Goal: Communication & Community: Answer question/provide support

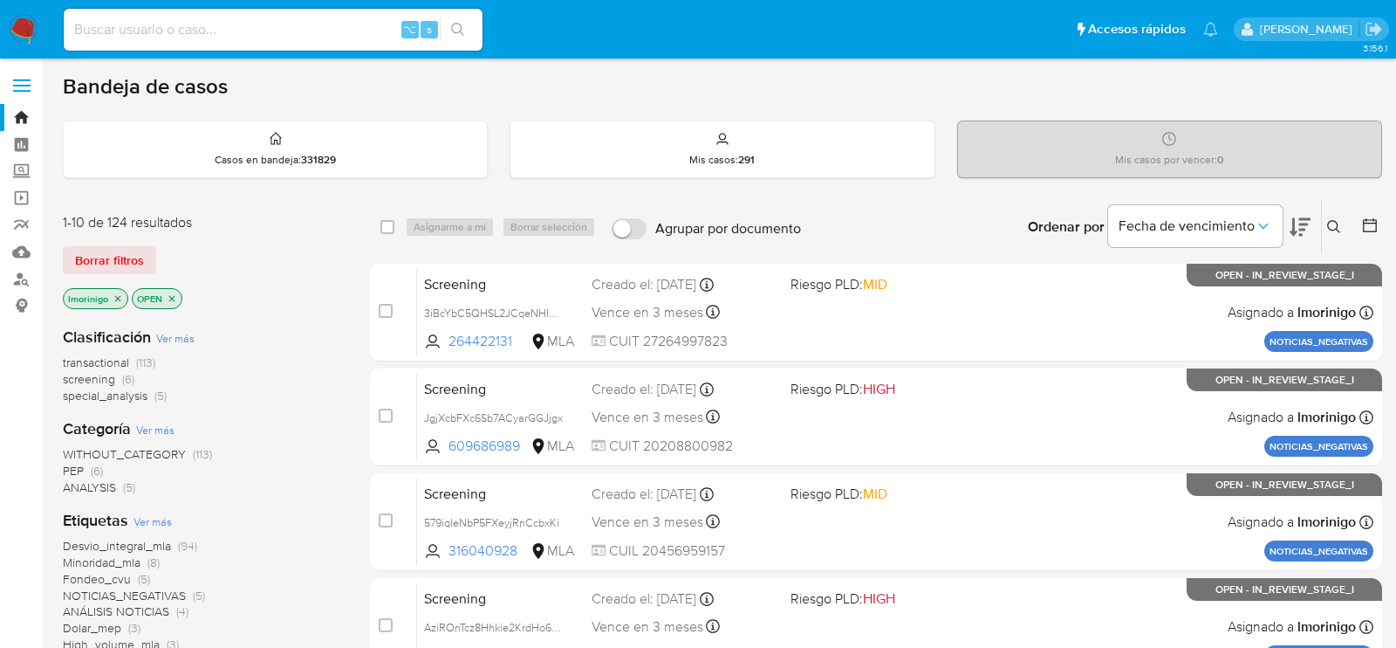
scroll to position [31, 0]
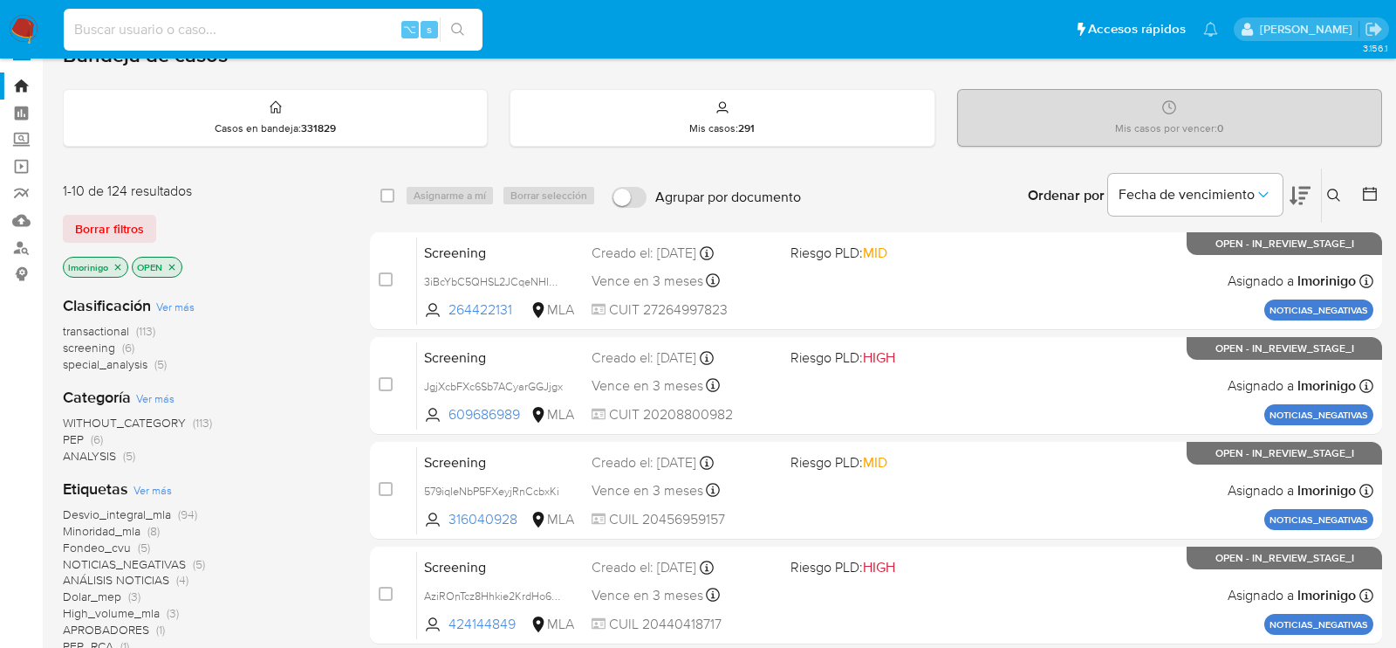
click at [336, 24] on input at bounding box center [273, 29] width 419 height 23
paste input "IKG6IpgpXDQWroS9nn9lvKVx"
type input "IKG6IpgpXDQWroS9nn9lvKVx"
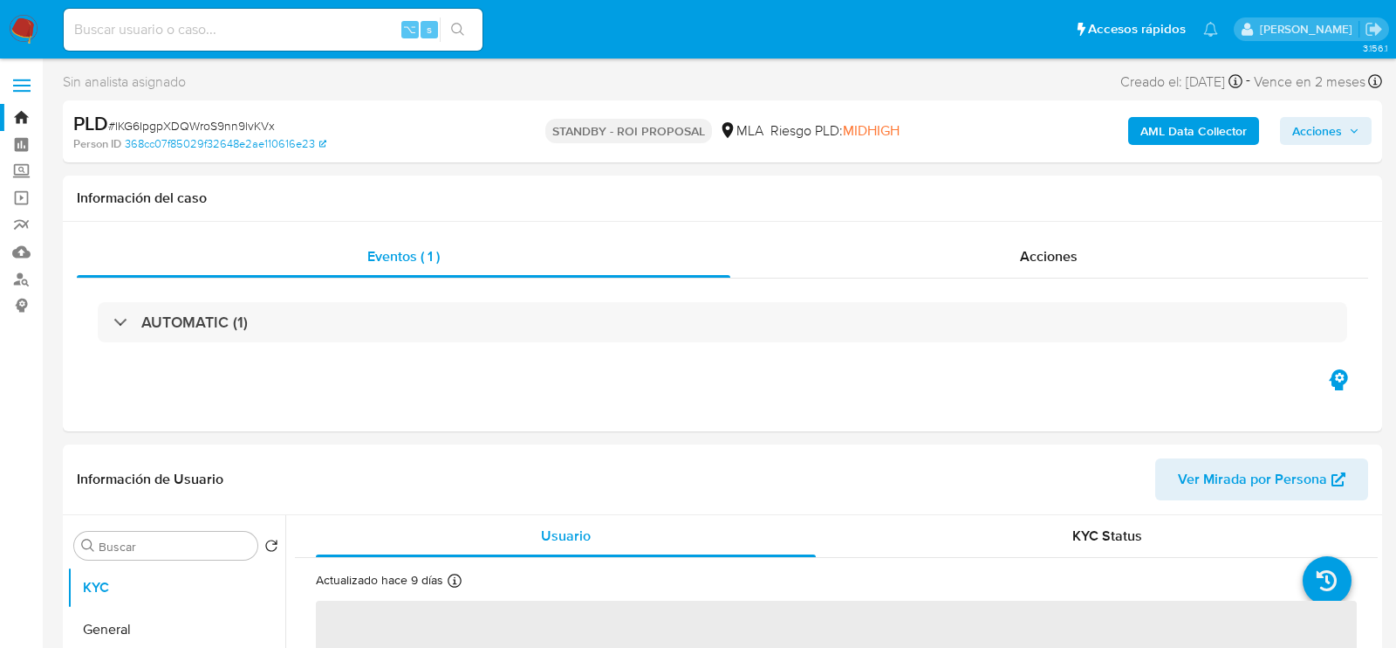
select select "10"
click at [274, 21] on input at bounding box center [273, 29] width 419 height 23
paste input "YVqhOdtHtc2hHIJY8pVW73TB"
type input "YVqhOdtHtc2hHIJY8pVW73TB"
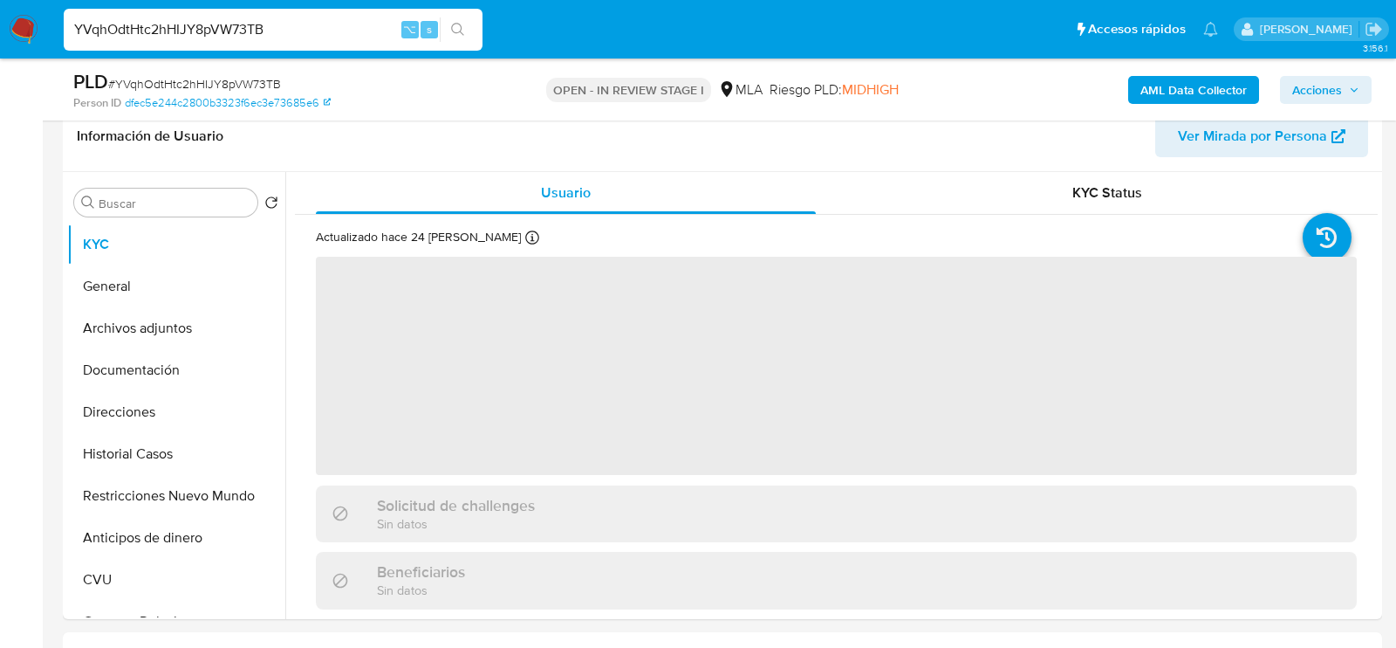
scroll to position [389, 0]
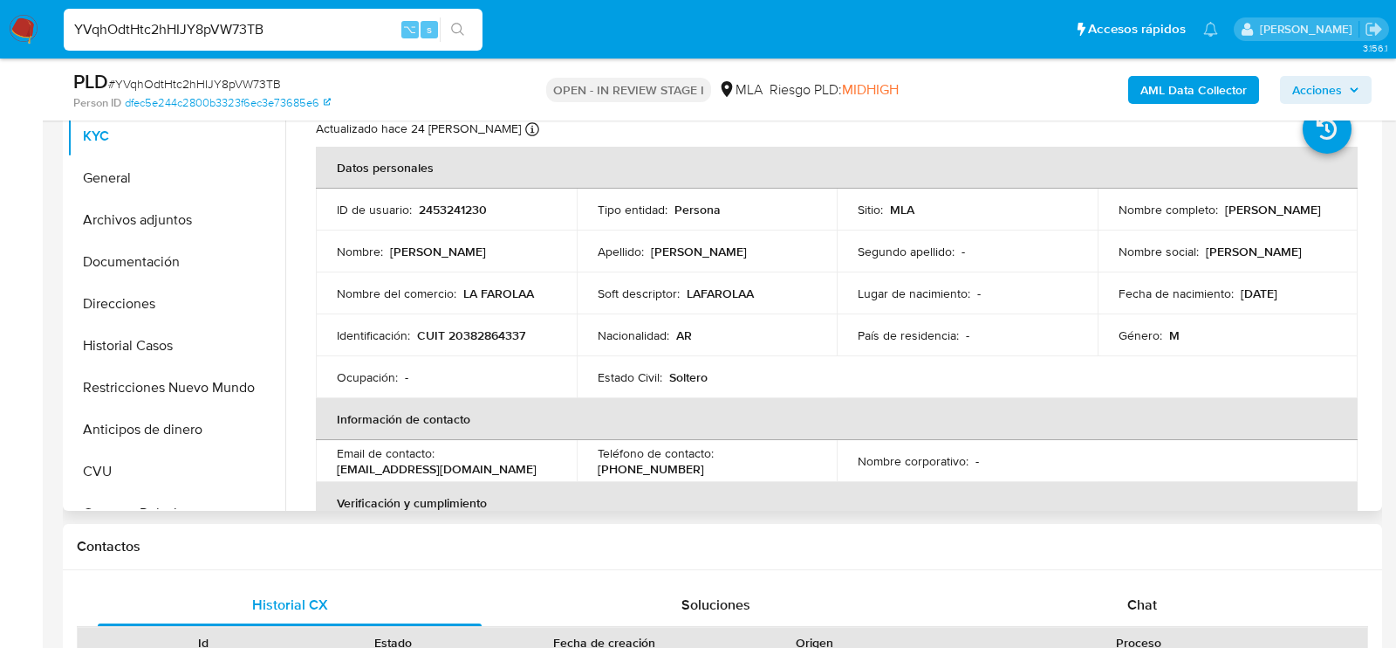
select select "10"
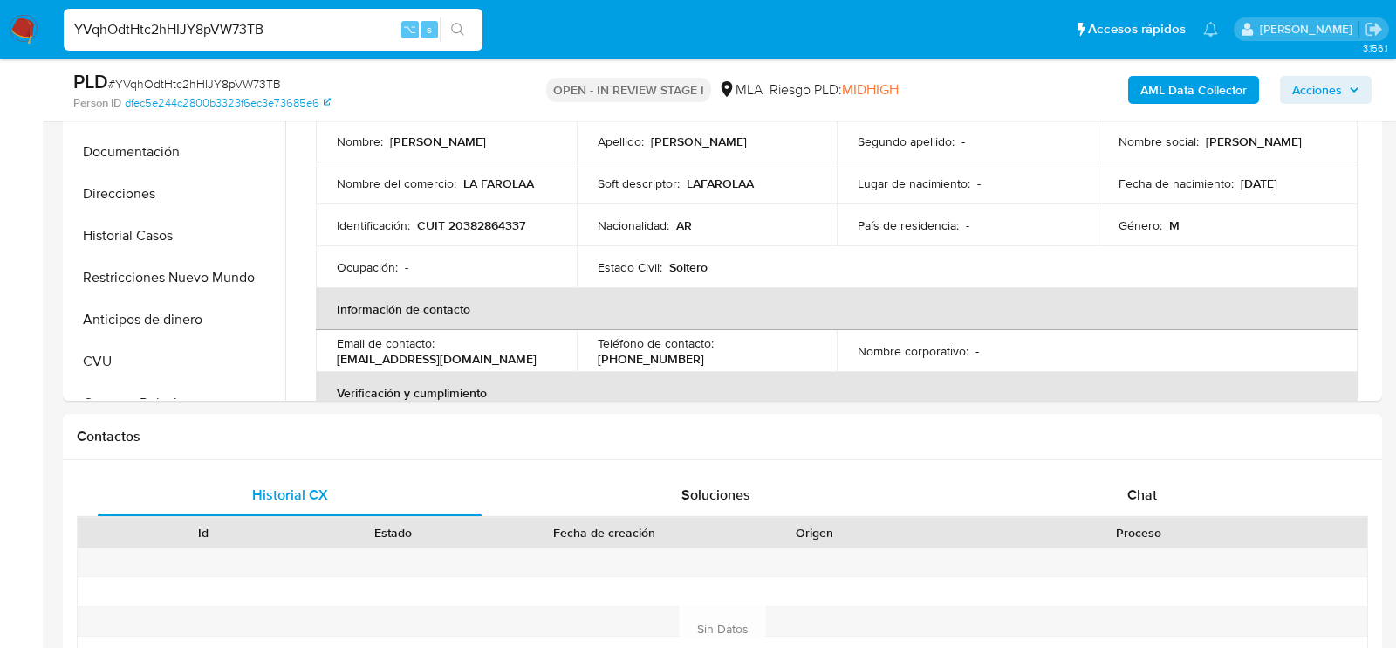
scroll to position [659, 0]
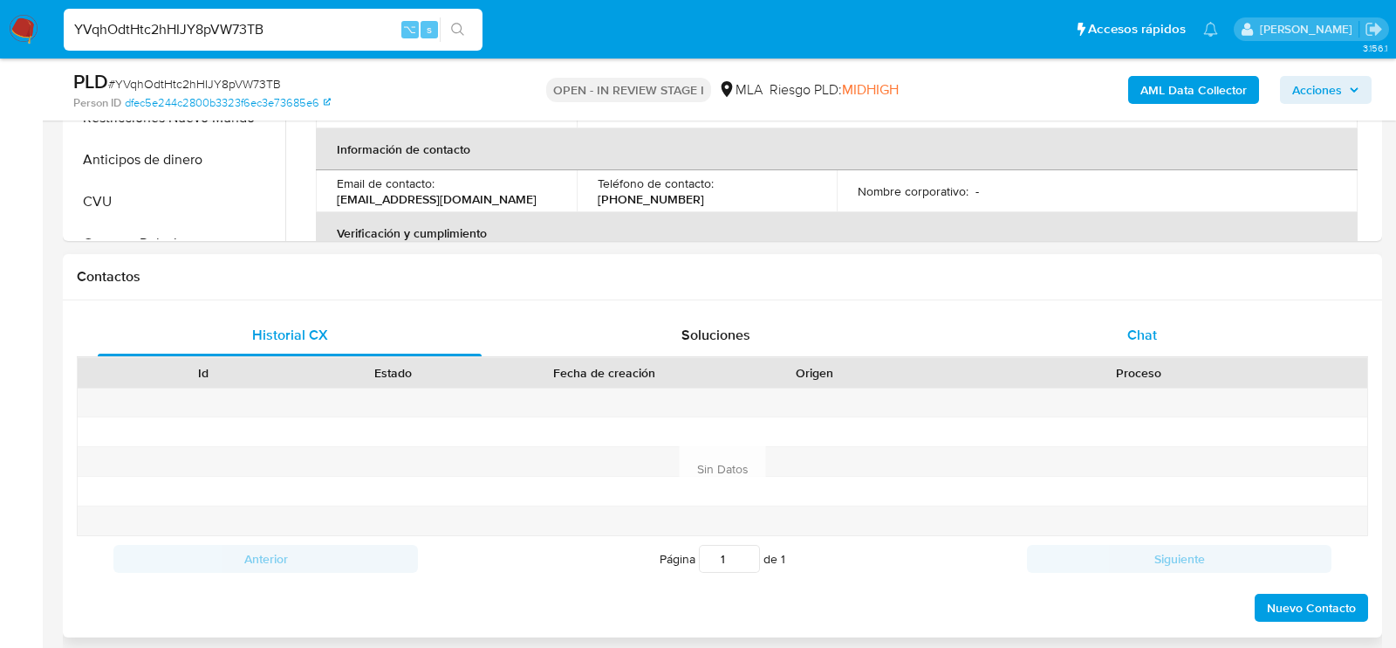
click at [1087, 334] on div "Chat" at bounding box center [1142, 335] width 384 height 42
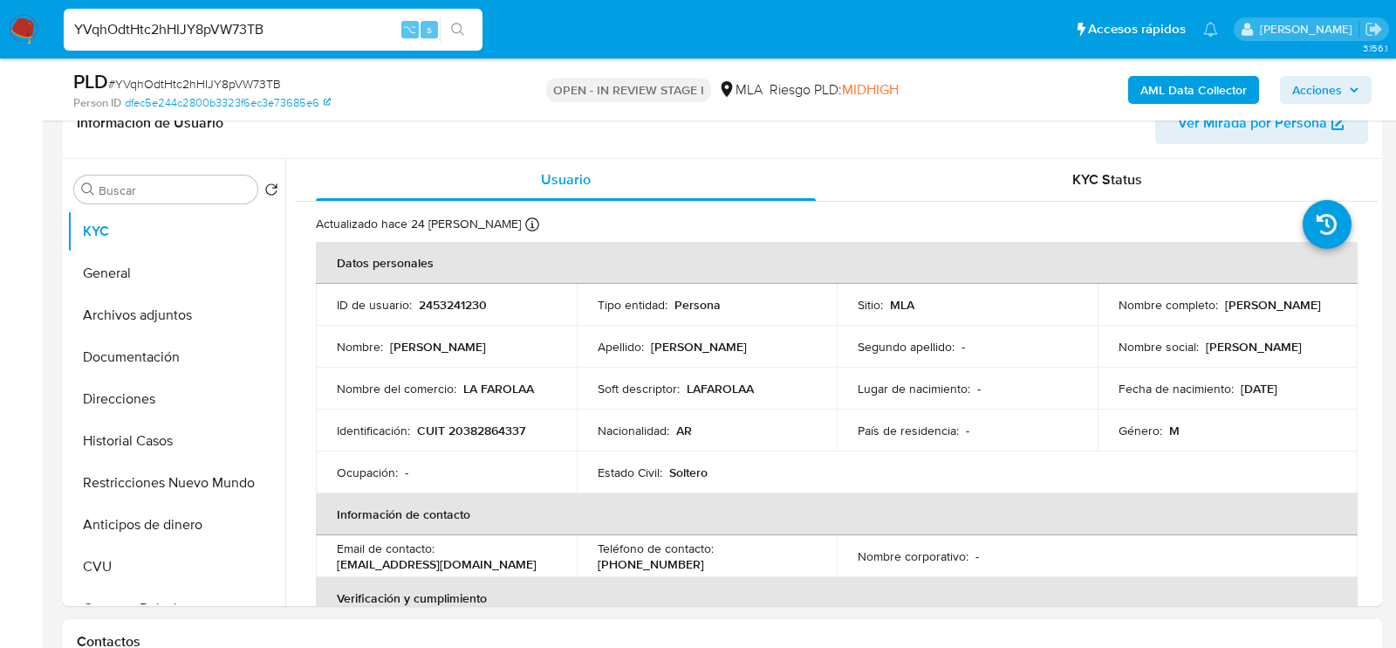
scroll to position [257, 0]
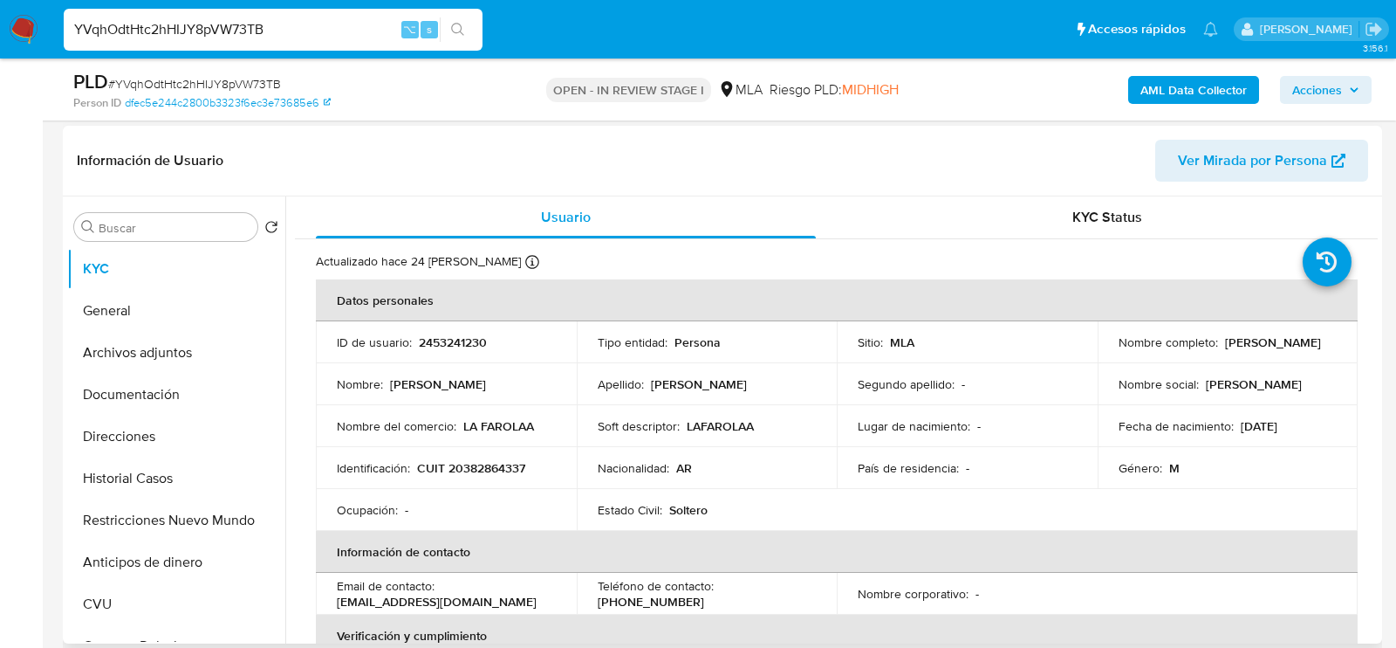
click at [461, 339] on p "2453241230" at bounding box center [453, 342] width 68 height 16
copy p "2453241230"
click at [150, 467] on button "Historial Casos" at bounding box center [169, 478] width 204 height 42
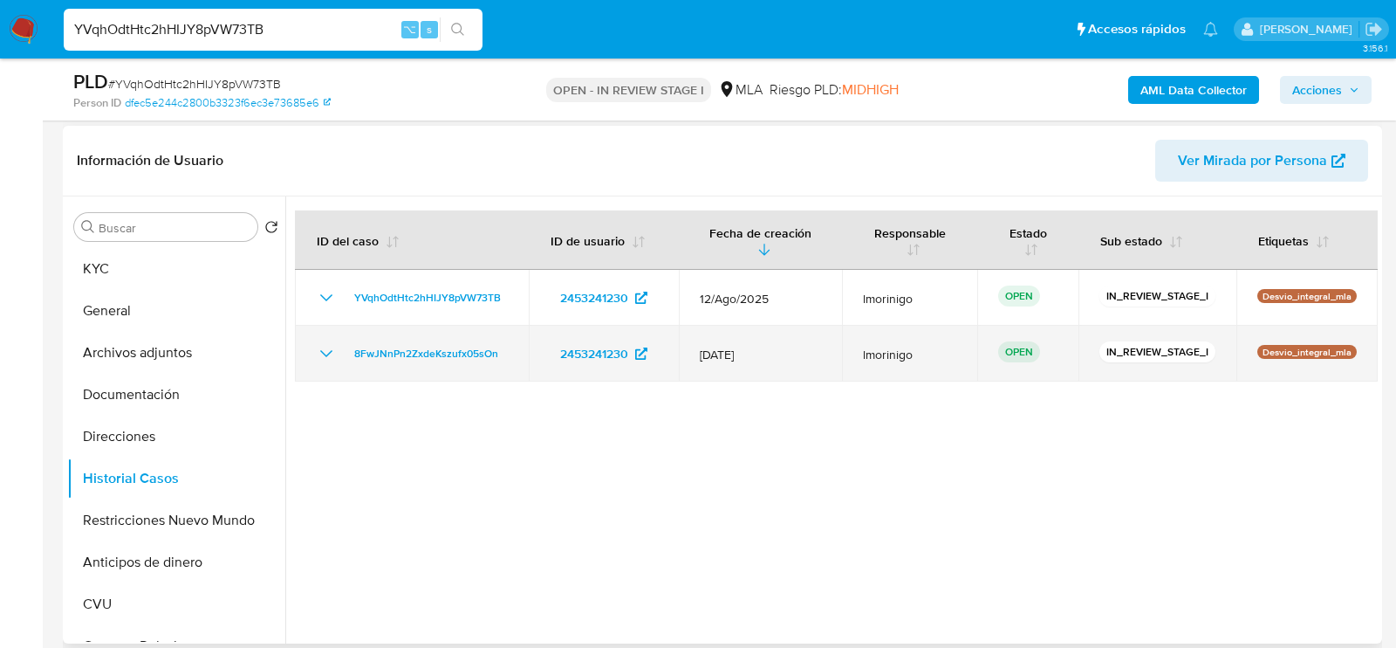
click at [511, 350] on td "8FwJNnPn2ZxdeKszufx05sOn" at bounding box center [412, 354] width 234 height 56
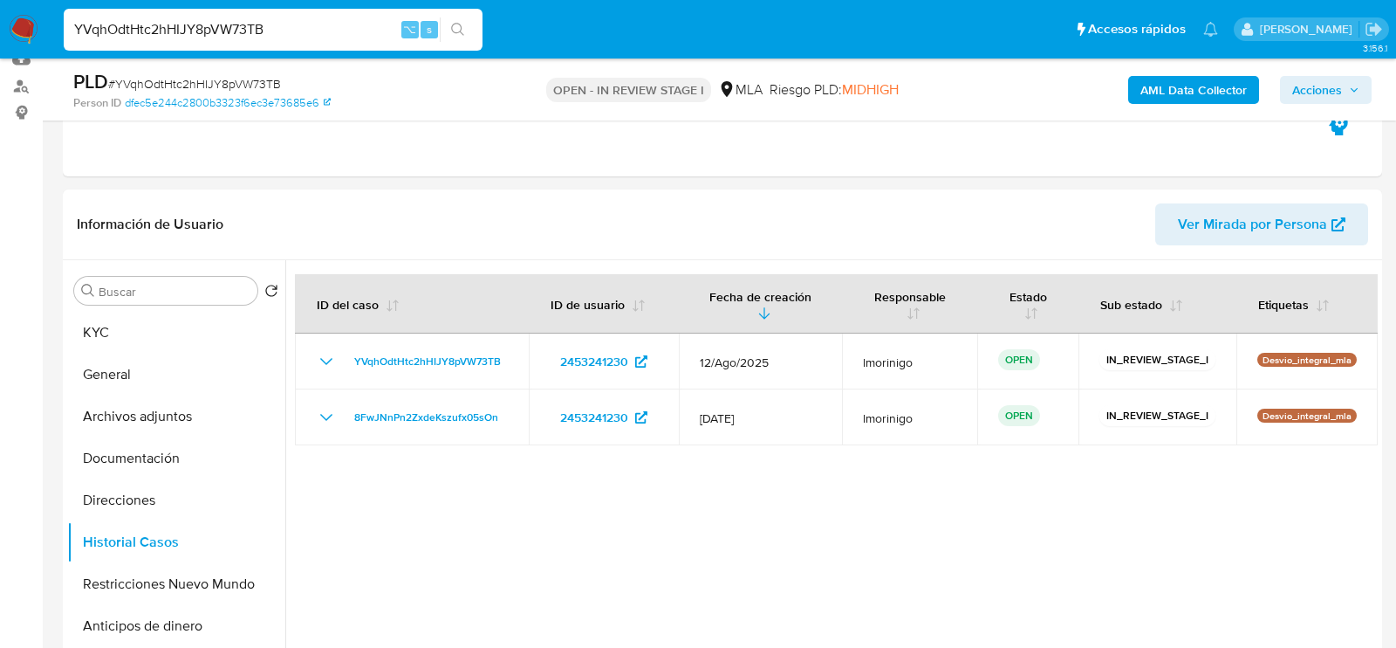
scroll to position [163, 0]
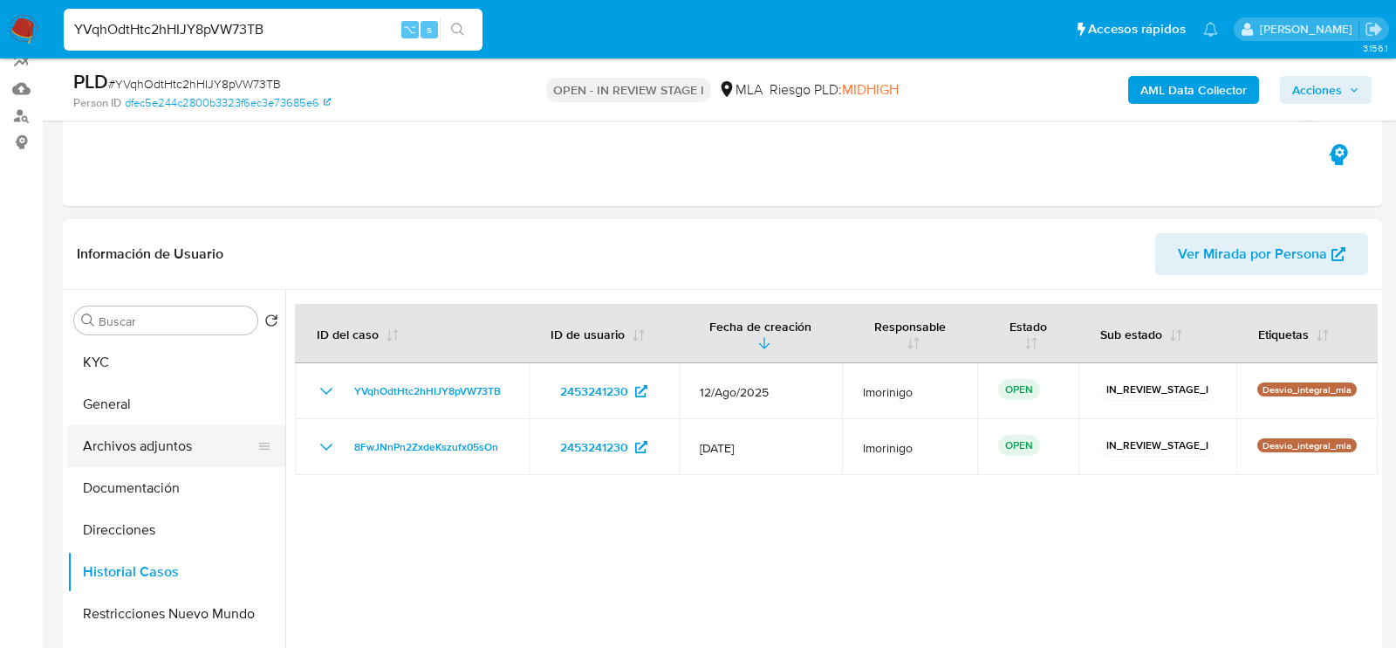
click at [124, 453] on button "Archivos adjuntos" at bounding box center [169, 446] width 204 height 42
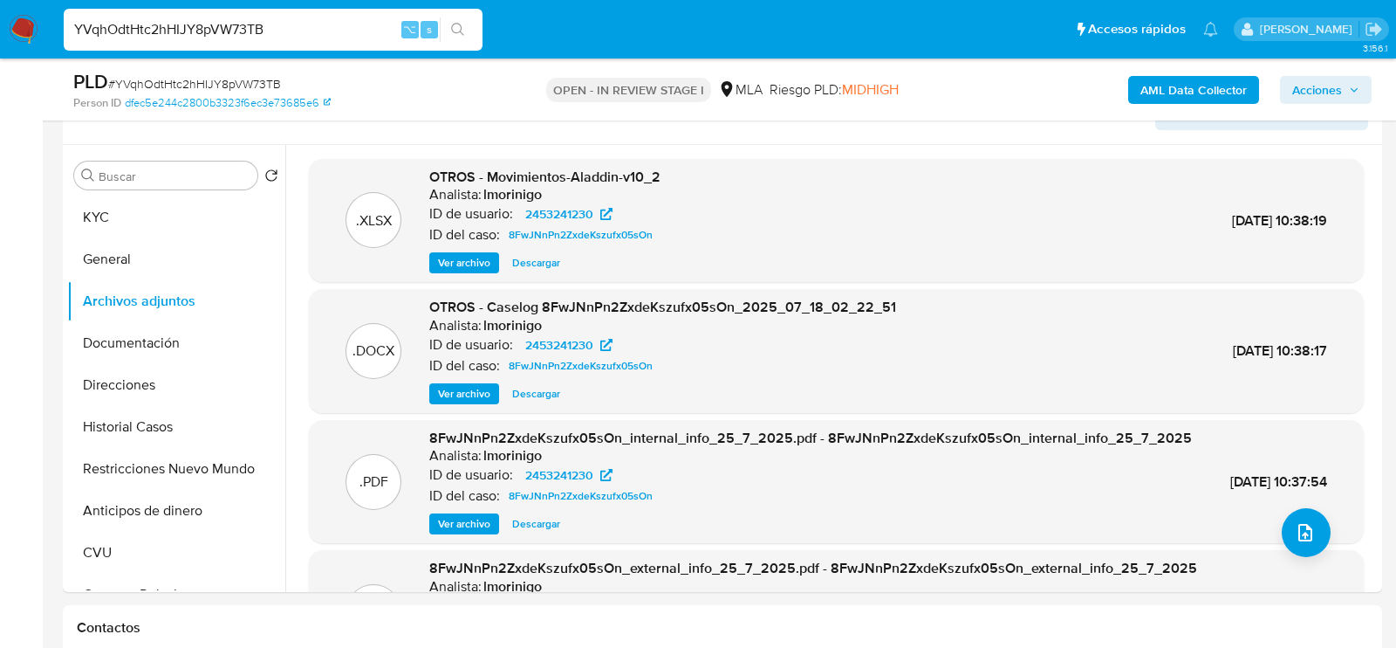
scroll to position [327, 0]
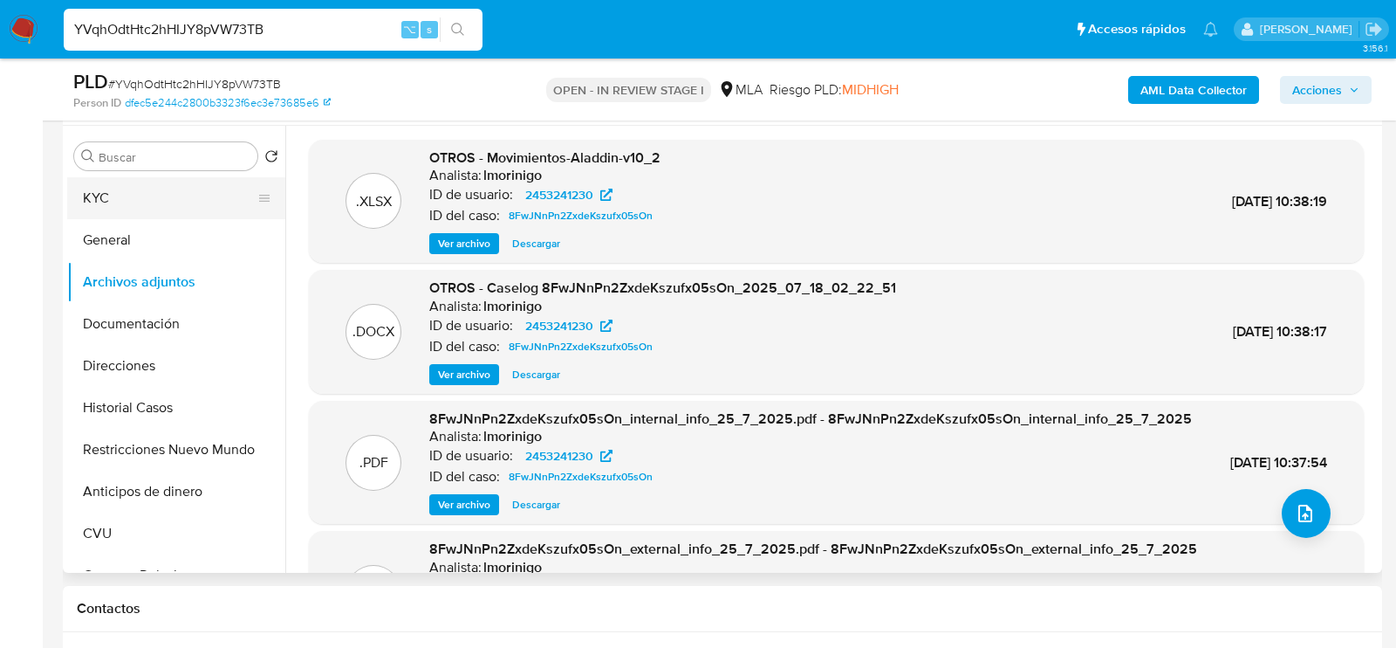
click at [141, 195] on button "KYC" at bounding box center [169, 198] width 204 height 42
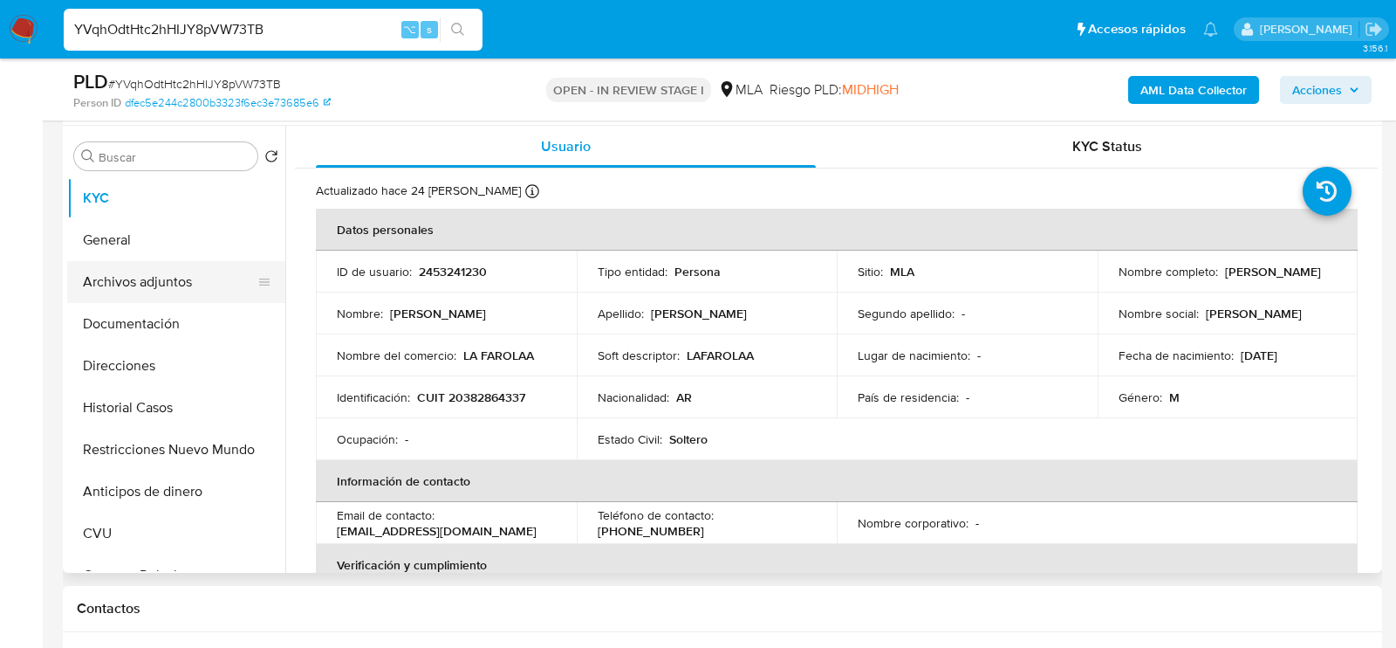
click at [135, 287] on button "Archivos adjuntos" at bounding box center [169, 282] width 204 height 42
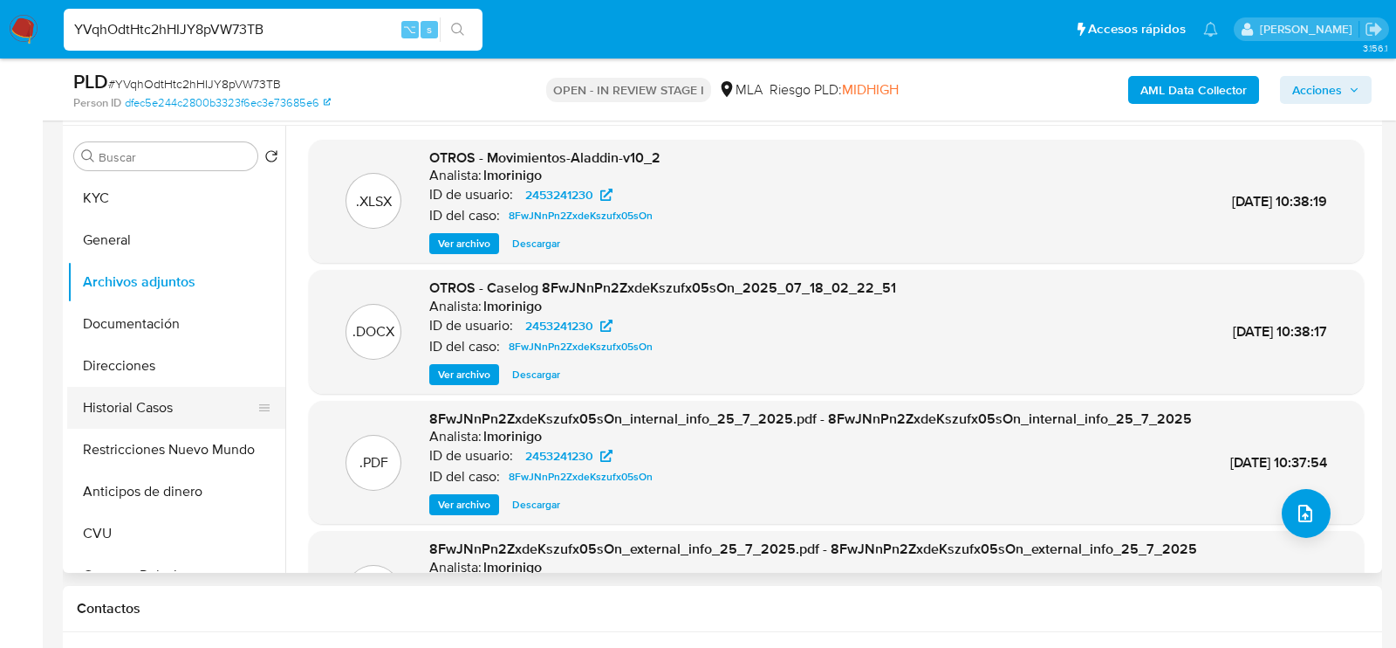
click at [182, 408] on button "Historial Casos" at bounding box center [169, 408] width 204 height 42
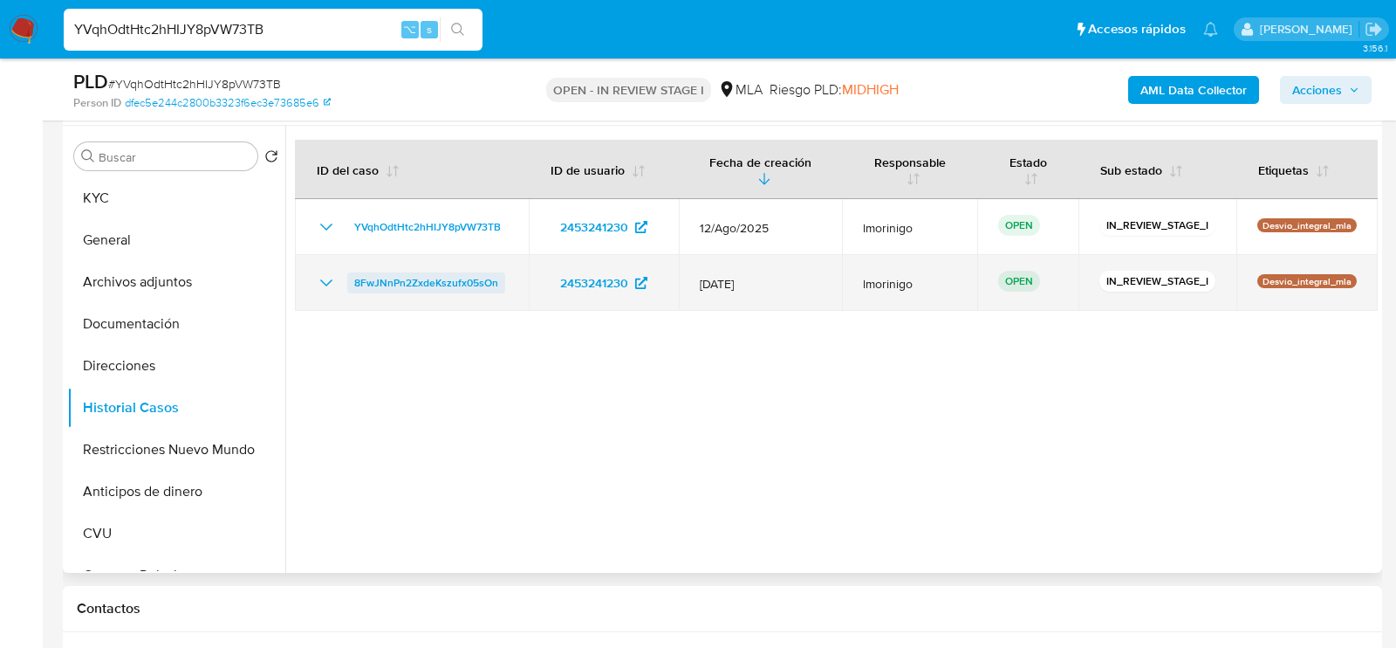
click at [389, 285] on span "8FwJNnPn2ZxdeKszufx05sOn" at bounding box center [426, 282] width 144 height 21
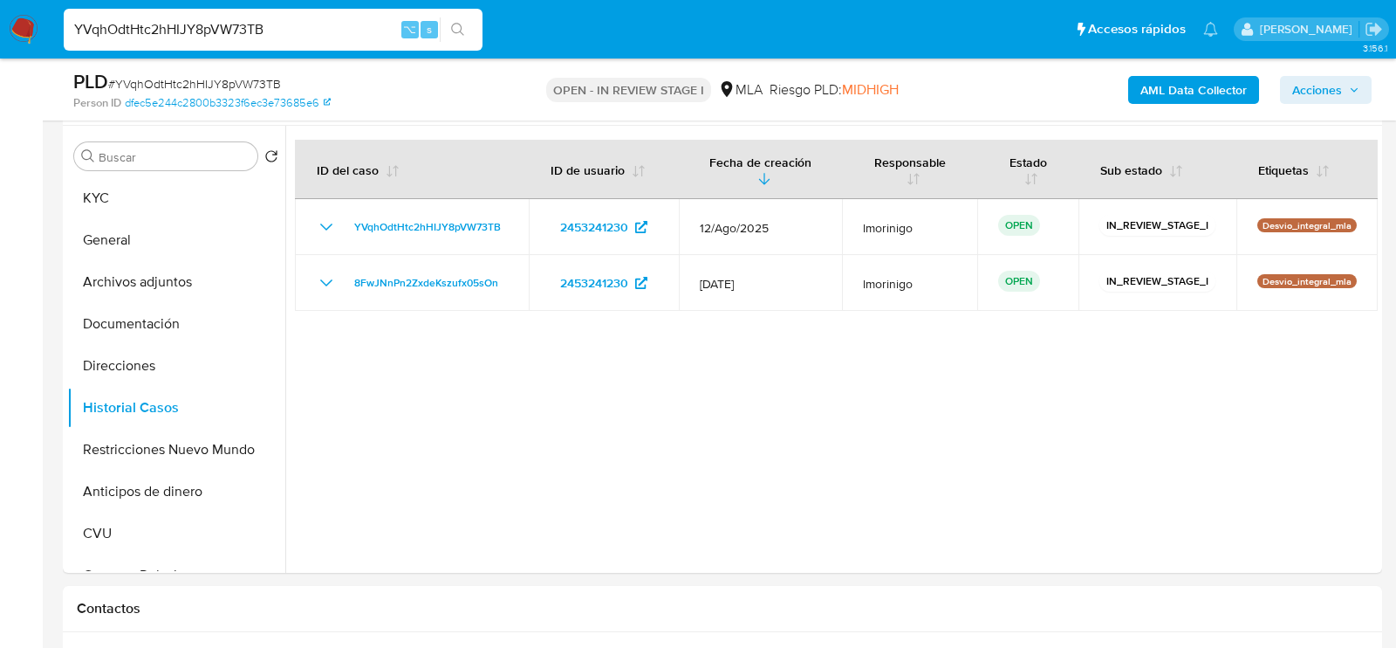
click at [1329, 97] on span "Acciones" at bounding box center [1318, 90] width 50 height 28
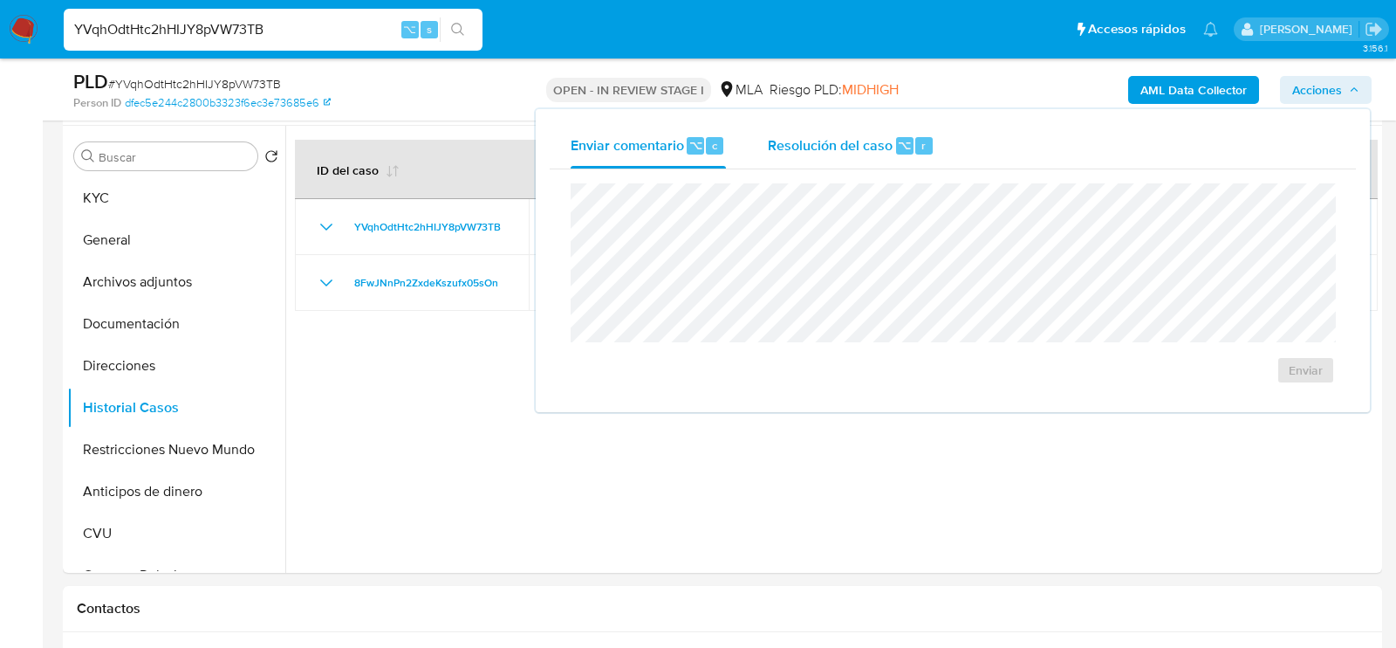
click at [904, 157] on div "Resolución del caso ⌥ r" at bounding box center [851, 145] width 167 height 45
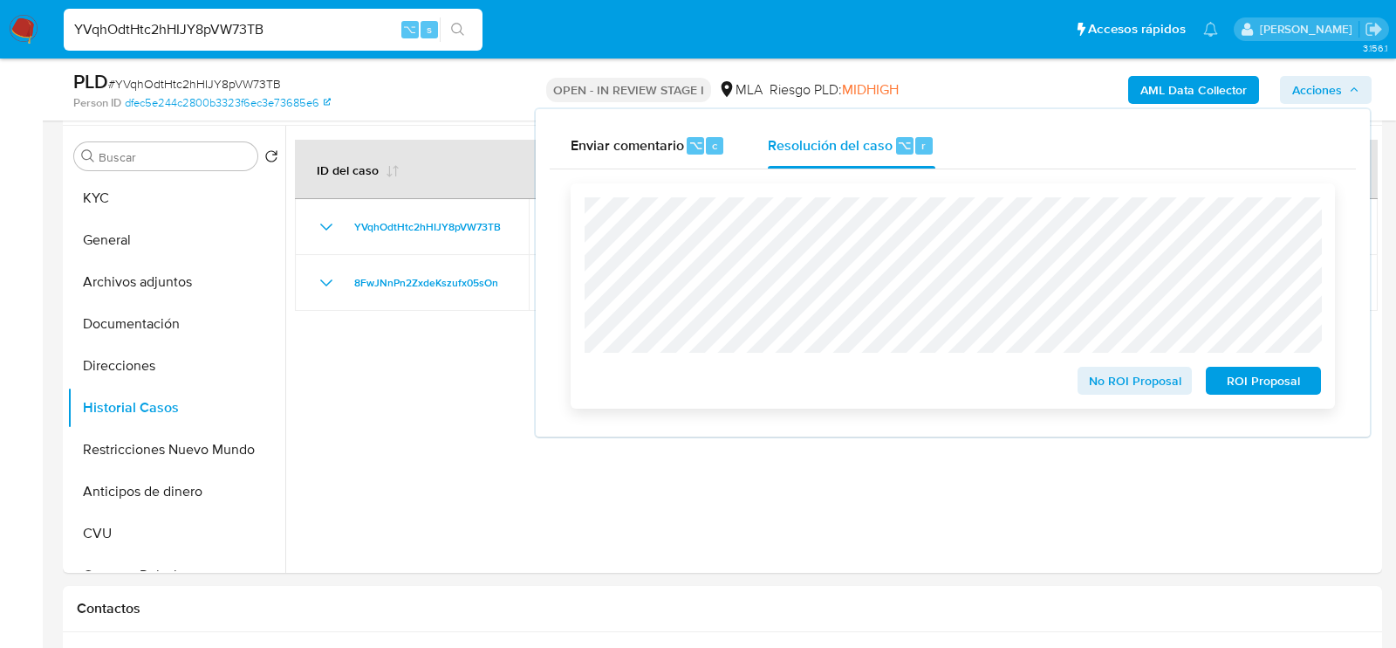
click at [1258, 384] on span "ROI Proposal" at bounding box center [1263, 380] width 91 height 24
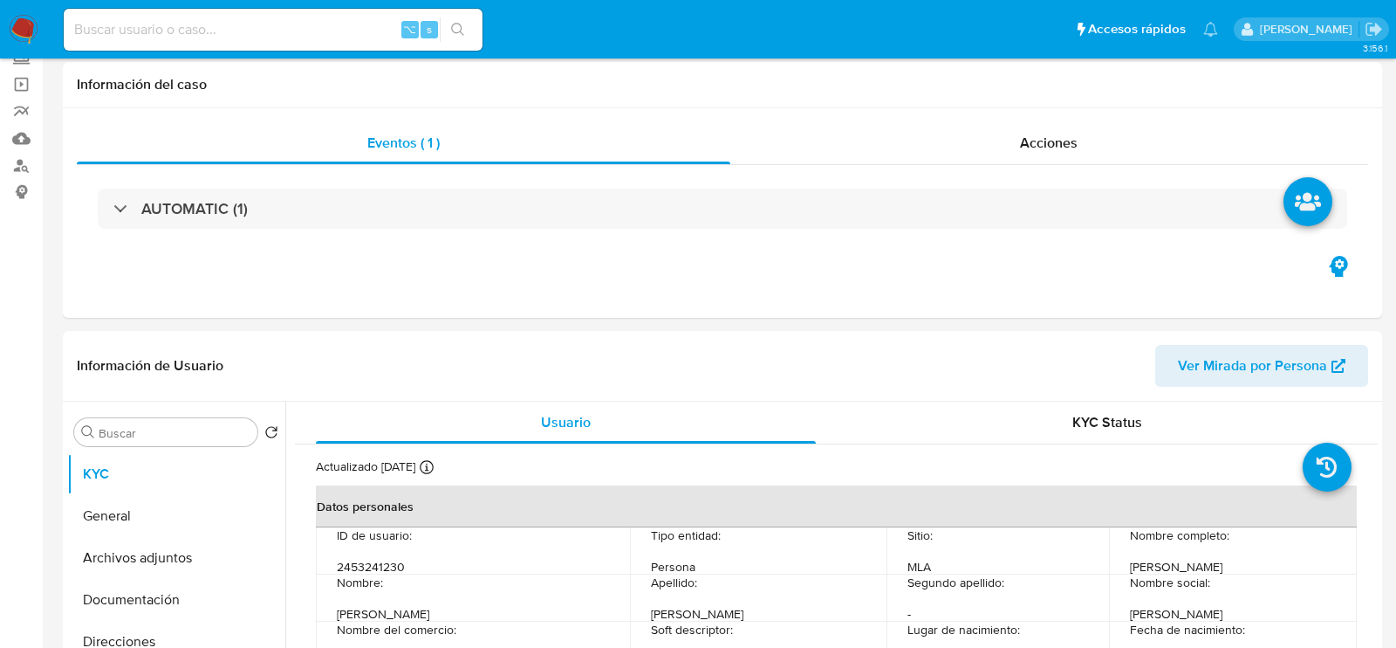
select select "10"
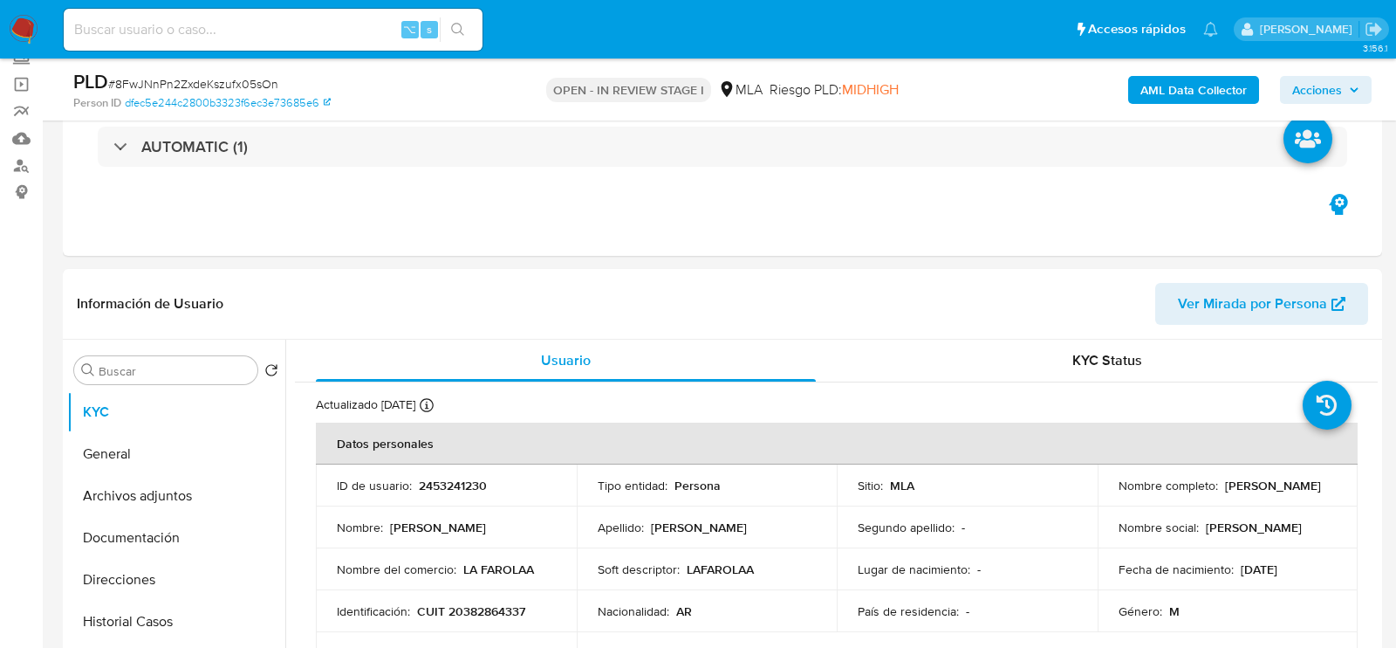
scroll to position [377, 0]
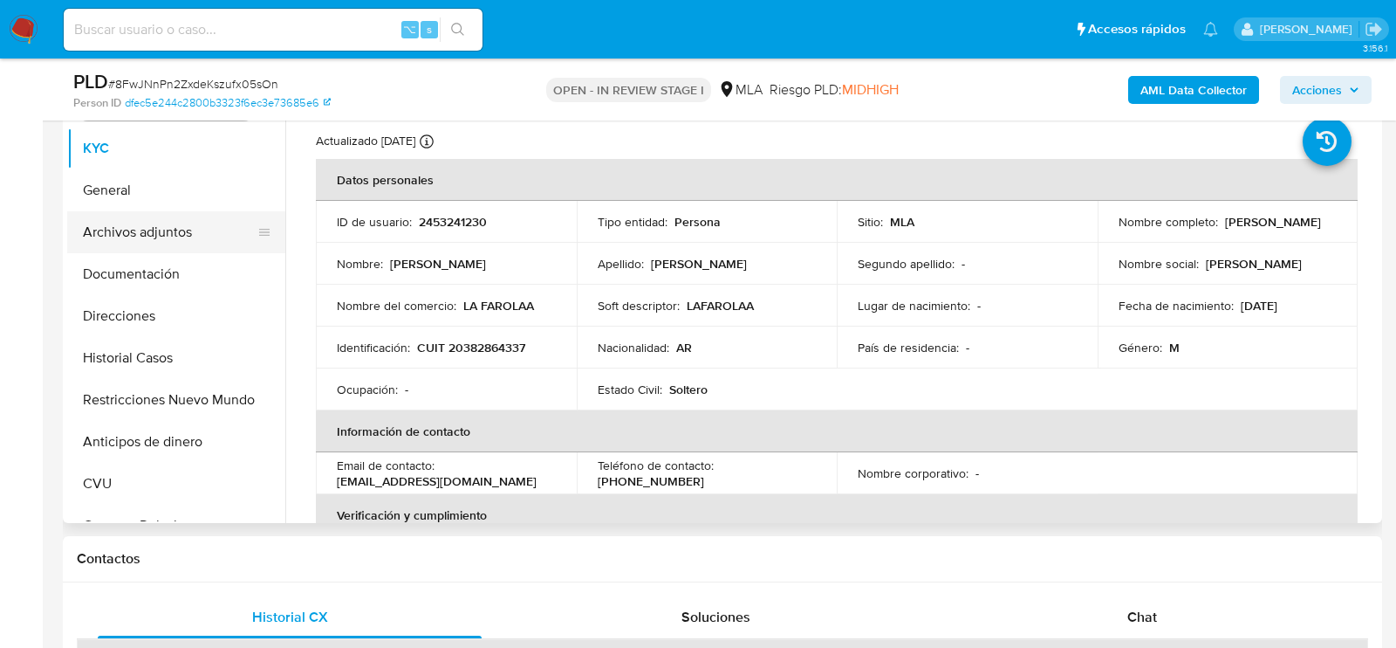
click at [143, 239] on button "Archivos adjuntos" at bounding box center [169, 232] width 204 height 42
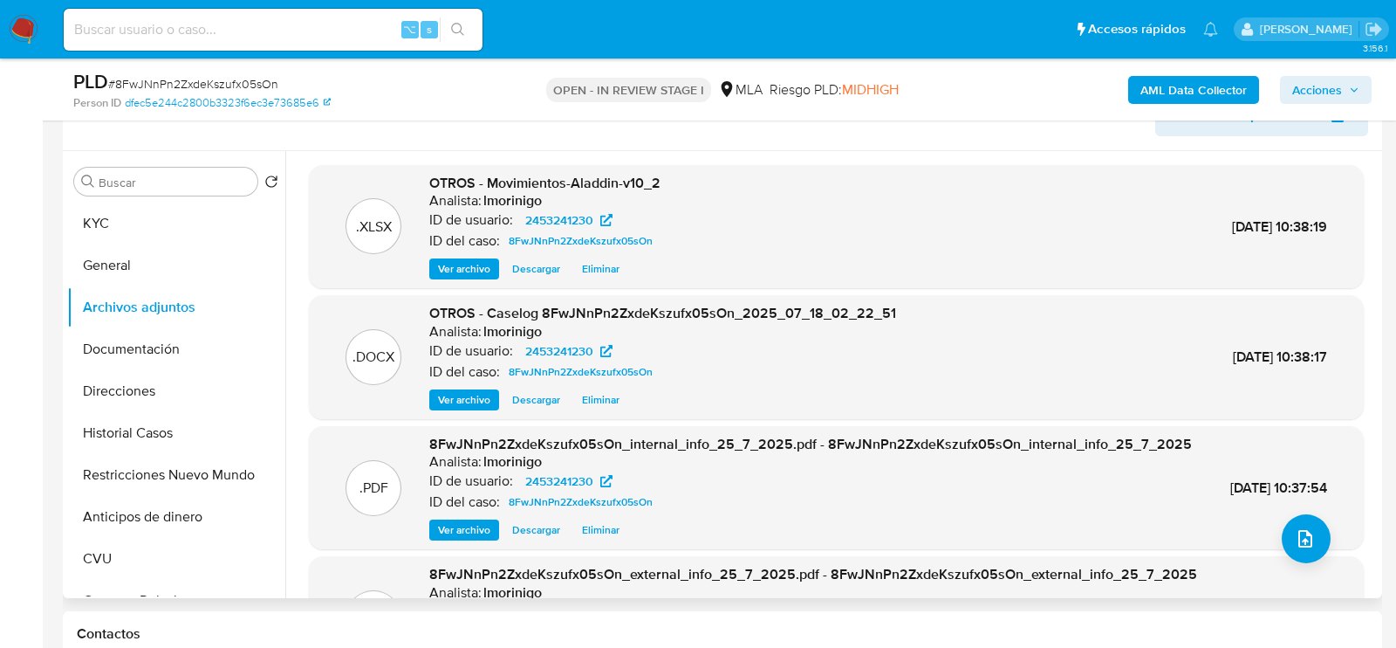
scroll to position [301, 0]
click at [594, 268] on span "Eliminar" at bounding box center [601, 269] width 38 height 17
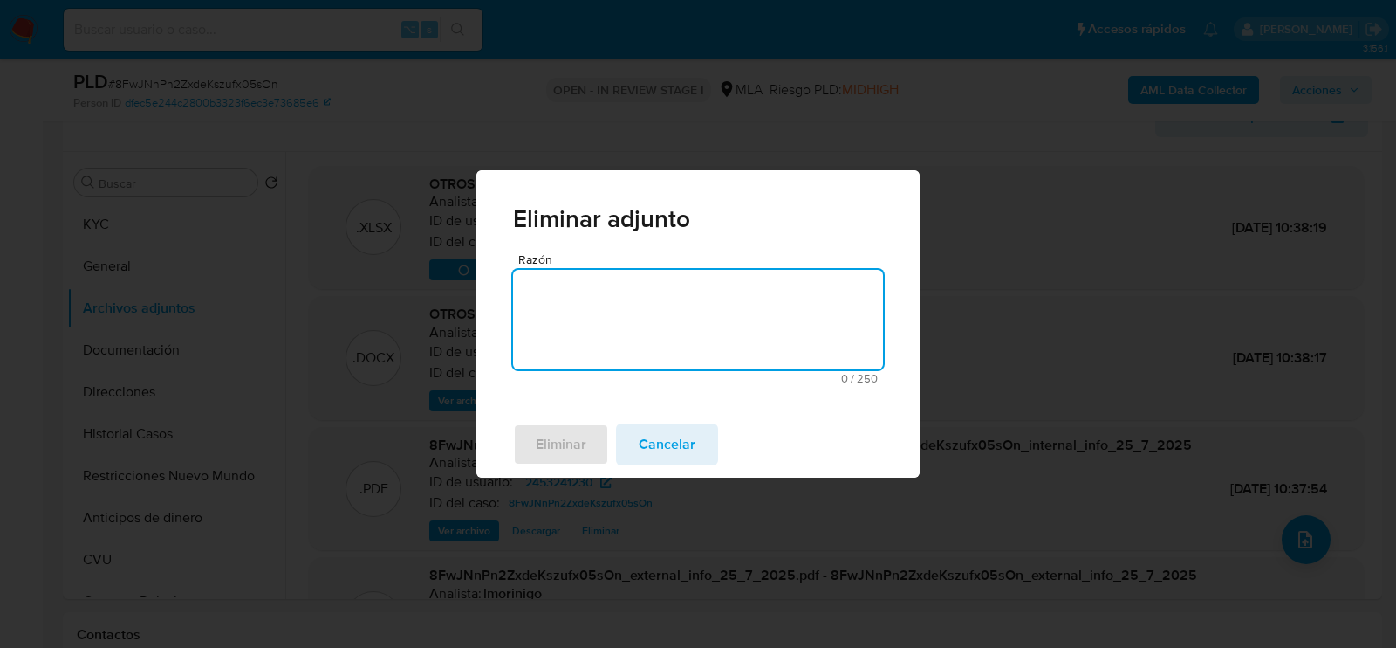
click at [677, 326] on textarea "Razón" at bounding box center [698, 319] width 370 height 99
type textarea "V"
click at [577, 454] on span "Eliminar" at bounding box center [561, 444] width 51 height 38
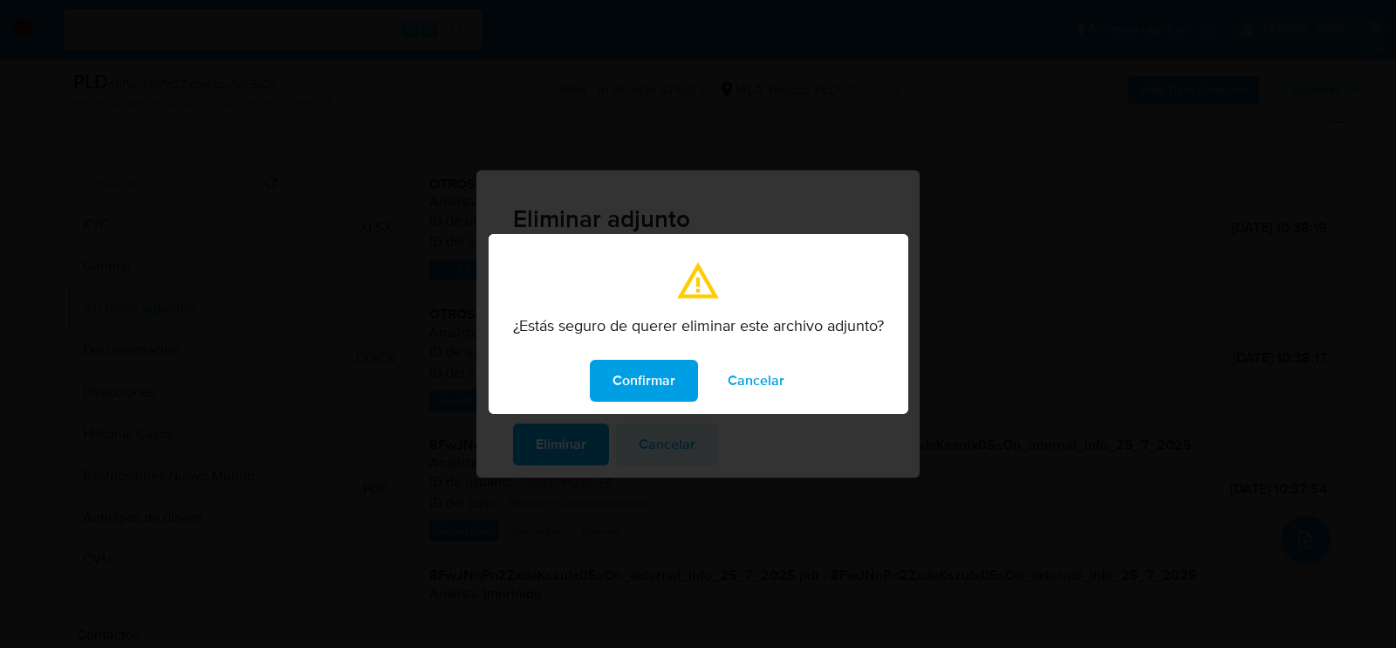
click at [630, 402] on div "Confirmar Cancelar" at bounding box center [699, 380] width 420 height 66
click at [630, 397] on span "Confirmar" at bounding box center [644, 380] width 63 height 38
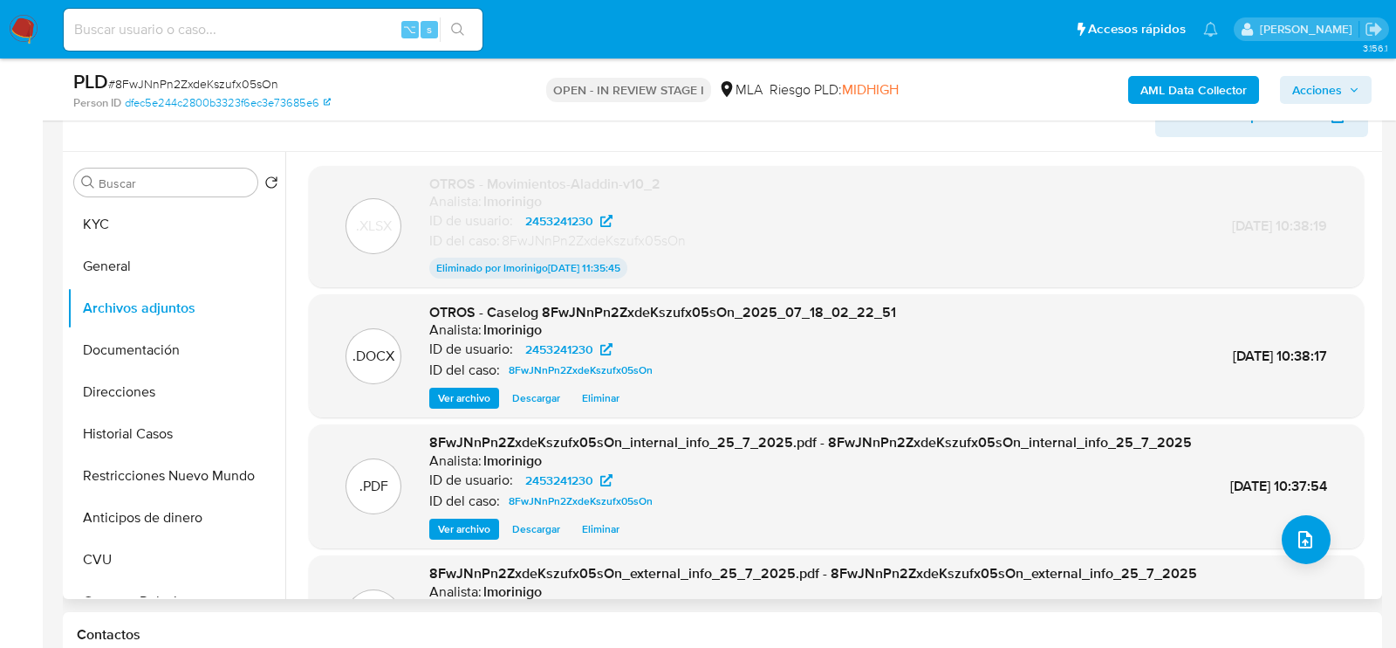
click at [586, 391] on span "Eliminar" at bounding box center [601, 397] width 38 height 17
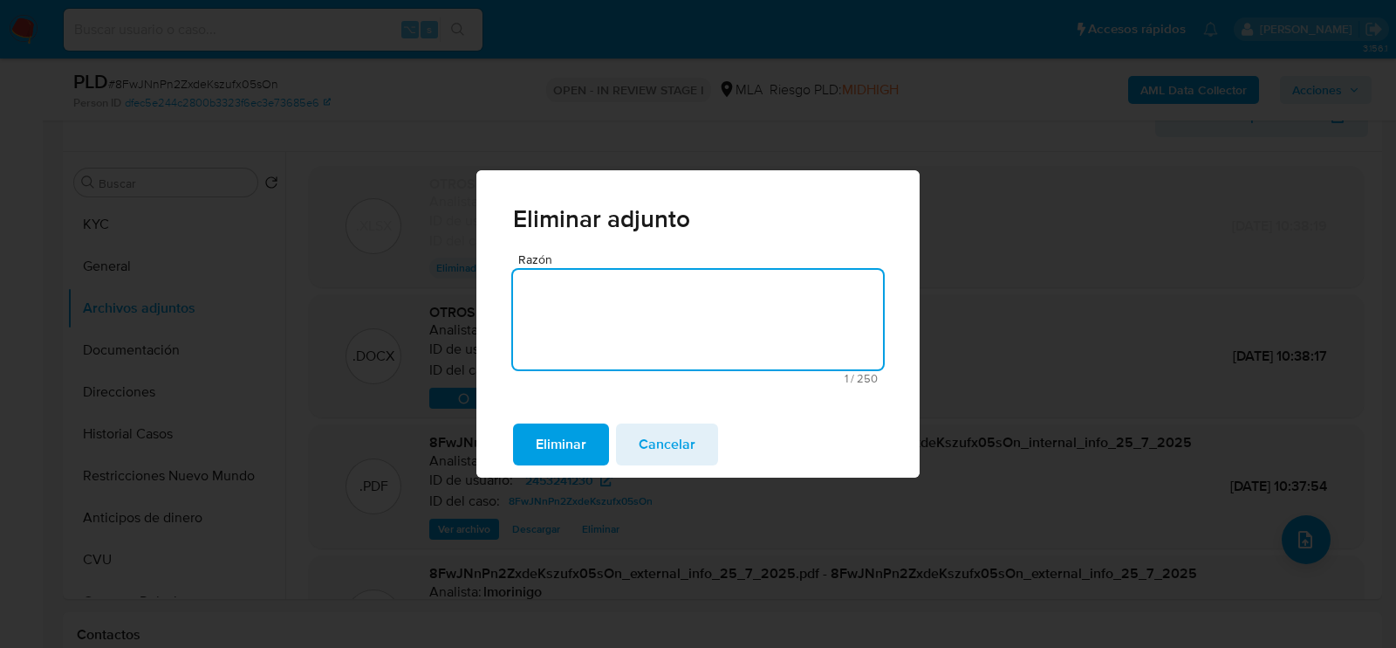
click at [574, 421] on div "Eliminar Cancelar" at bounding box center [698, 444] width 443 height 66
click at [573, 448] on span "Eliminar" at bounding box center [561, 444] width 51 height 38
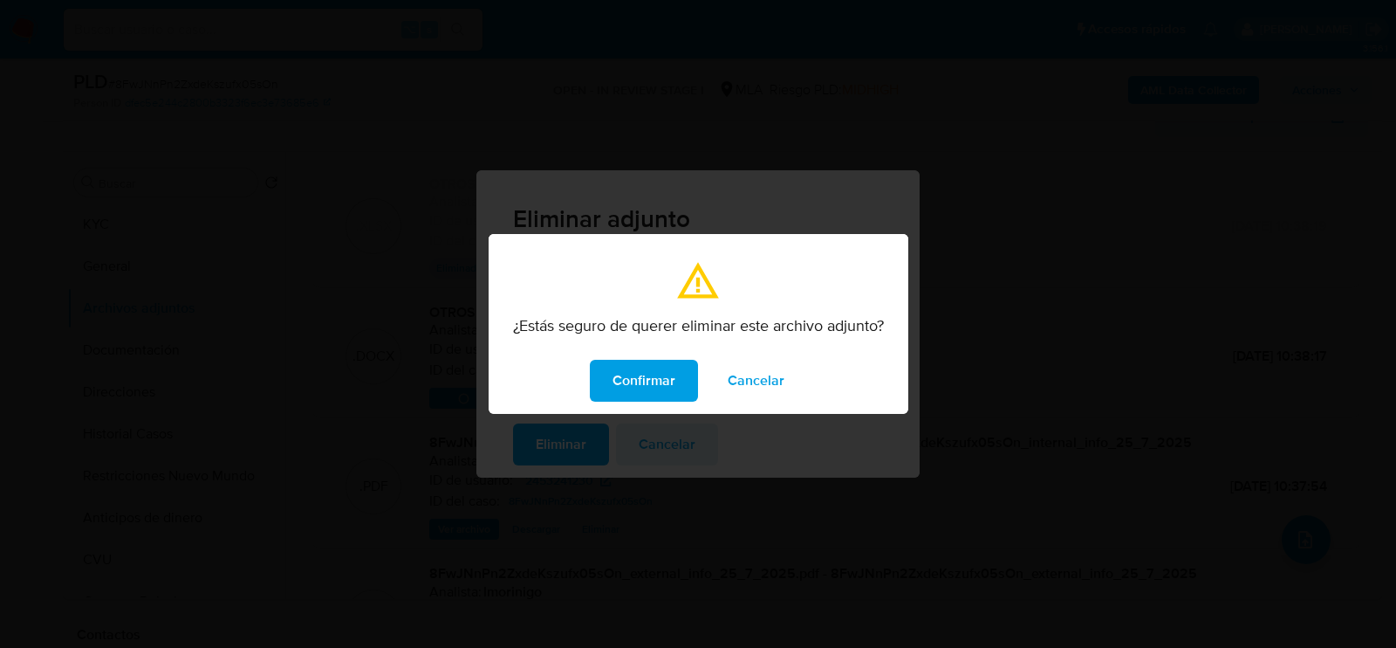
click at [670, 338] on div "¿Estás seguro de querer eliminar este archivo adjunto?" at bounding box center [699, 331] width 420 height 31
click at [670, 378] on span "Confirmar" at bounding box center [644, 380] width 63 height 38
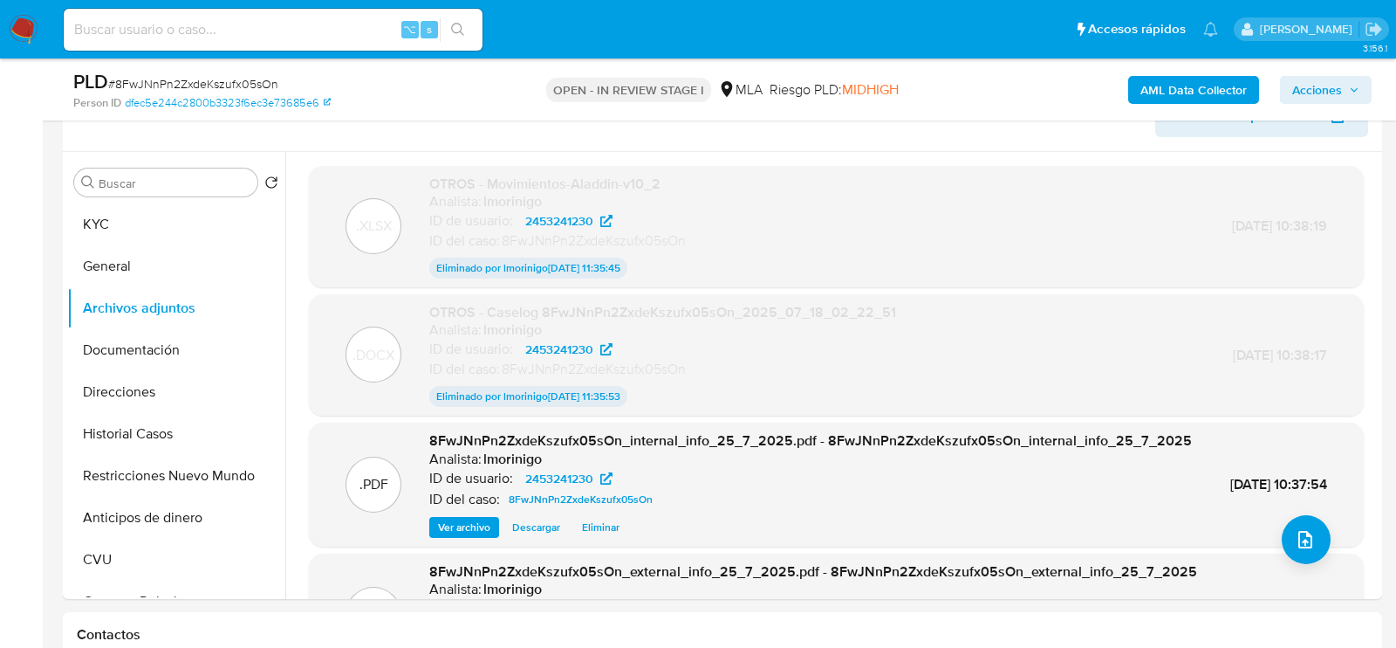
scroll to position [316, 0]
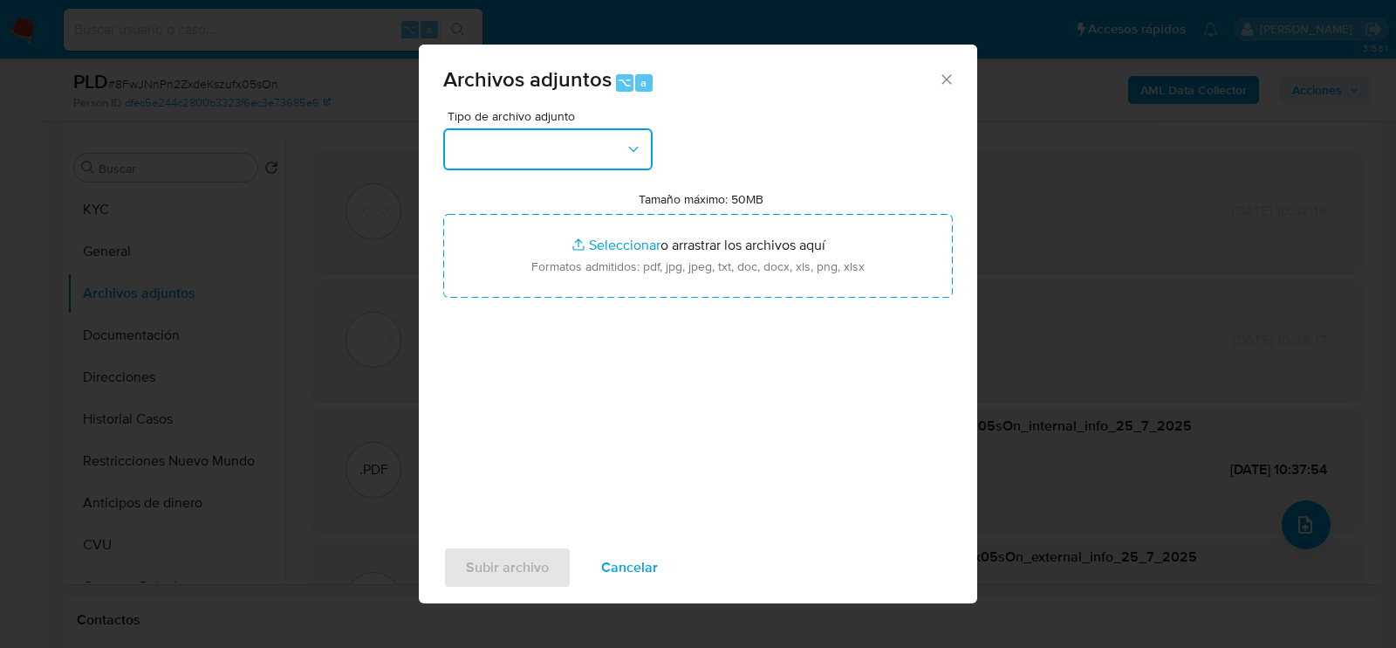
click at [568, 147] on button "button" at bounding box center [547, 149] width 209 height 42
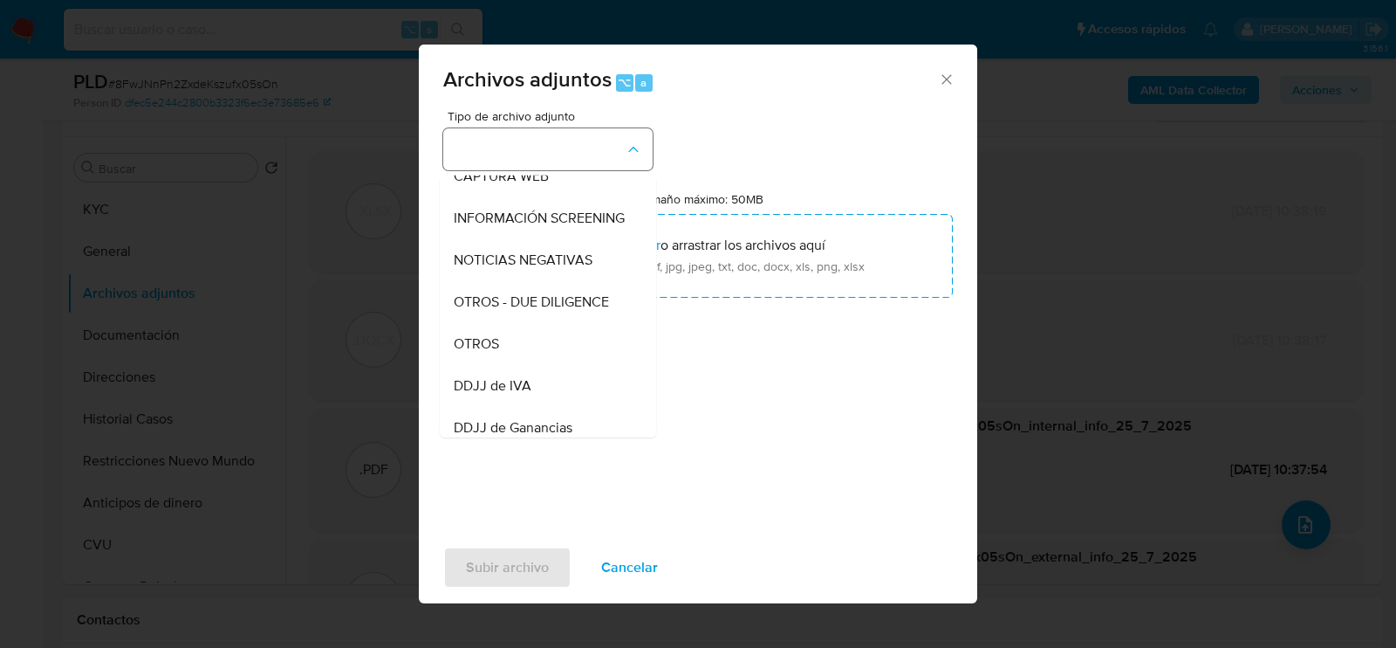
scroll to position [208, 0]
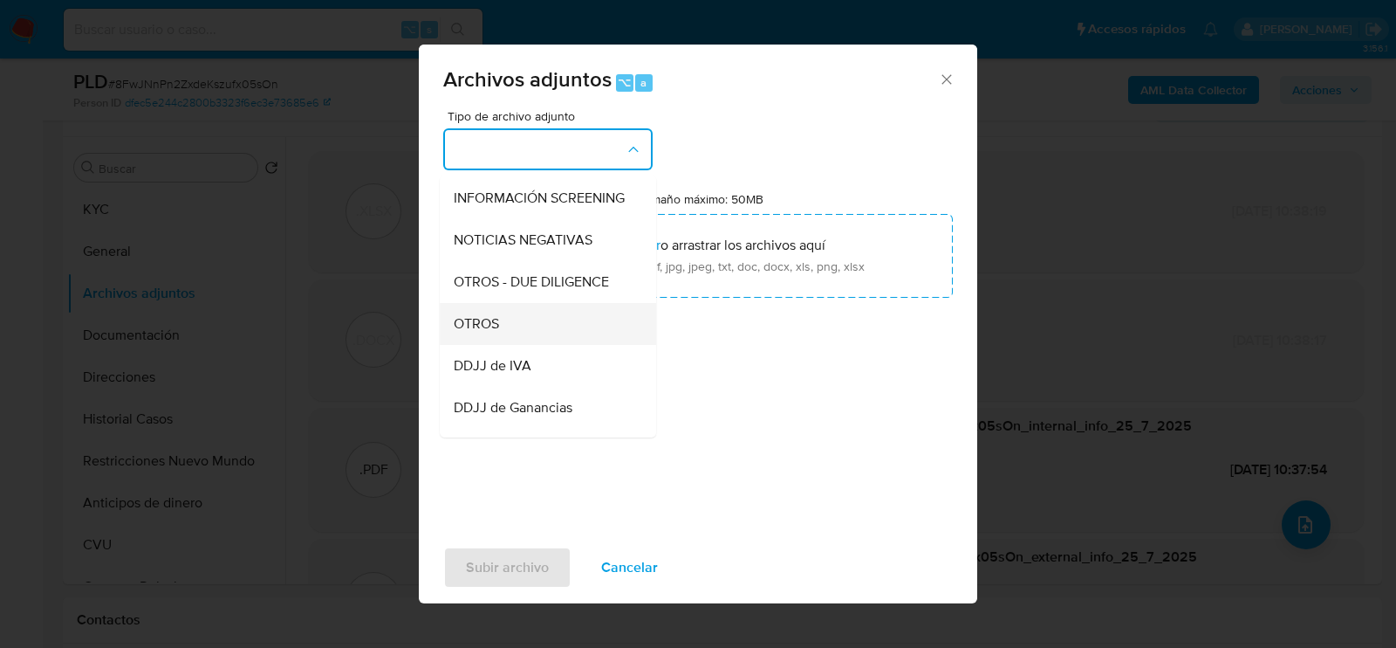
click at [543, 334] on div "OTROS" at bounding box center [543, 323] width 178 height 42
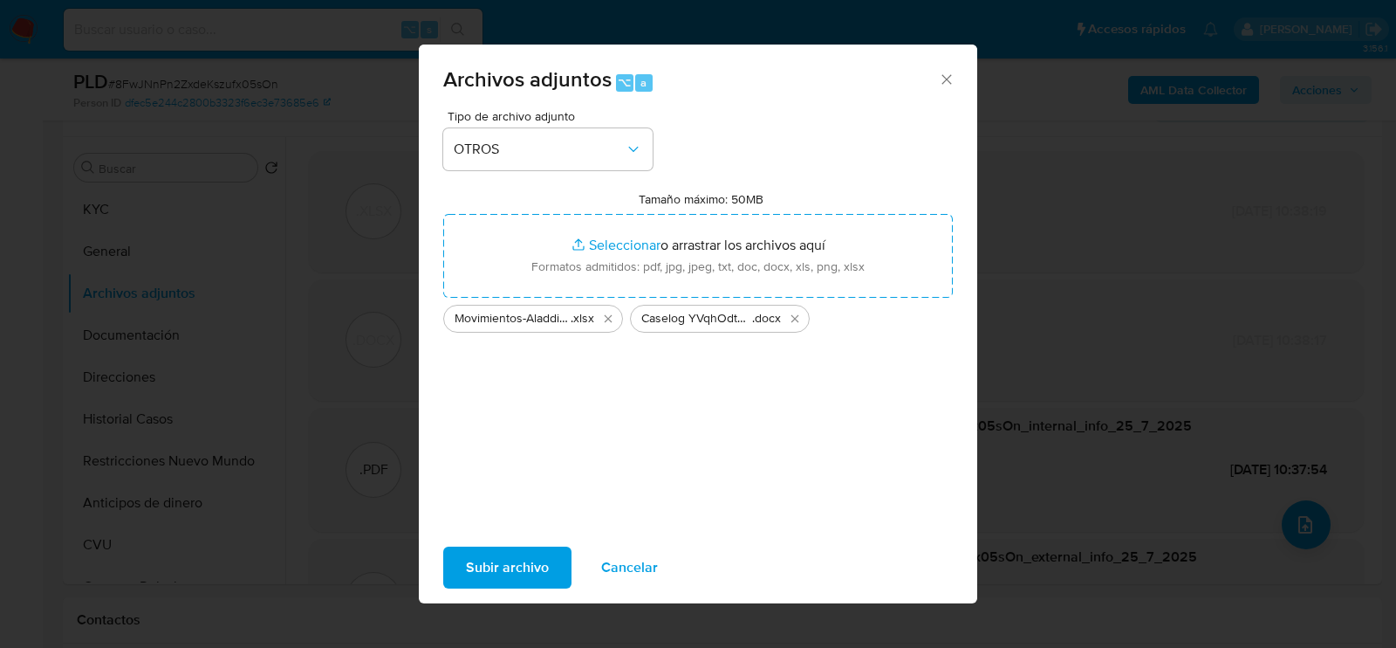
click at [499, 575] on span "Subir archivo" at bounding box center [507, 567] width 83 height 38
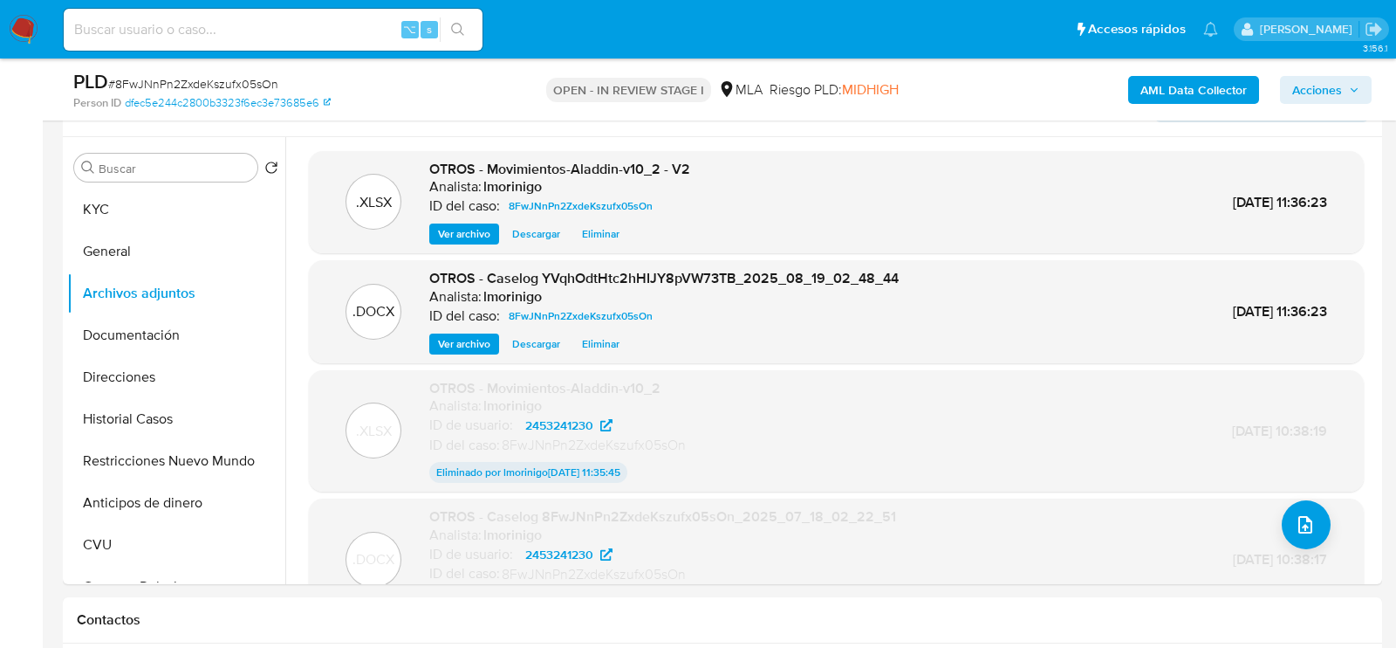
scroll to position [51, 0]
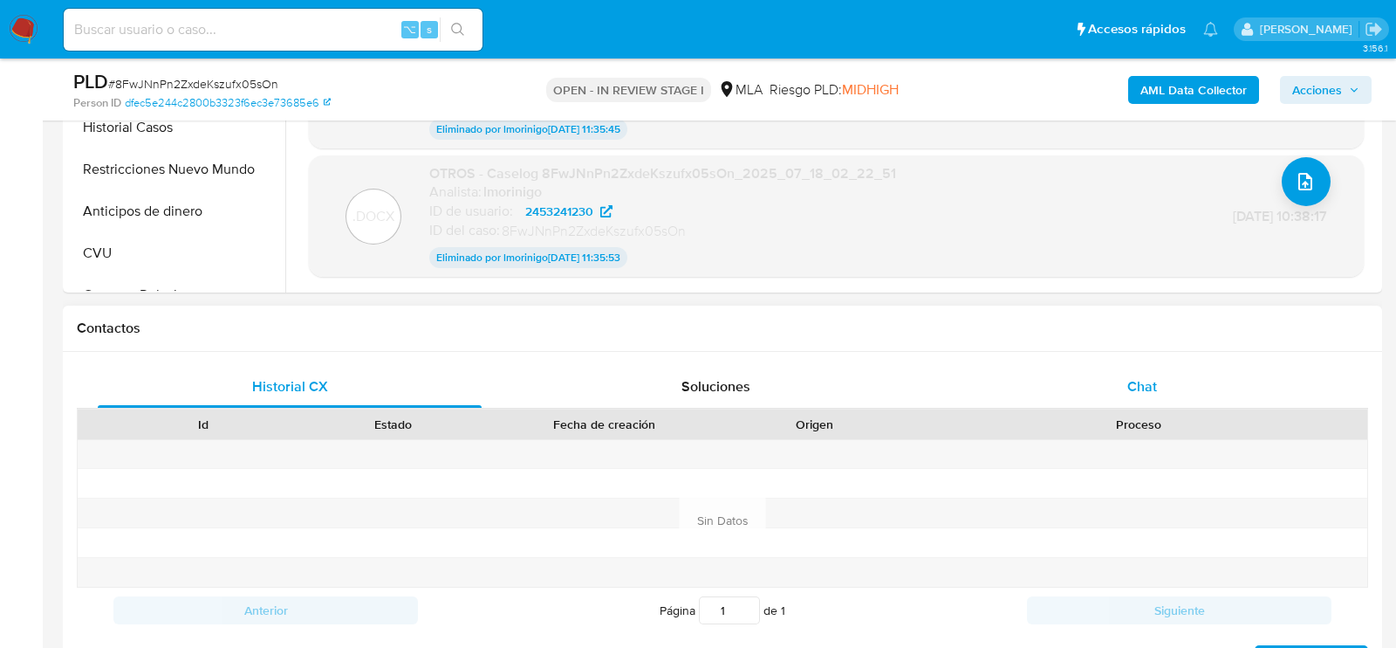
click at [1126, 388] on div "Chat" at bounding box center [1142, 387] width 384 height 42
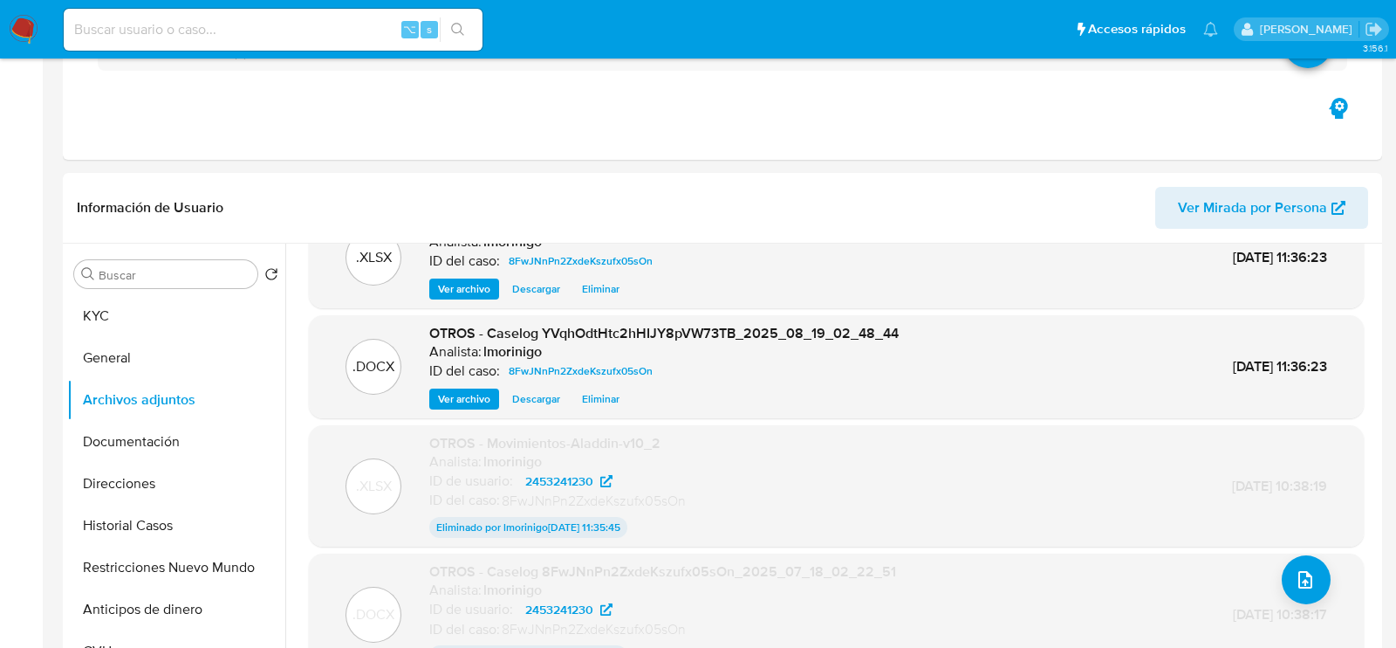
scroll to position [0, 0]
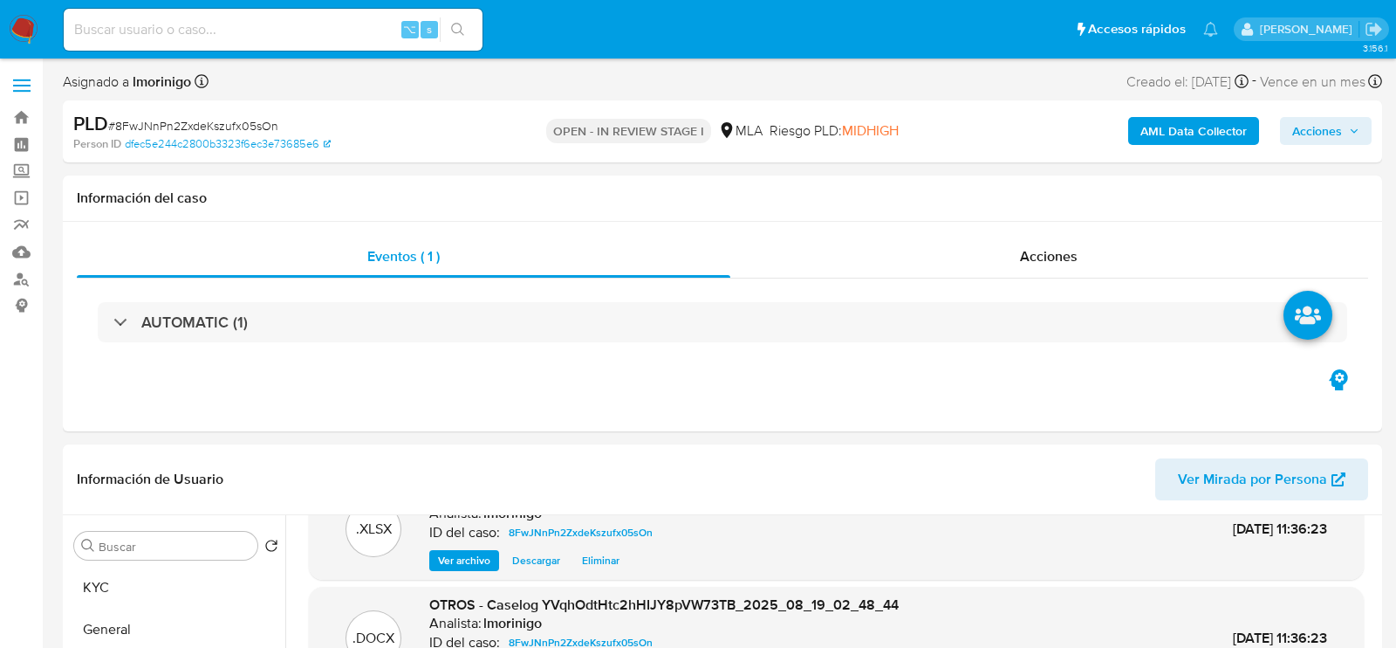
click at [1301, 125] on span "Acciones" at bounding box center [1318, 131] width 50 height 28
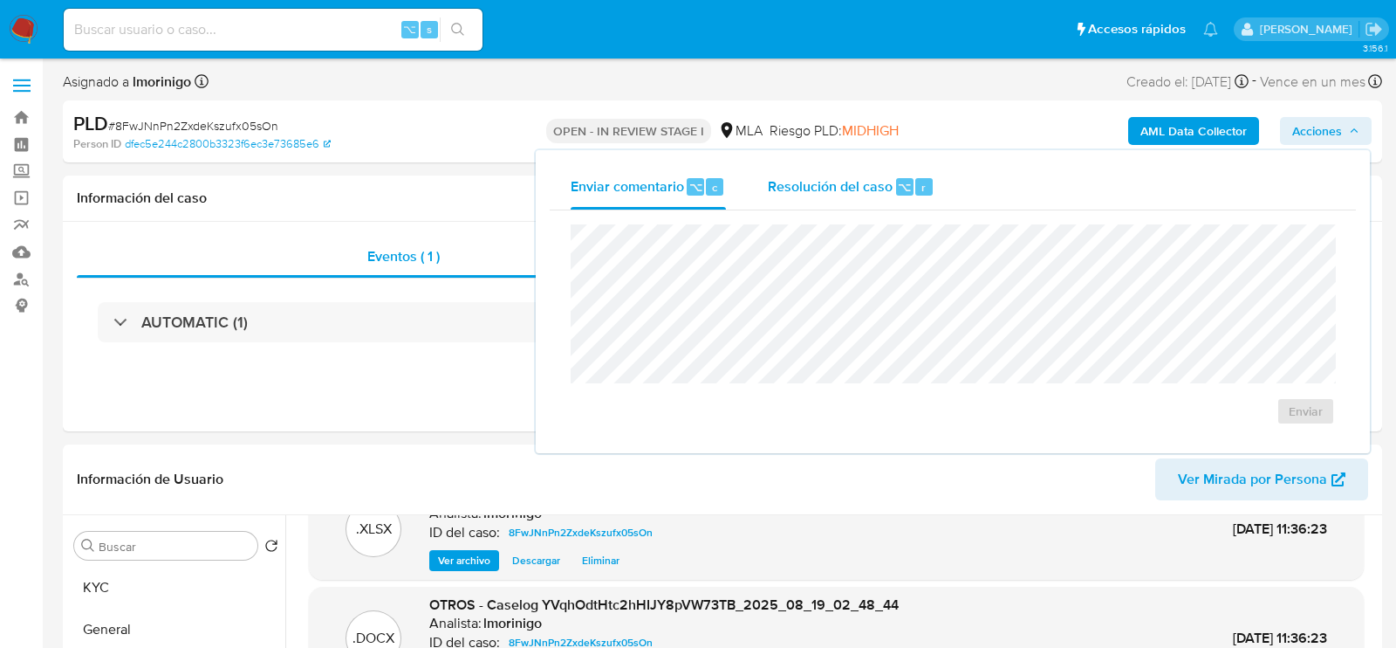
click at [753, 186] on button "Resolución del caso ⌥ r" at bounding box center [851, 186] width 209 height 45
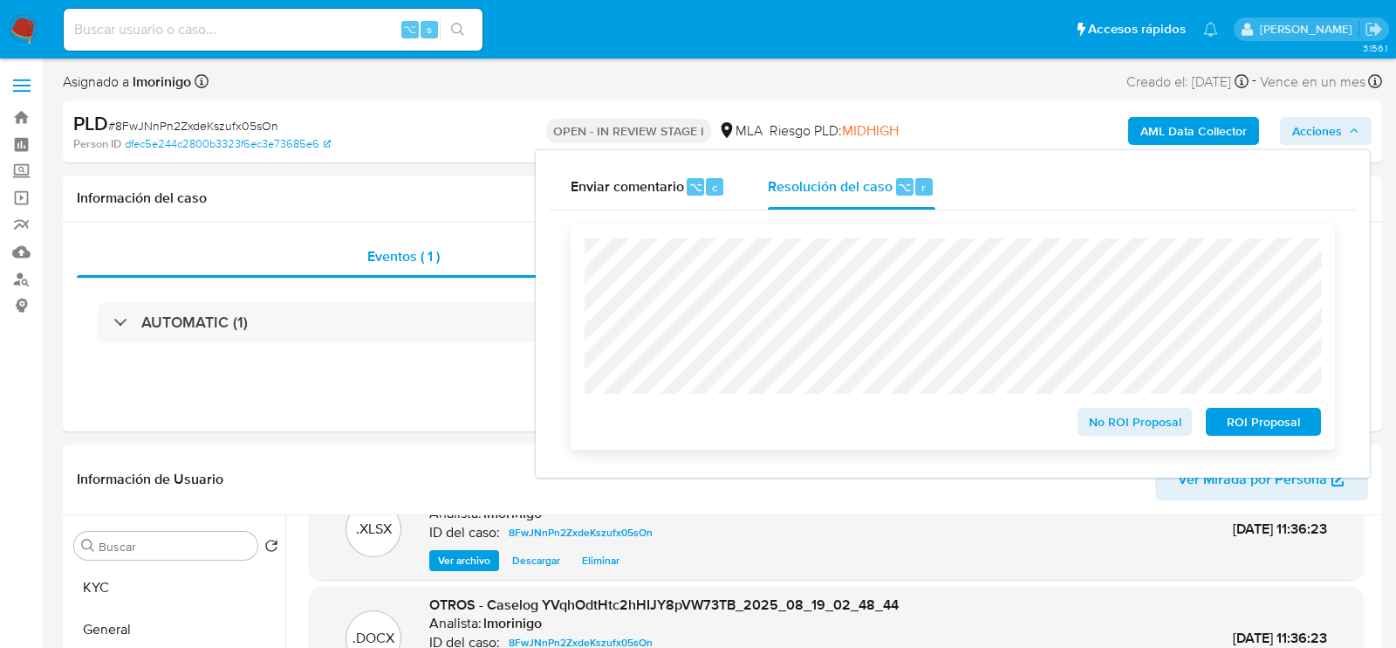
click at [1241, 427] on span "ROI Proposal" at bounding box center [1263, 421] width 91 height 24
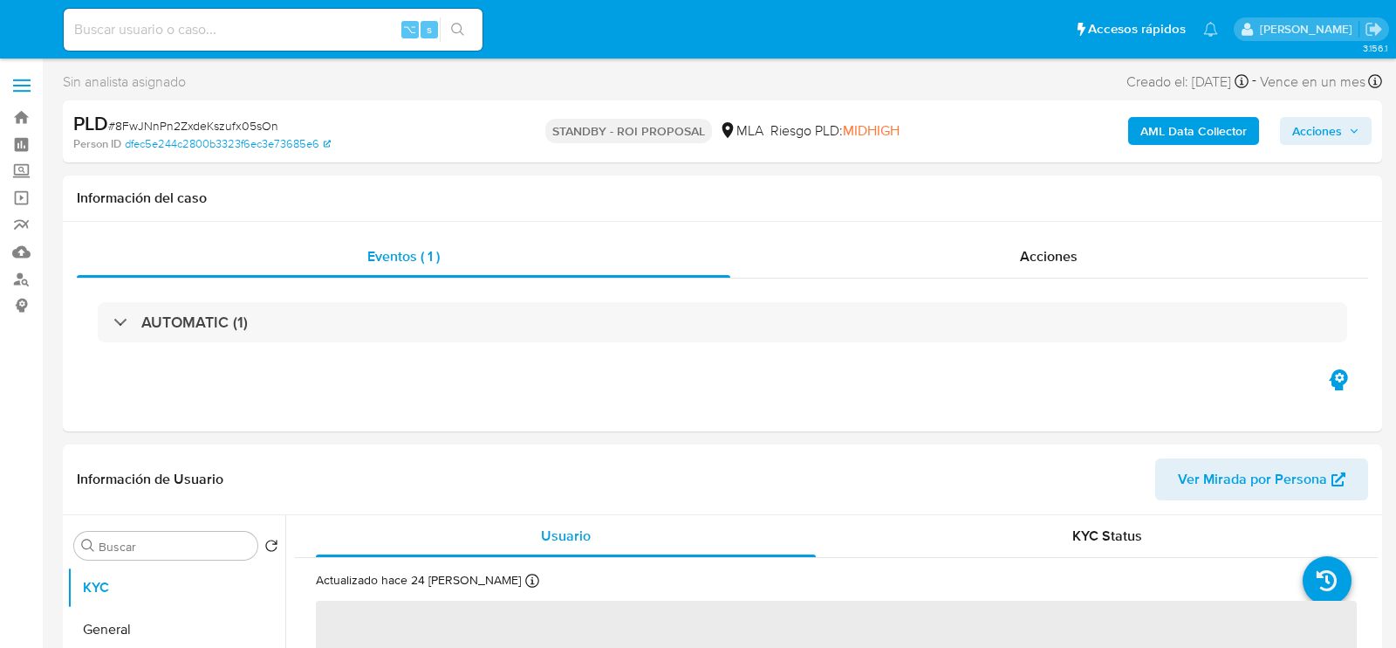
select select "10"
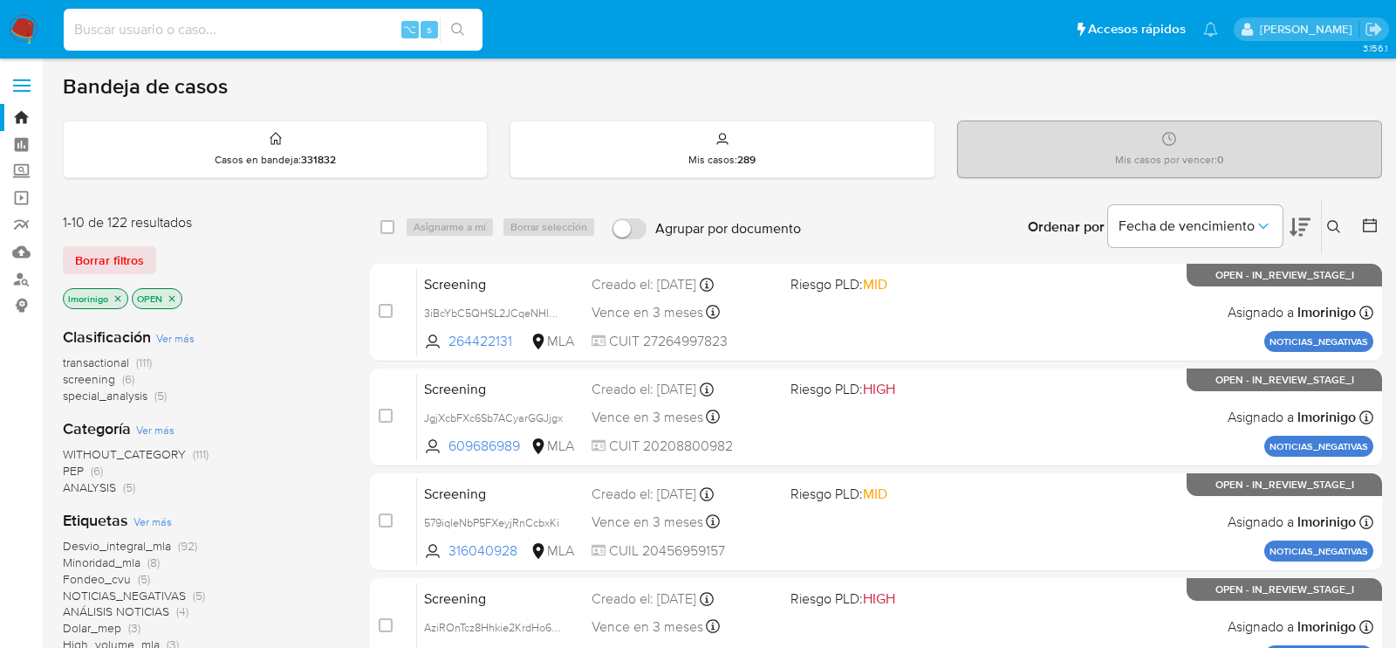
click at [250, 27] on input at bounding box center [273, 29] width 419 height 23
paste input "Gp2TP51eOImz0uXYvqZ6tuLe"
type input "Gp2TP51eOImz0uXYvqZ6tuLe"
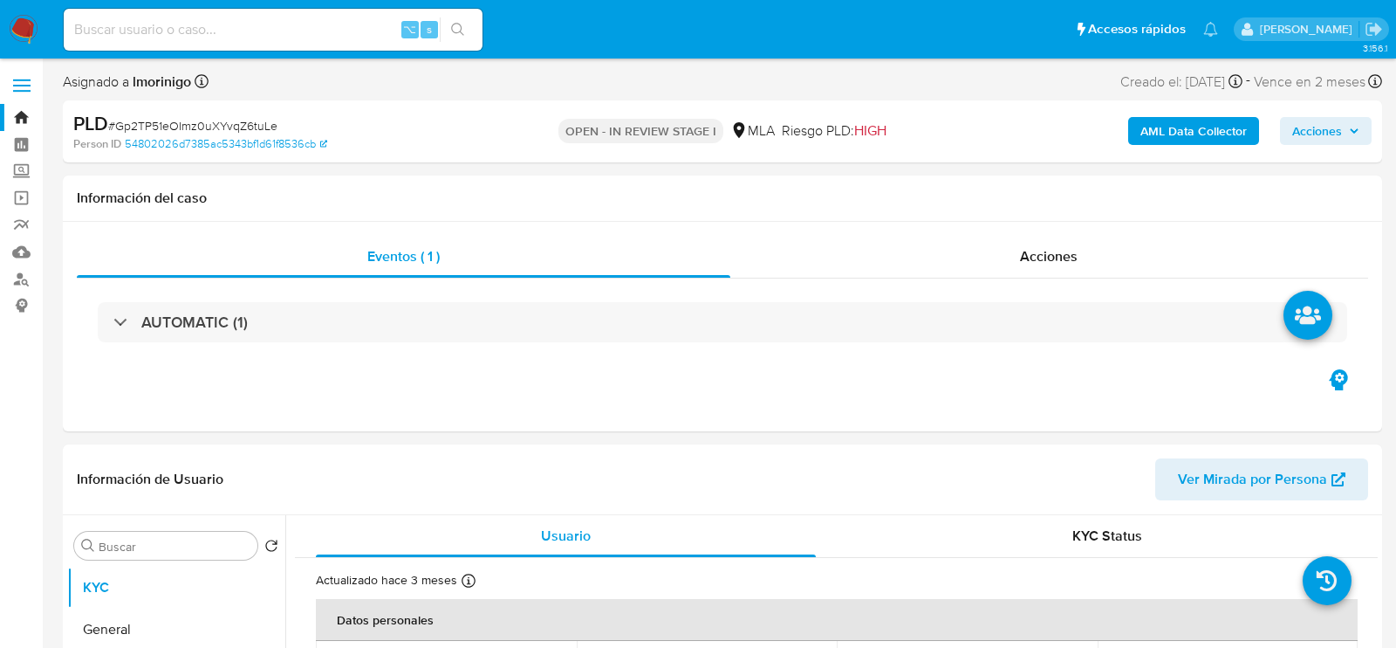
select select "10"
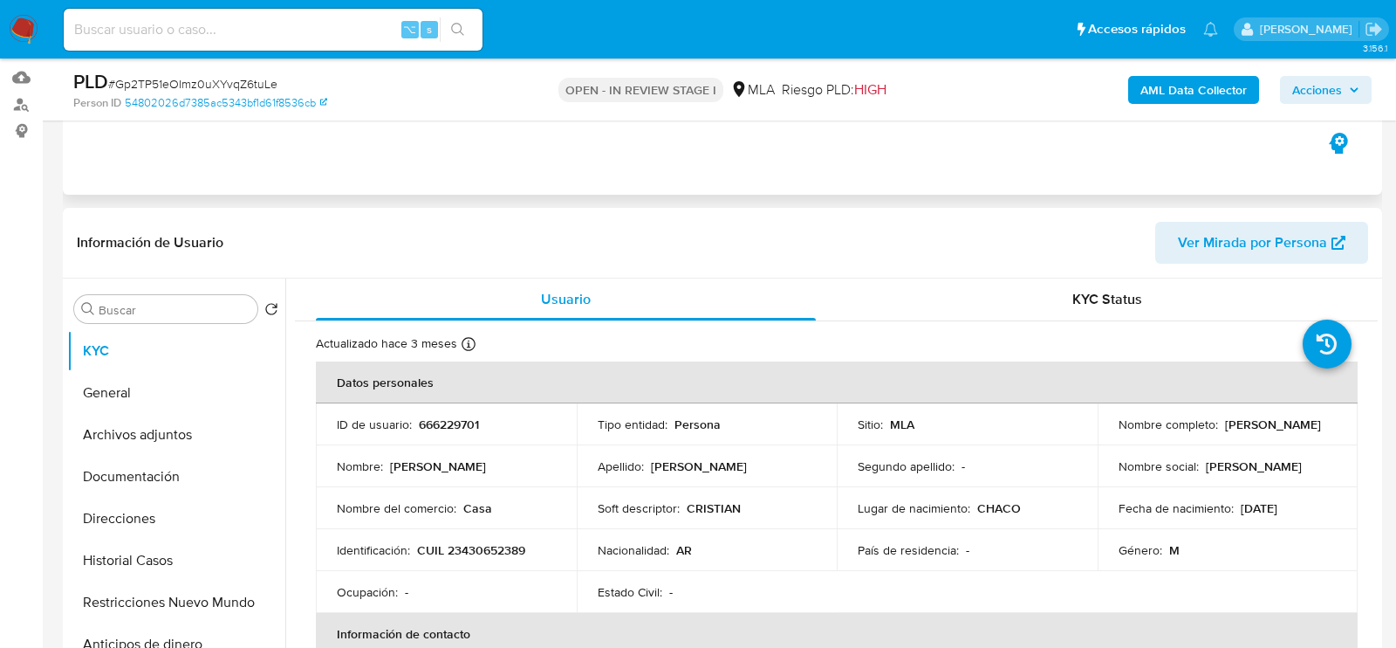
scroll to position [263, 0]
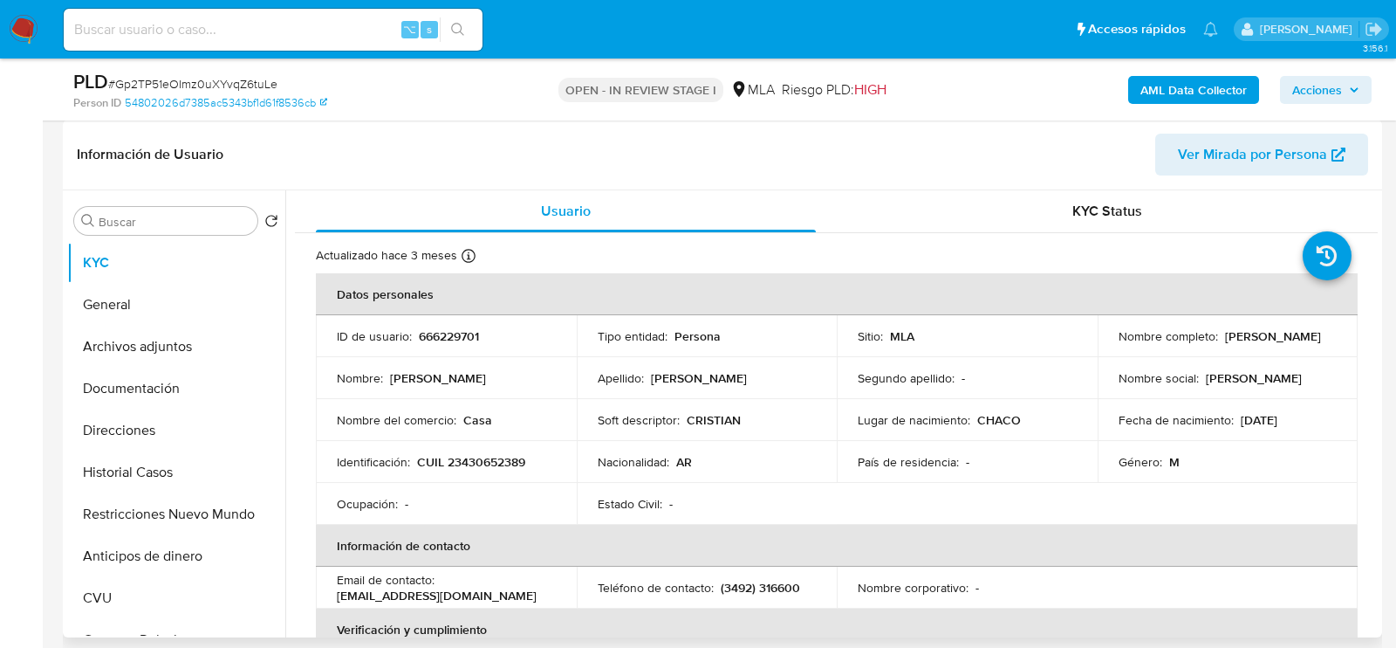
click at [459, 328] on p "666229701" at bounding box center [449, 336] width 60 height 16
copy p "666229701"
click at [147, 468] on button "Historial Casos" at bounding box center [169, 472] width 204 height 42
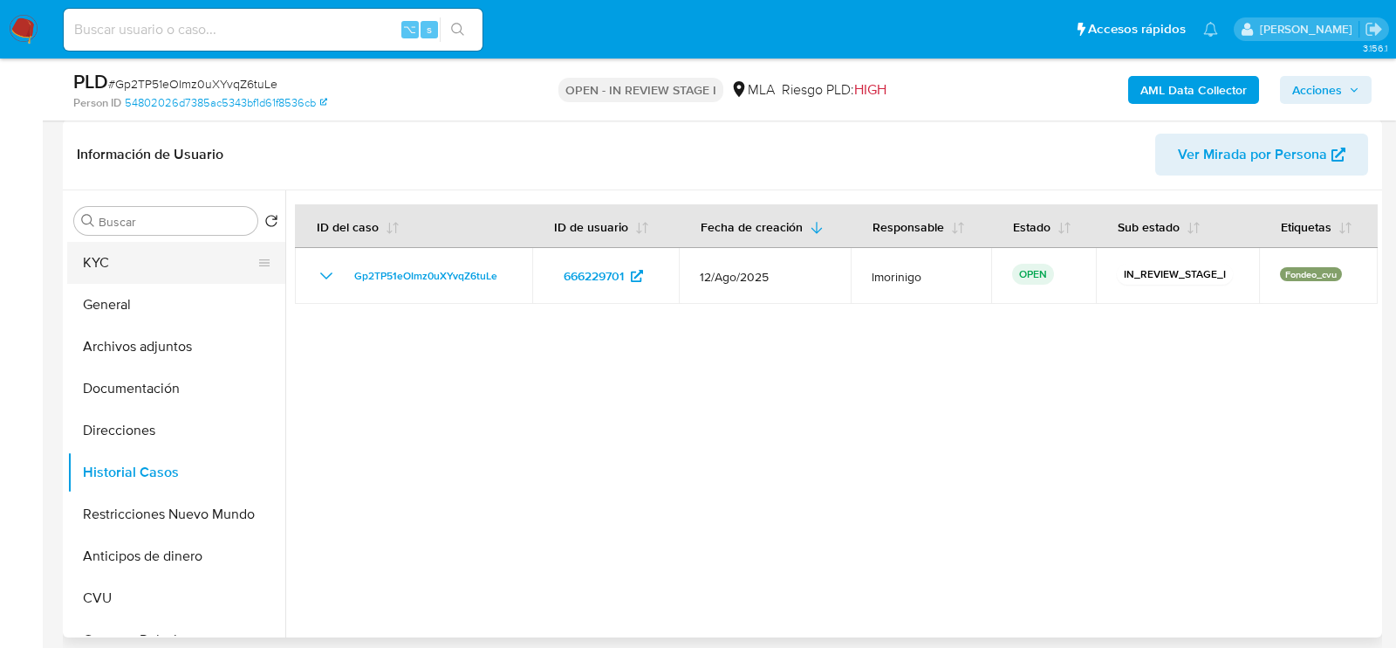
click at [111, 250] on button "KYC" at bounding box center [169, 263] width 204 height 42
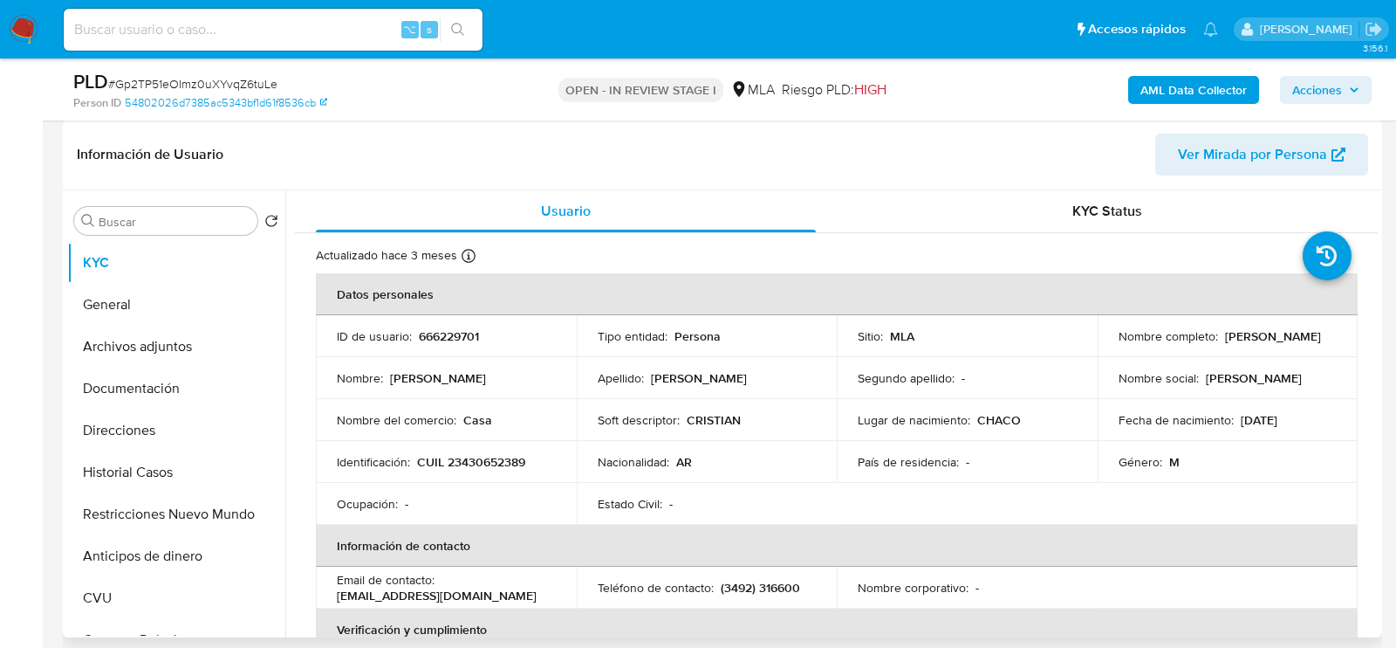
click at [456, 459] on p "CUIL 23430652389" at bounding box center [471, 462] width 108 height 16
copy p "23430652389"
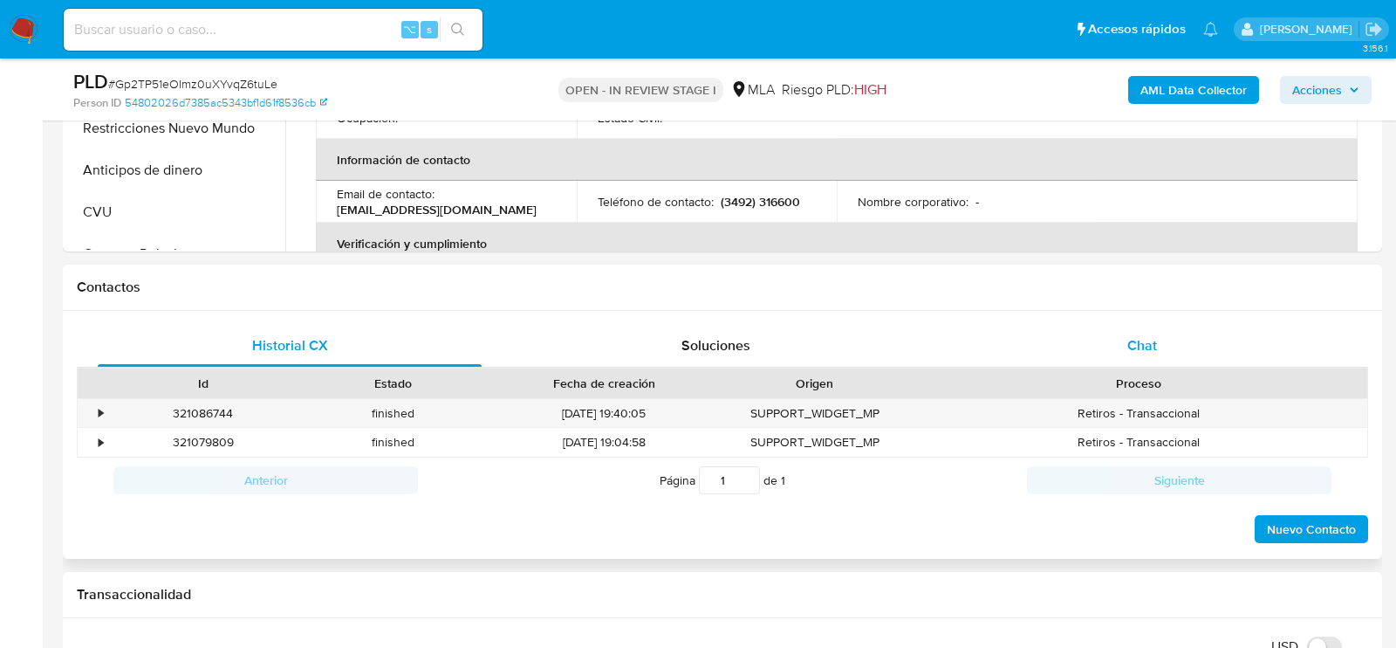
scroll to position [670, 0]
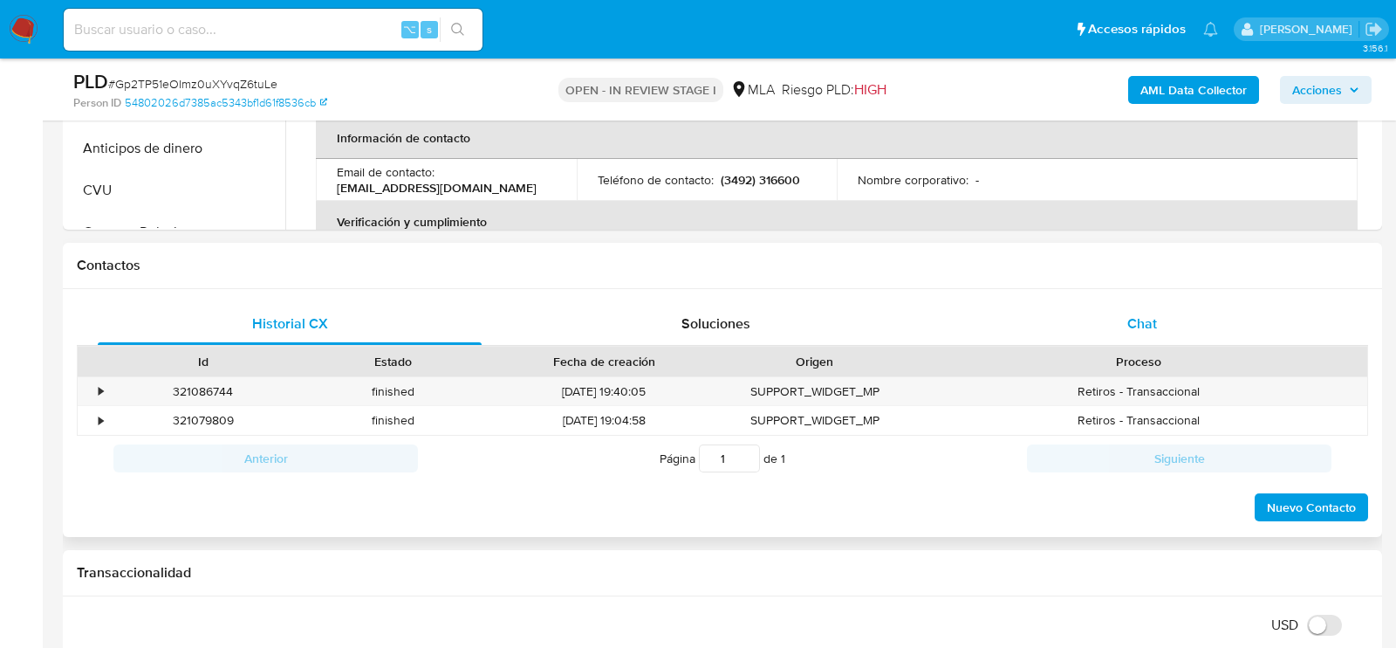
click at [1095, 336] on div "Chat" at bounding box center [1142, 324] width 384 height 42
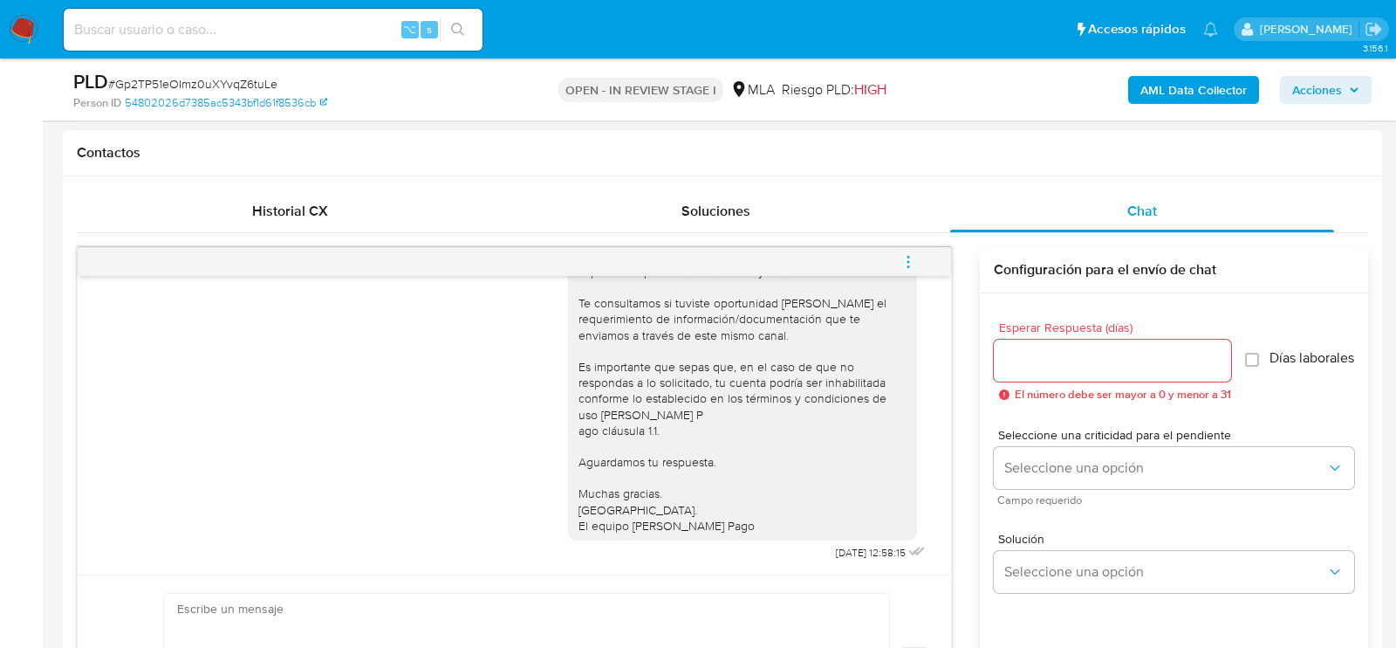
scroll to position [782, 0]
click at [908, 271] on span "menu-action" at bounding box center [909, 263] width 16 height 42
click at [741, 223] on li "Cerrar conversación" at bounding box center [790, 226] width 179 height 31
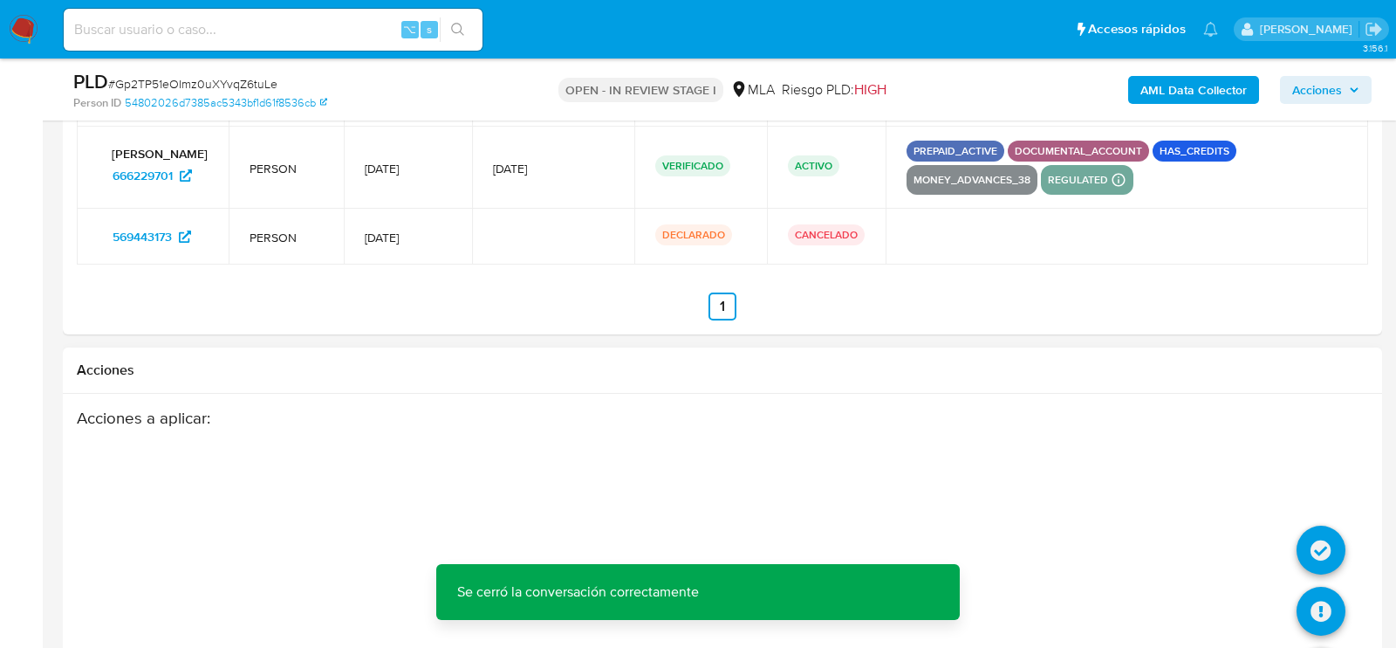
scroll to position [3184, 0]
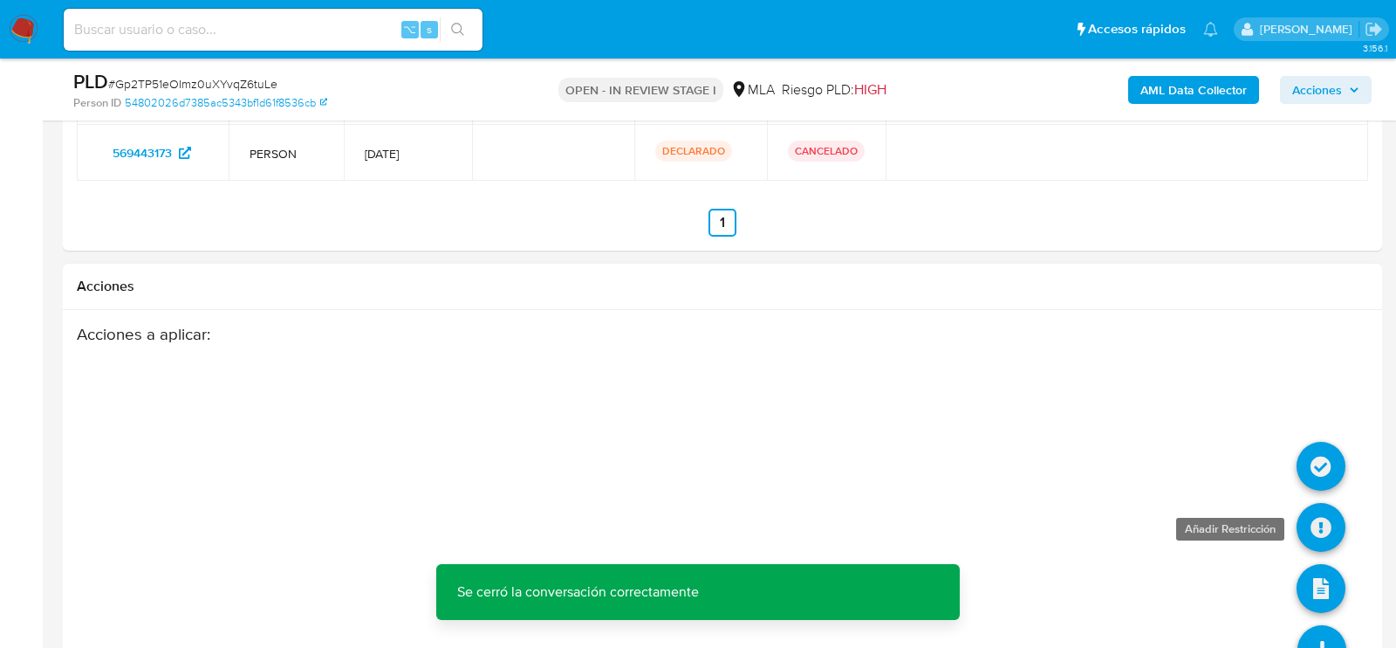
click at [1312, 520] on icon at bounding box center [1321, 527] width 49 height 49
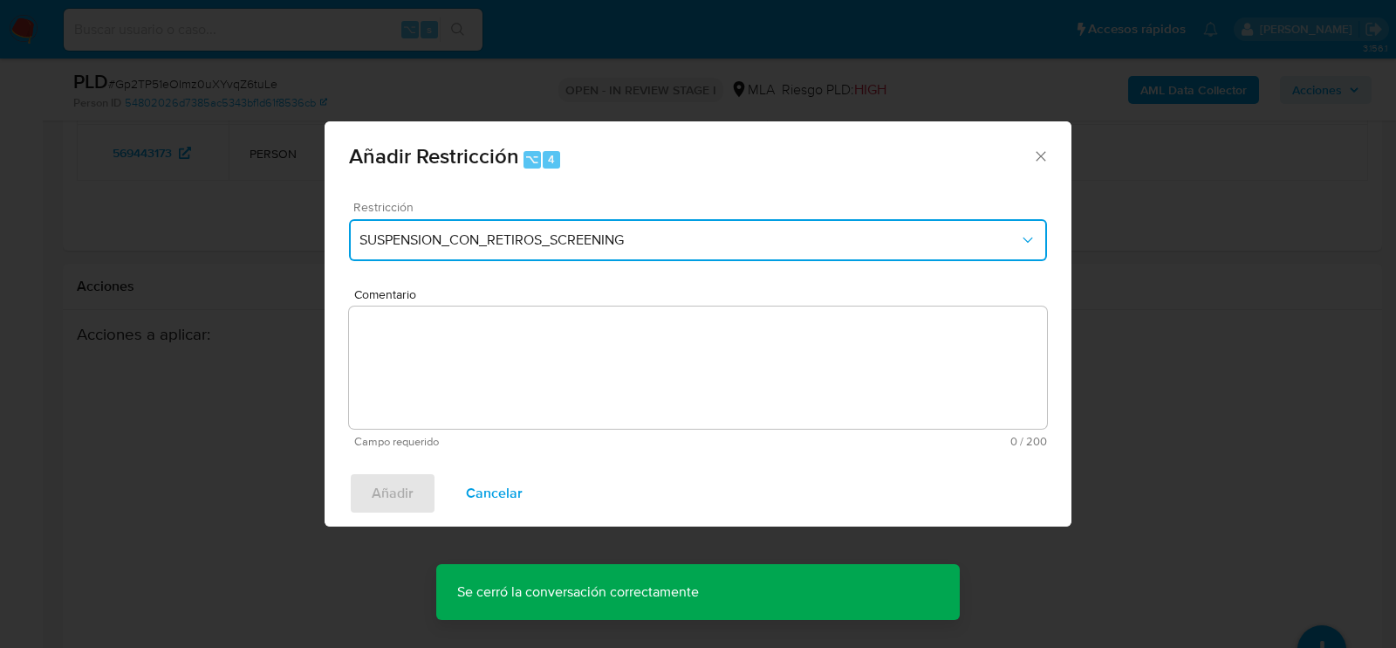
click at [466, 236] on span "SUSPENSION_CON_RETIROS_SCREENING" at bounding box center [690, 239] width 660 height 17
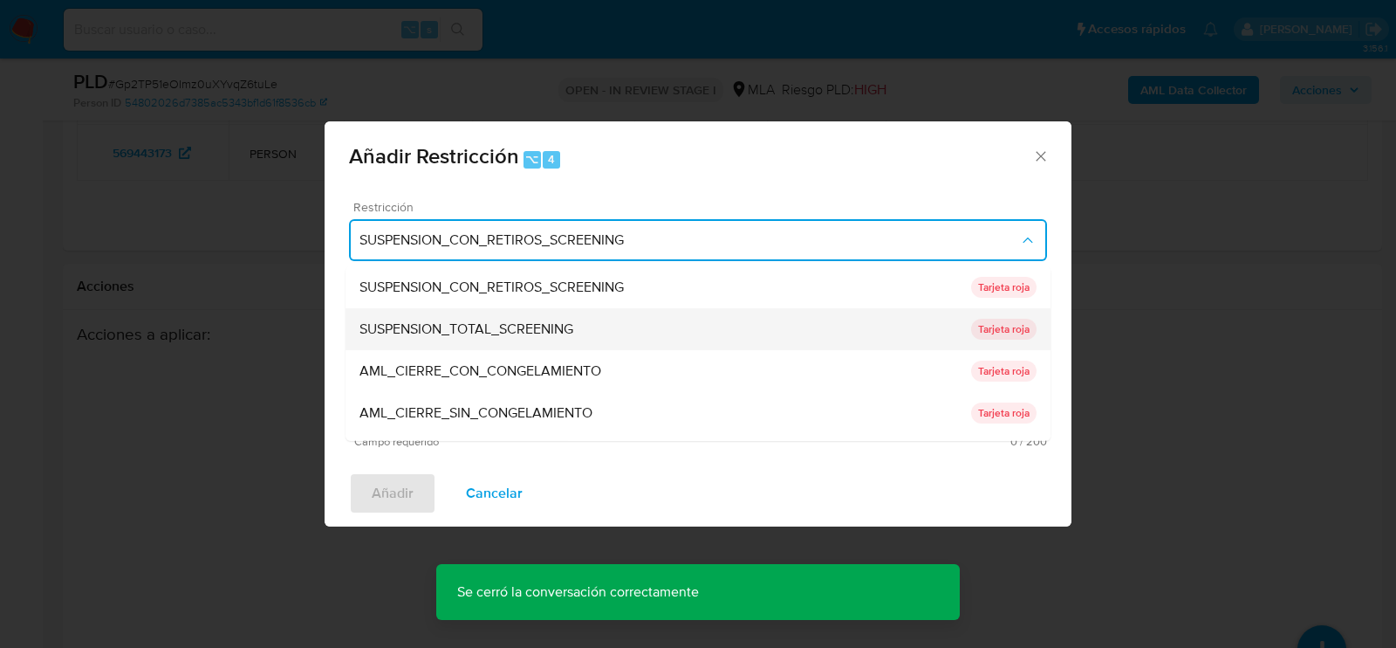
scroll to position [369, 0]
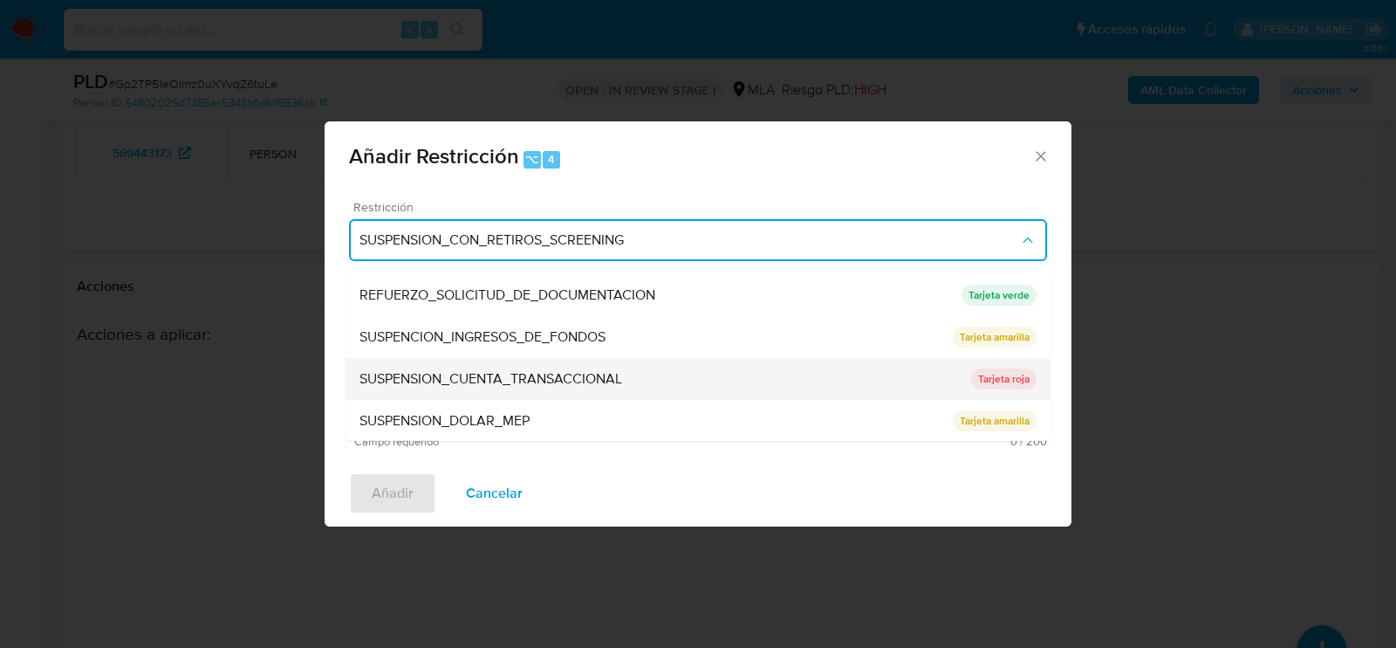
click at [480, 370] on span "SUSPENSION_CUENTA_TRANSACCIONAL" at bounding box center [491, 378] width 263 height 17
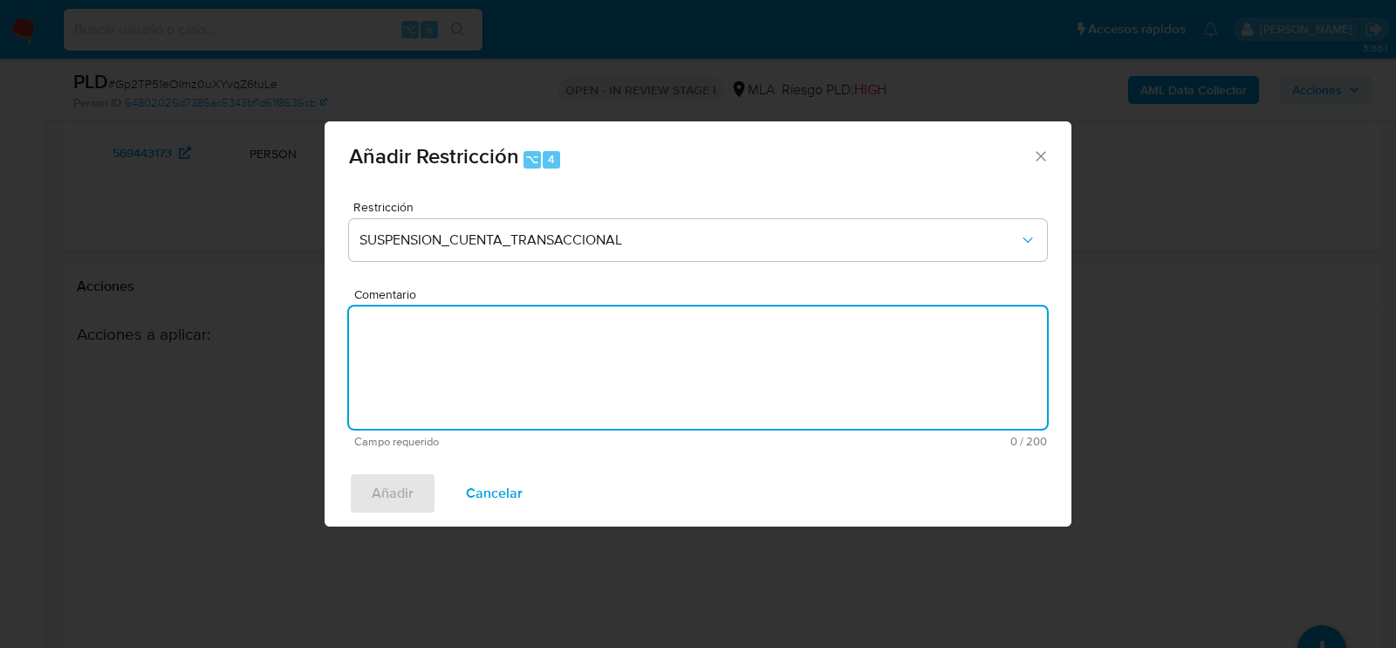
click at [480, 378] on textarea "Comentario" at bounding box center [698, 367] width 698 height 122
type textarea "AML"
click at [390, 479] on span "Añadir" at bounding box center [393, 493] width 42 height 38
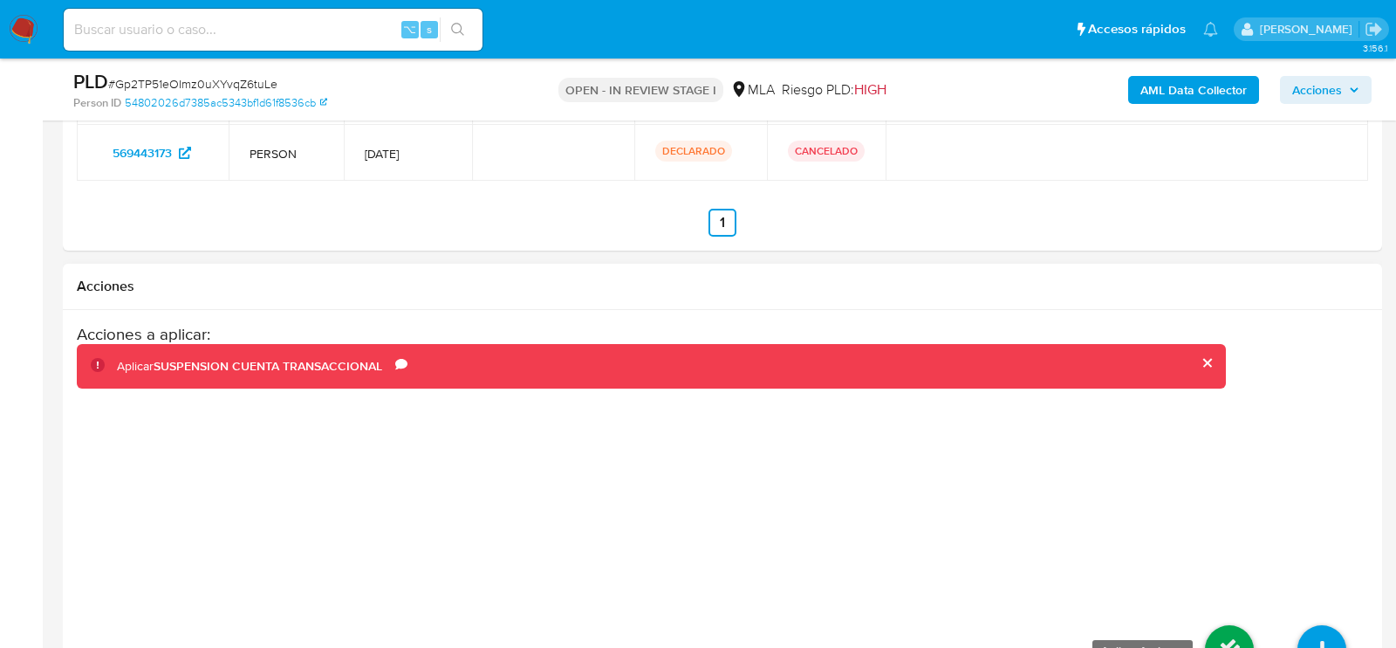
click at [1232, 627] on icon at bounding box center [1229, 649] width 49 height 49
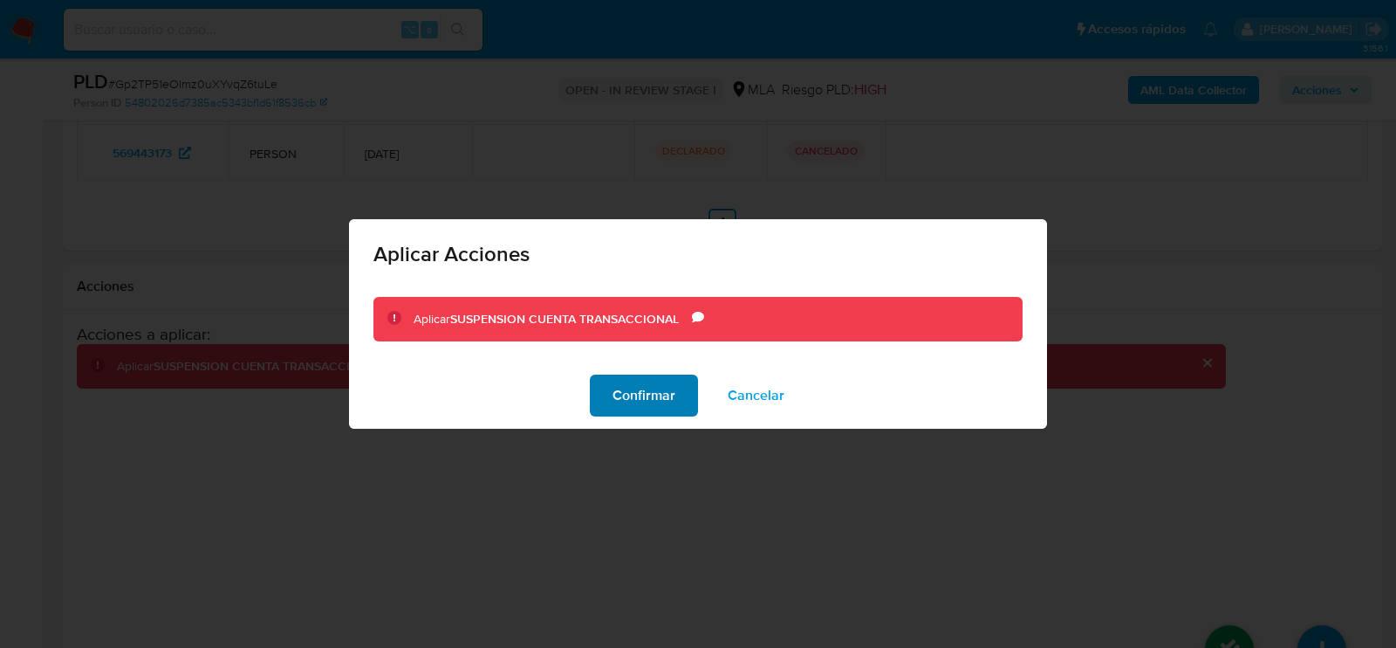
click at [618, 398] on span "Confirmar" at bounding box center [644, 395] width 63 height 38
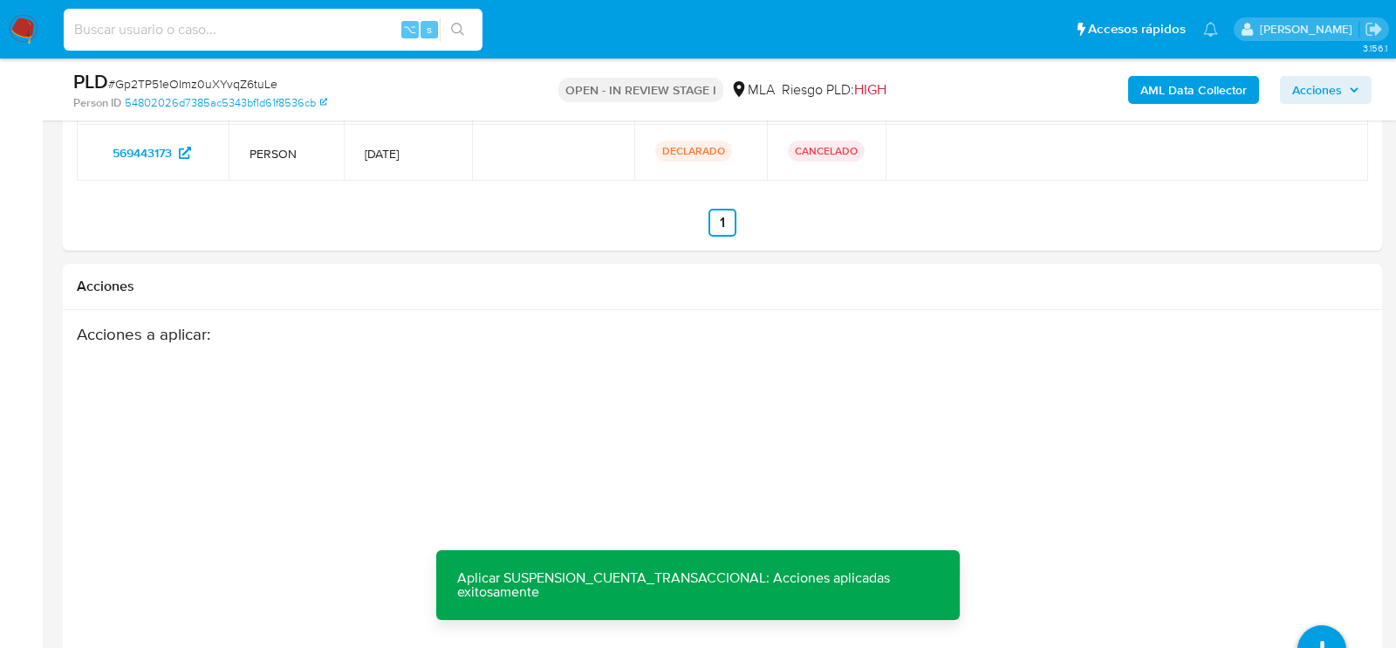
click at [240, 33] on input at bounding box center [273, 29] width 419 height 23
paste input "4483pJsrzjRmqBcHEKkjOZpf"
type input "4483pJsrzjRmqBcHEKkjOZpf"
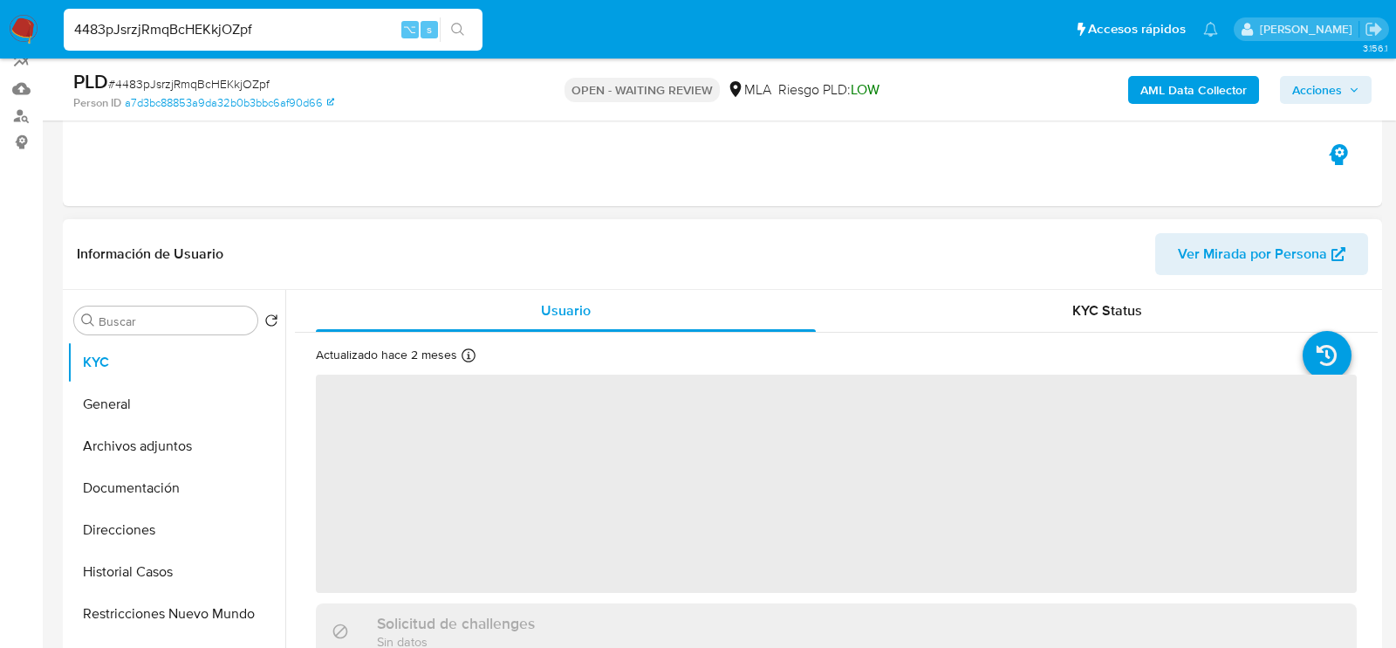
scroll to position [206, 0]
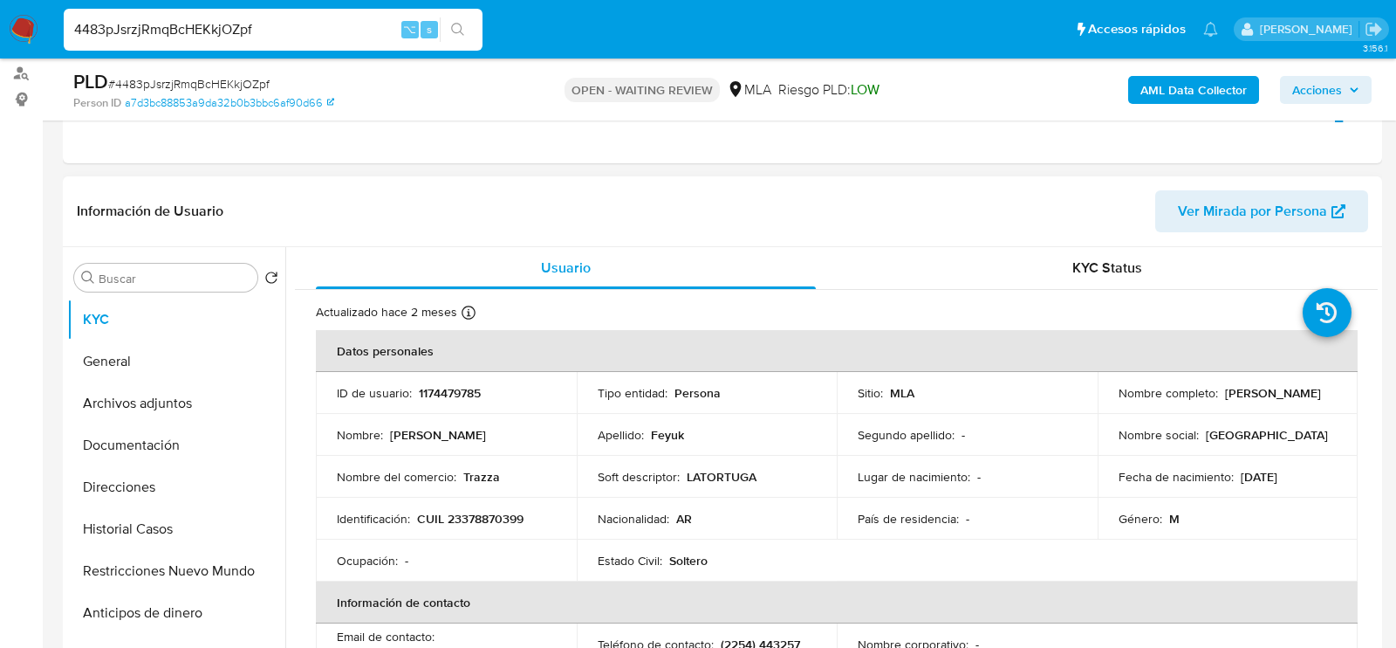
click at [437, 392] on p "1174479785" at bounding box center [450, 393] width 62 height 16
copy p "1174479785"
select select "10"
click at [509, 521] on p "CUIL 23378870399" at bounding box center [470, 519] width 106 height 16
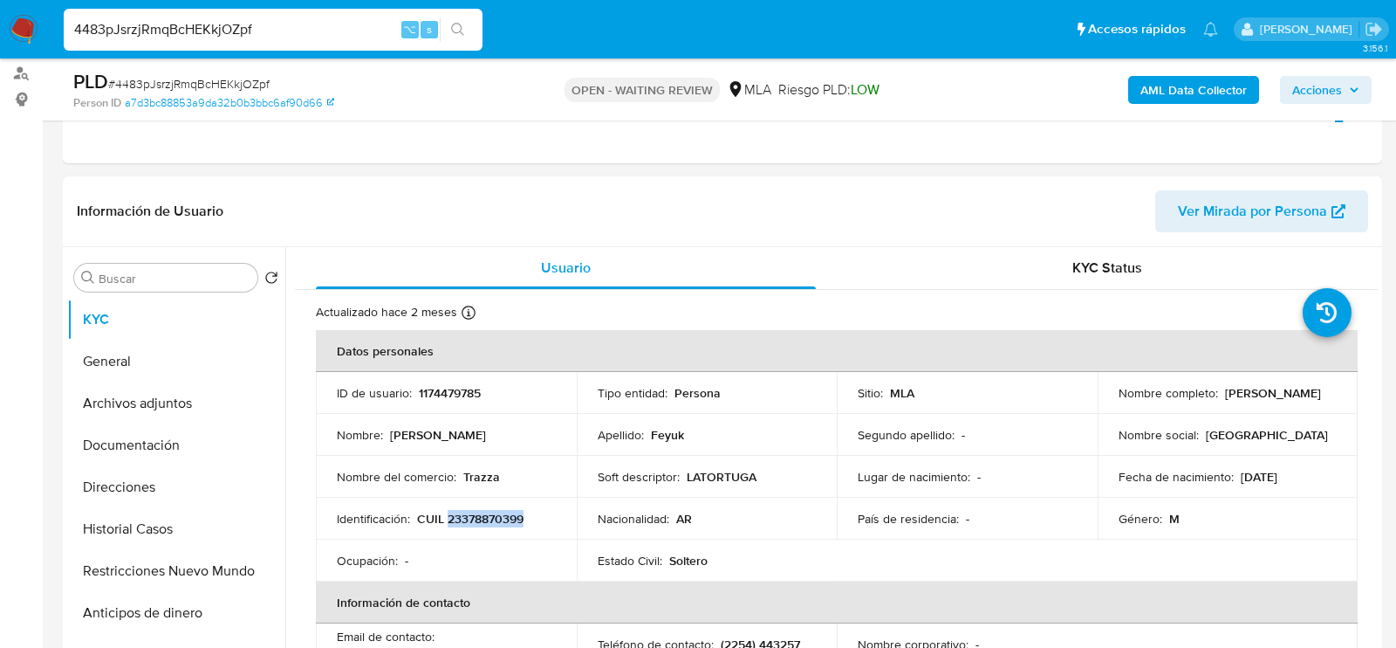
click at [509, 521] on p "CUIL 23378870399" at bounding box center [470, 519] width 106 height 16
copy p "23378870399"
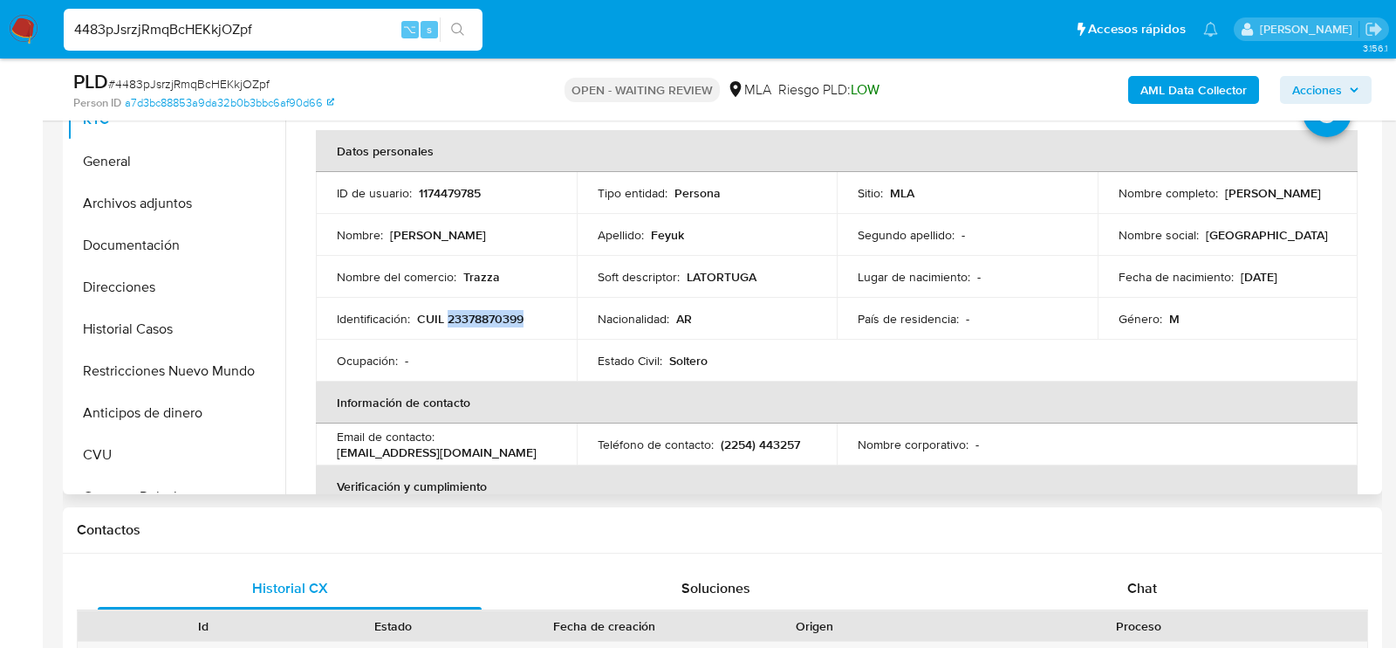
scroll to position [852, 0]
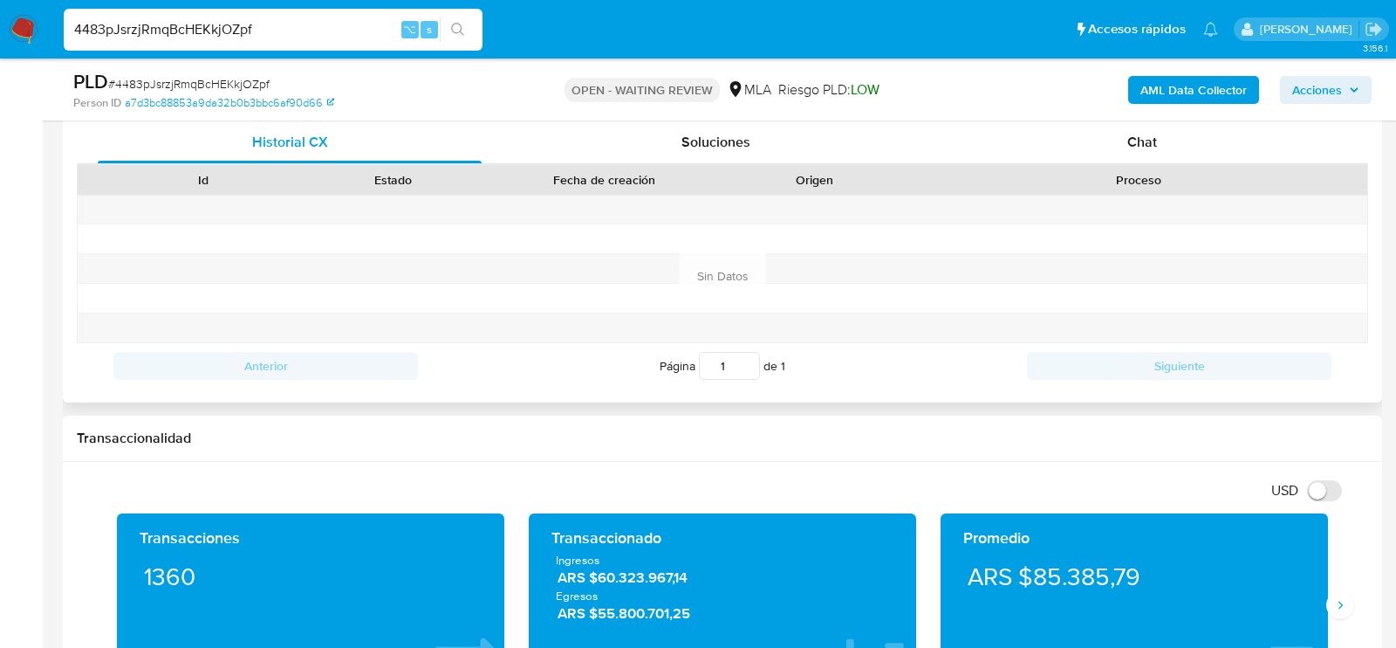
click at [1062, 168] on div "Proceso" at bounding box center [1138, 180] width 457 height 30
click at [1073, 150] on div "Chat" at bounding box center [1142, 142] width 384 height 42
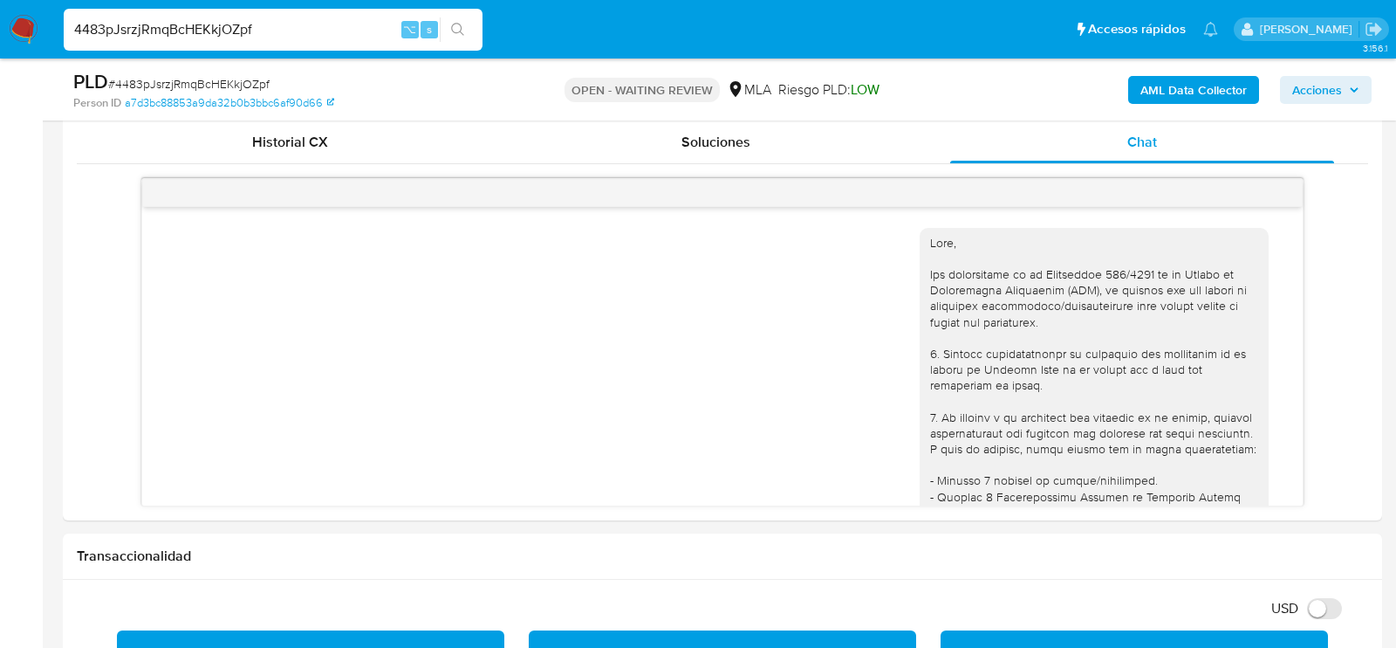
scroll to position [1127, 0]
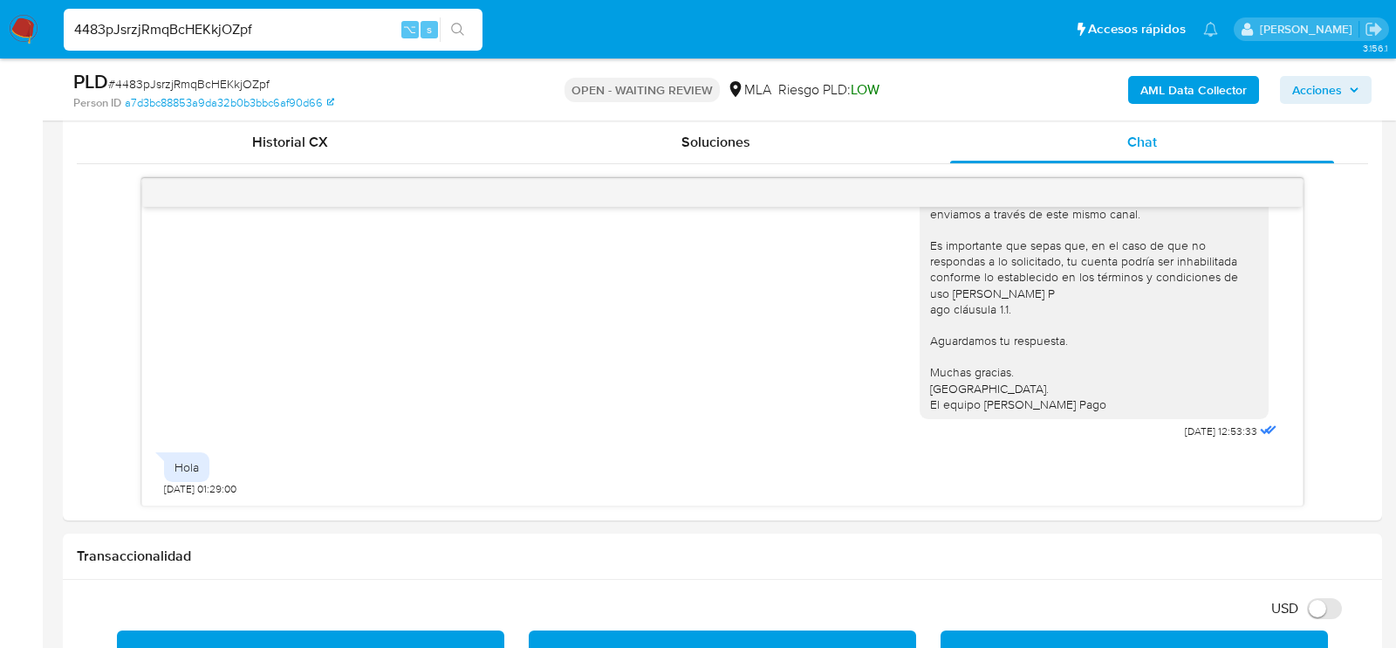
click at [208, 89] on span "# 4483pJsrzjRmqBcHEKkjOZpf" at bounding box center [188, 83] width 161 height 17
copy span "4483pJsrzjRmqBcHEKkjOZpf"
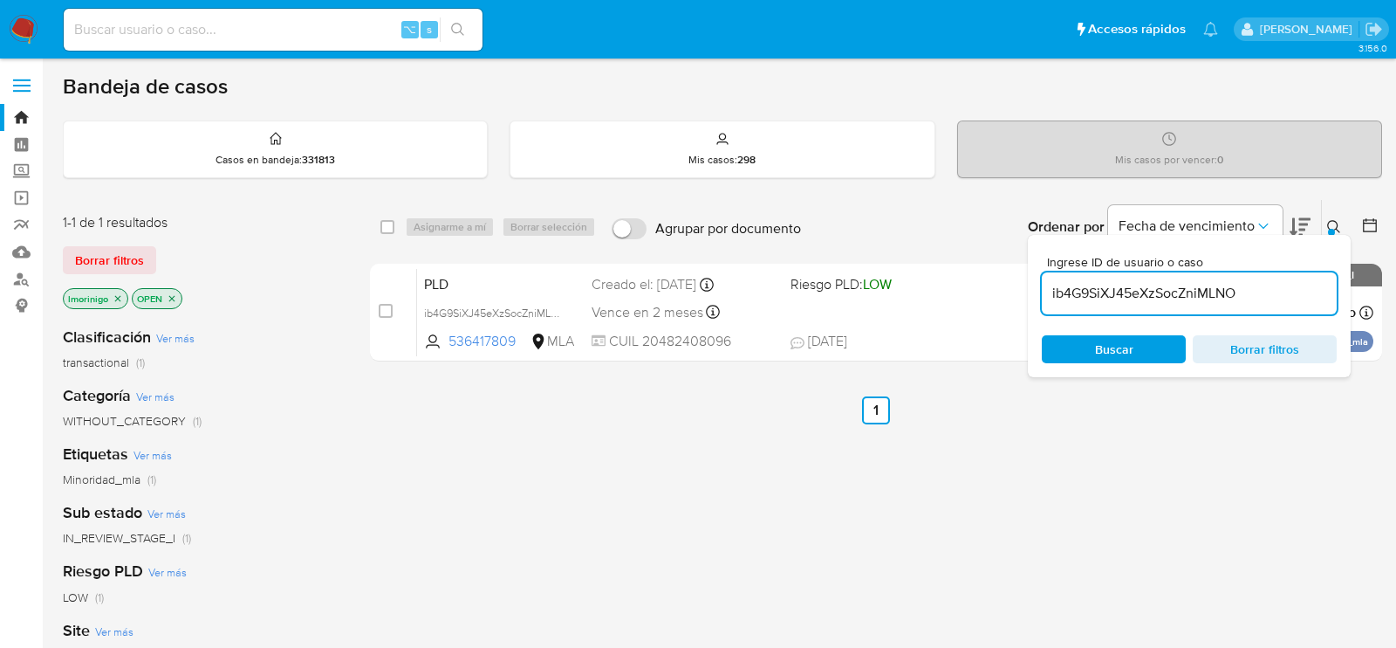
click at [1098, 293] on input "ib4G9SiXJ45eXzSocZniMLNO" at bounding box center [1189, 293] width 295 height 23
paste input "4483pJsrzjRmqBcHEKkjOZpf"
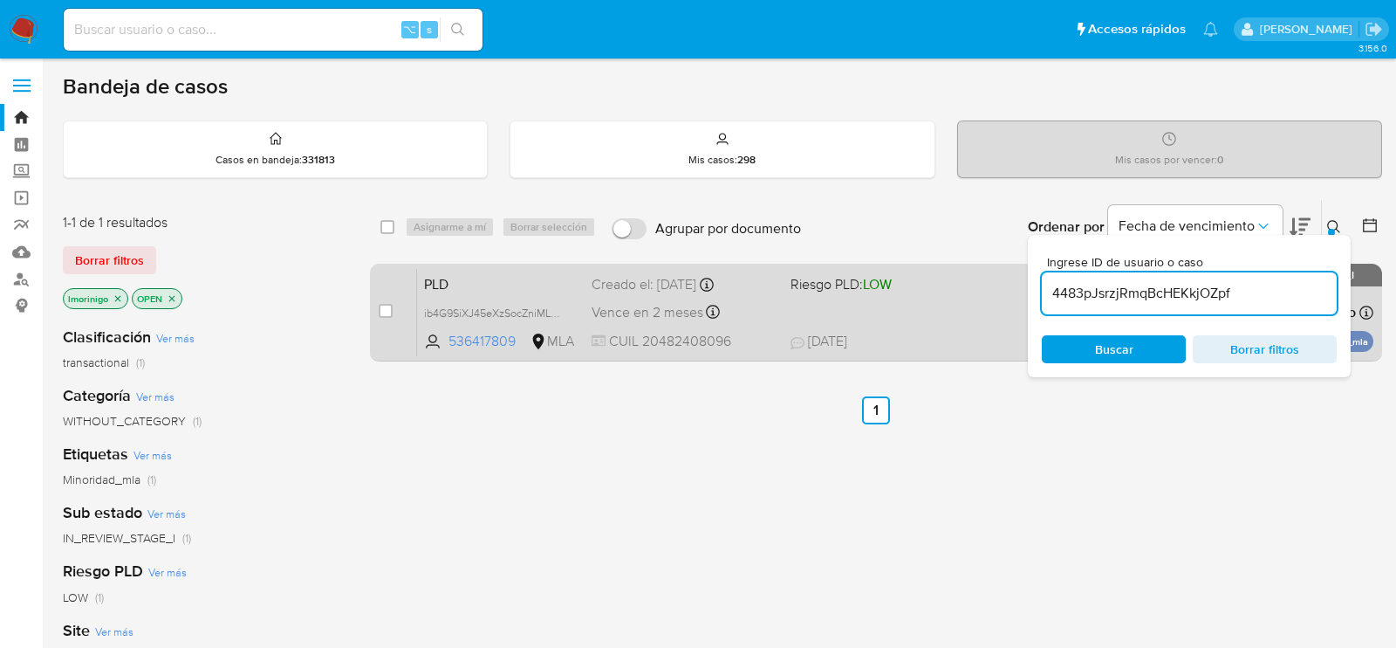
type input "4483pJsrzjRmqBcHEKkjOZpf"
click at [381, 313] on input "checkbox" at bounding box center [386, 311] width 14 height 14
checkbox input "true"
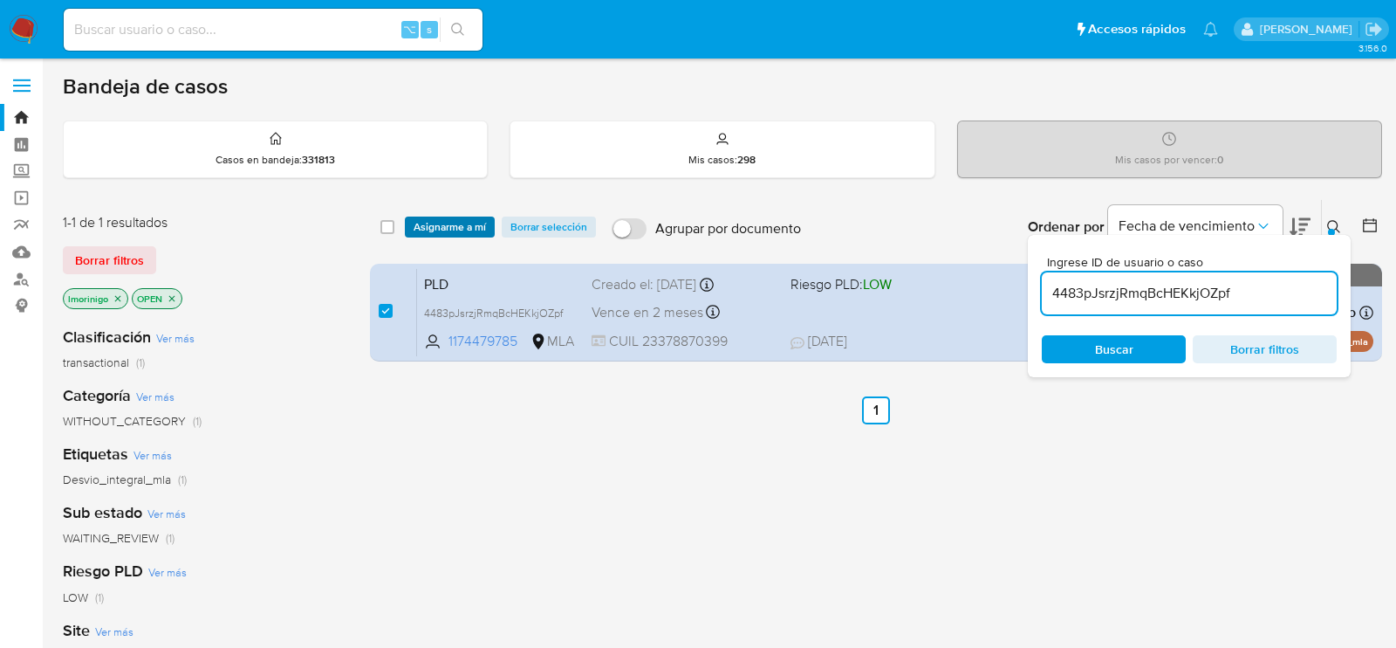
click at [445, 229] on span "Asignarme a mí" at bounding box center [450, 226] width 72 height 17
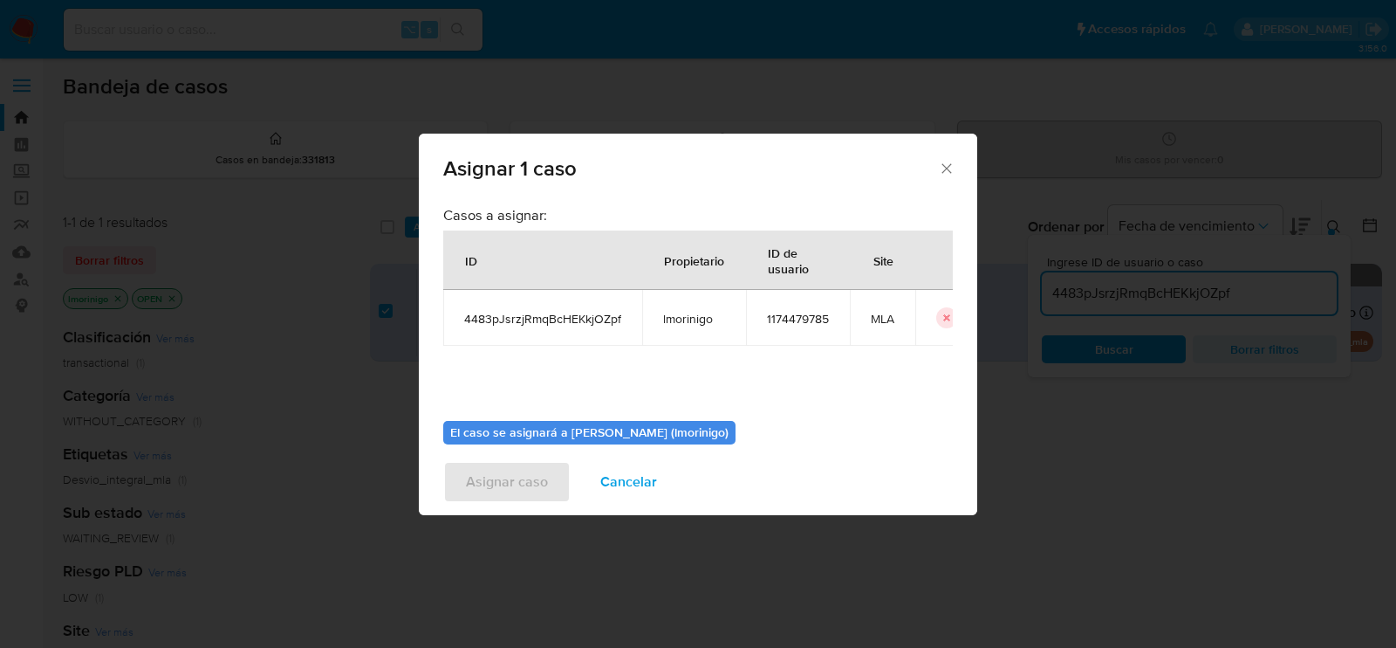
scroll to position [89, 0]
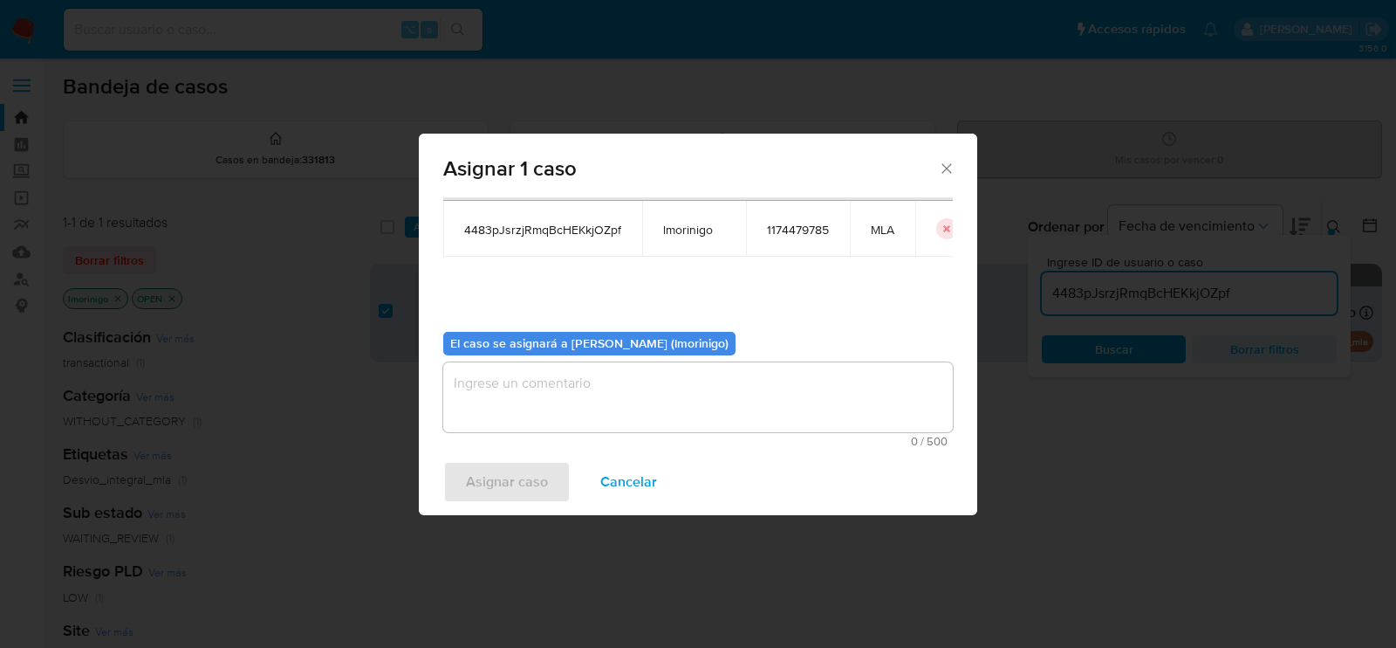
click at [587, 377] on textarea "assign-modal" at bounding box center [698, 397] width 510 height 70
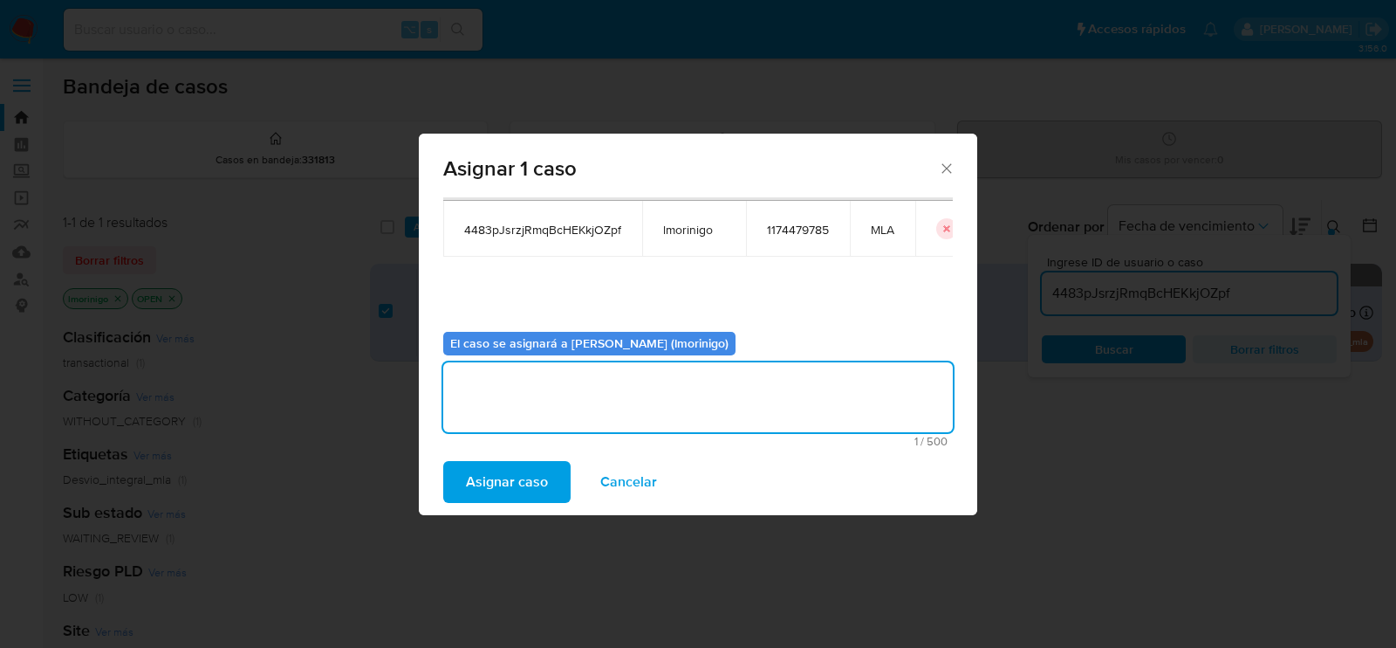
click at [510, 483] on span "Asignar caso" at bounding box center [507, 482] width 82 height 38
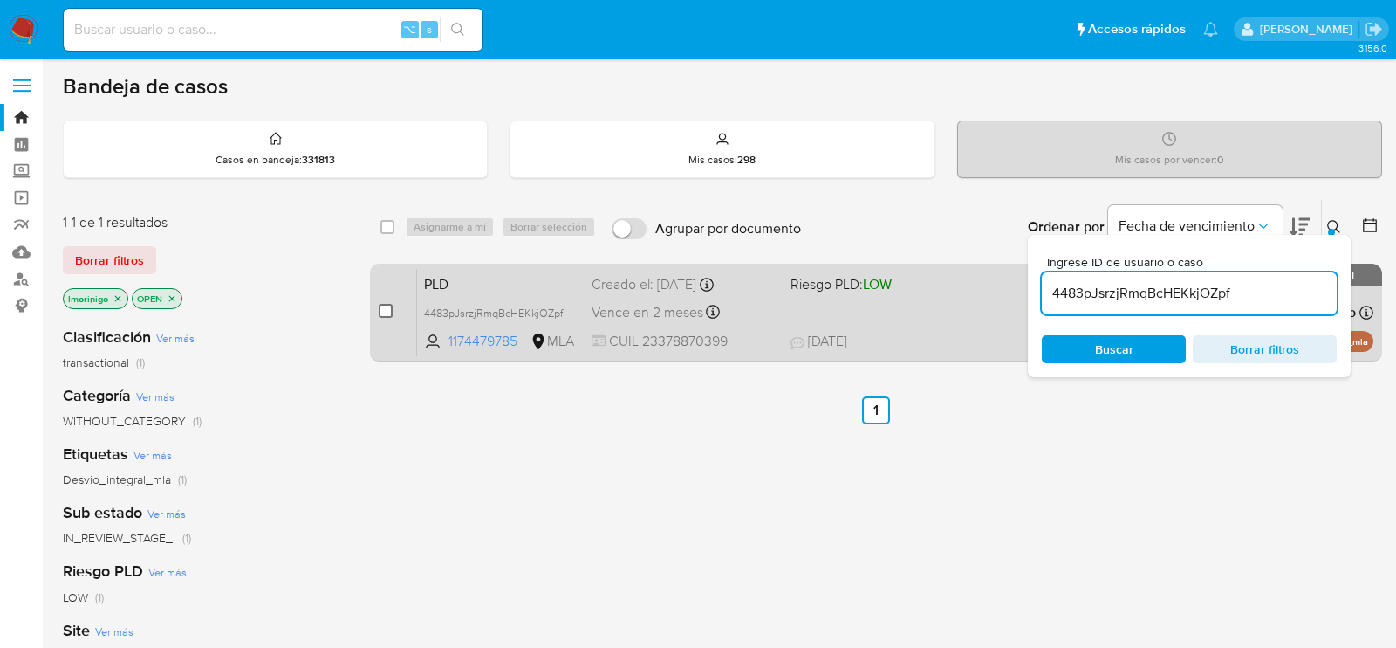
click at [387, 312] on input "checkbox" at bounding box center [386, 311] width 14 height 14
checkbox input "true"
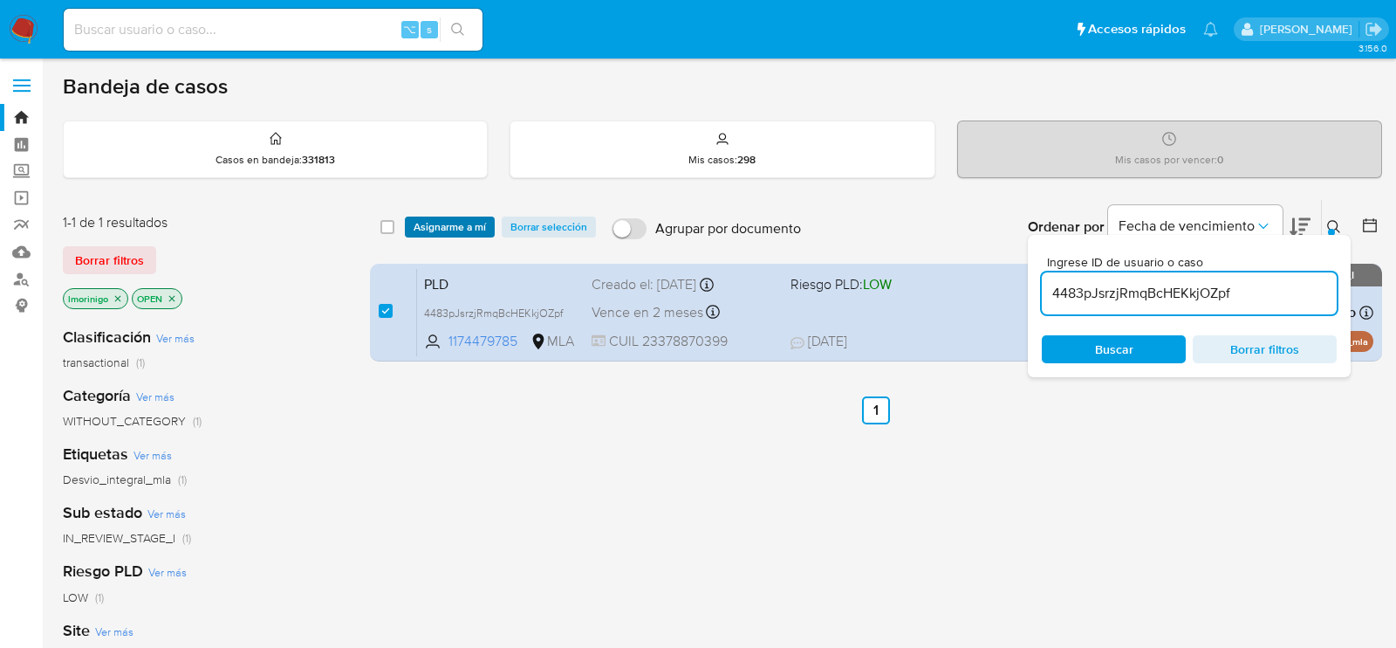
click at [423, 228] on span "Asignarme a mí" at bounding box center [450, 226] width 72 height 17
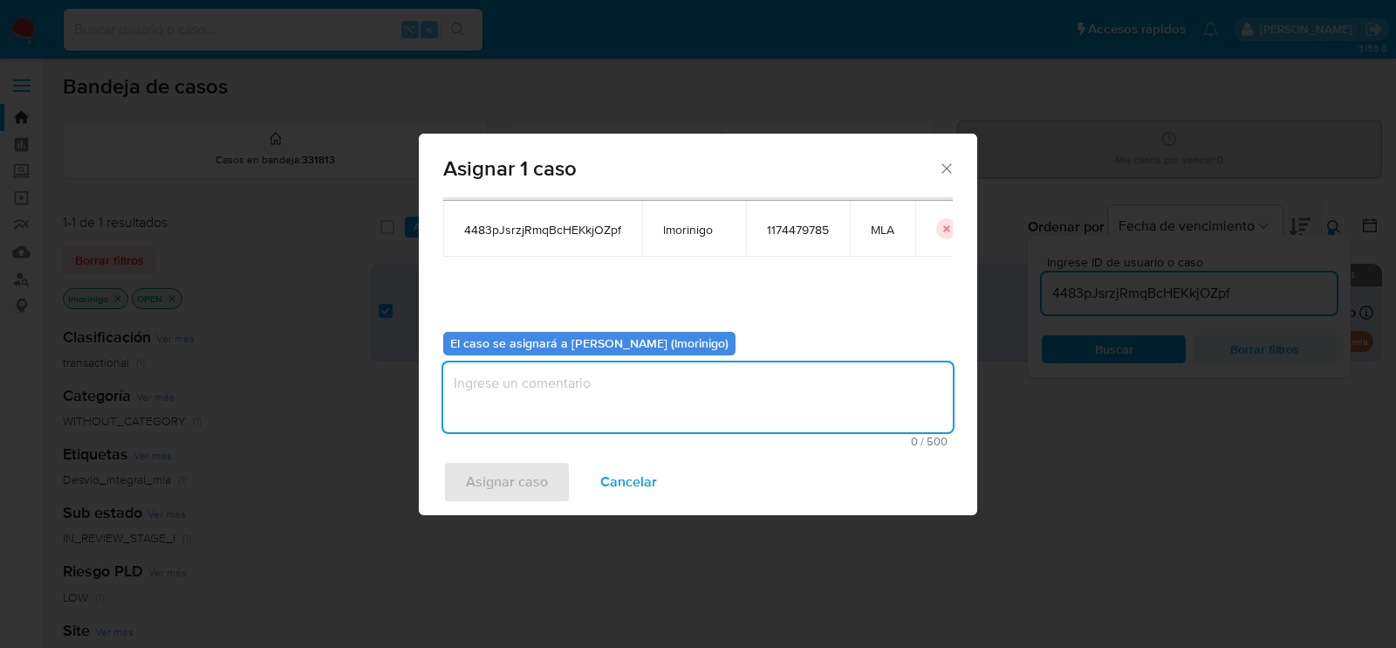
click at [481, 375] on textarea "assign-modal" at bounding box center [698, 397] width 510 height 70
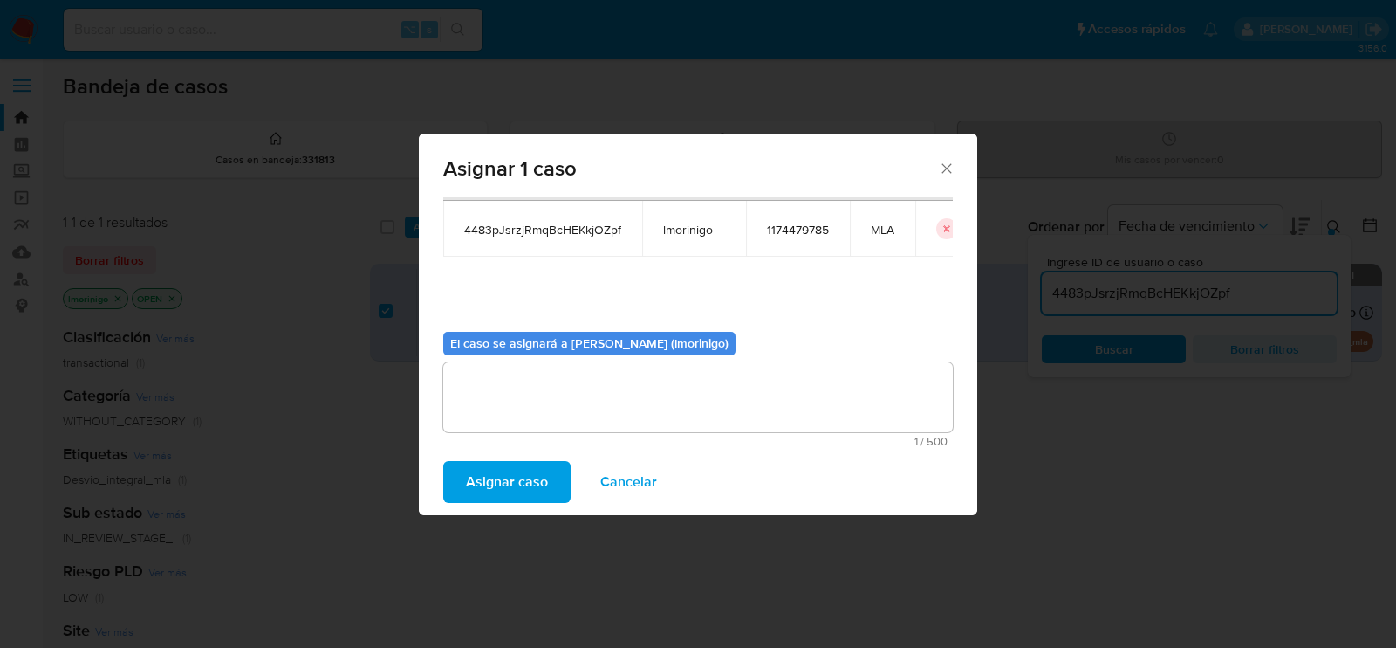
click at [615, 482] on span "Cancelar" at bounding box center [628, 482] width 57 height 38
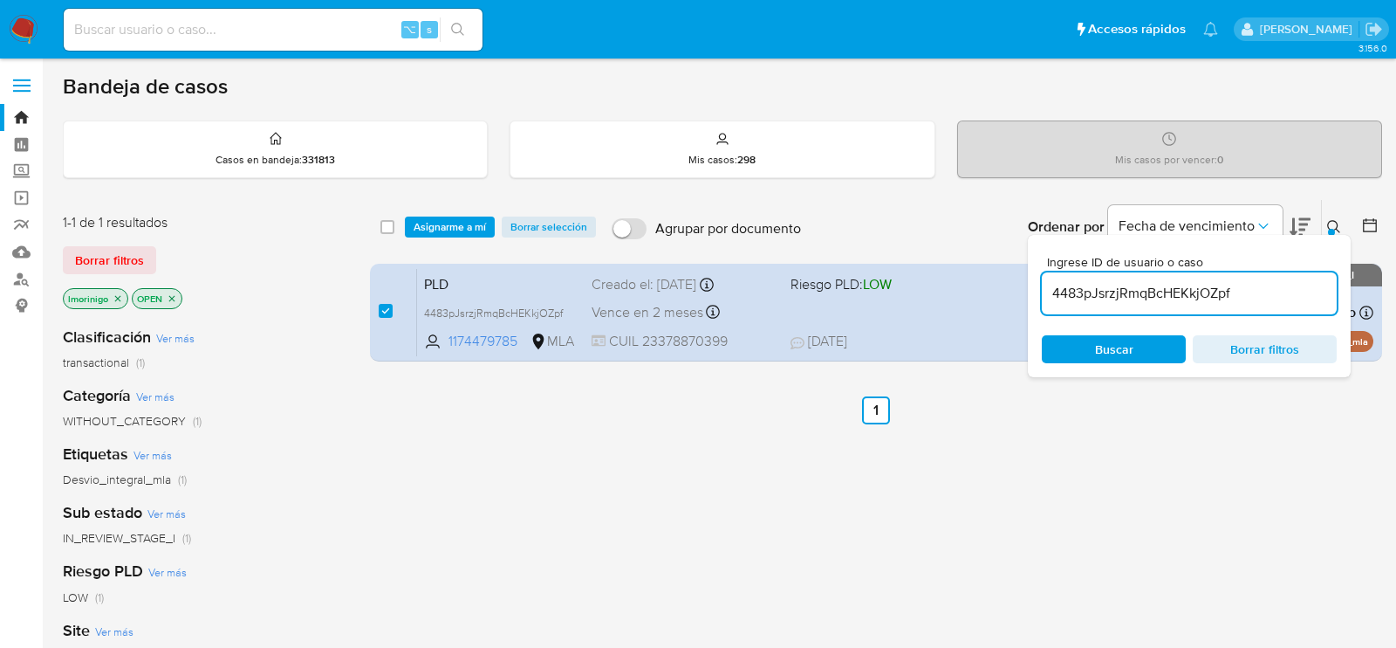
click at [383, 233] on div "select-all-cases-checkbox" at bounding box center [388, 226] width 14 height 17
click at [384, 226] on input "checkbox" at bounding box center [388, 227] width 14 height 14
checkbox input "false"
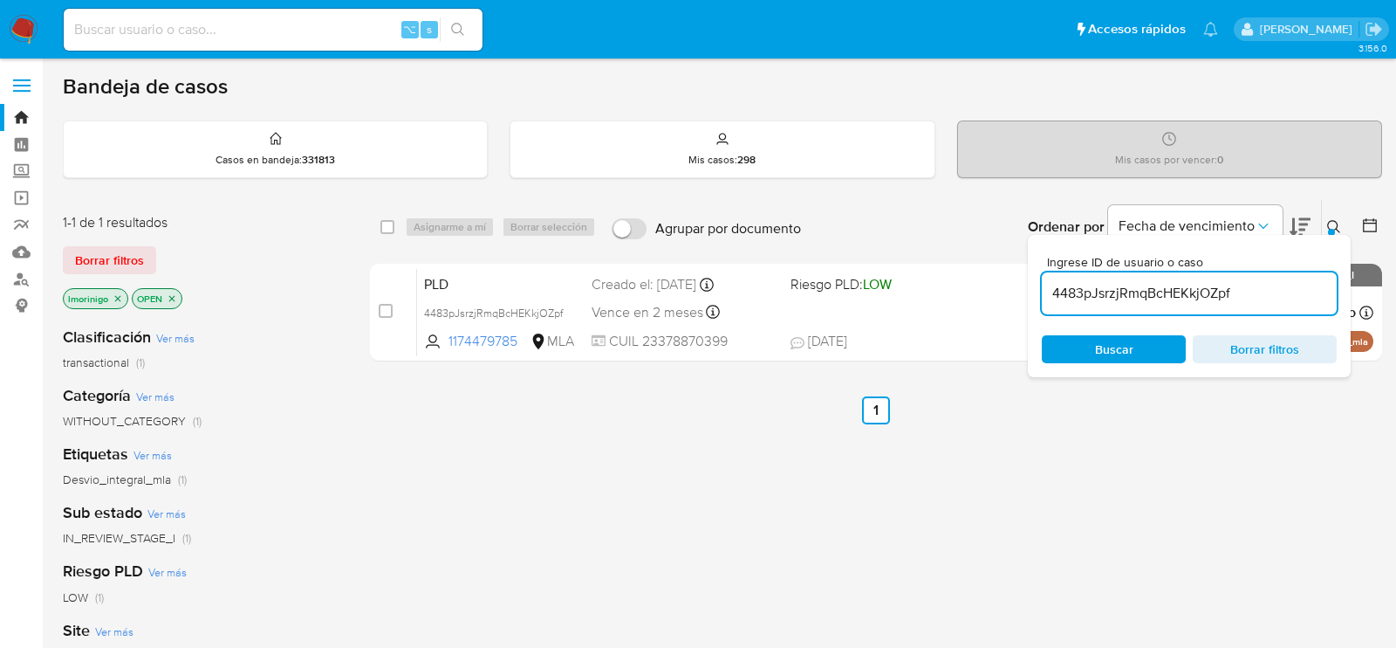
click at [1090, 278] on div "4483pJsrzjRmqBcHEKkjOZpf" at bounding box center [1189, 293] width 295 height 42
click at [1090, 282] on input "4483pJsrzjRmqBcHEKkjOZpf" at bounding box center [1189, 293] width 295 height 23
click at [1090, 286] on input "4483pJsrzjRmqBcHEKkjOZpf" at bounding box center [1189, 293] width 295 height 23
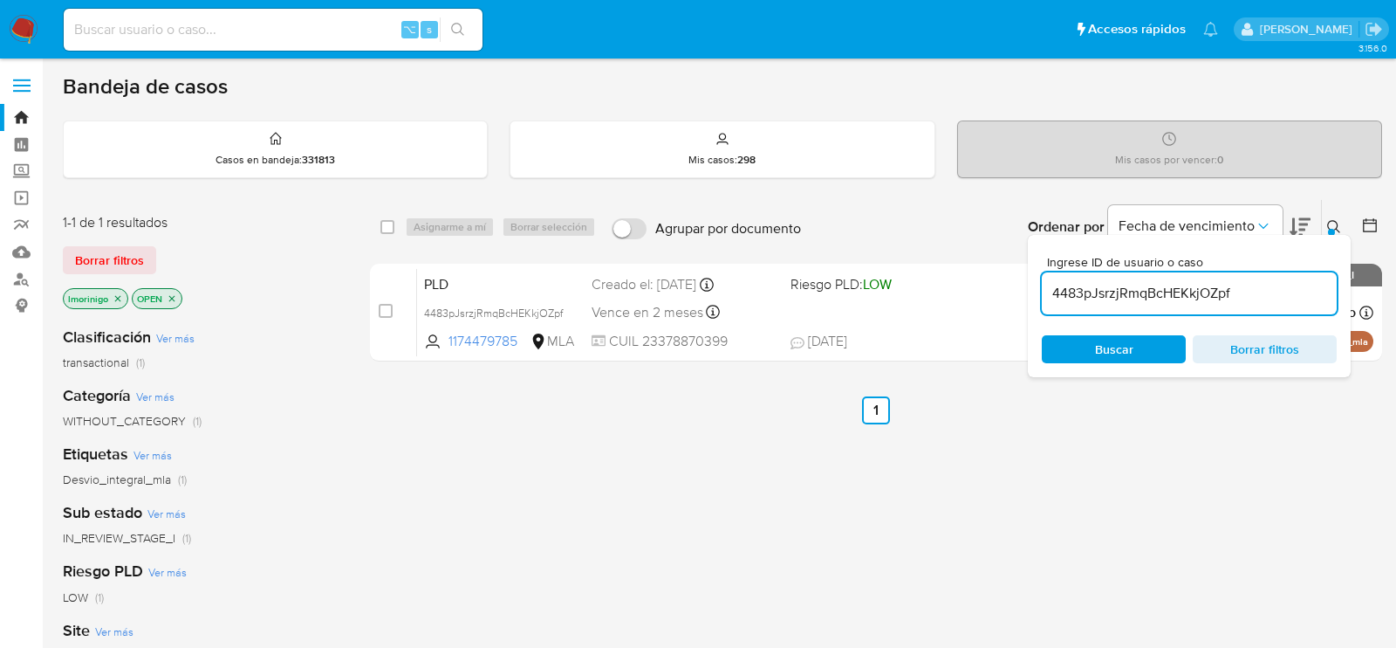
paste input "N5eiPnnZ4qnmxiCyG0o337ez"
type input "N5eiPnnZ4qnmxiCyG0o337ez"
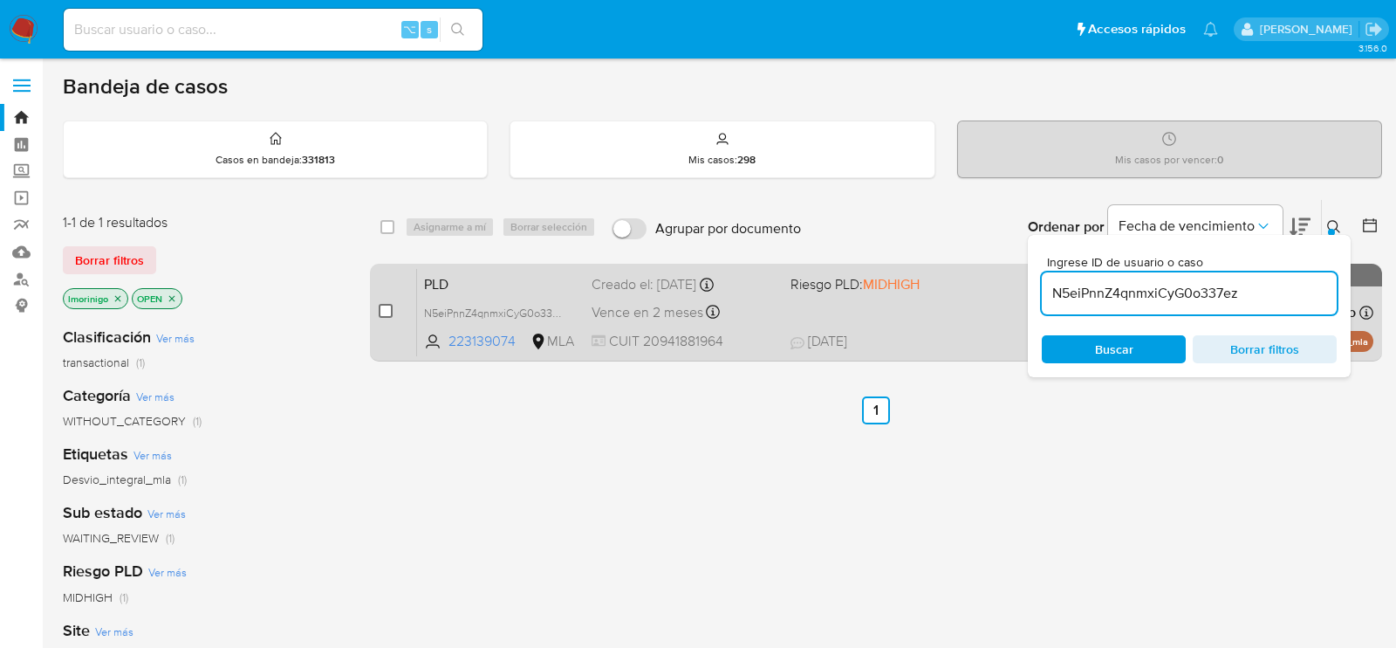
click at [382, 310] on input "checkbox" at bounding box center [386, 311] width 14 height 14
checkbox input "true"
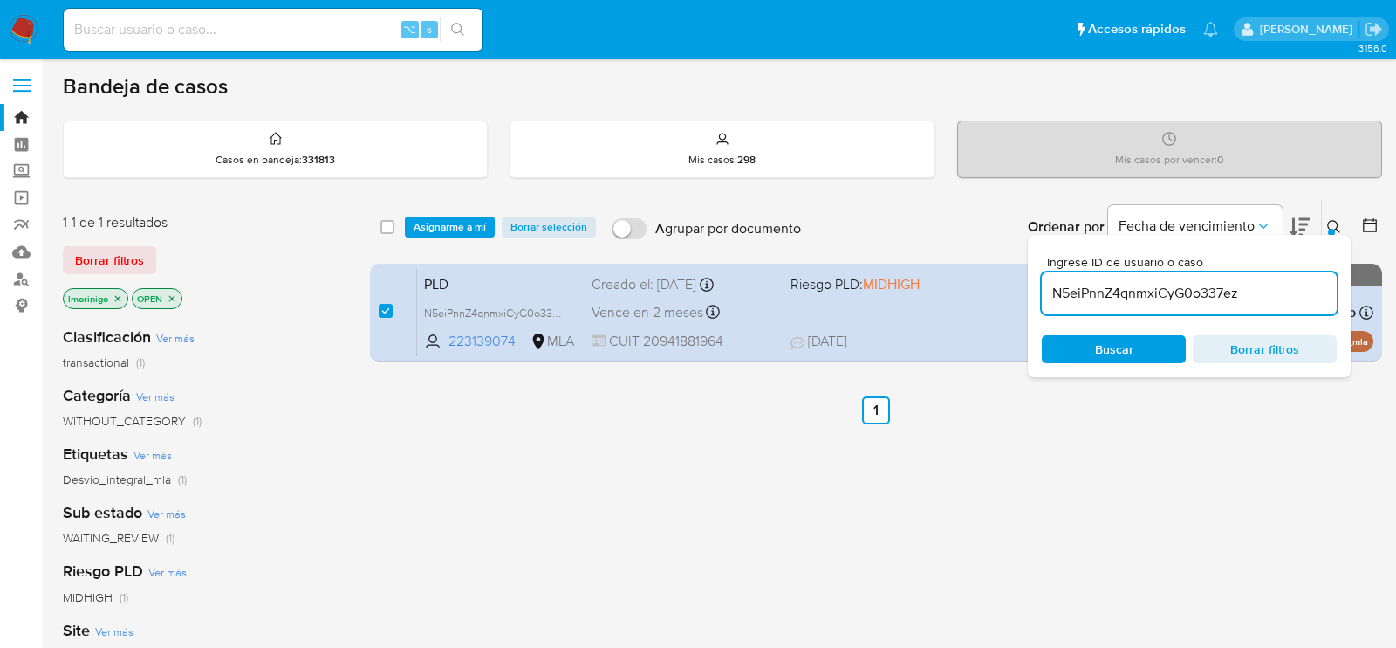
click at [454, 239] on div "select-all-cases-checkbox Asignarme a mí Borrar selección Agrupar por documento…" at bounding box center [876, 227] width 1012 height 54
click at [454, 227] on span "Asignarme a mí" at bounding box center [450, 226] width 72 height 17
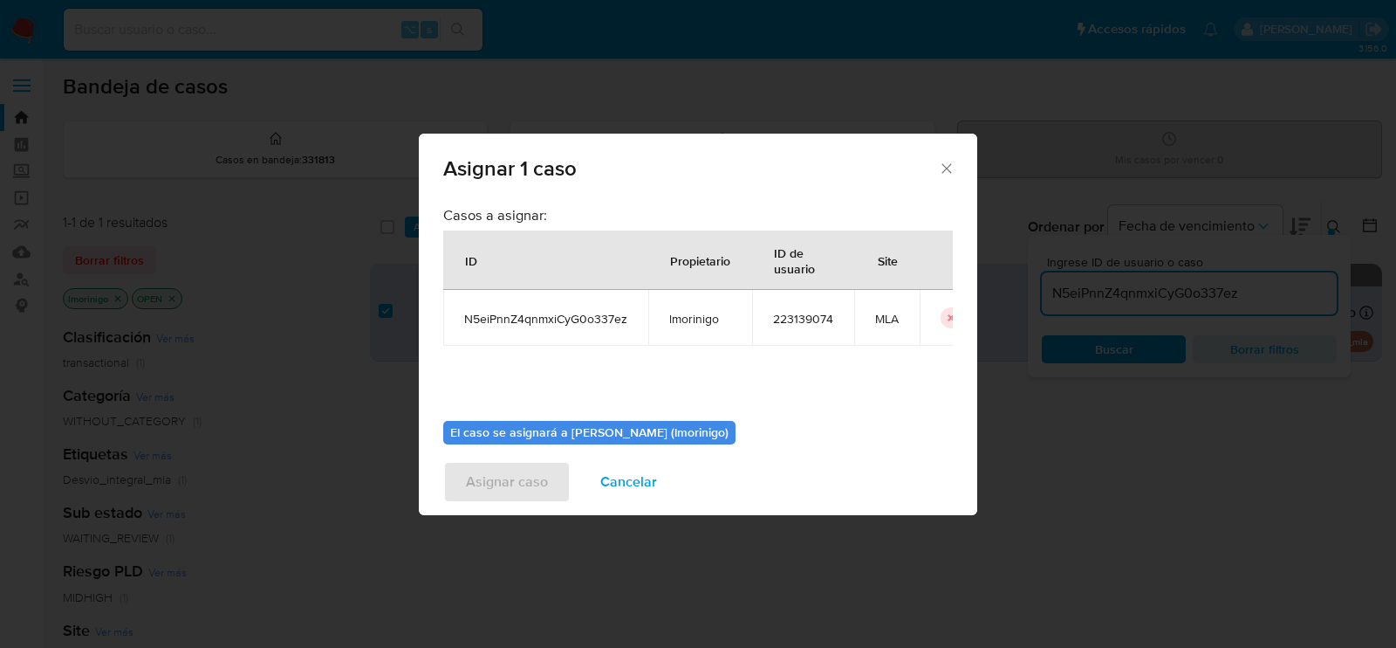
scroll to position [89, 0]
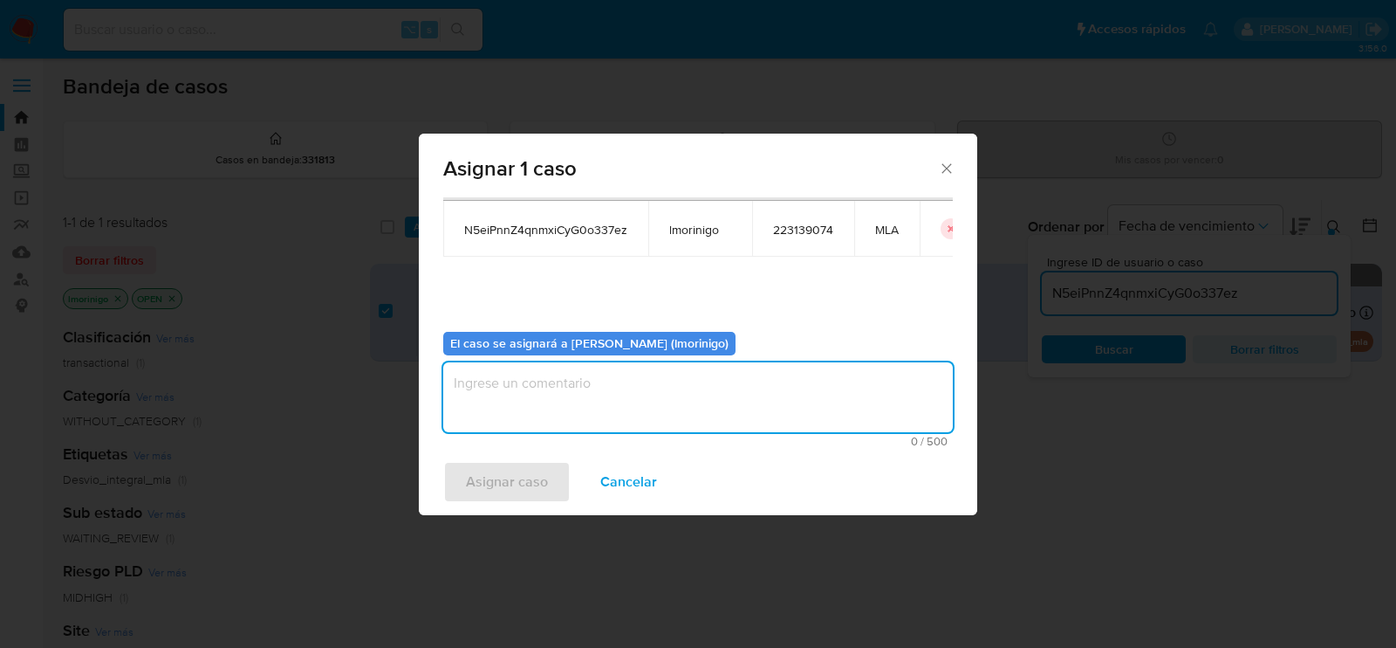
click at [518, 419] on textarea "assign-modal" at bounding box center [698, 397] width 510 height 70
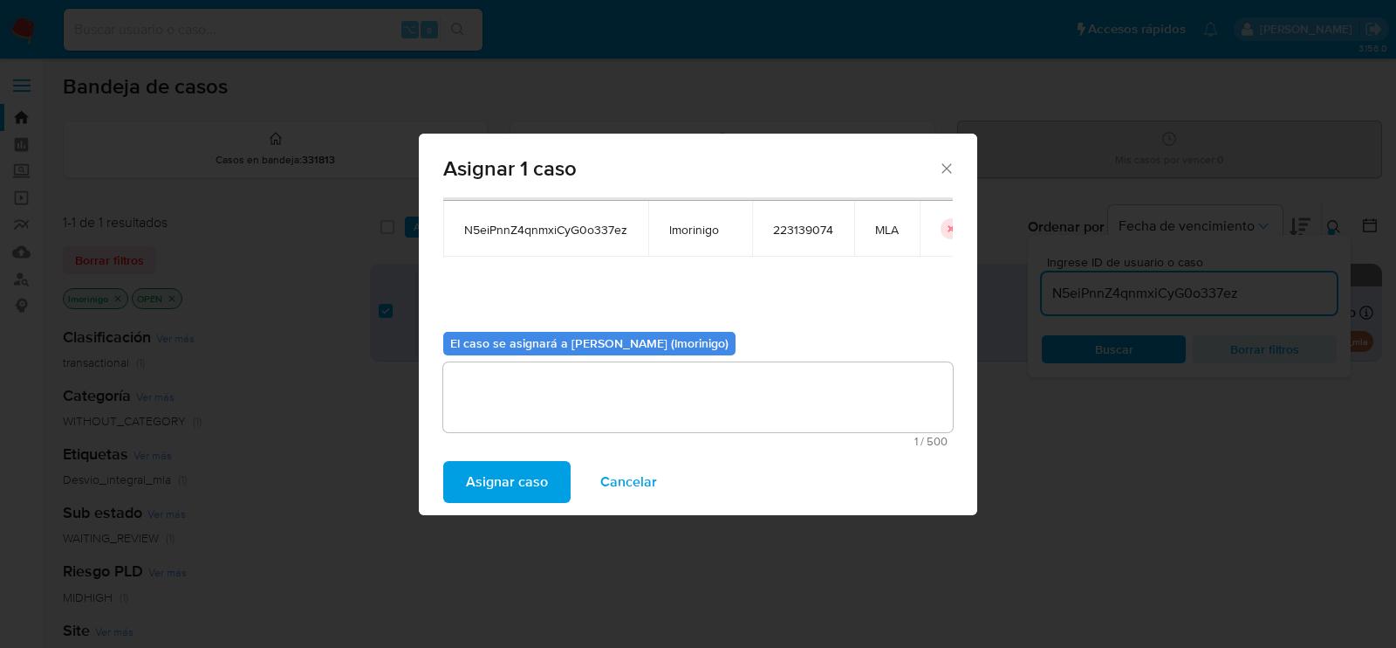
click at [530, 478] on span "Asignar caso" at bounding box center [507, 482] width 82 height 38
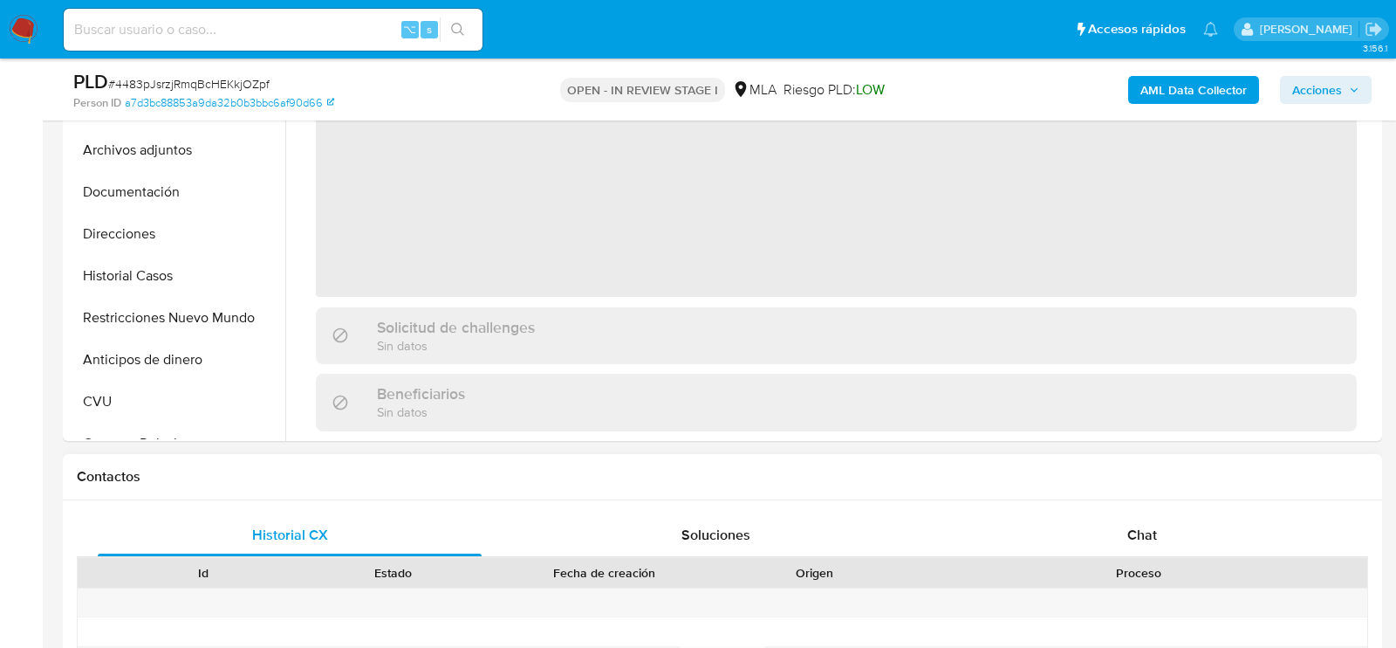
scroll to position [656, 0]
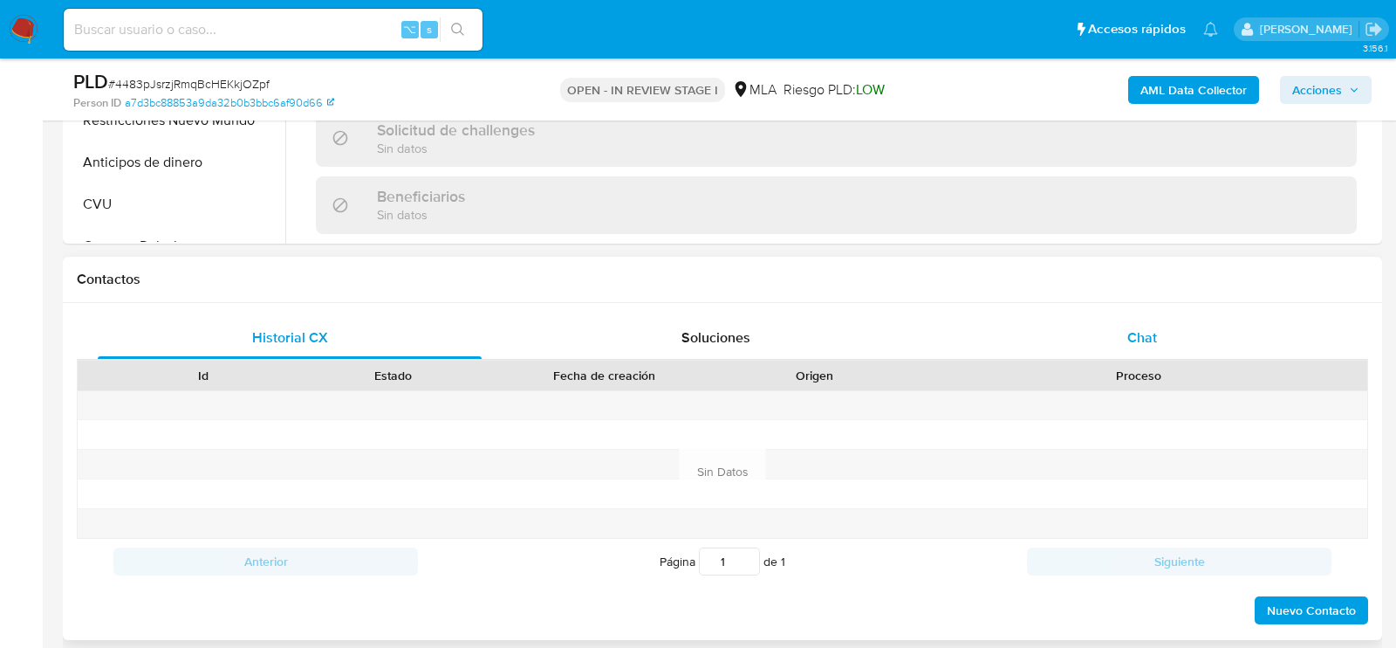
click at [1109, 344] on div "Chat" at bounding box center [1142, 338] width 384 height 42
select select "10"
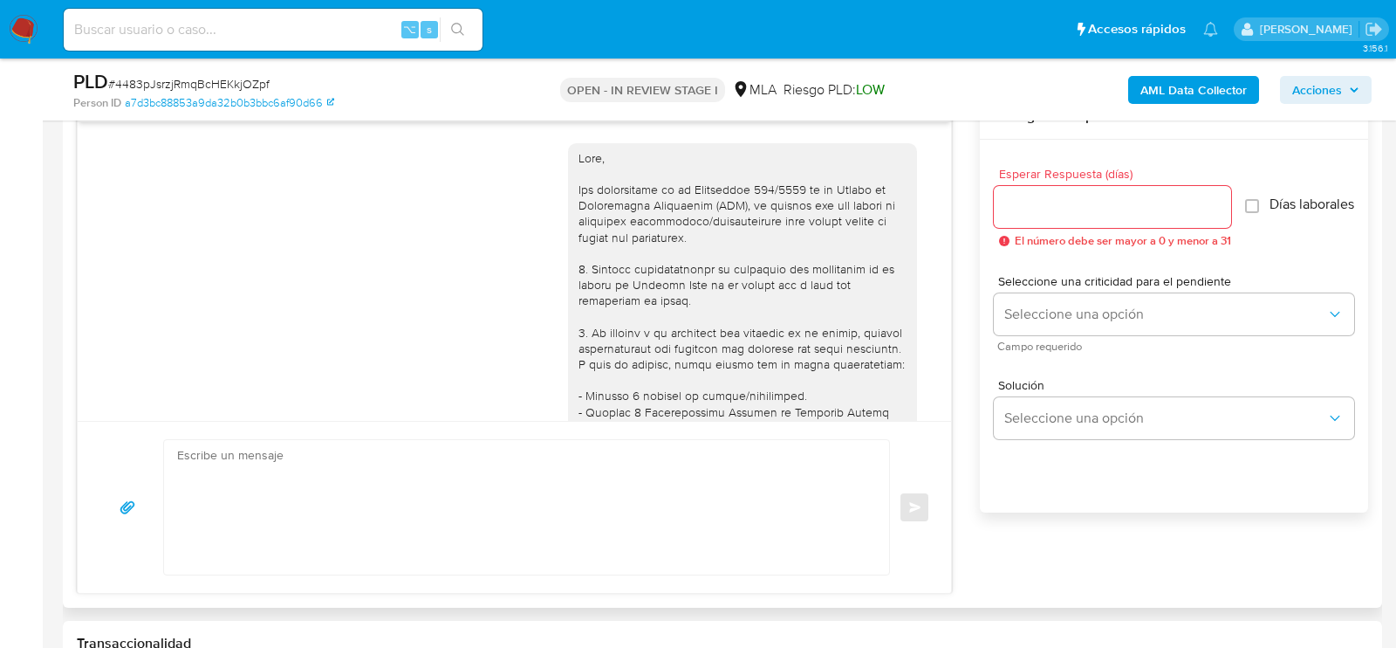
scroll to position [1127, 0]
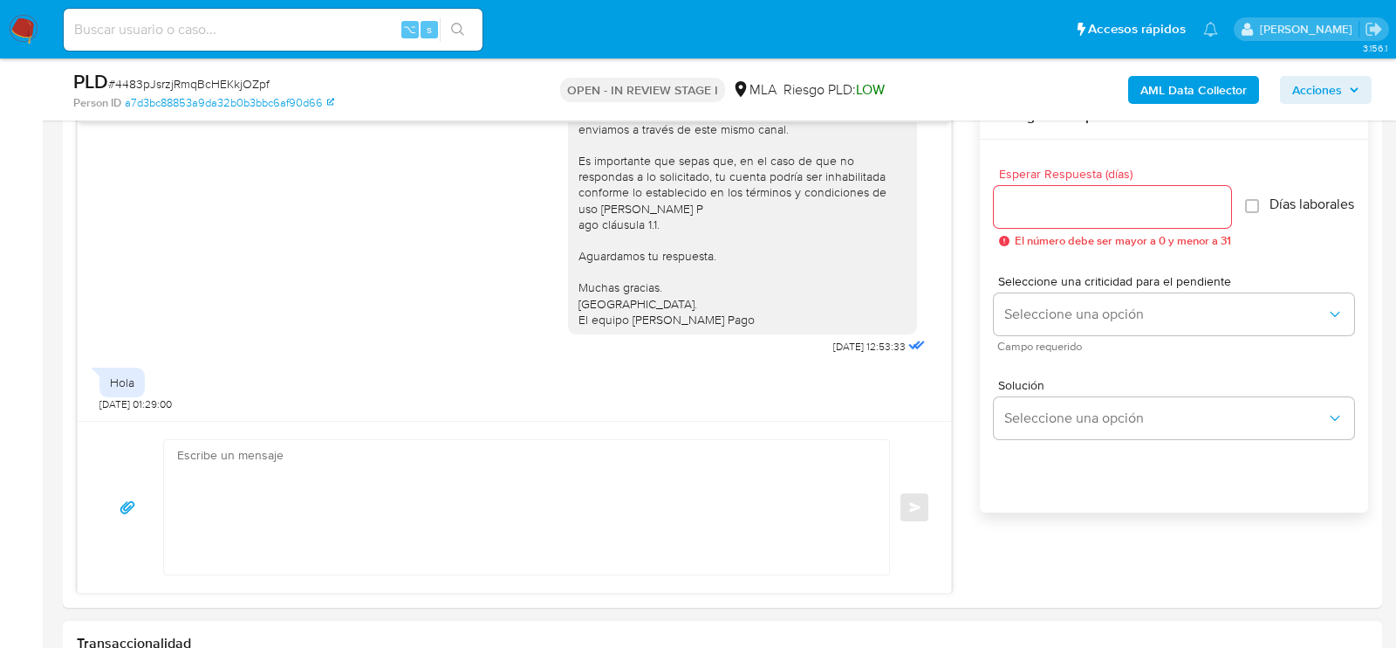
click at [625, 634] on h1 "Transaccionalidad" at bounding box center [723, 642] width 1292 height 17
click at [625, 554] on textarea at bounding box center [522, 507] width 690 height 134
paste textarea "Lore , Ip dolorsi am con adipiscinge seddoeiusmo te in utlabo et Dolorem Aliq, …"
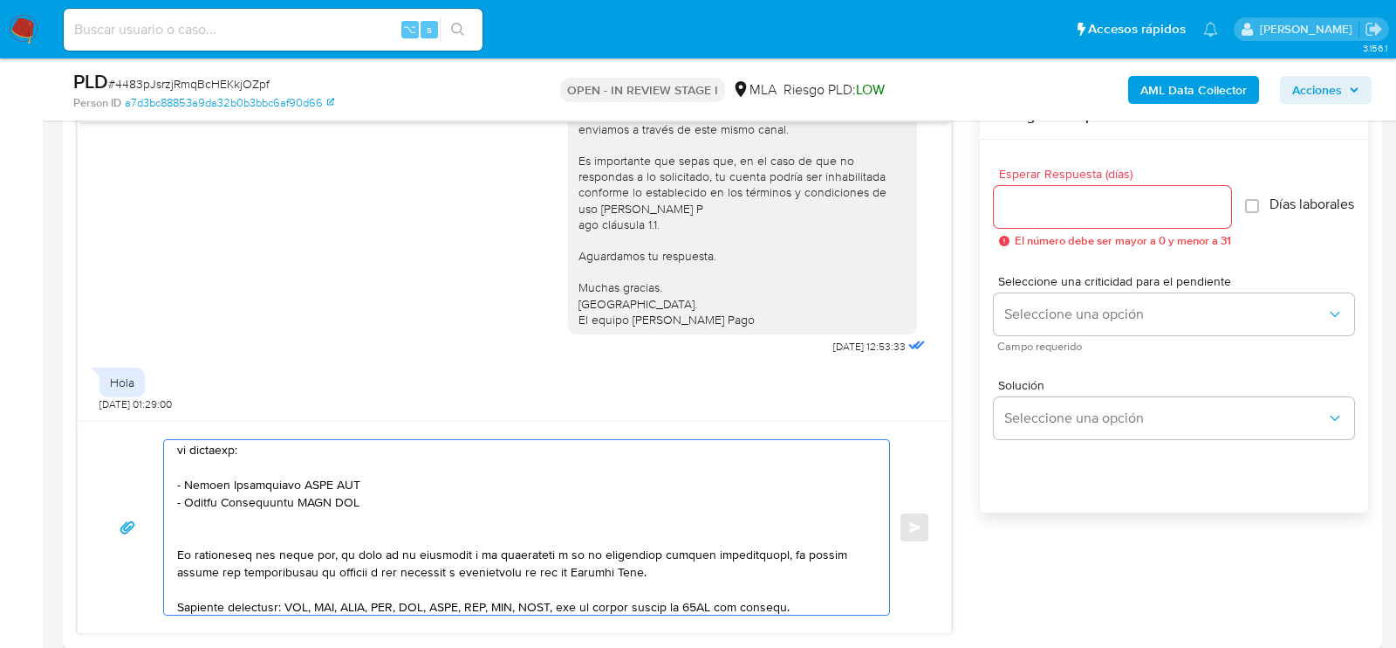
scroll to position [403, 0]
click at [455, 496] on textarea at bounding box center [522, 527] width 690 height 175
paste textarea "[PERSON_NAME]"
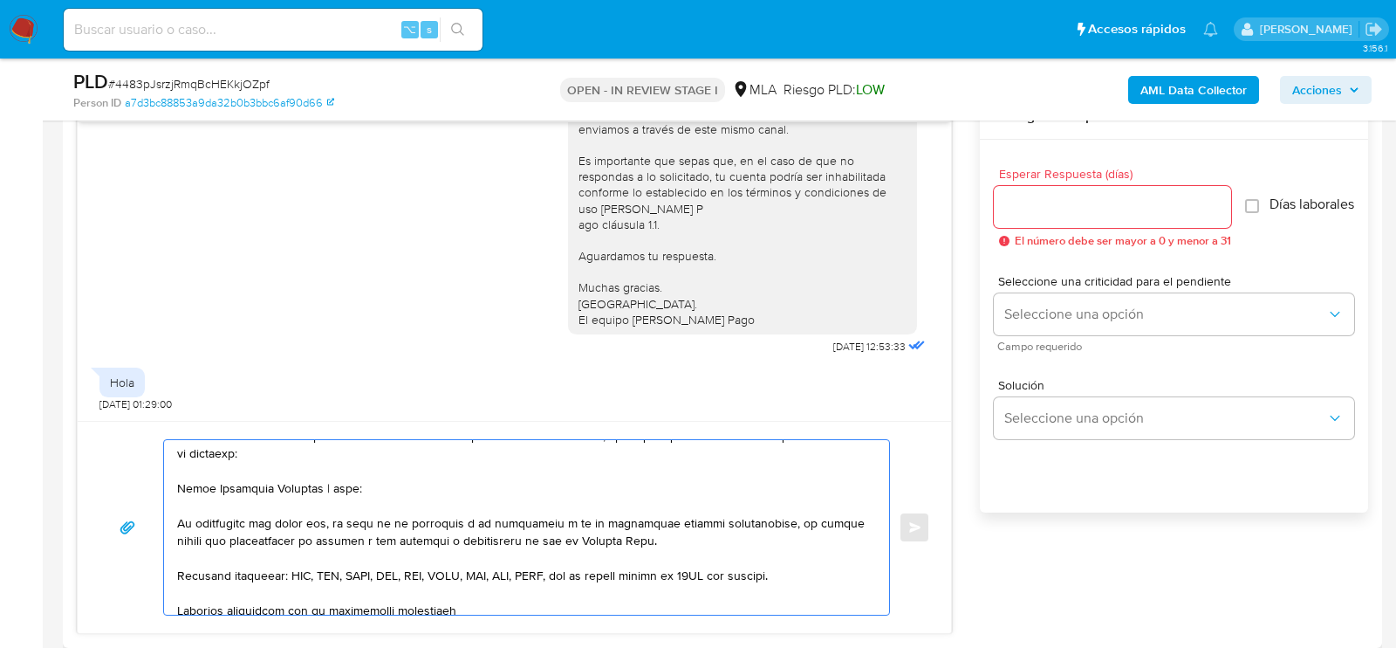
paste textarea "23317641834"
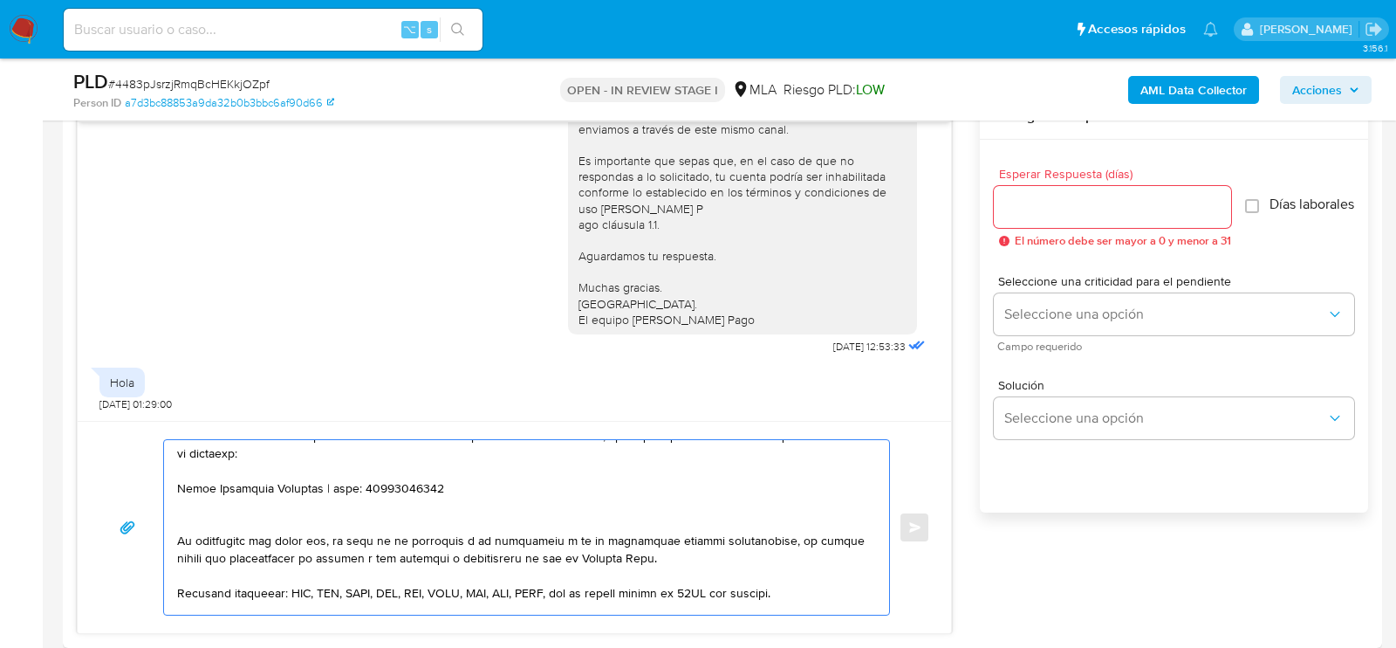
paste textarea "[PERSON_NAME] PAGOS EN LINEA SRL"
paste textarea "30717080439"
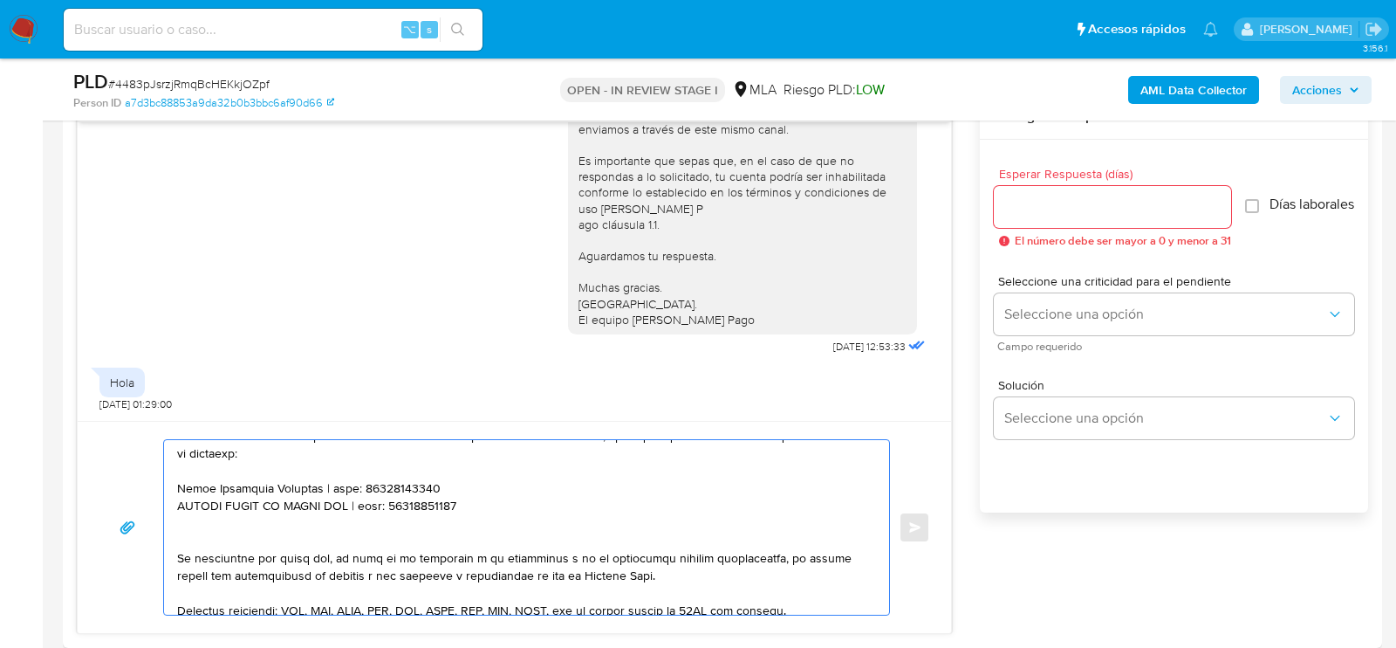
paste textarea "[PERSON_NAME]"
paste textarea "20336270503"
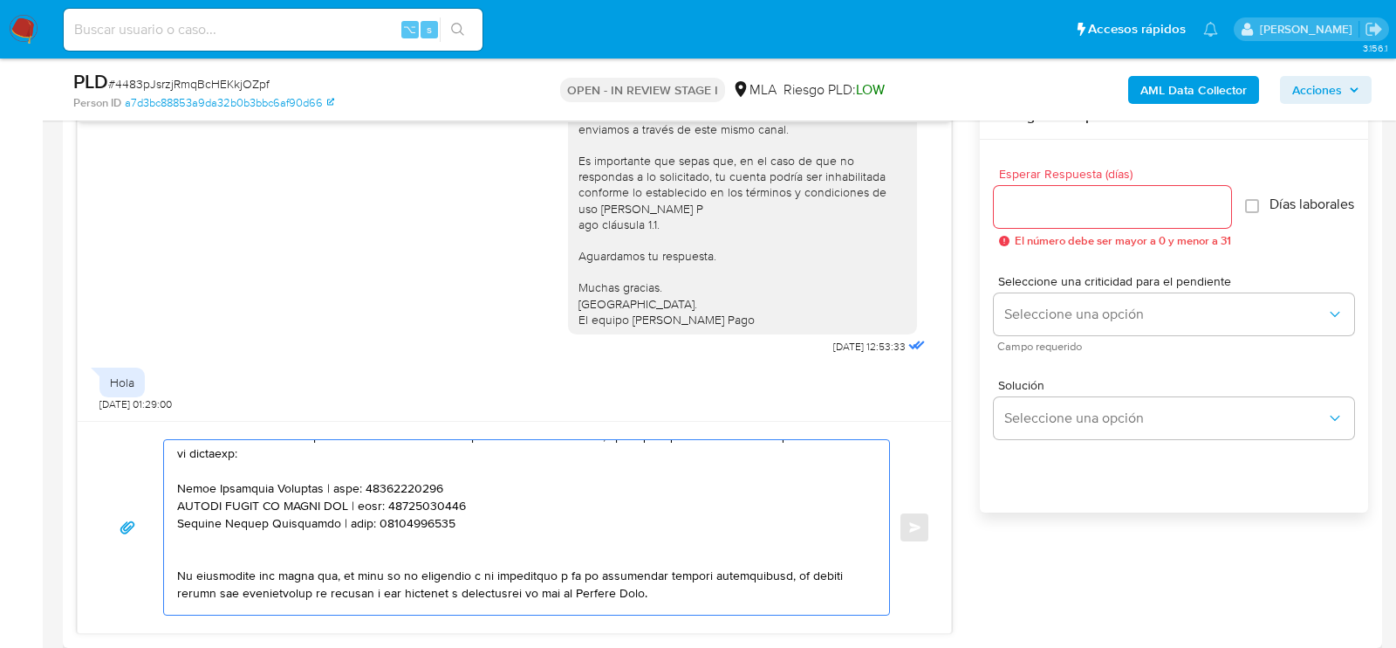
paste textarea "[PERSON_NAME]"
paste textarea "20222829721"
type textarea "Lore , Ip dolorsi am con adipiscinge seddoeiusmo te in utlabo et Dolorem Aliq, …"
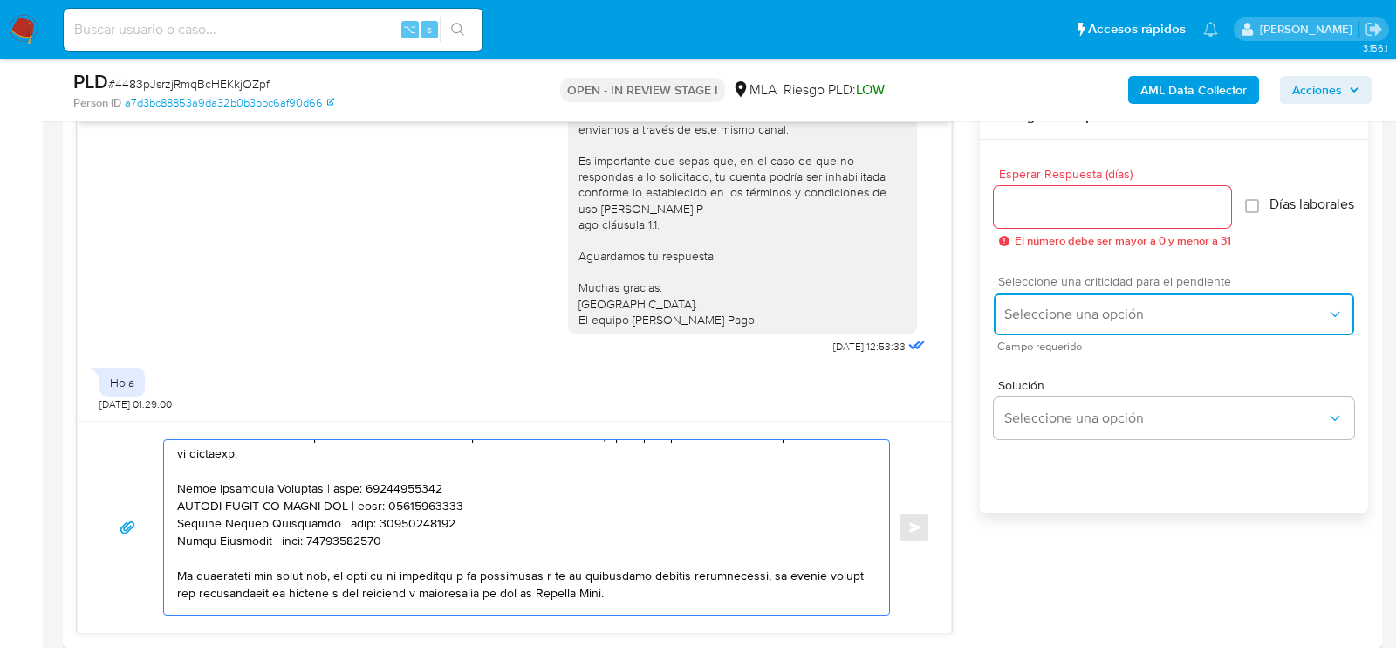
click at [1049, 304] on button "Seleccione una opción" at bounding box center [1174, 314] width 360 height 42
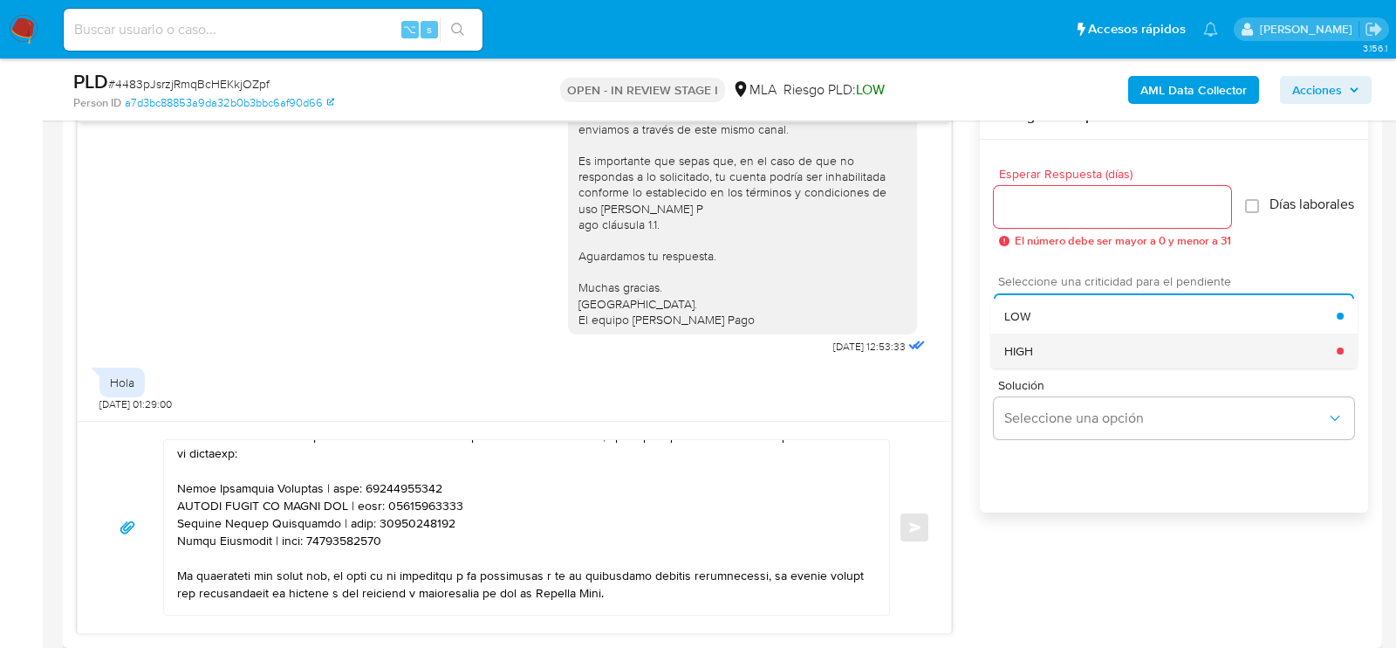
click at [1041, 348] on div "HIGH" at bounding box center [1171, 350] width 333 height 35
click at [1038, 211] on input "Esperar Respuesta (días)" at bounding box center [1112, 206] width 237 height 23
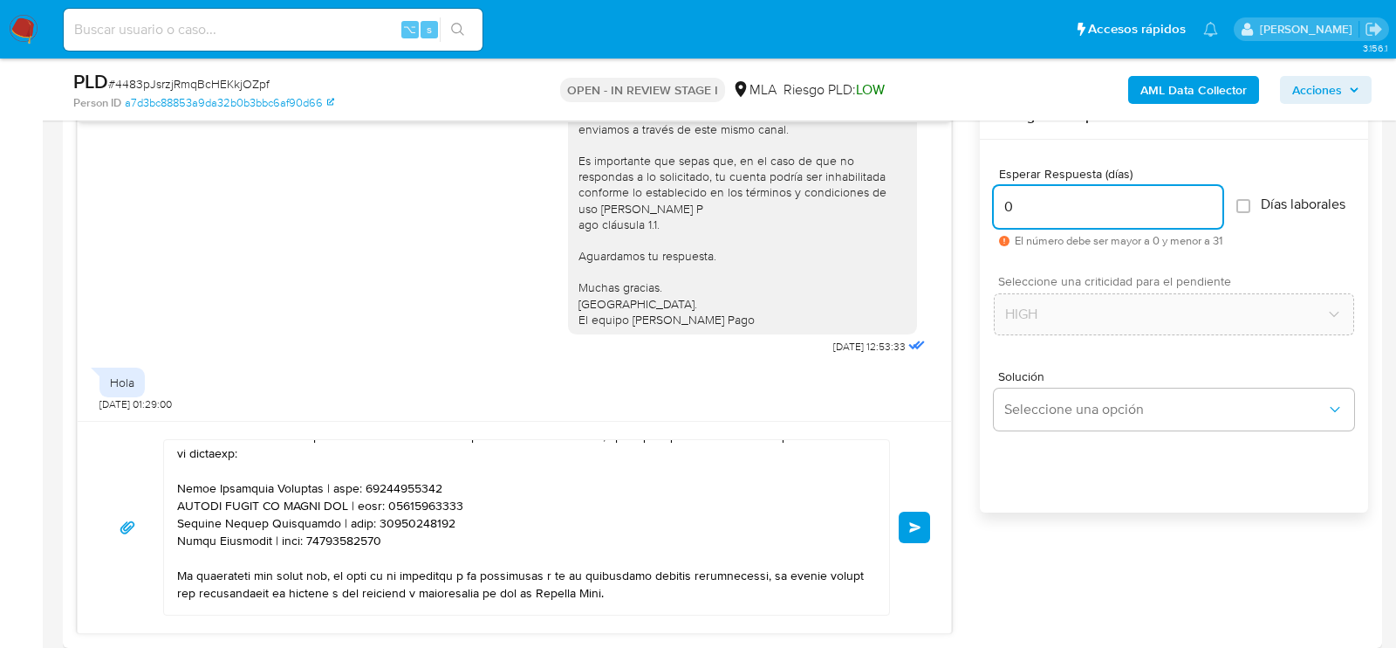
type input "0"
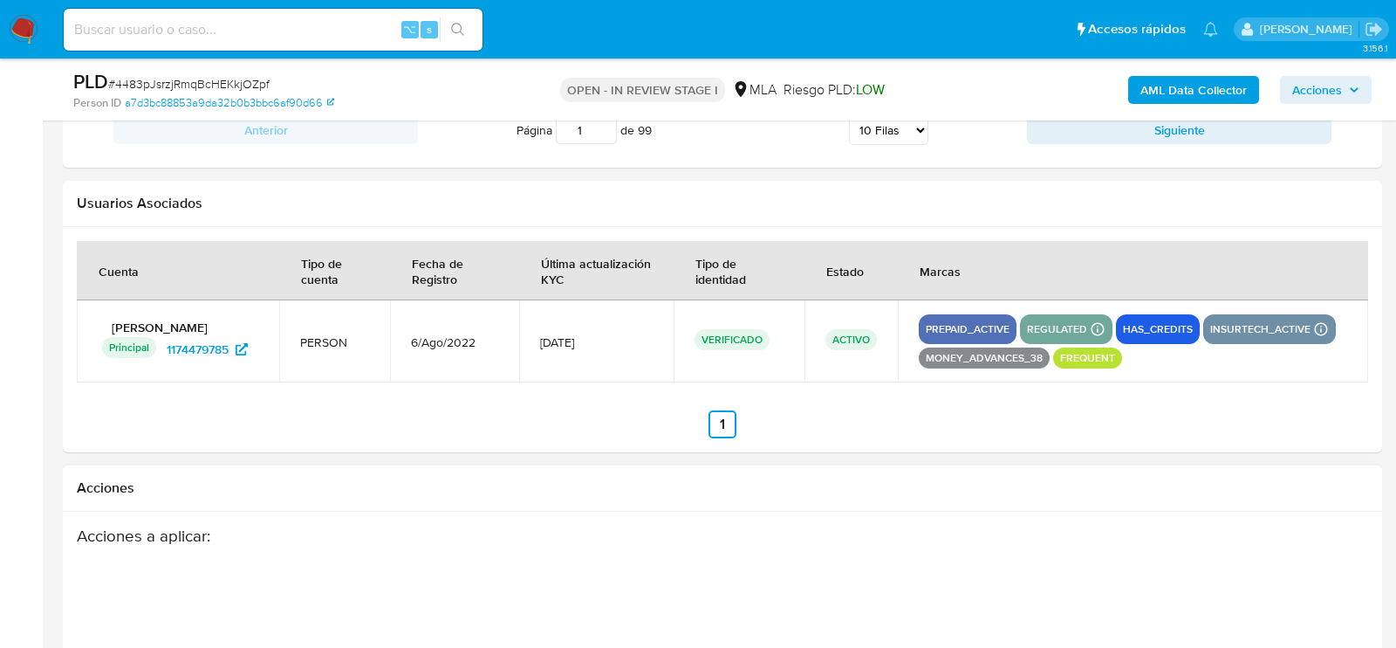
scroll to position [3138, 0]
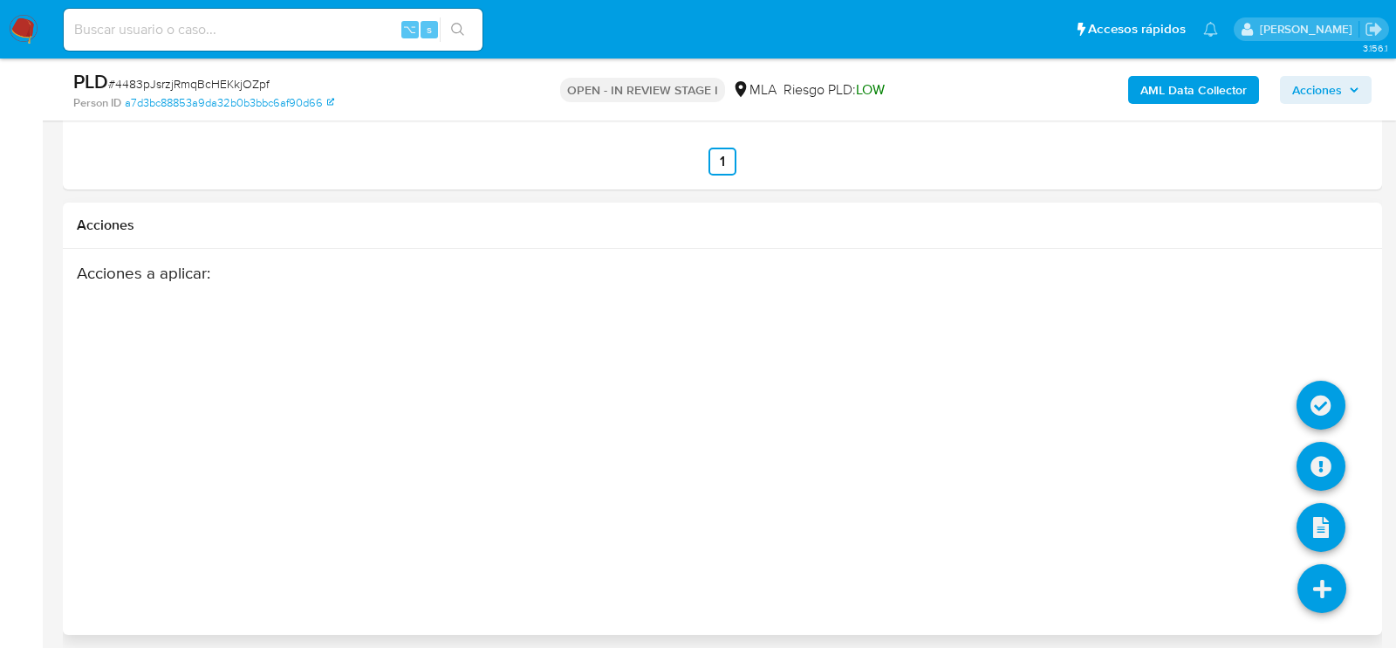
click at [1324, 482] on li at bounding box center [1321, 469] width 49 height 72
click at [1324, 463] on icon at bounding box center [1321, 466] width 49 height 49
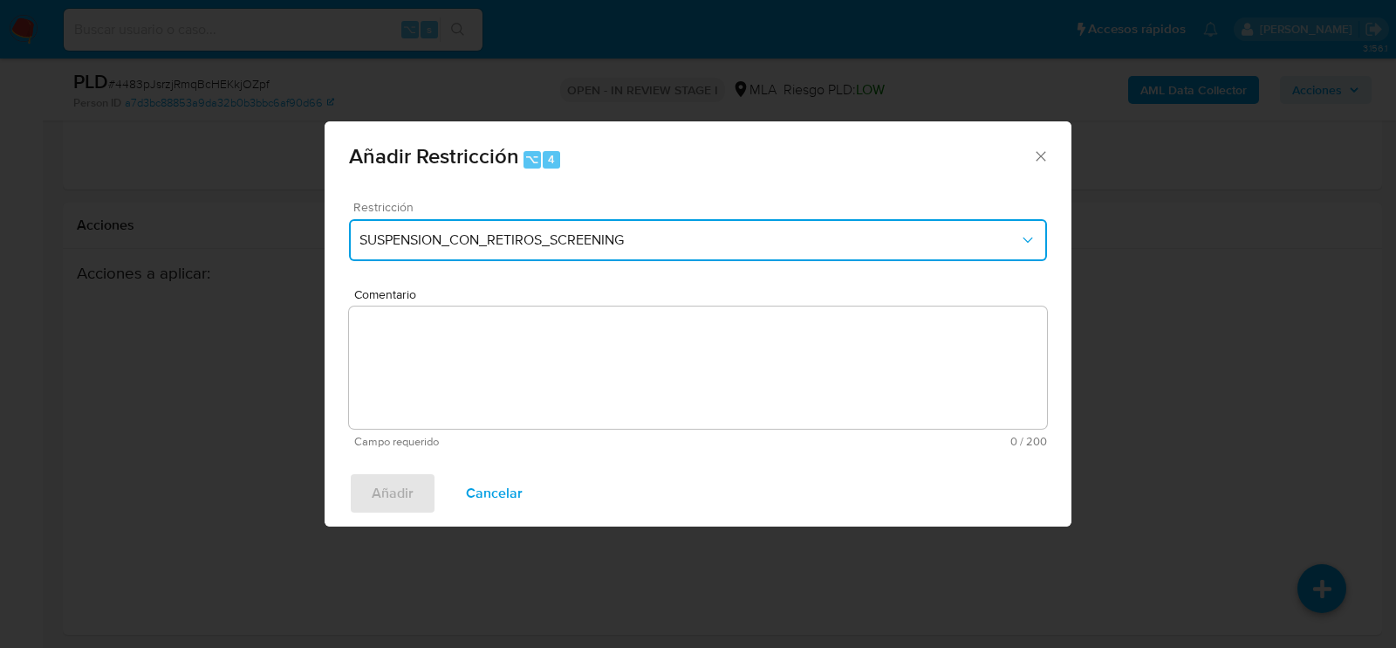
click at [525, 237] on span "SUSPENSION_CON_RETIROS_SCREENING" at bounding box center [690, 239] width 660 height 17
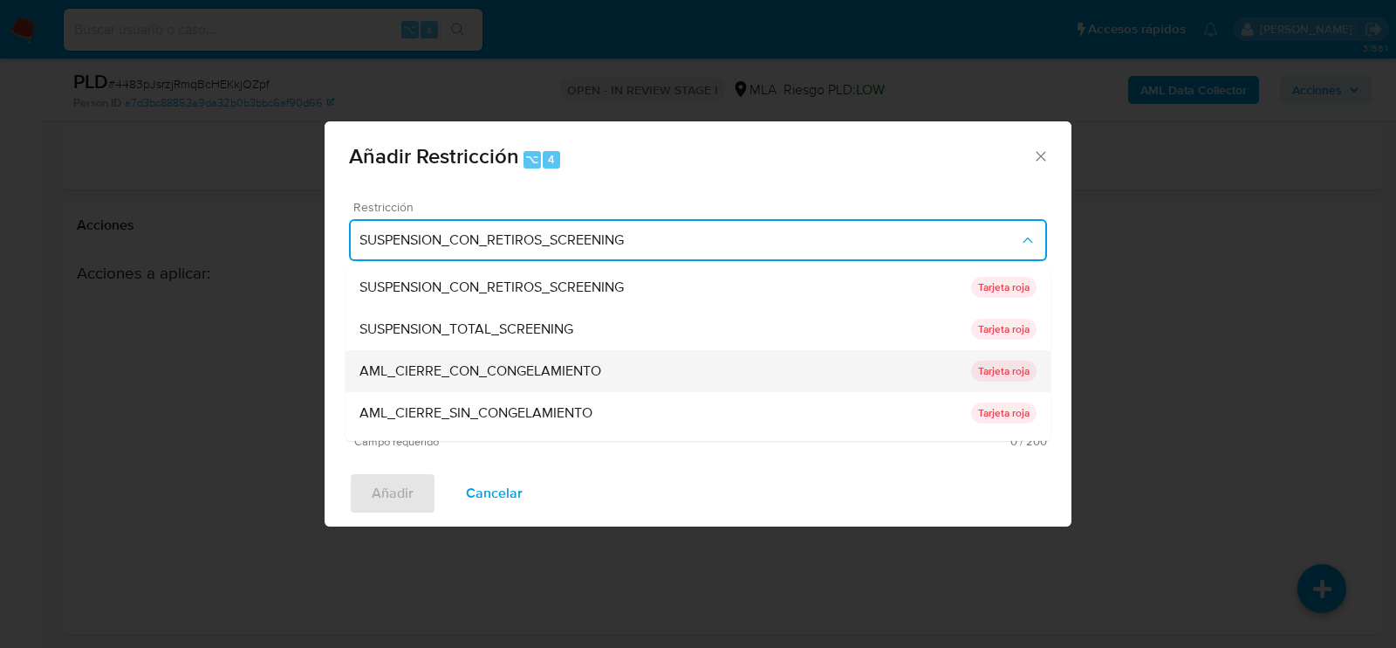
scroll to position [369, 0]
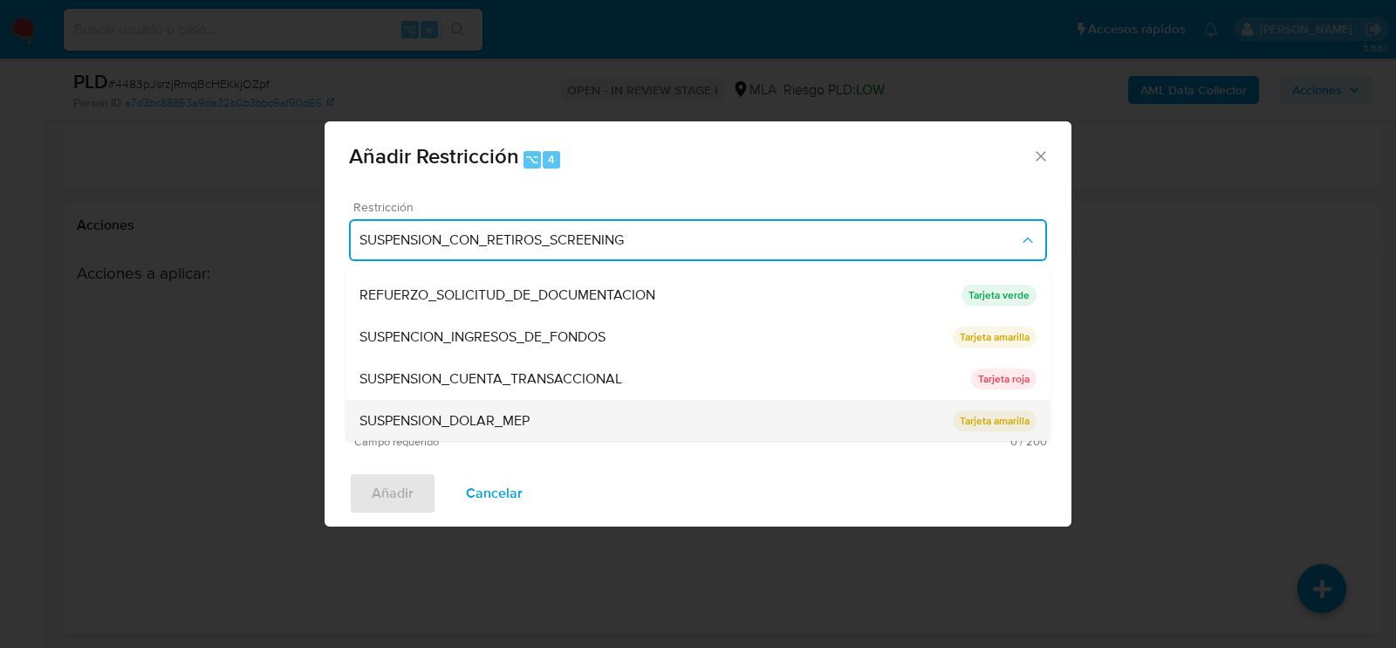
click at [519, 400] on div "SUSPENSION_DOLAR_MEP" at bounding box center [656, 421] width 593 height 42
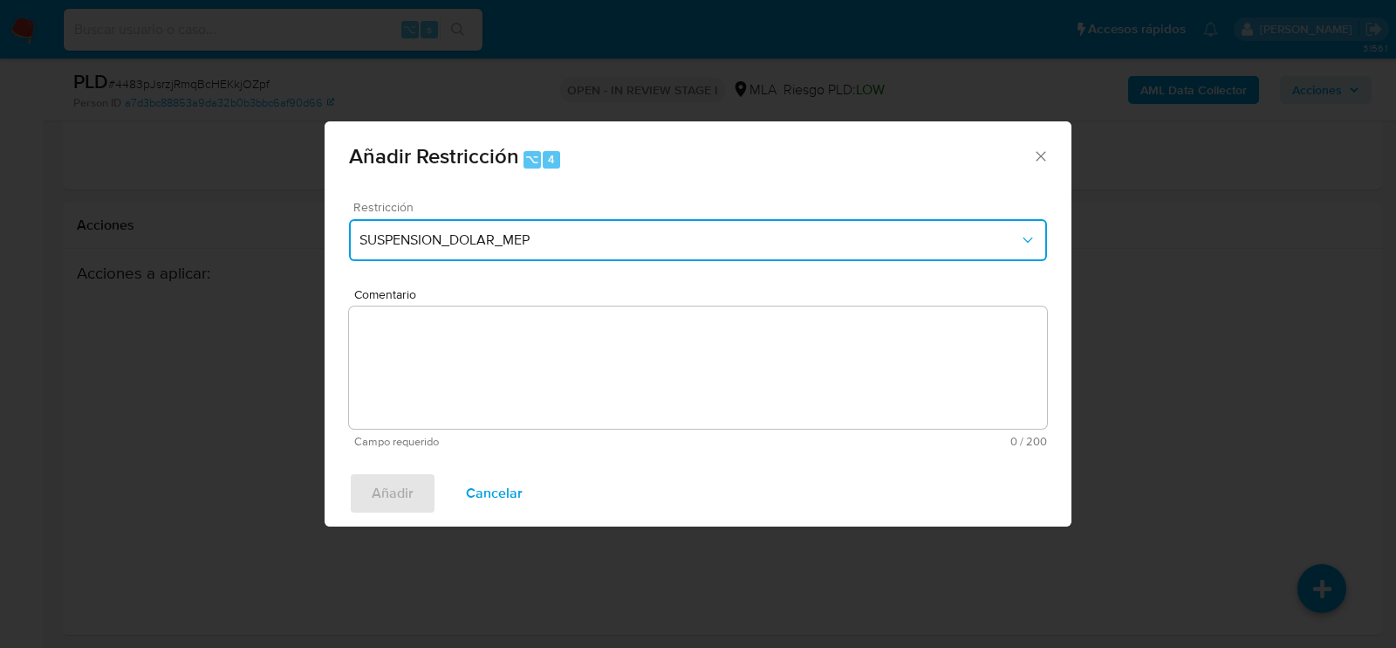
click at [505, 233] on span "SUSPENSION_DOLAR_MEP" at bounding box center [690, 239] width 660 height 17
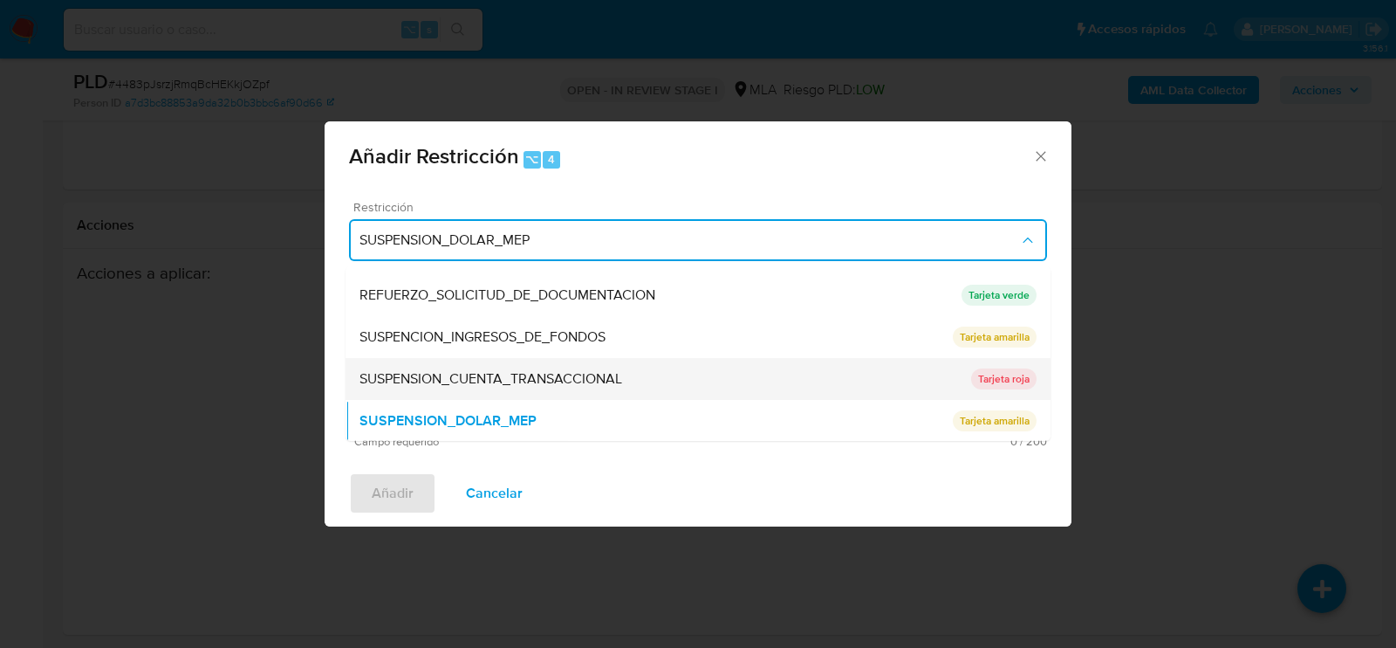
click at [505, 381] on span "SUSPENSION_CUENTA_TRANSACCIONAL" at bounding box center [491, 378] width 263 height 17
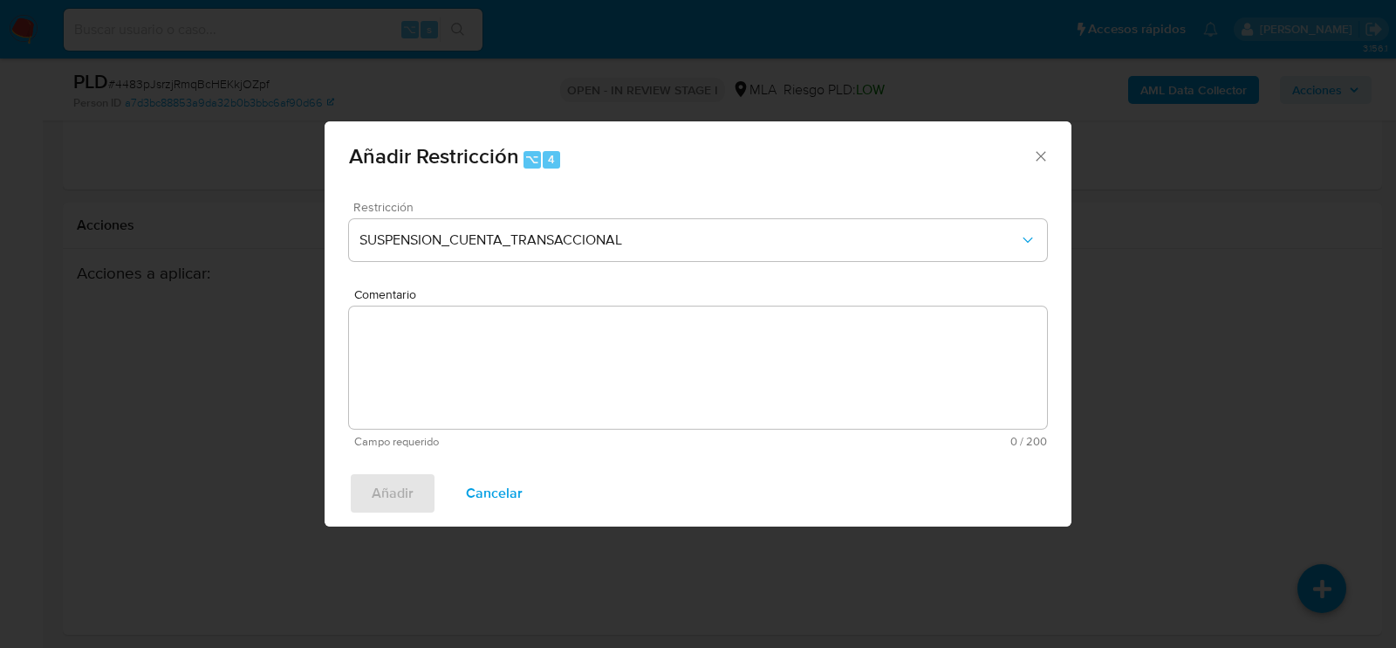
click at [505, 381] on textarea "Comentario" at bounding box center [698, 367] width 698 height 122
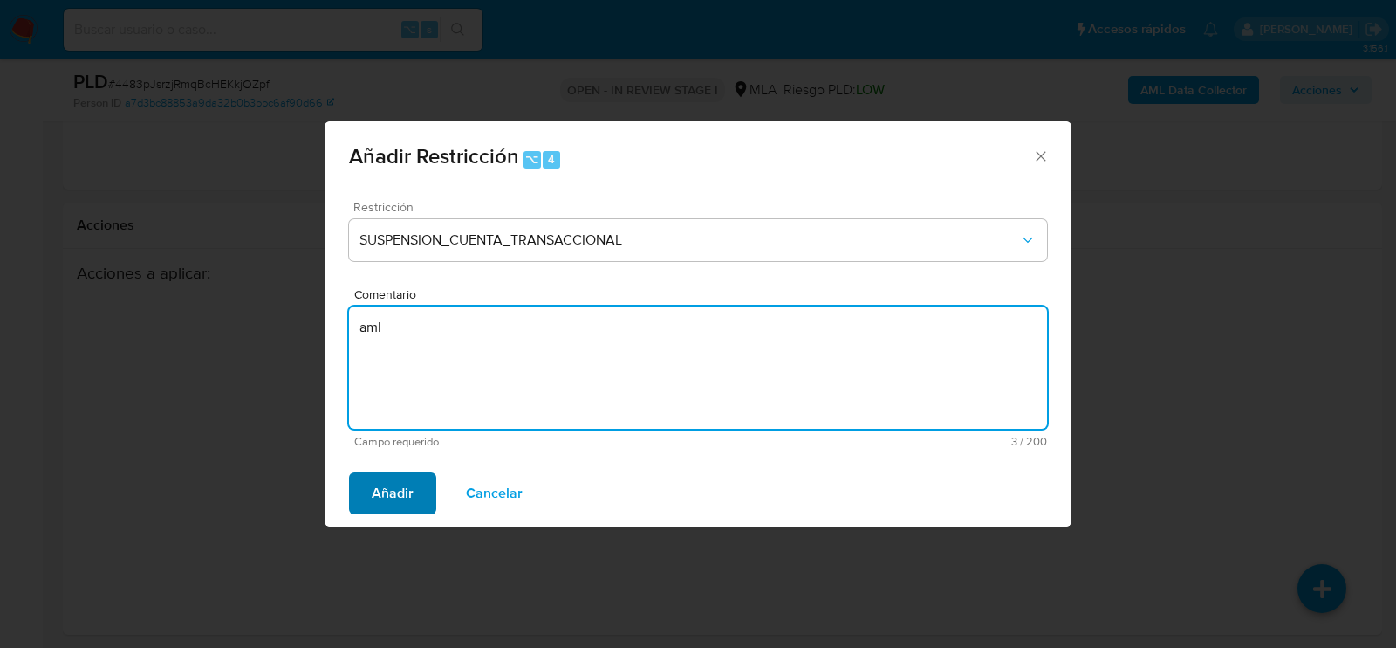
type textarea "aml"
click at [382, 512] on span "Añadir" at bounding box center [393, 493] width 42 height 38
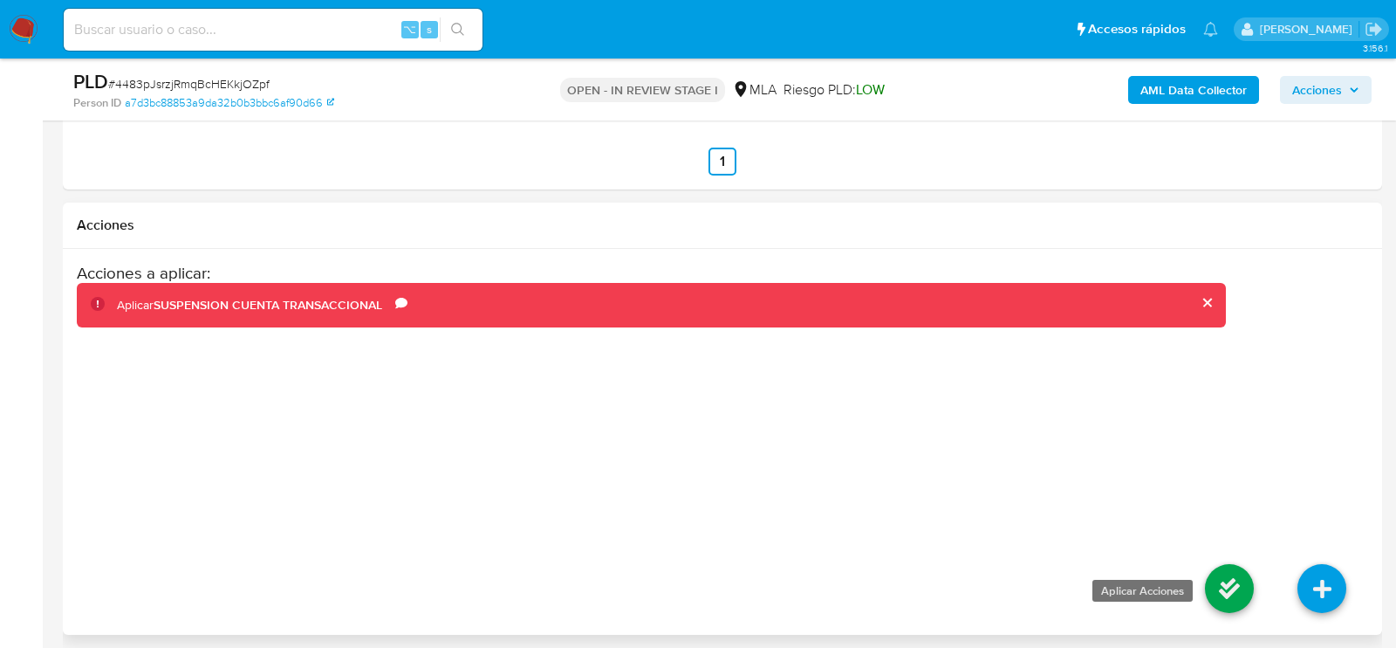
click at [1212, 578] on icon at bounding box center [1229, 588] width 49 height 49
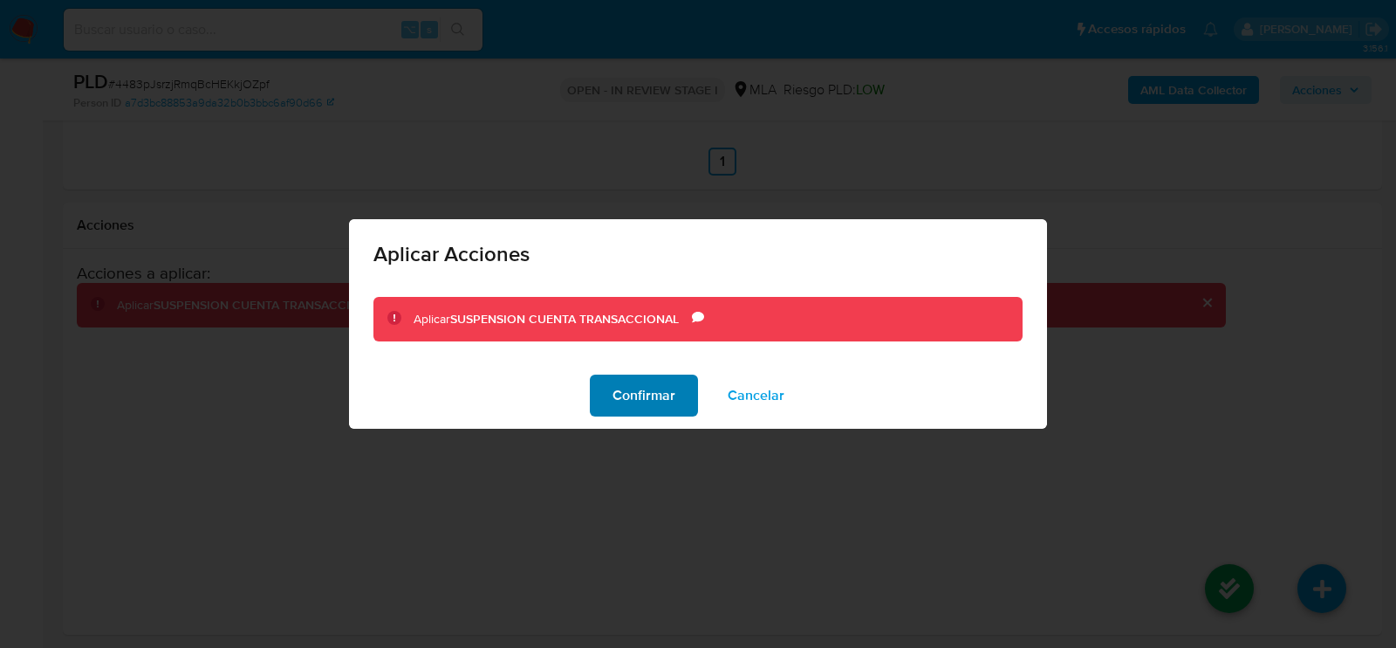
click at [669, 402] on span "Confirmar" at bounding box center [644, 395] width 63 height 38
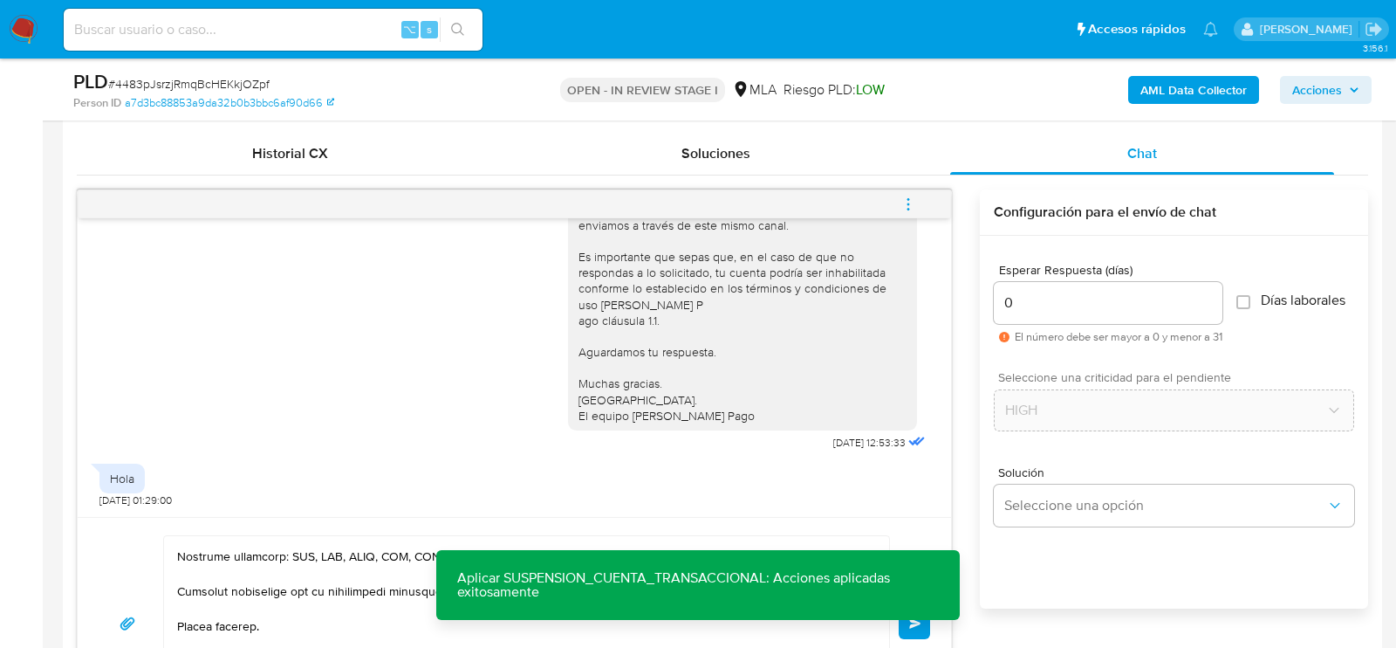
scroll to position [1127, 0]
click at [915, 633] on button "Enviar" at bounding box center [914, 622] width 31 height 31
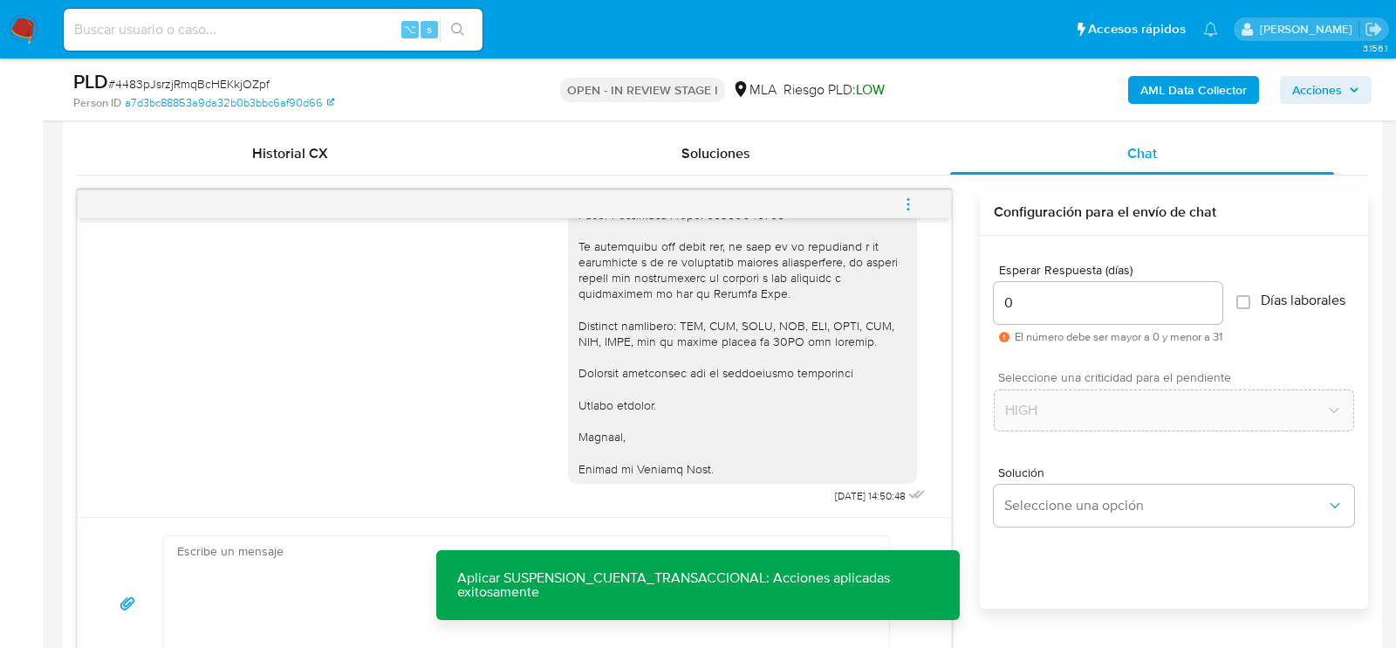
scroll to position [0, 0]
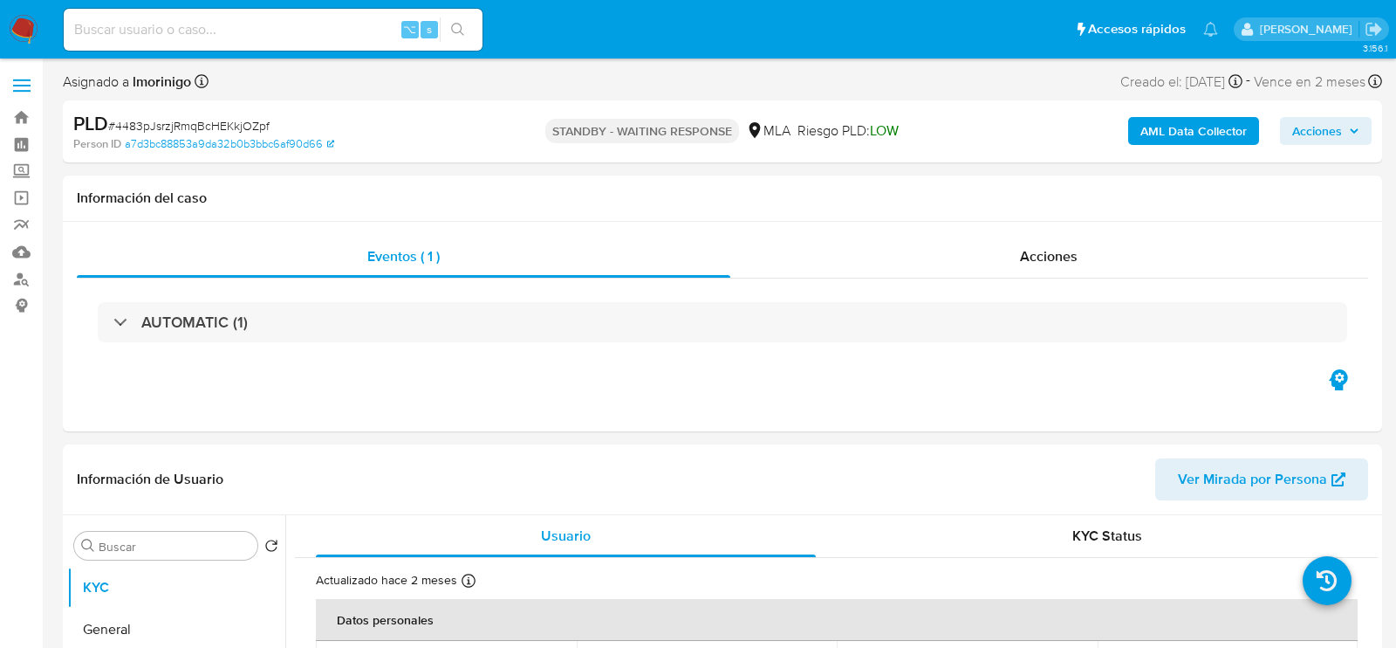
click at [205, 34] on input at bounding box center [273, 29] width 419 height 23
paste input "AgQQPOyNIXnNDKj6JvNTX6li"
type input "AgQQPOyNIXnNDKj6JvNTX6li"
select select "10"
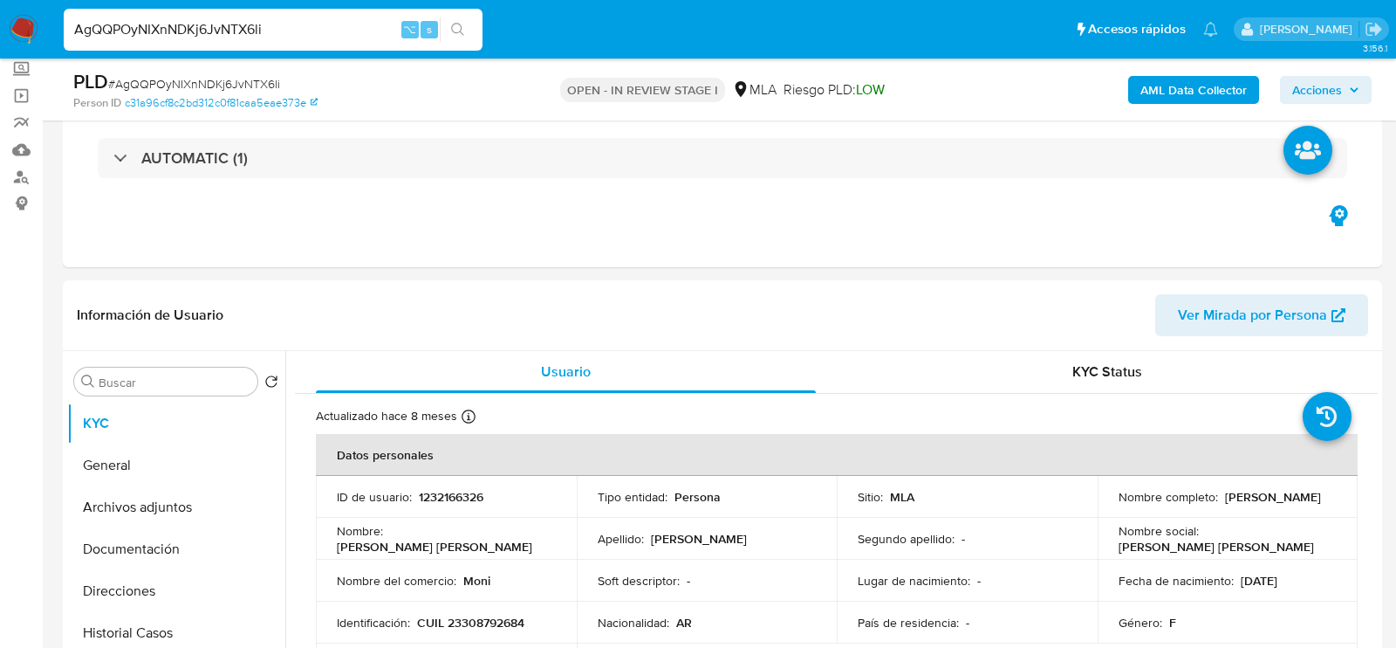
scroll to position [246, 0]
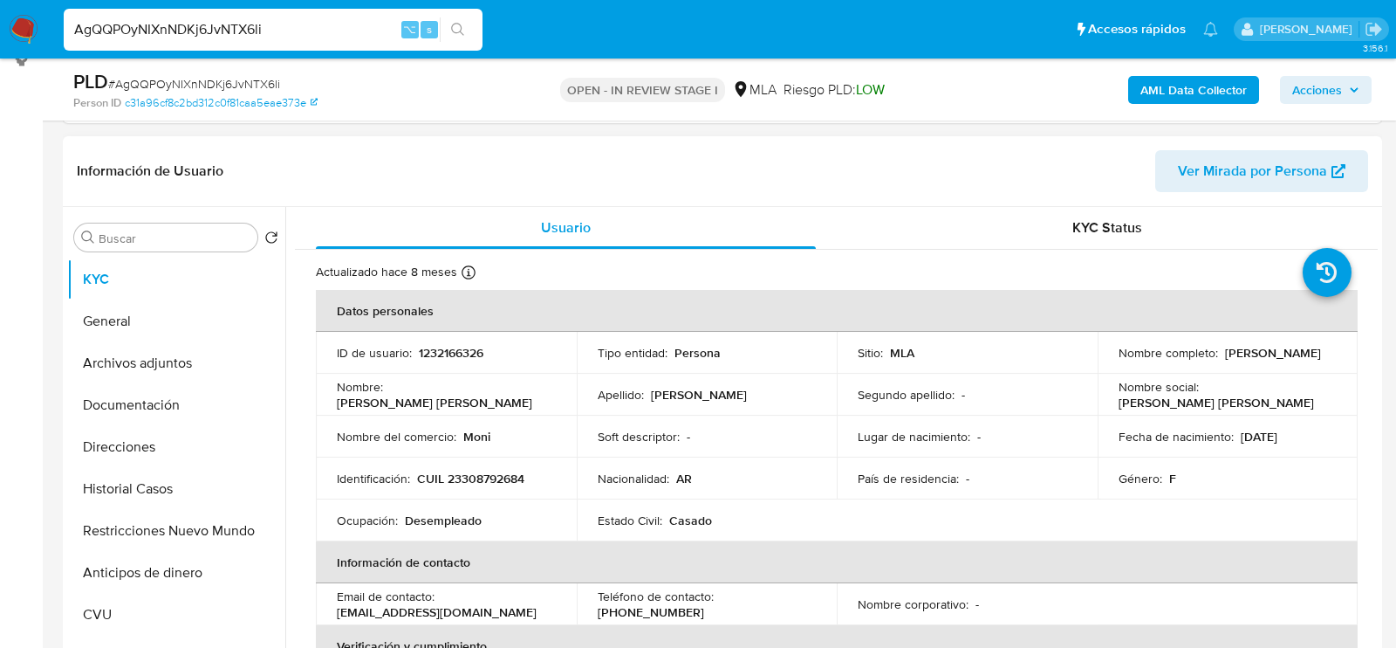
click at [896, 191] on div "Información de Usuario Ver Mirada por Persona" at bounding box center [723, 171] width 1320 height 71
click at [462, 356] on p "1232166326" at bounding box center [451, 353] width 65 height 16
copy p "1232166326"
click at [435, 468] on td "Identificación : CUIL 23308792684" at bounding box center [446, 478] width 261 height 42
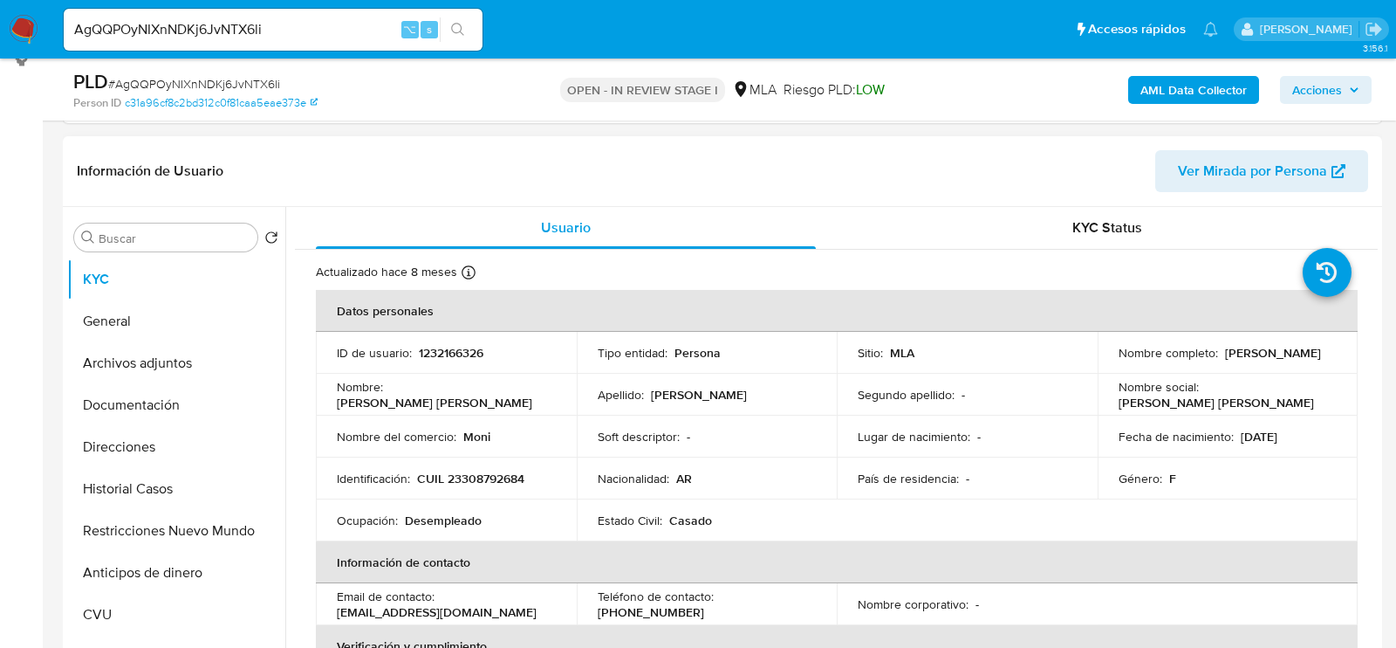
click at [466, 478] on p "CUIL 23308792684" at bounding box center [470, 478] width 107 height 16
copy p "23308792684"
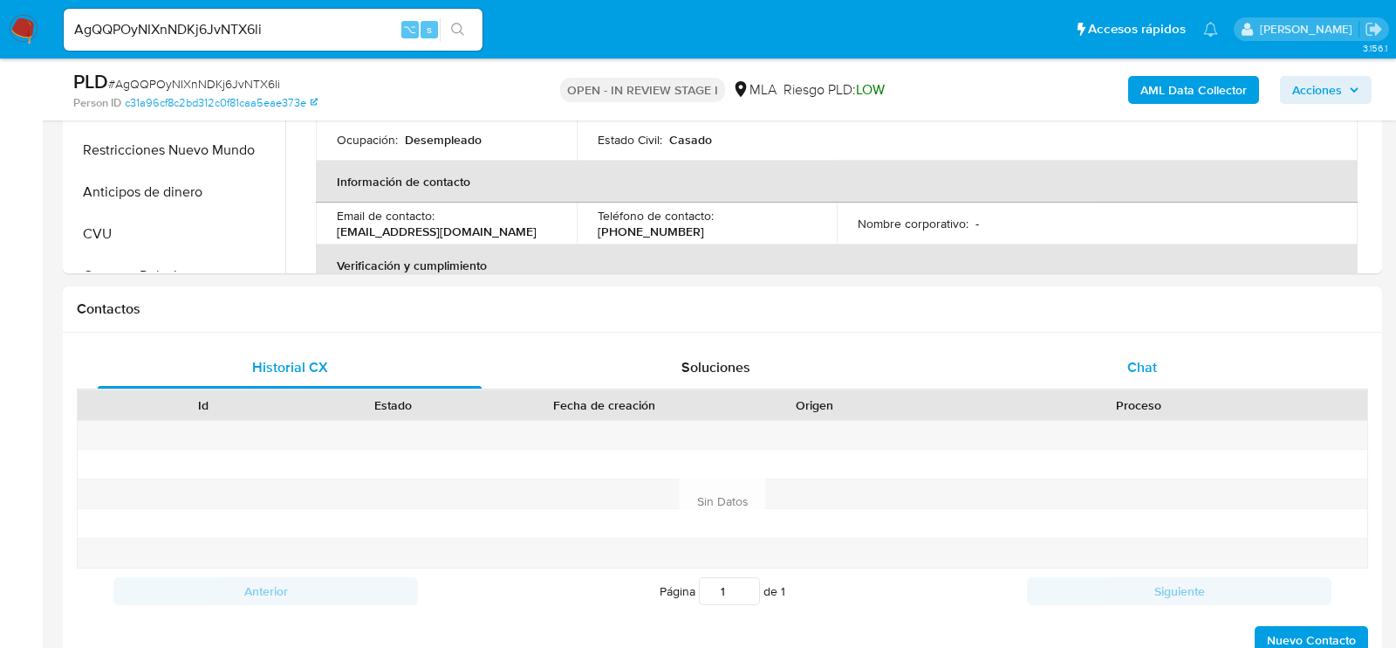
click at [1109, 355] on div "Chat" at bounding box center [1142, 367] width 384 height 42
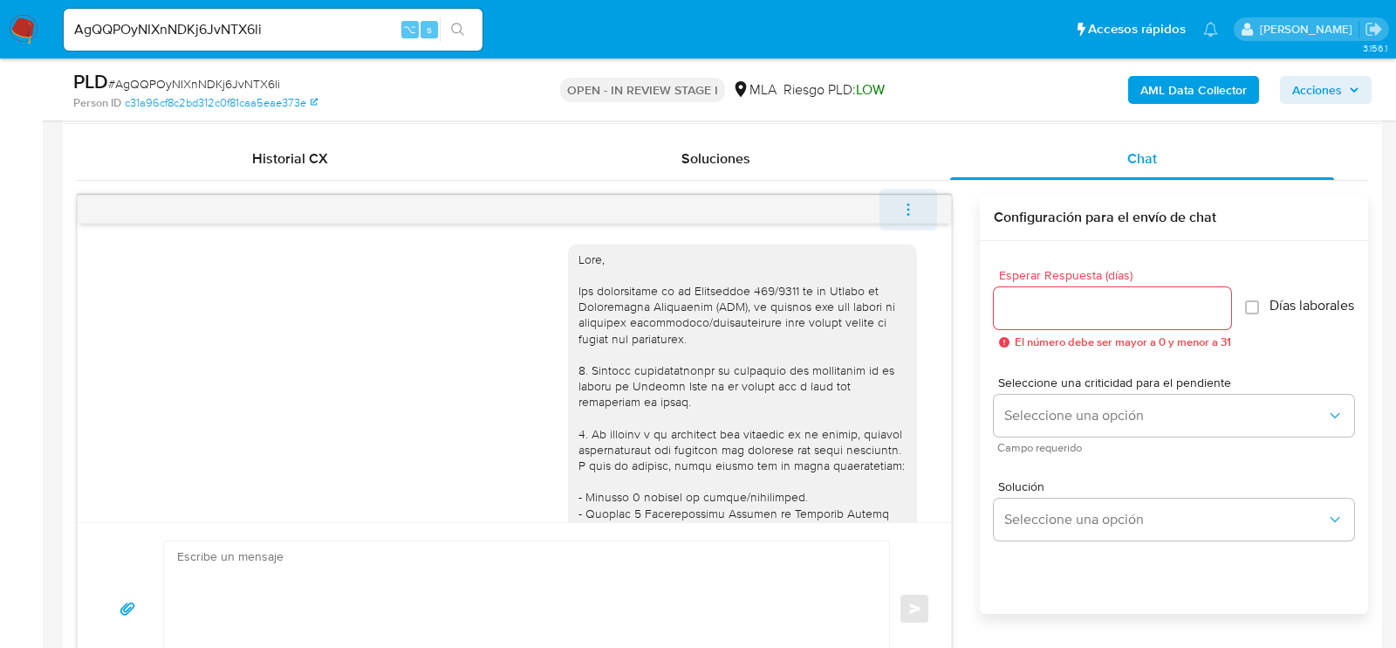
scroll to position [1074, 0]
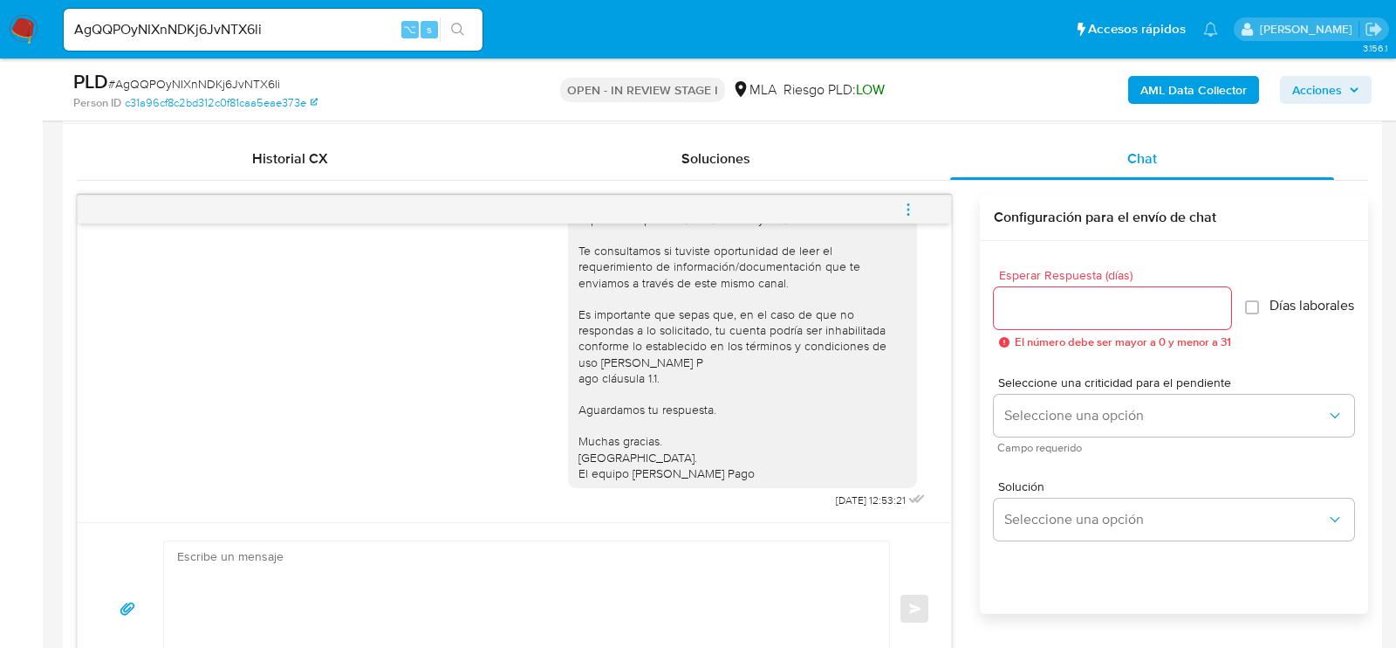
click at [910, 203] on icon "menu-action" at bounding box center [909, 210] width 16 height 16
click at [823, 166] on li "Cerrar conversación" at bounding box center [790, 173] width 179 height 31
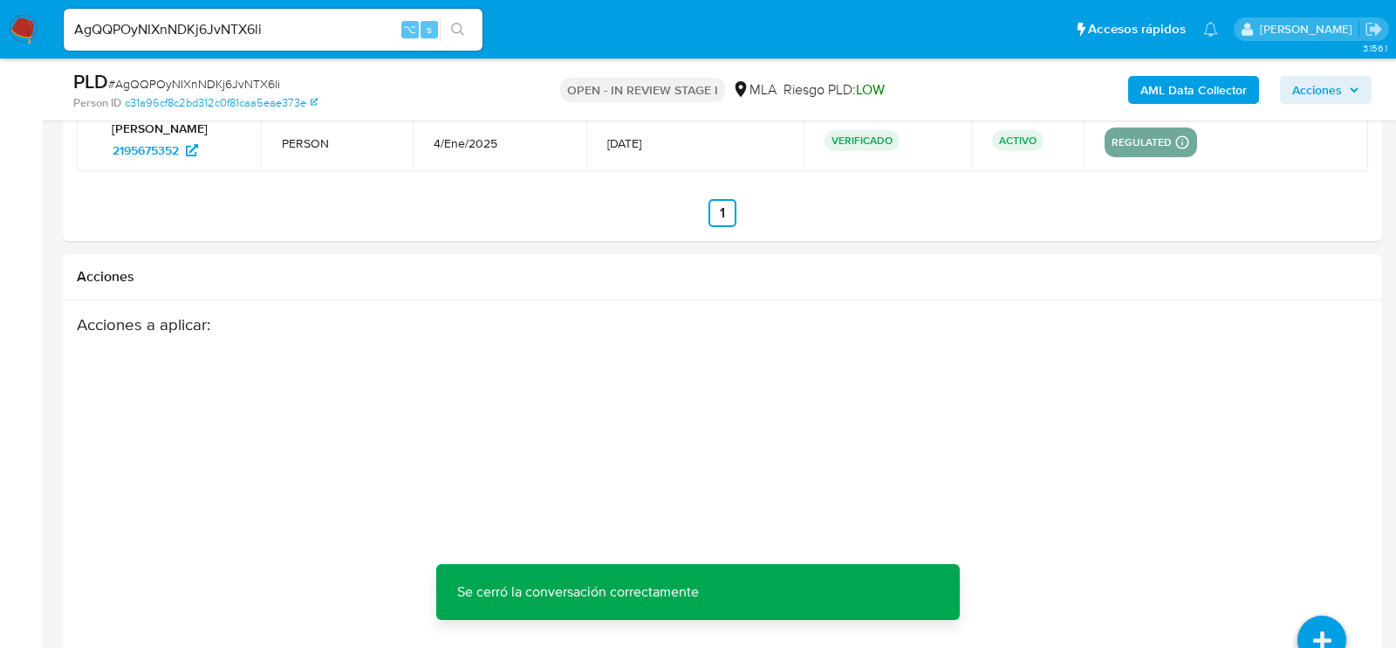
scroll to position [3116, 0]
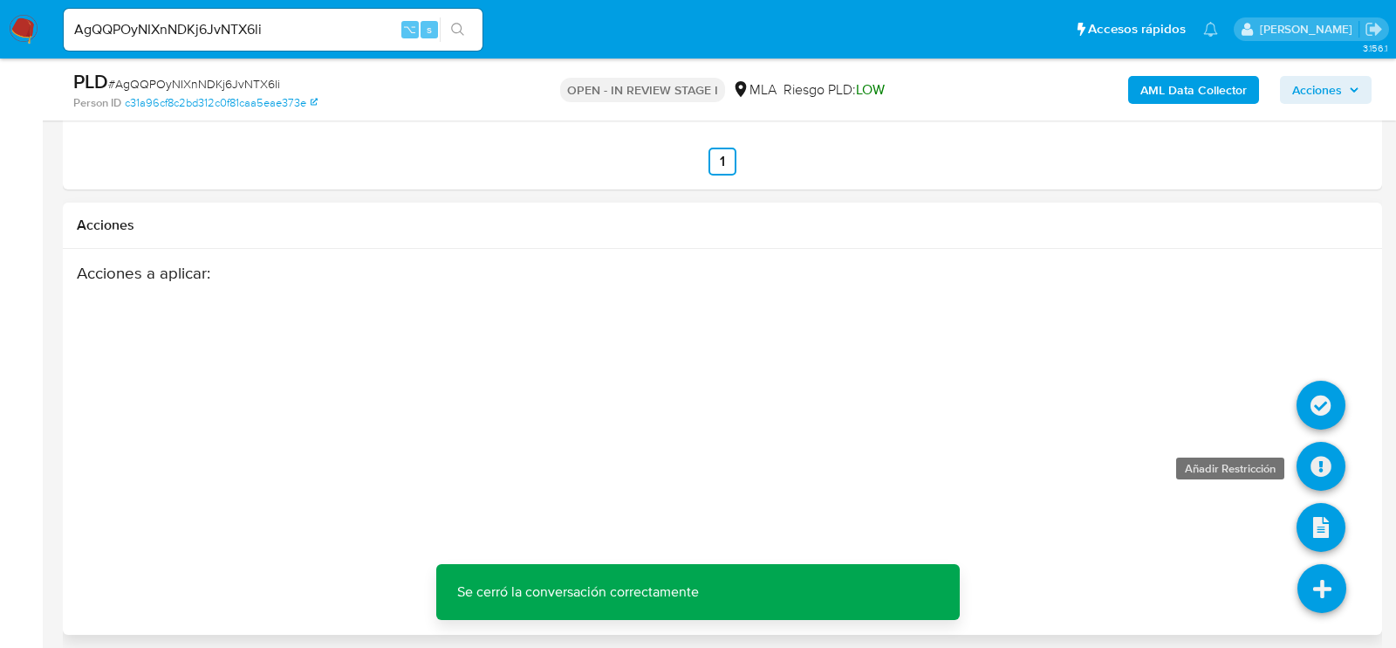
click at [1324, 457] on icon at bounding box center [1321, 466] width 49 height 49
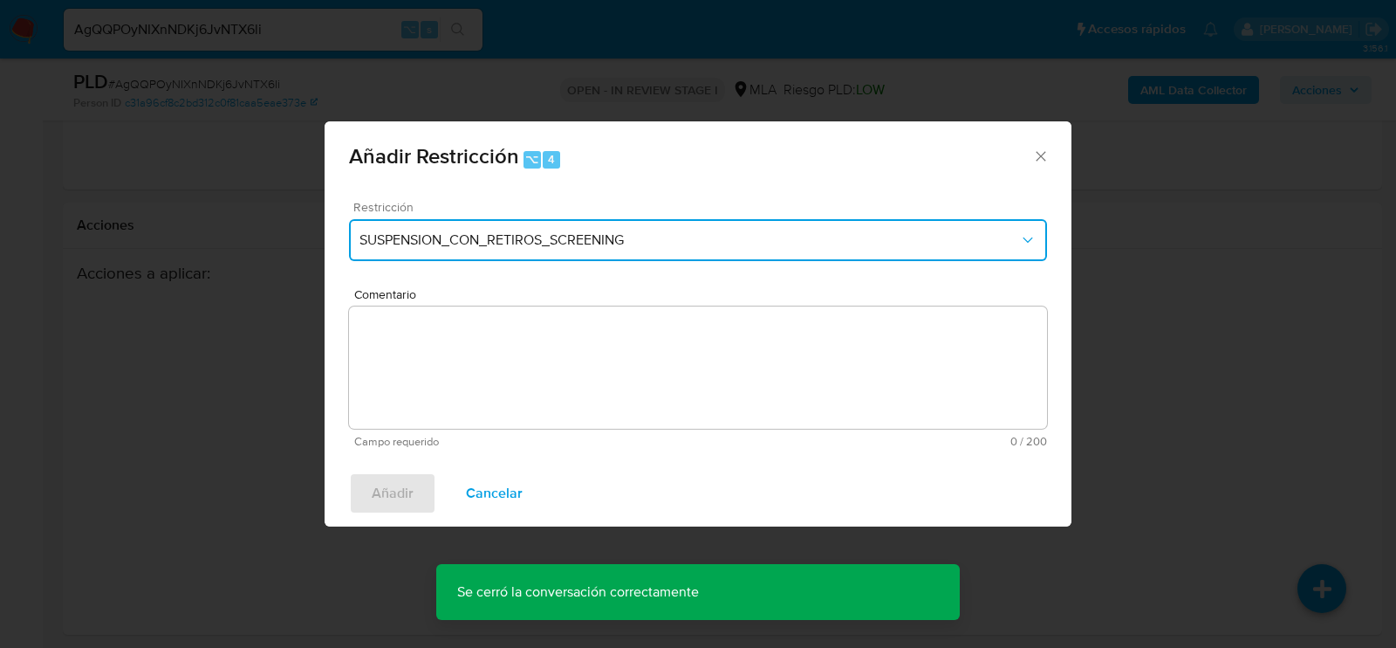
click at [513, 237] on span "SUSPENSION_CON_RETIROS_SCREENING" at bounding box center [690, 239] width 660 height 17
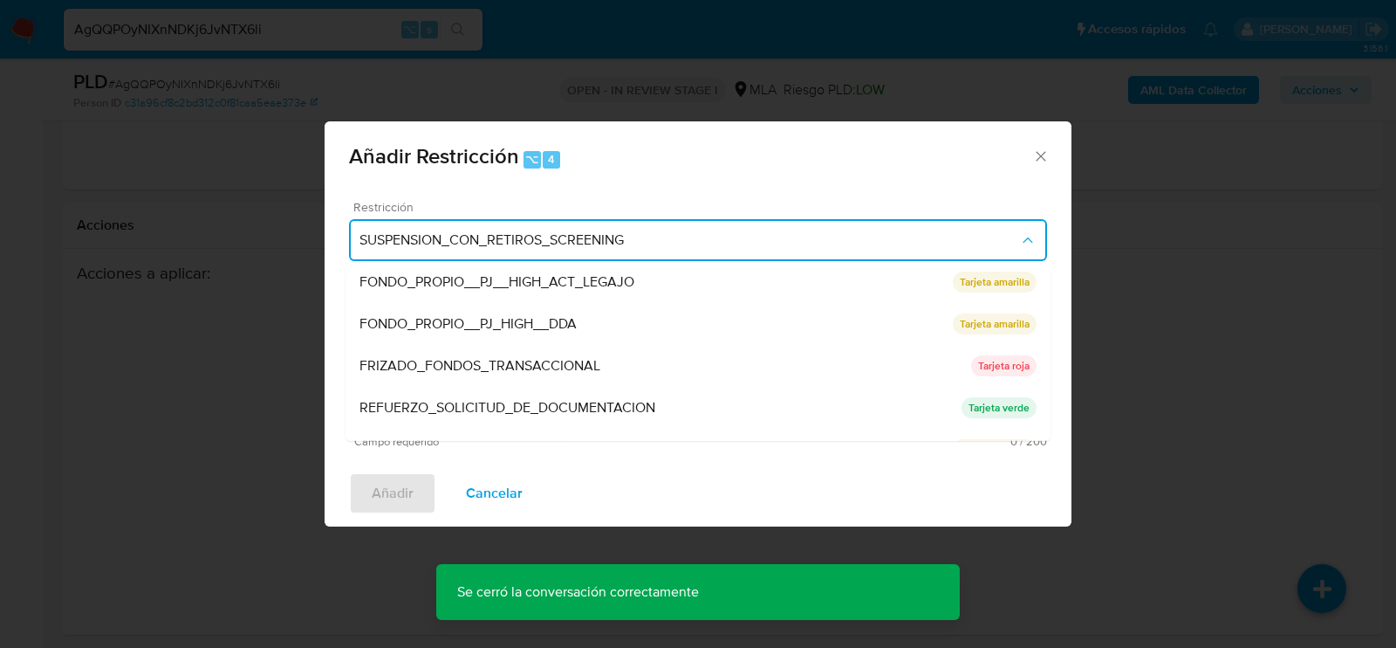
scroll to position [369, 0]
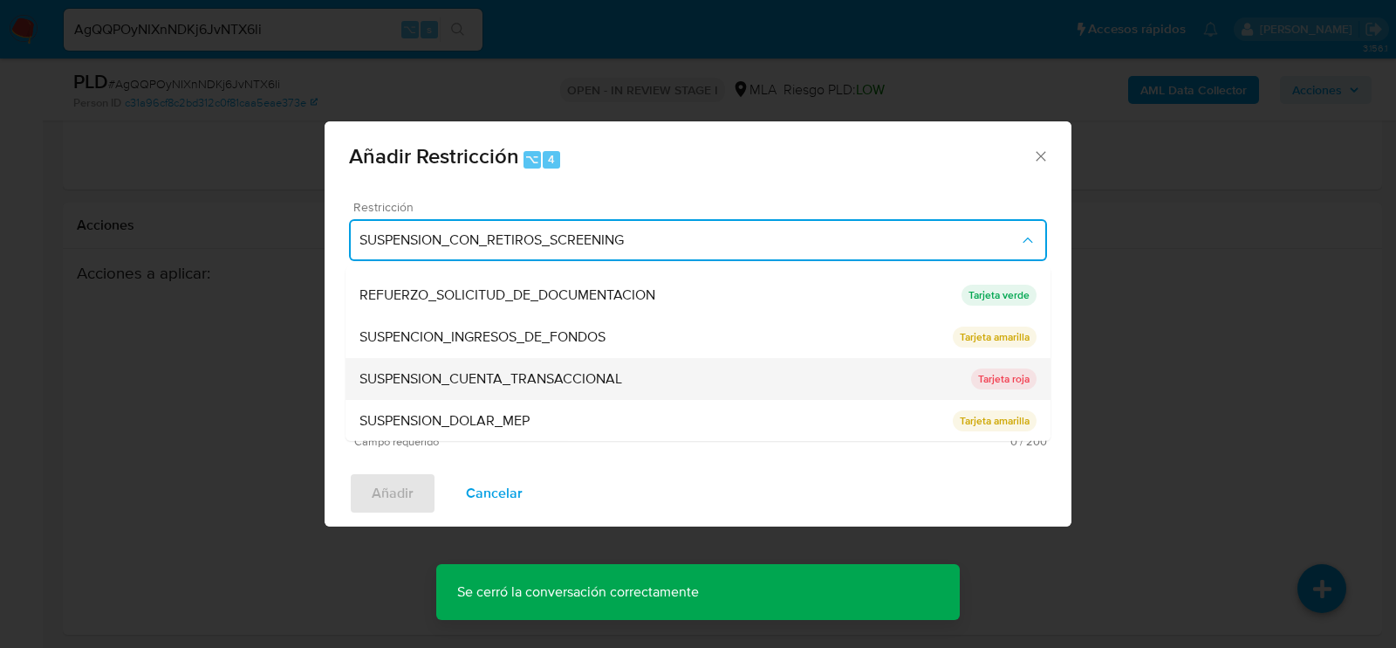
click at [506, 377] on span "SUSPENSION_CUENTA_TRANSACCIONAL" at bounding box center [491, 378] width 263 height 17
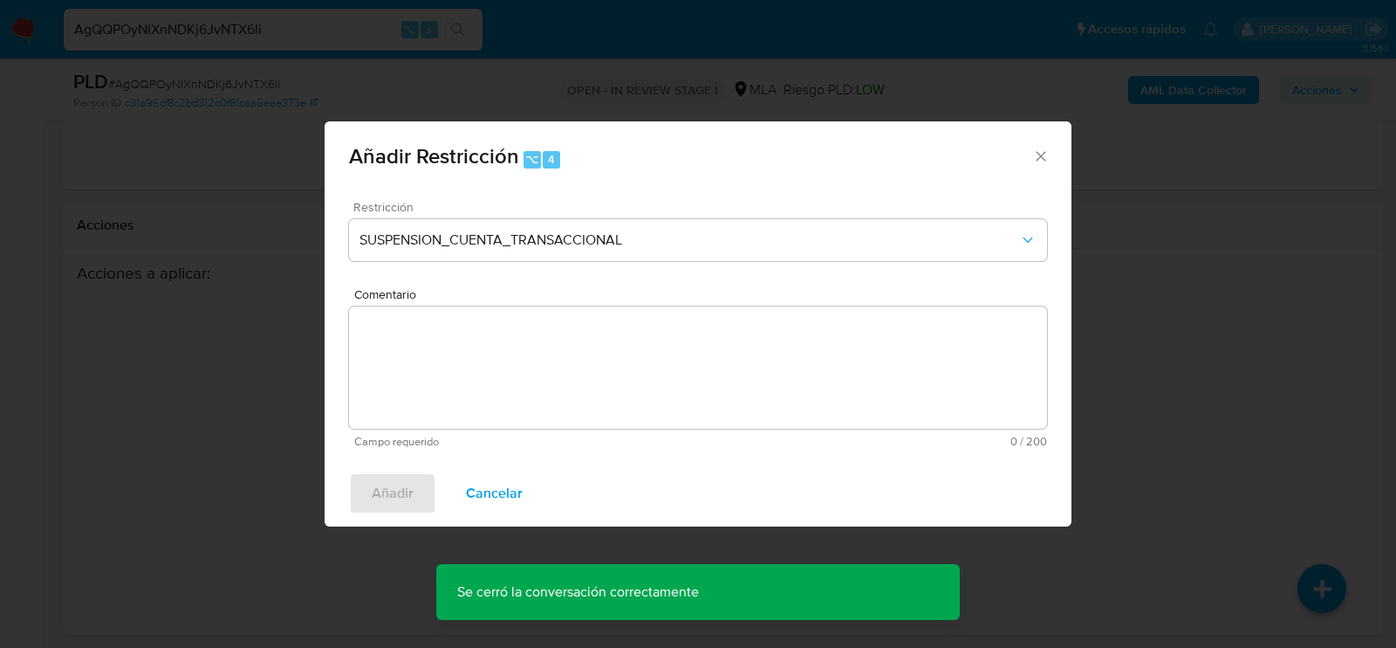
click at [506, 377] on textarea "Comentario" at bounding box center [698, 367] width 698 height 122
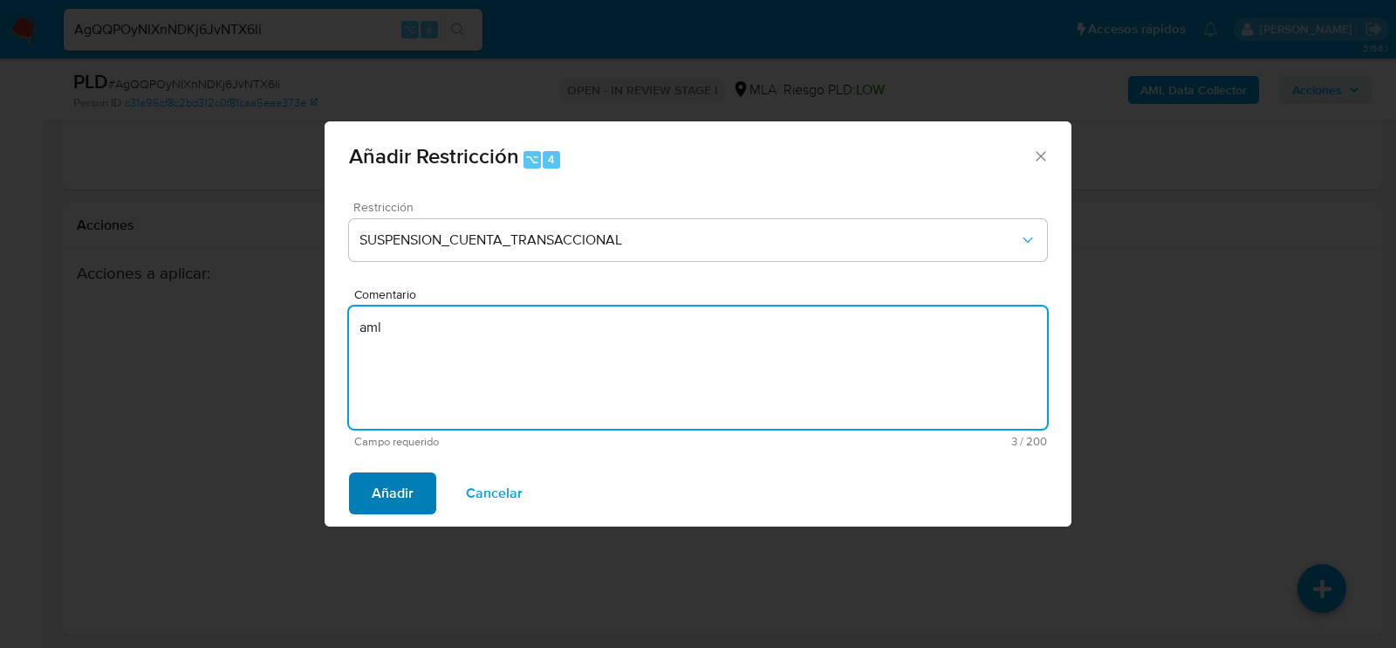
type textarea "aml"
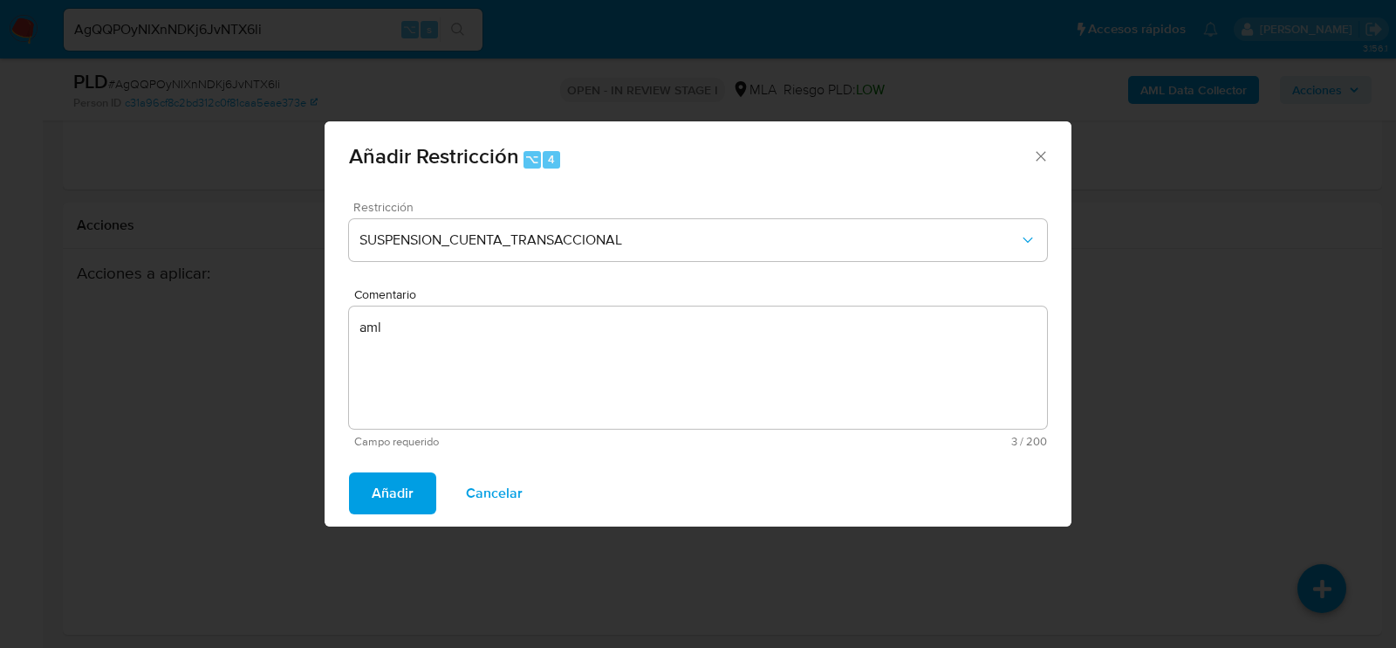
click at [408, 486] on span "Añadir" at bounding box center [393, 493] width 42 height 38
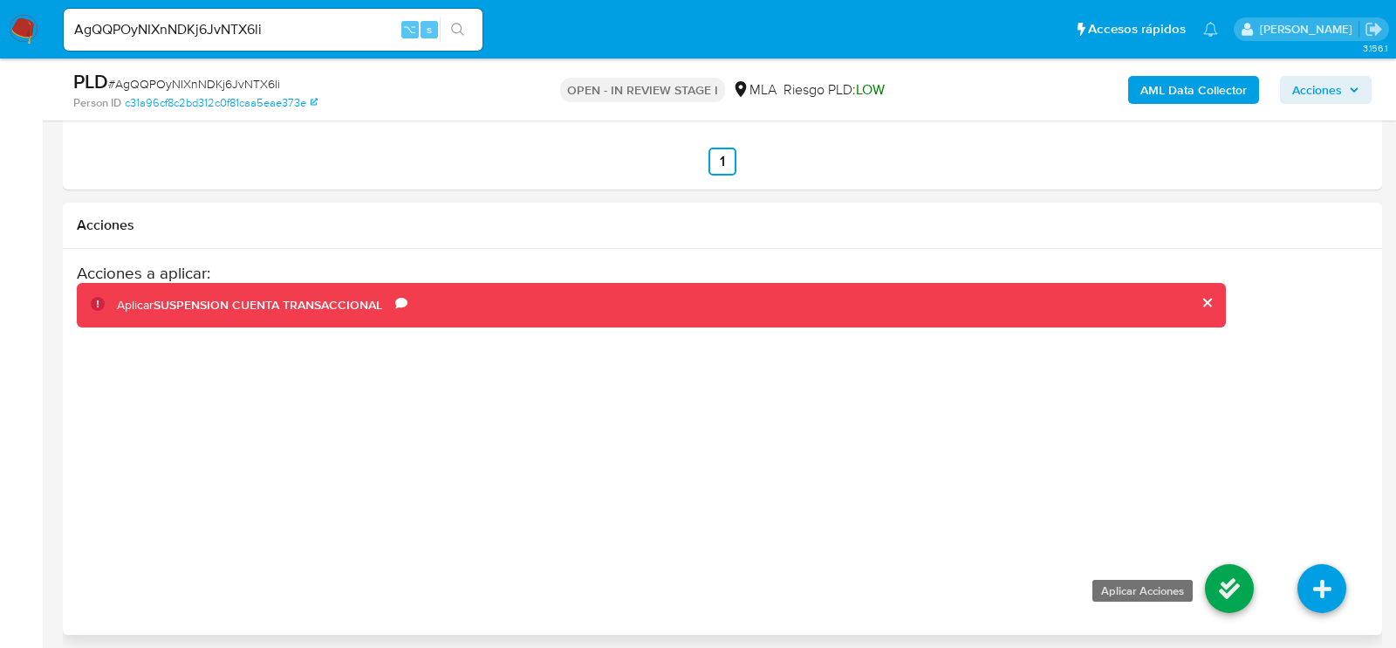
click at [1214, 576] on icon at bounding box center [1229, 588] width 49 height 49
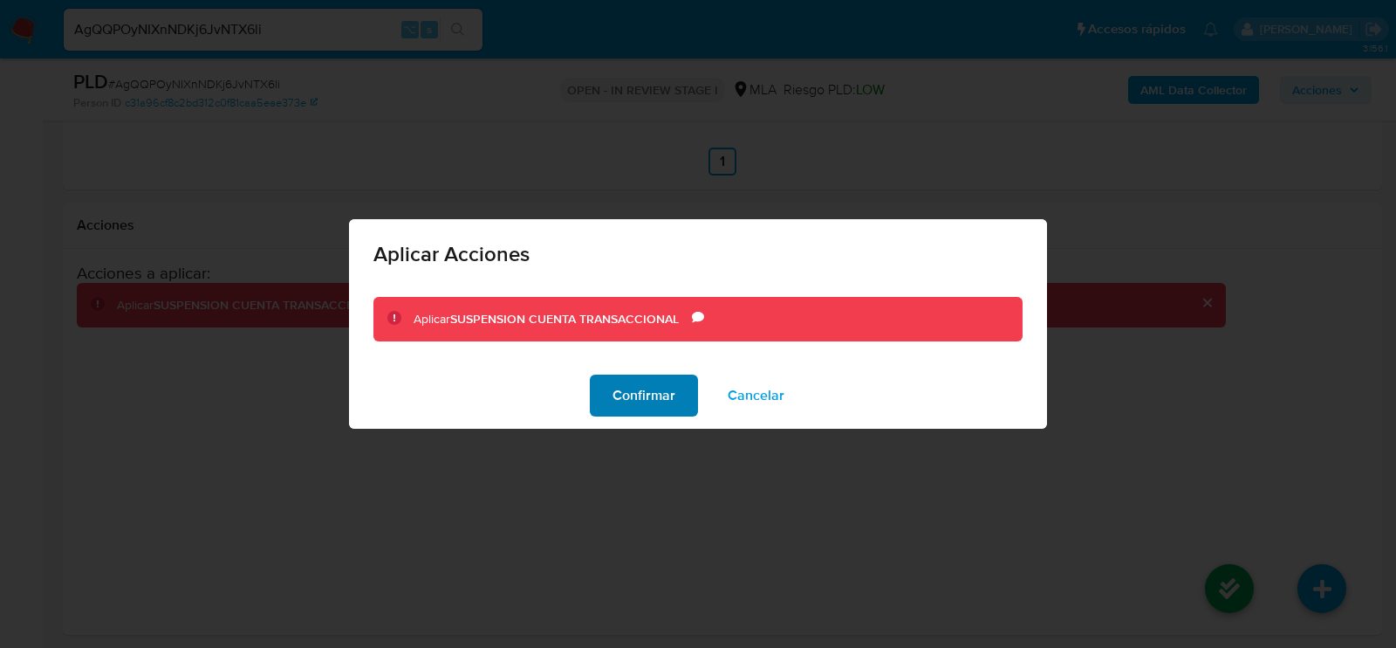
click at [637, 387] on span "Confirmar" at bounding box center [644, 395] width 63 height 38
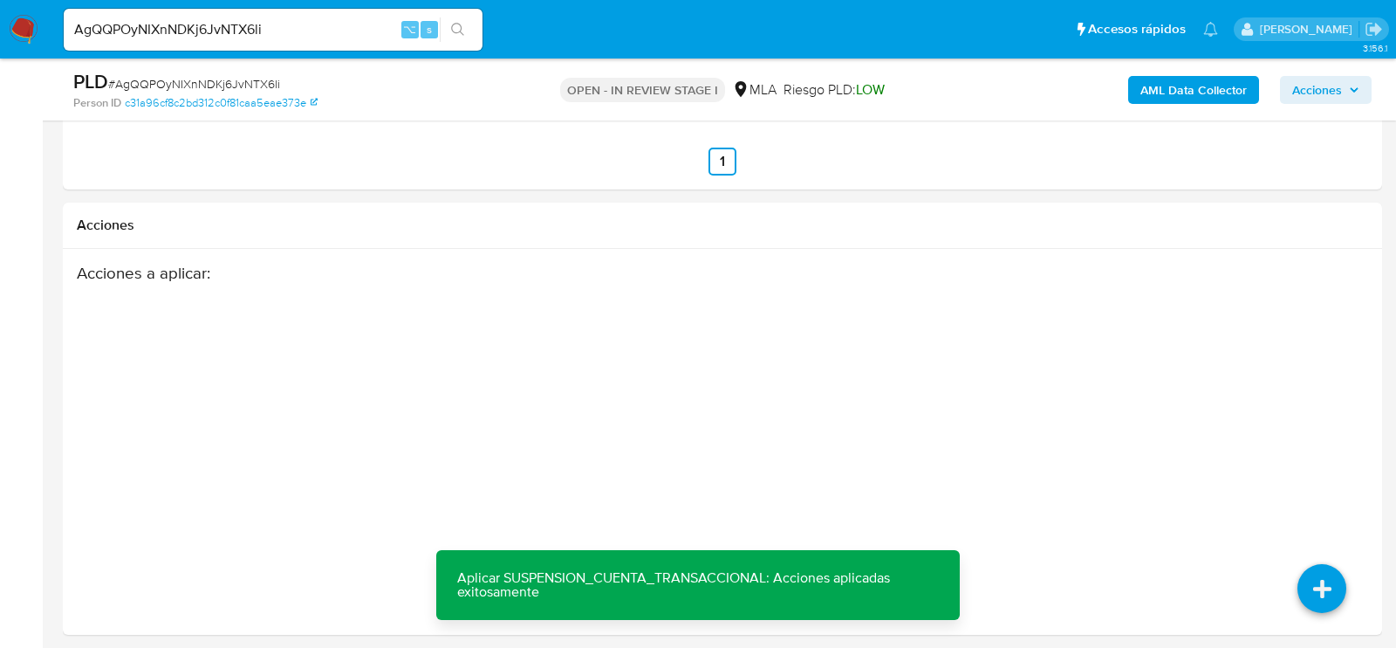
click at [223, 30] on input "AgQQPOyNIXnNDKj6JvNTX6li" at bounding box center [273, 29] width 419 height 23
paste input "tpKc3E3AYfKKvRGqzPv6M9C4"
type input "tpKc3E3AYfKKvRGqzPv6M9C4"
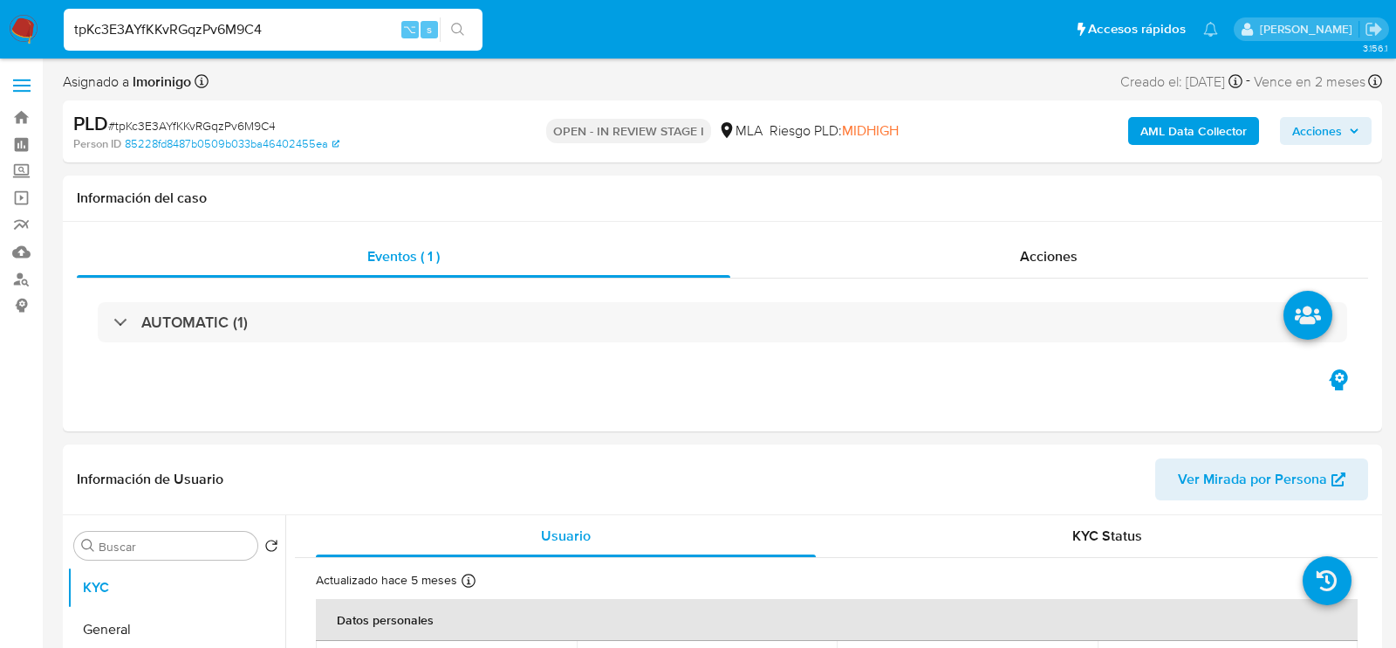
select select "10"
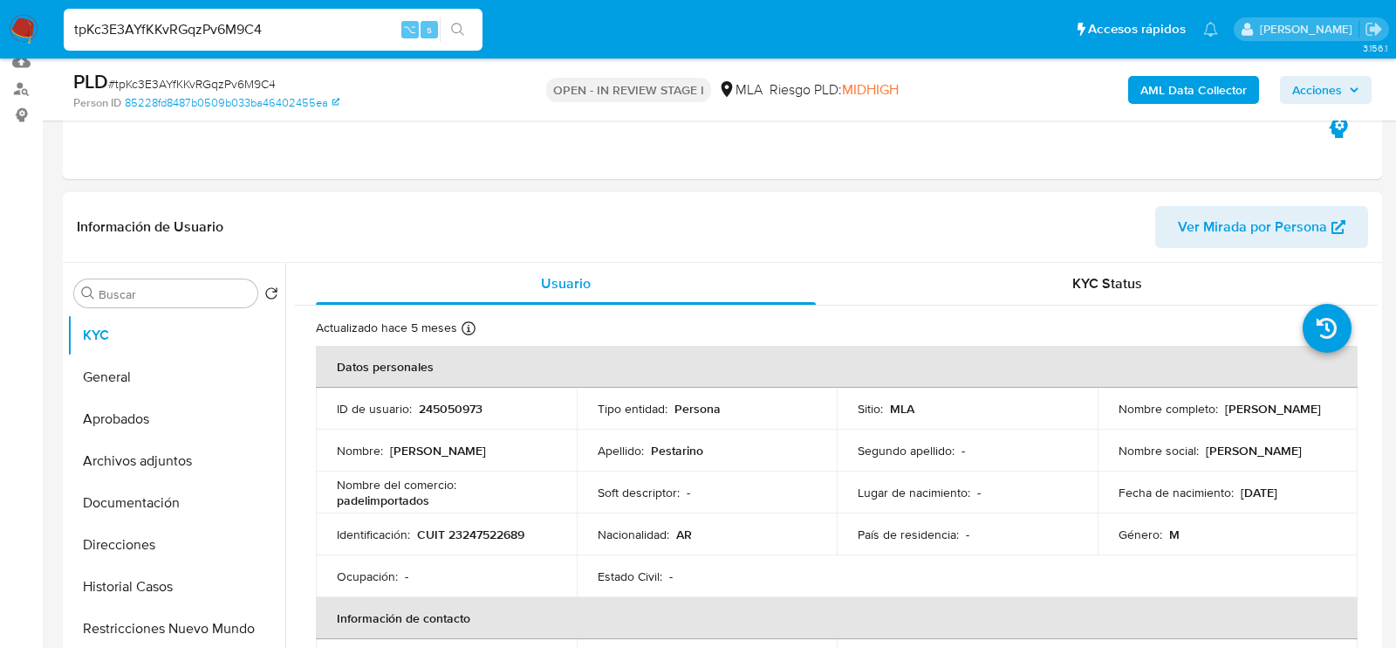
scroll to position [215, 0]
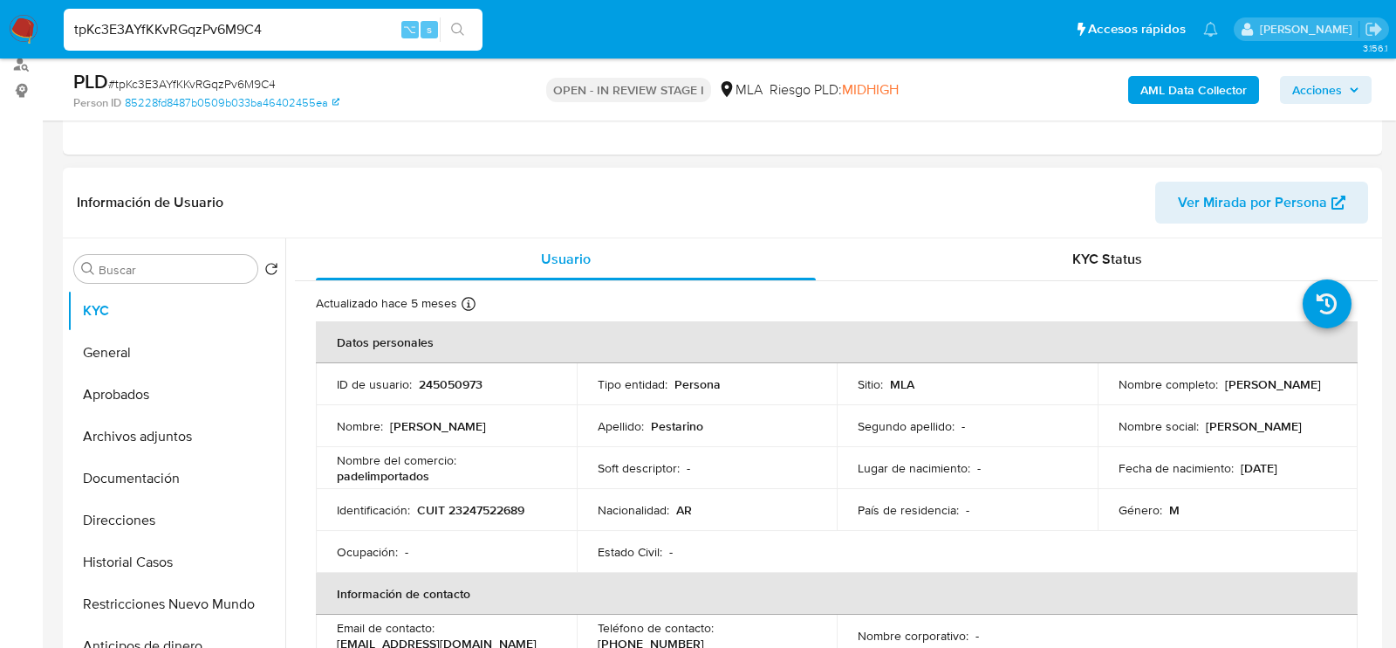
click at [437, 381] on p "245050973" at bounding box center [451, 384] width 64 height 16
copy p "245050973"
click at [511, 518] on td "Identificación : CUIT 23247522689" at bounding box center [446, 510] width 261 height 42
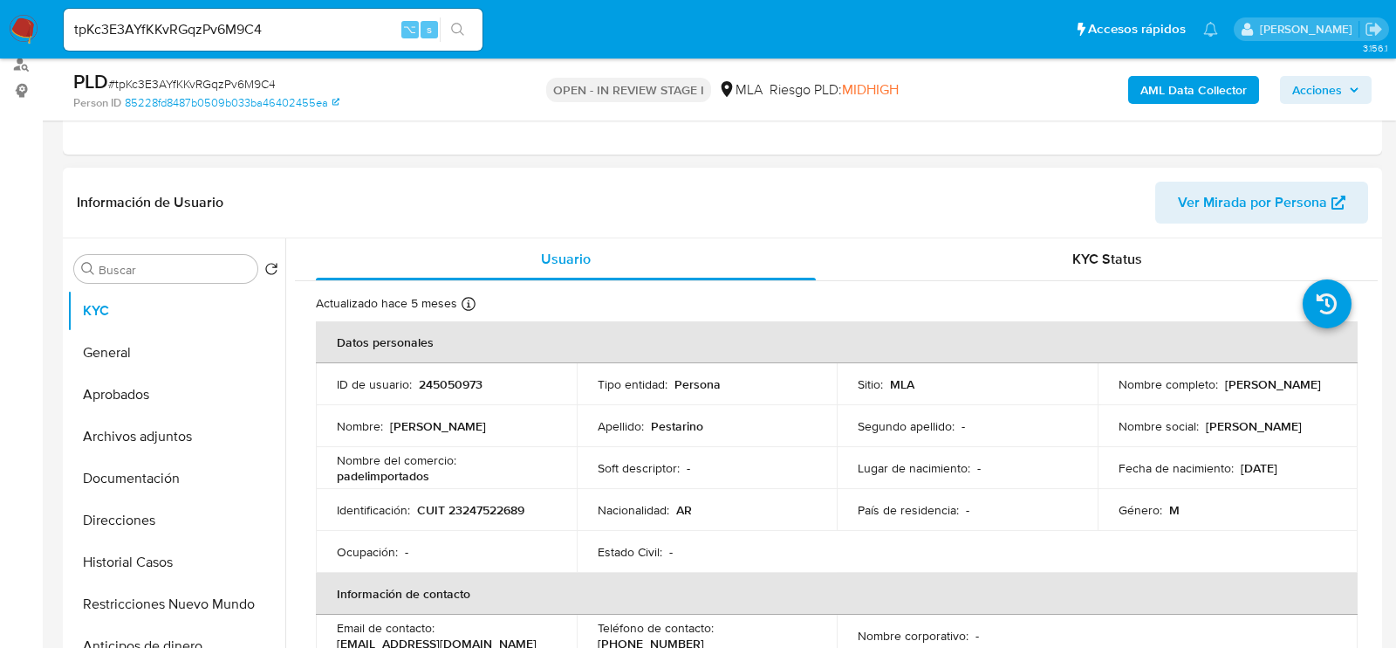
click at [508, 515] on p "CUIT 23247522689" at bounding box center [470, 510] width 107 height 16
copy p "23247522689"
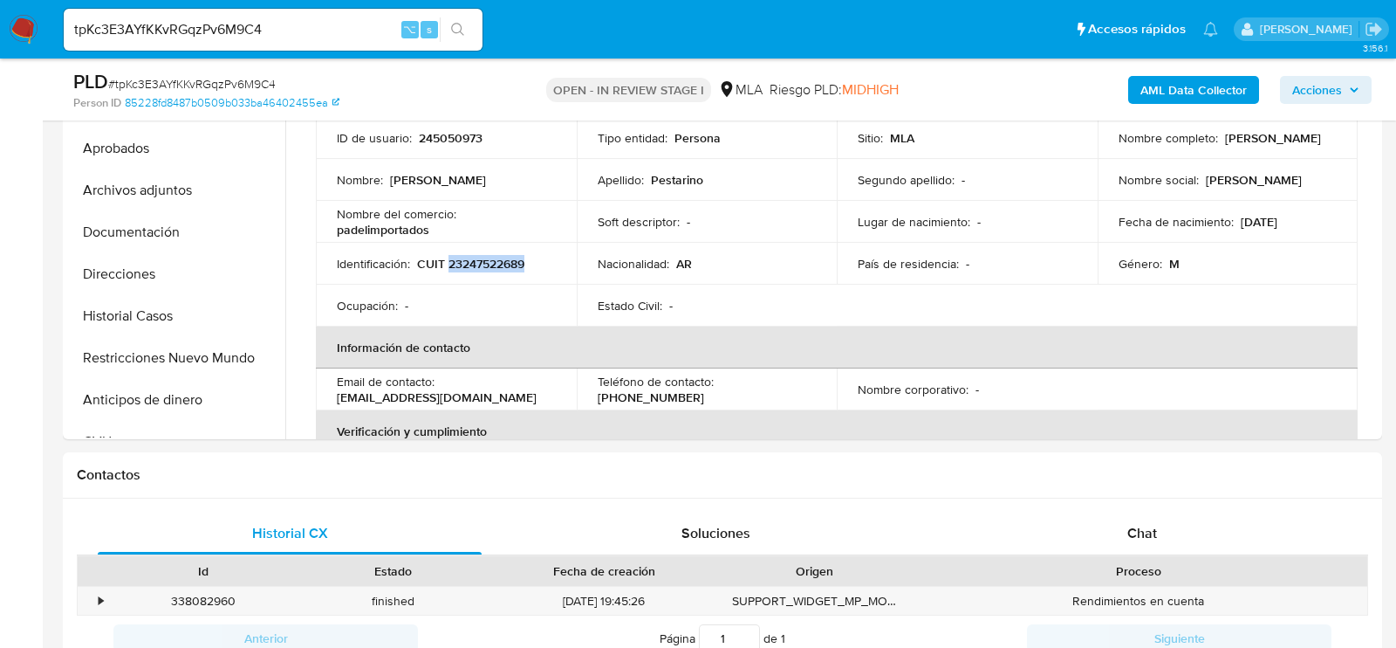
scroll to position [560, 0]
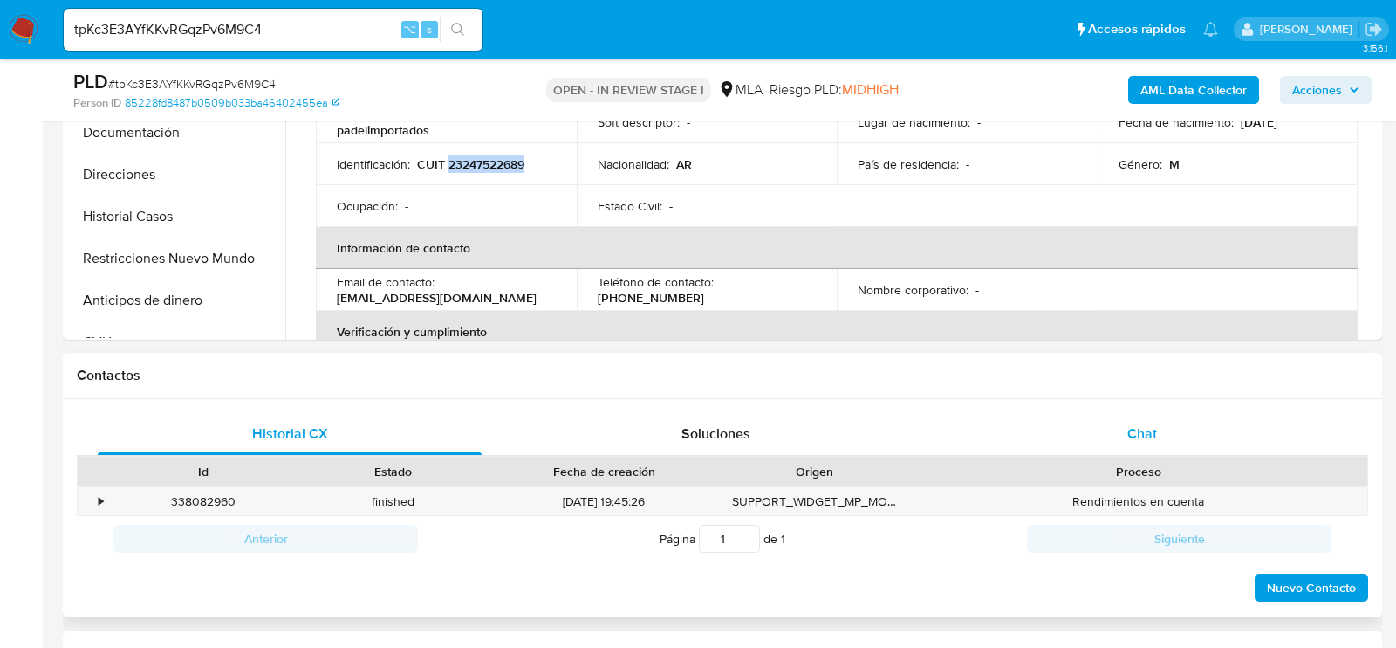
click at [1114, 443] on div "Chat" at bounding box center [1142, 434] width 384 height 42
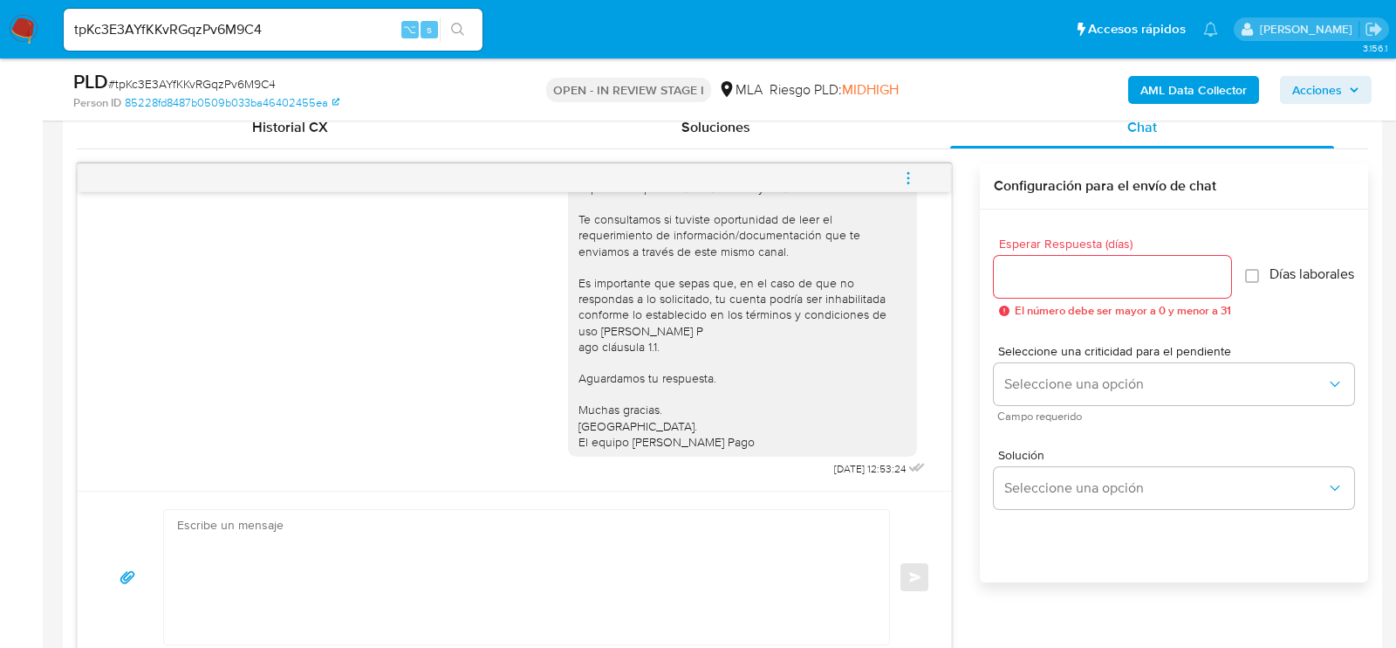
scroll to position [1048, 0]
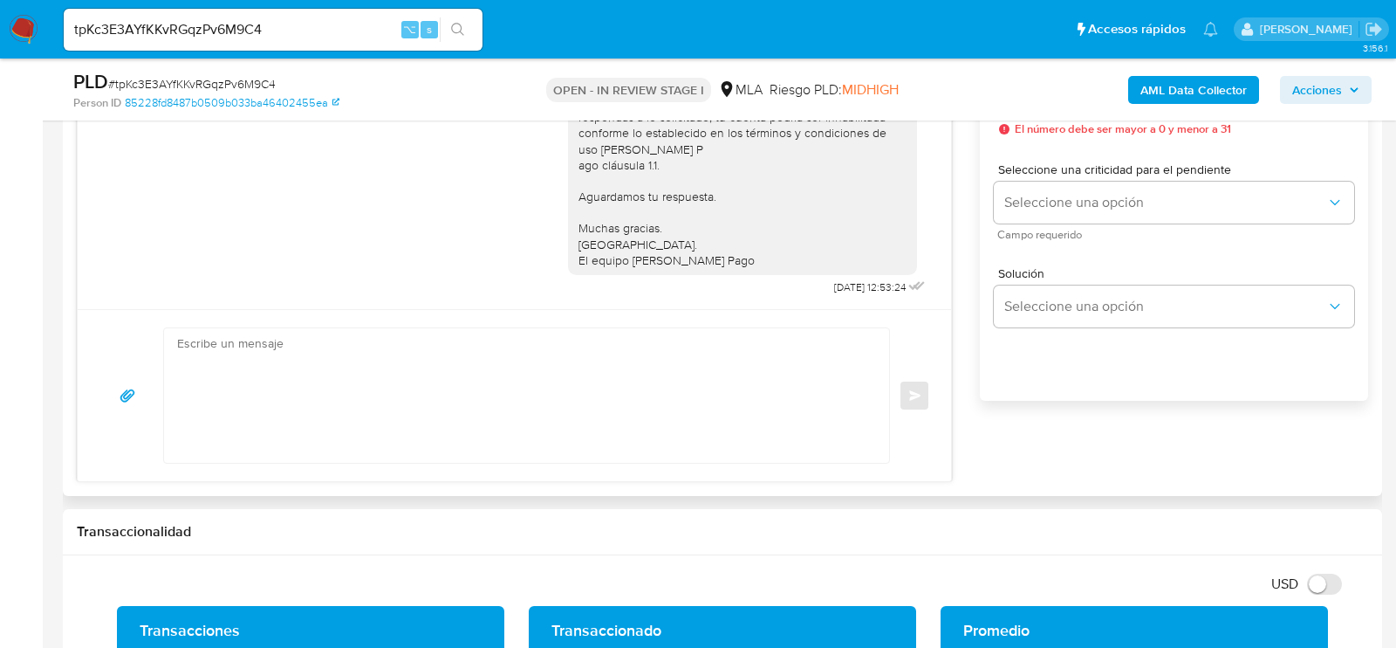
click at [687, 485] on div "Historial CX Soluciones Chat Id Estado Fecha de creación Origen Proceso • 33808…" at bounding box center [723, 203] width 1320 height 585
click at [687, 431] on textarea at bounding box center [522, 395] width 690 height 134
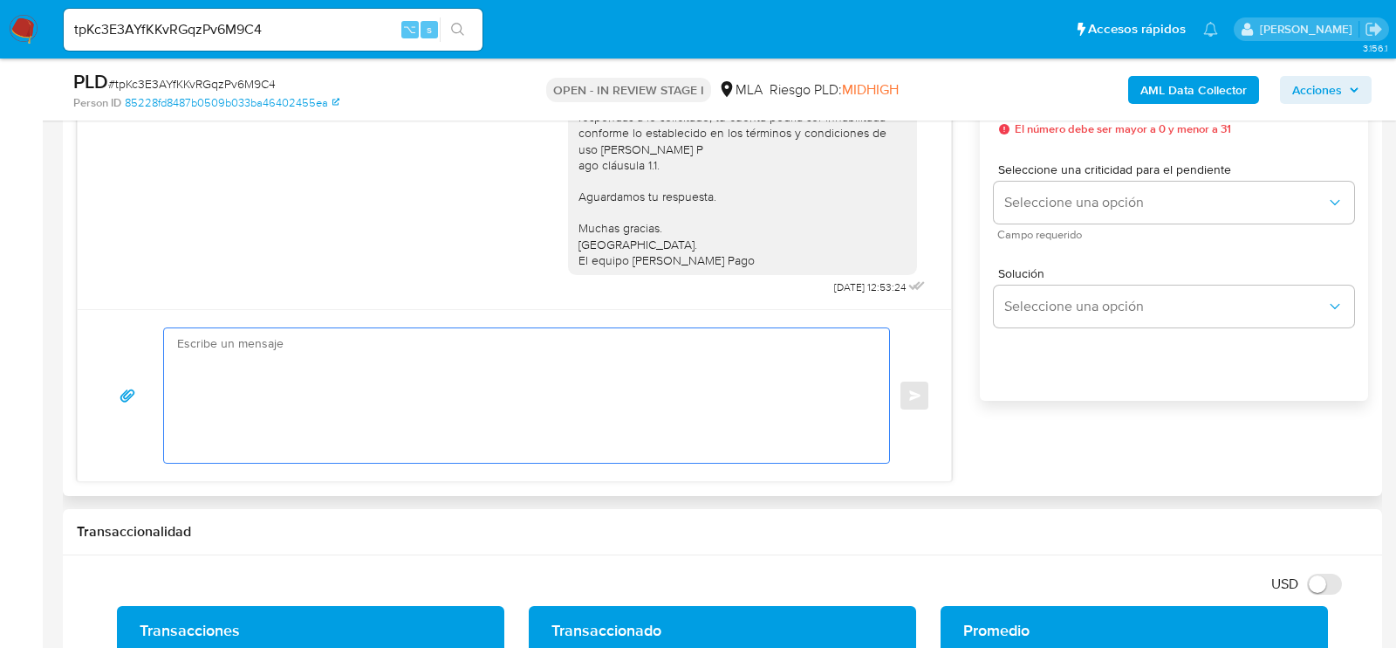
paste textarea "Hola , En función de las operaciones registradas en tu cuenta de Mercado Pago, …"
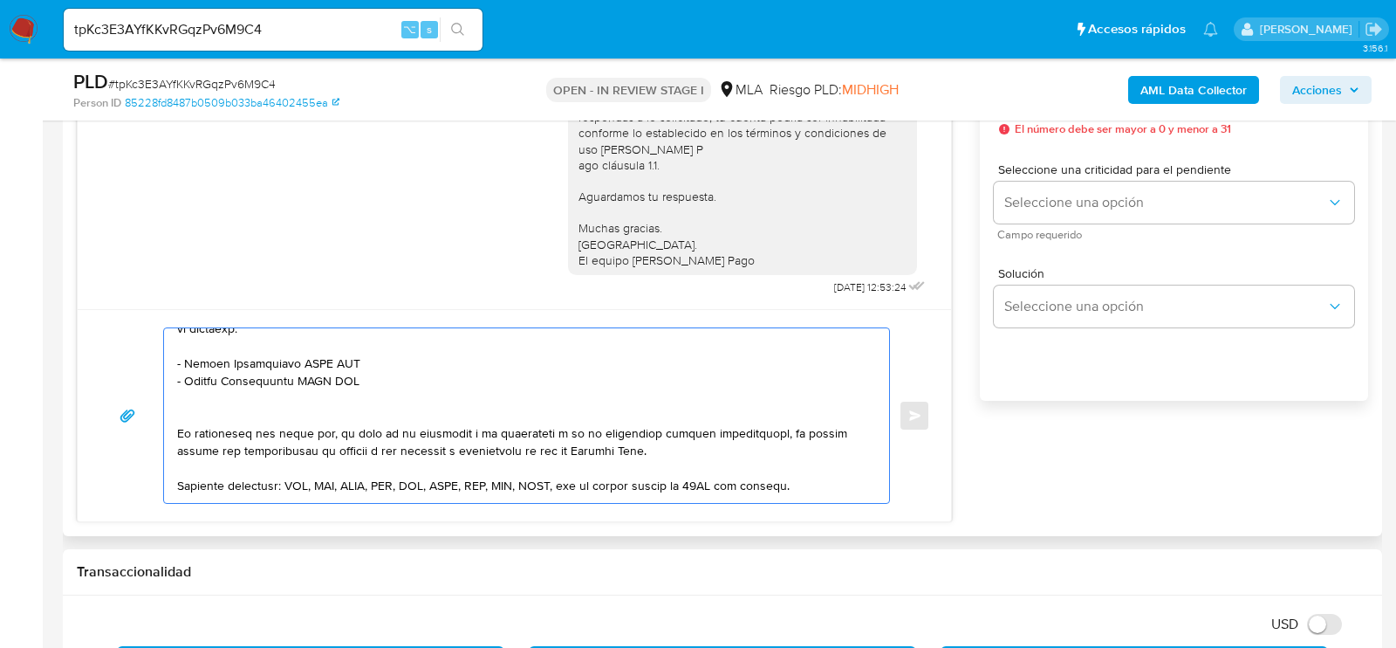
scroll to position [419, 0]
click at [422, 385] on textarea at bounding box center [522, 415] width 690 height 175
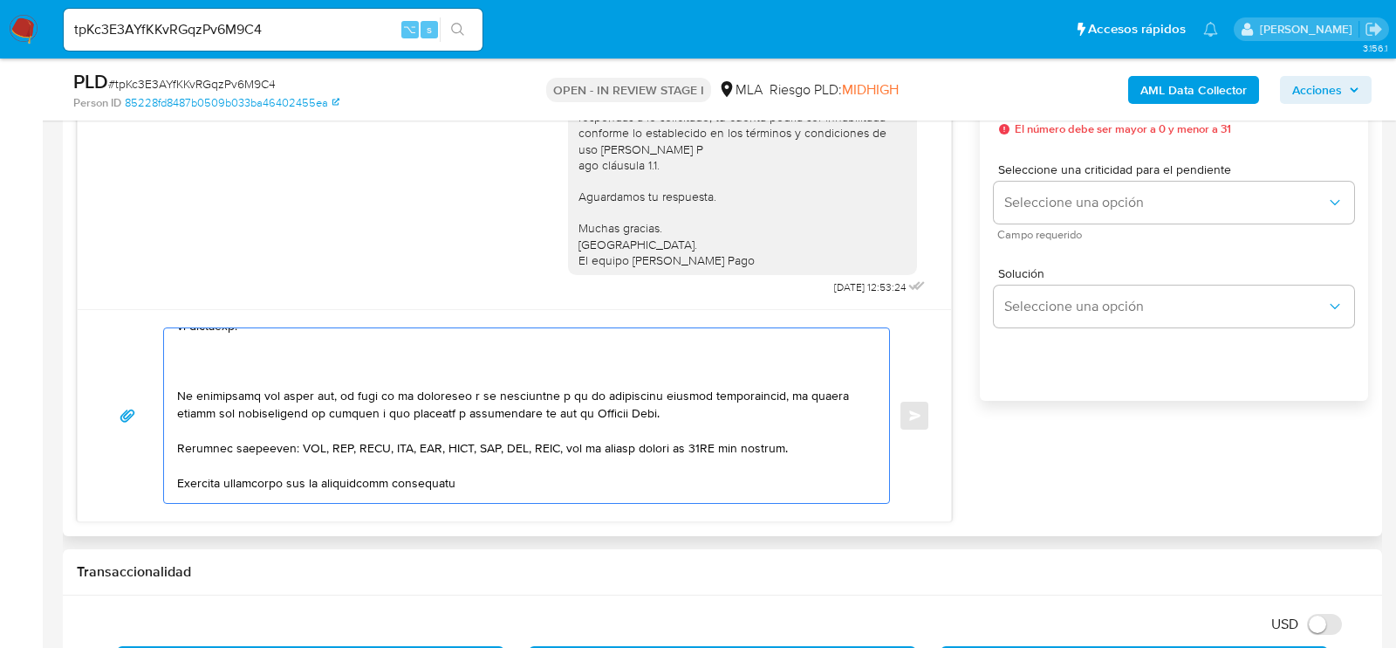
paste textarea "Ventura Juan Gagliolo"
paste textarea "20255688732"
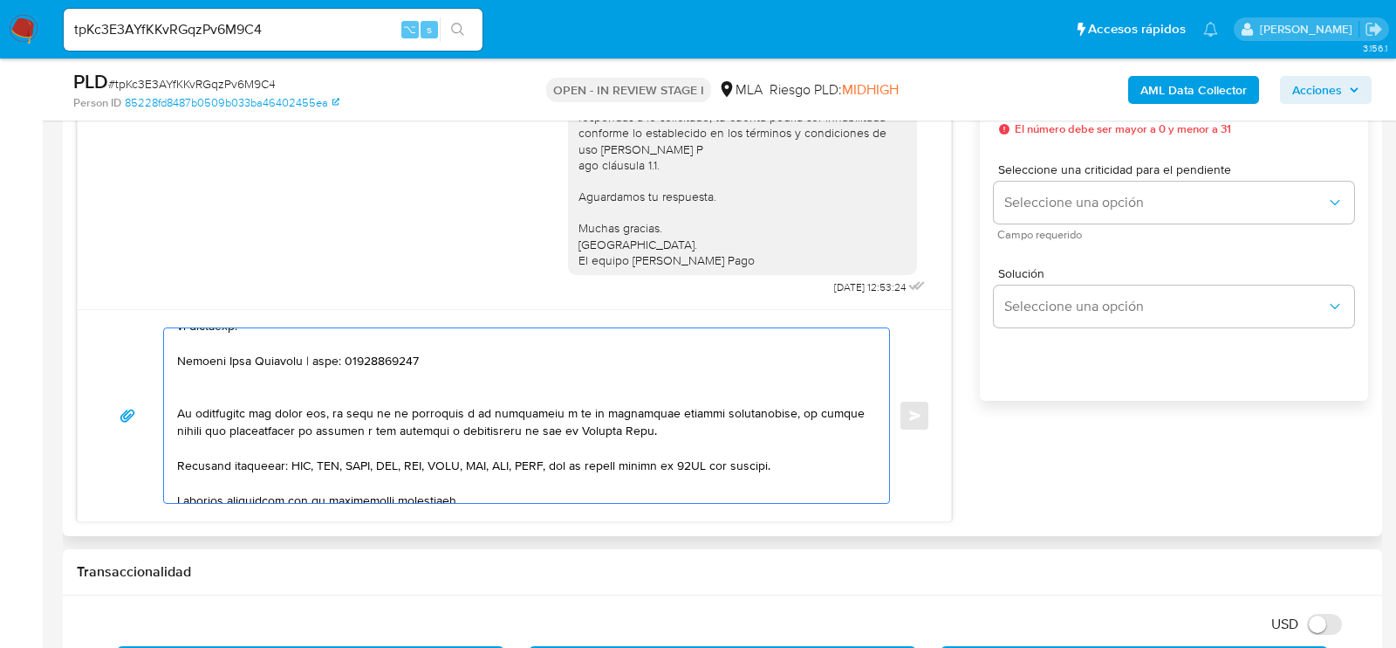
paste textarea "27283348712 name: Esther Edith Diaz || alias: 20341724482 name: Cercuetti Renzo…"
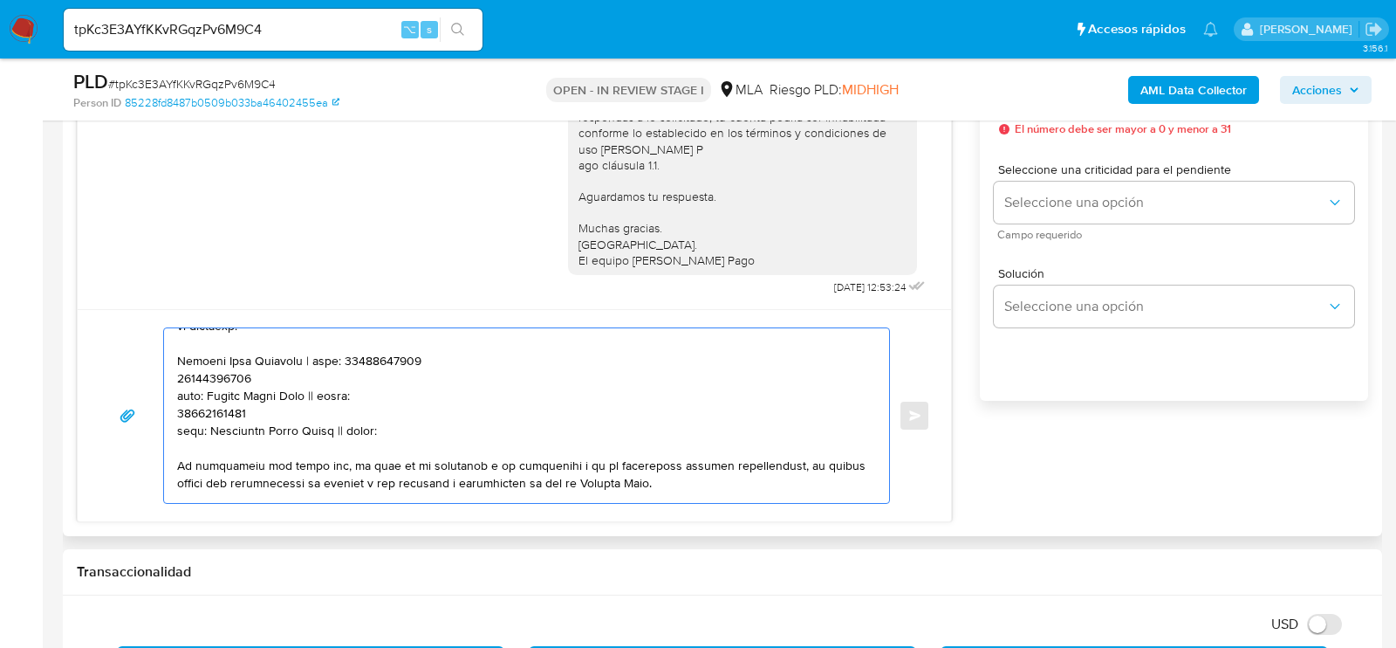
click at [210, 379] on textarea at bounding box center [522, 415] width 690 height 175
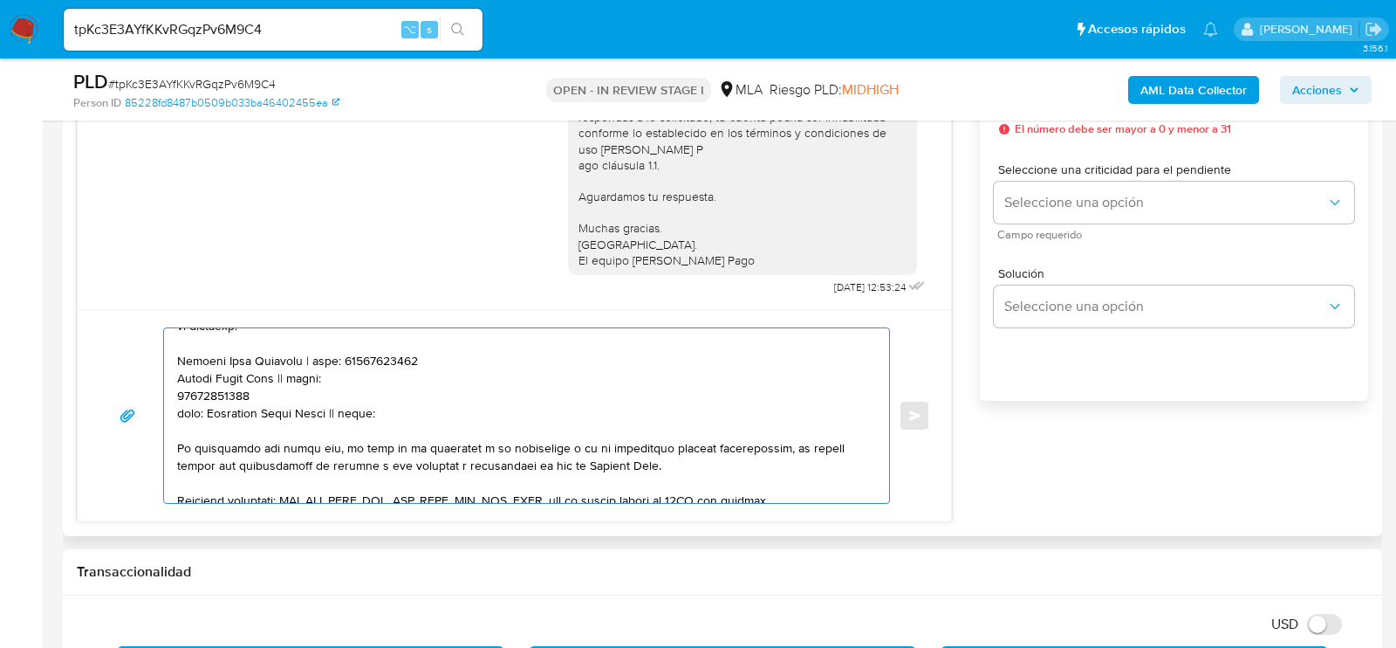
click at [282, 371] on textarea at bounding box center [522, 415] width 690 height 175
paste textarea "27283348712"
click at [224, 387] on textarea at bounding box center [522, 415] width 690 height 175
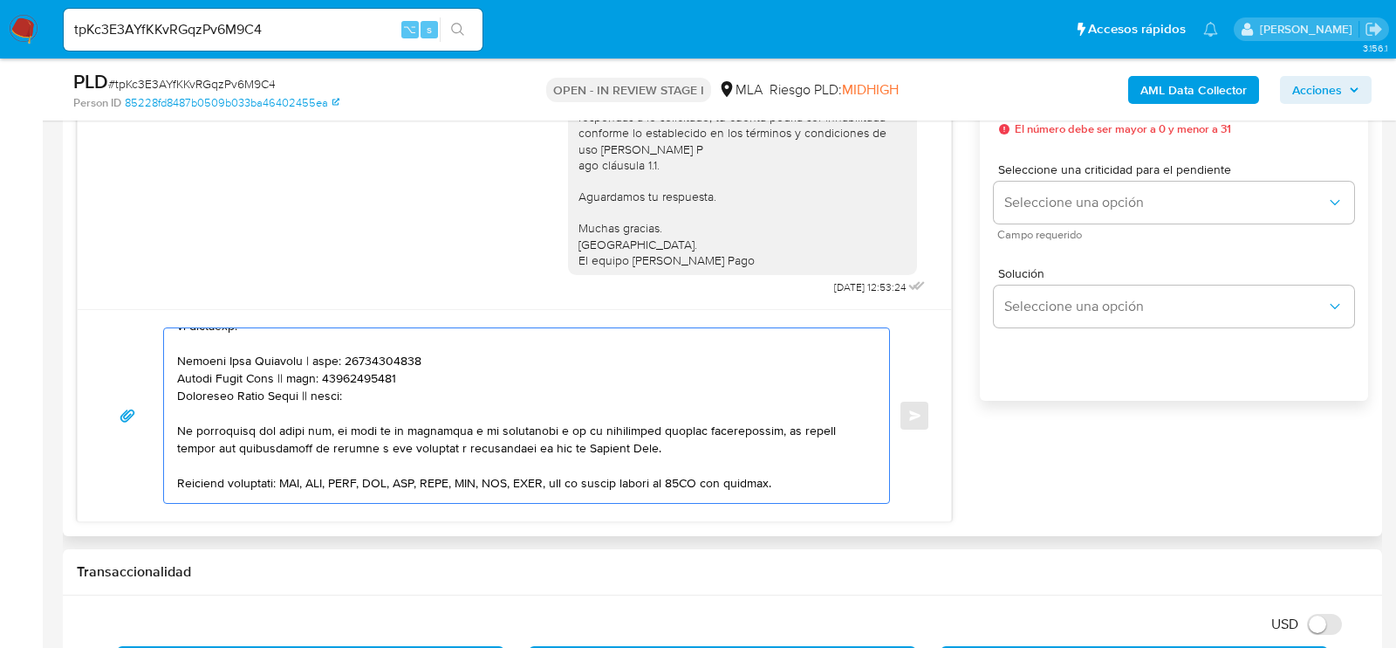
click at [312, 404] on textarea at bounding box center [522, 415] width 690 height 175
click at [312, 395] on textarea at bounding box center [522, 415] width 690 height 175
paste textarea "20341724482"
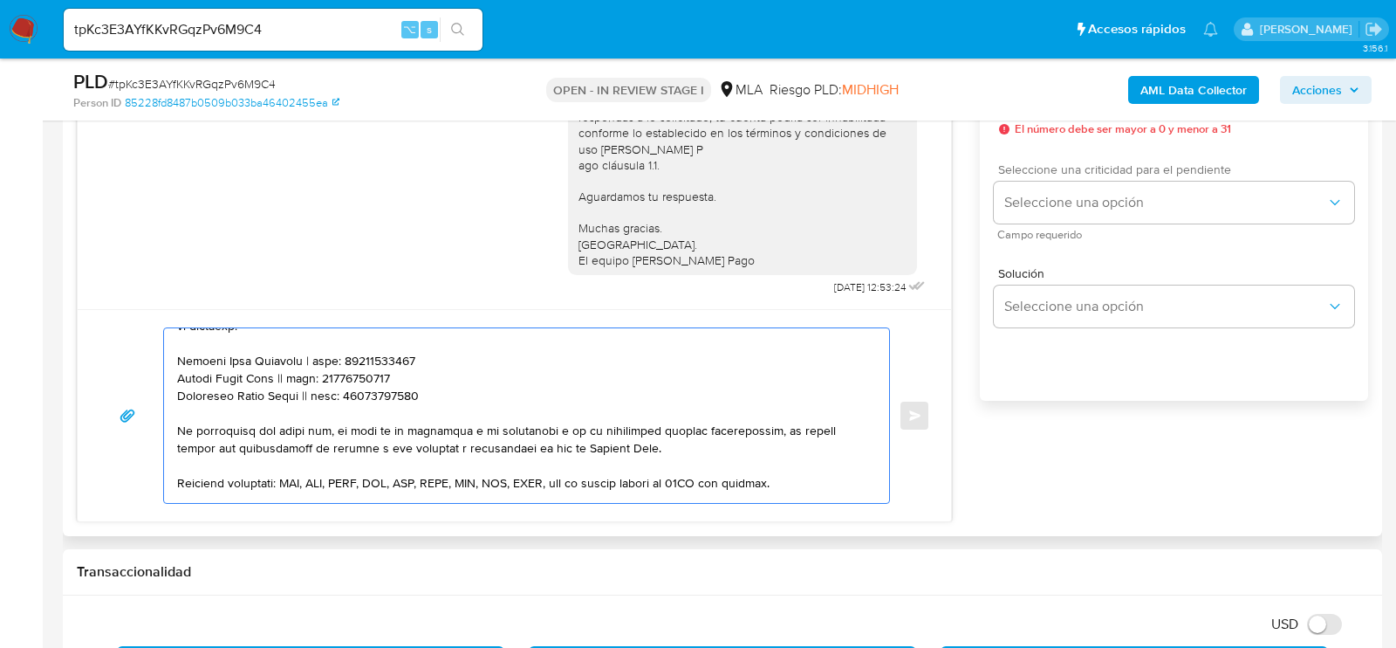
type textarea "Hola , En función de las operaciones registradas en tu cuenta de Mercado Pago, …"
click at [1114, 232] on div "Seleccione una criticidad para el pendiente Seleccione una opción Campo requeri…" at bounding box center [1174, 201] width 360 height 76
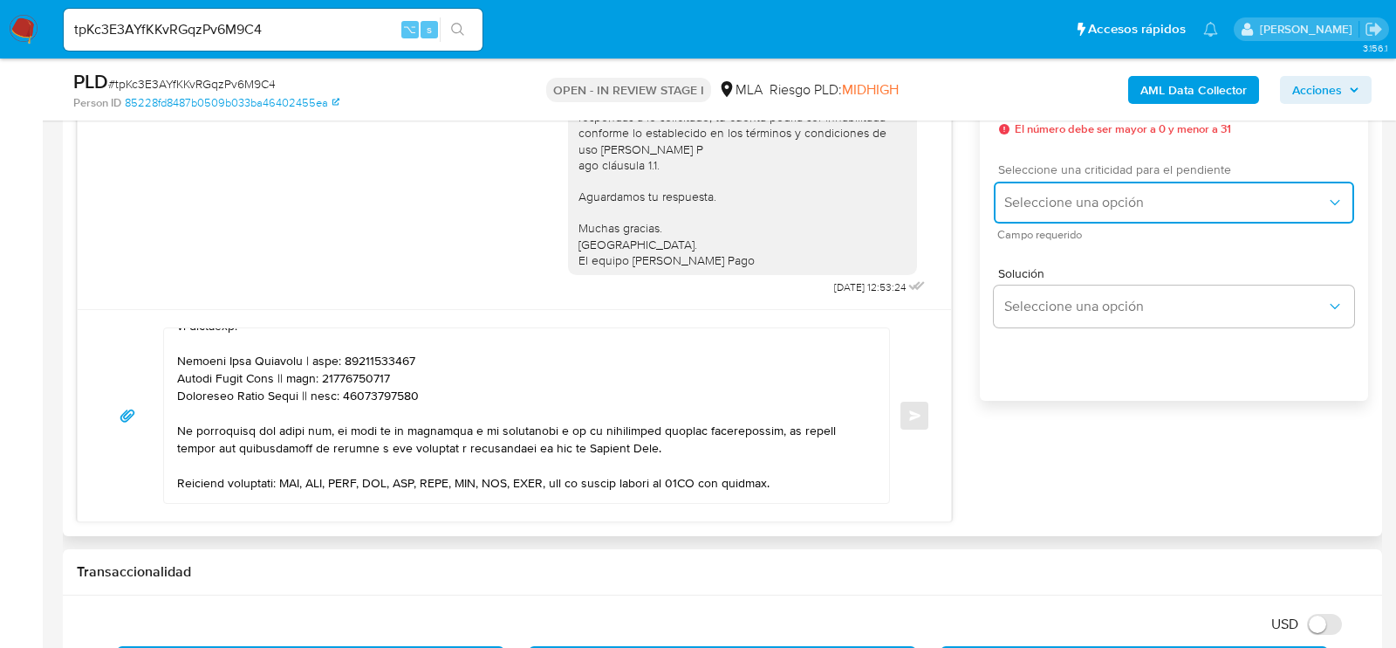
click at [1114, 211] on span "Seleccione una opción" at bounding box center [1166, 202] width 322 height 17
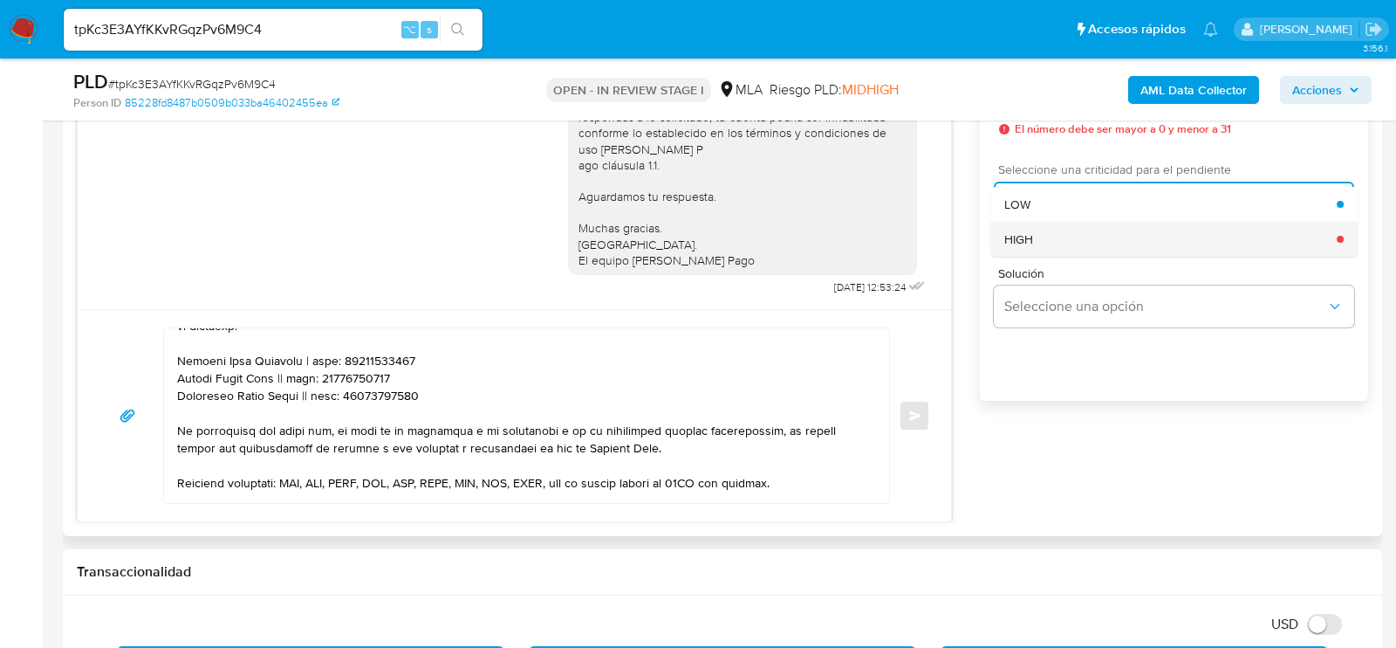
click at [1088, 250] on div "HIGH" at bounding box center [1171, 239] width 333 height 35
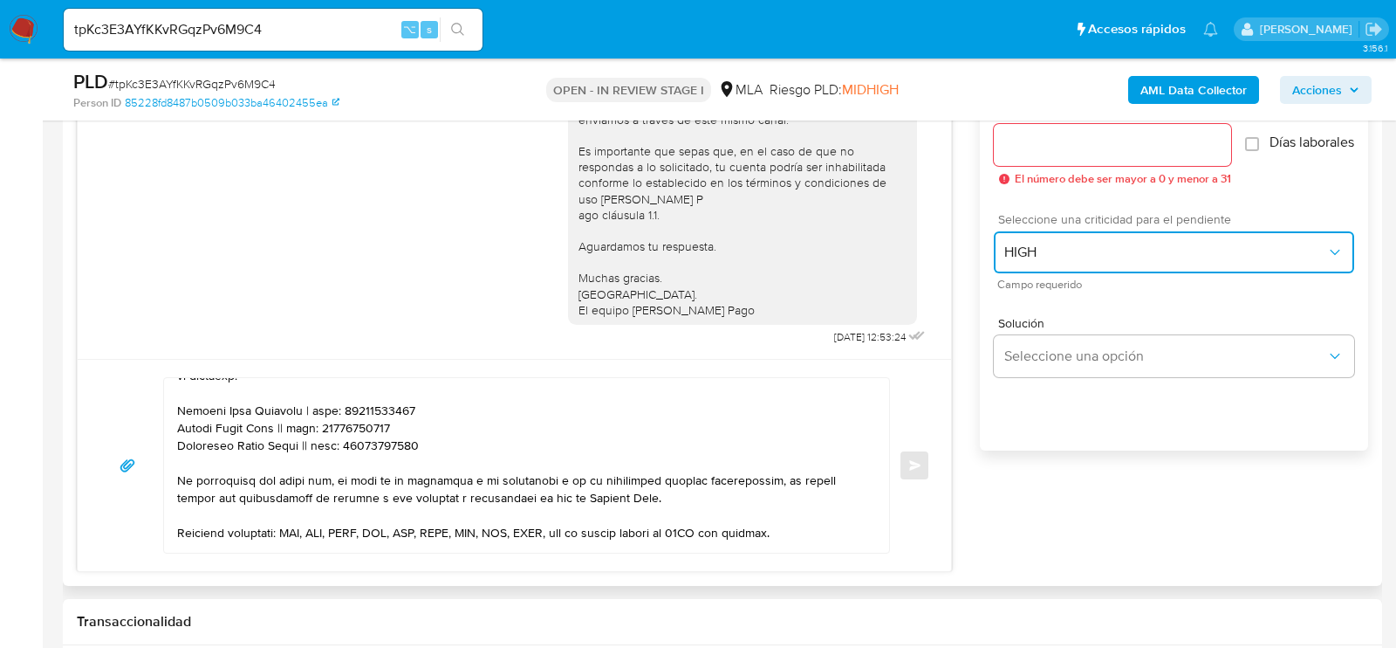
scroll to position [936, 0]
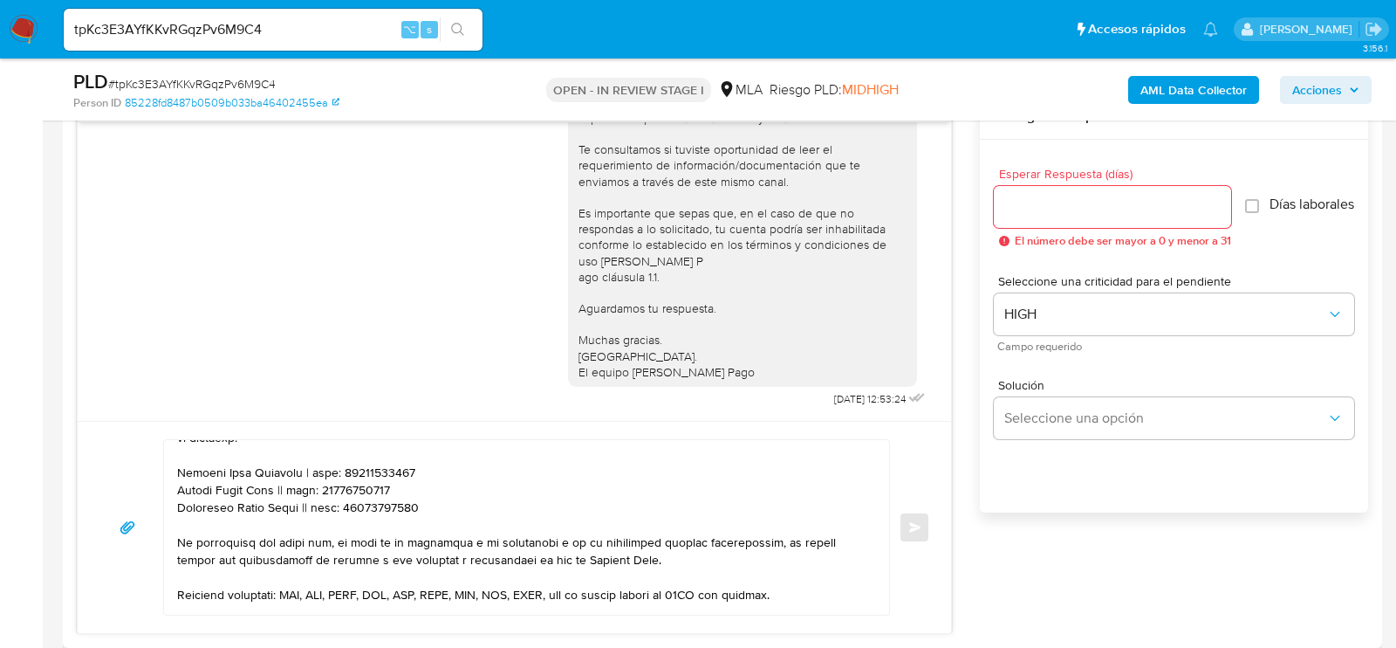
click at [1046, 216] on div at bounding box center [1112, 207] width 237 height 42
click at [1045, 216] on div at bounding box center [1112, 207] width 237 height 42
click at [1035, 216] on div at bounding box center [1112, 207] width 237 height 42
click at [1037, 204] on input "Esperar Respuesta (días)" at bounding box center [1112, 206] width 237 height 23
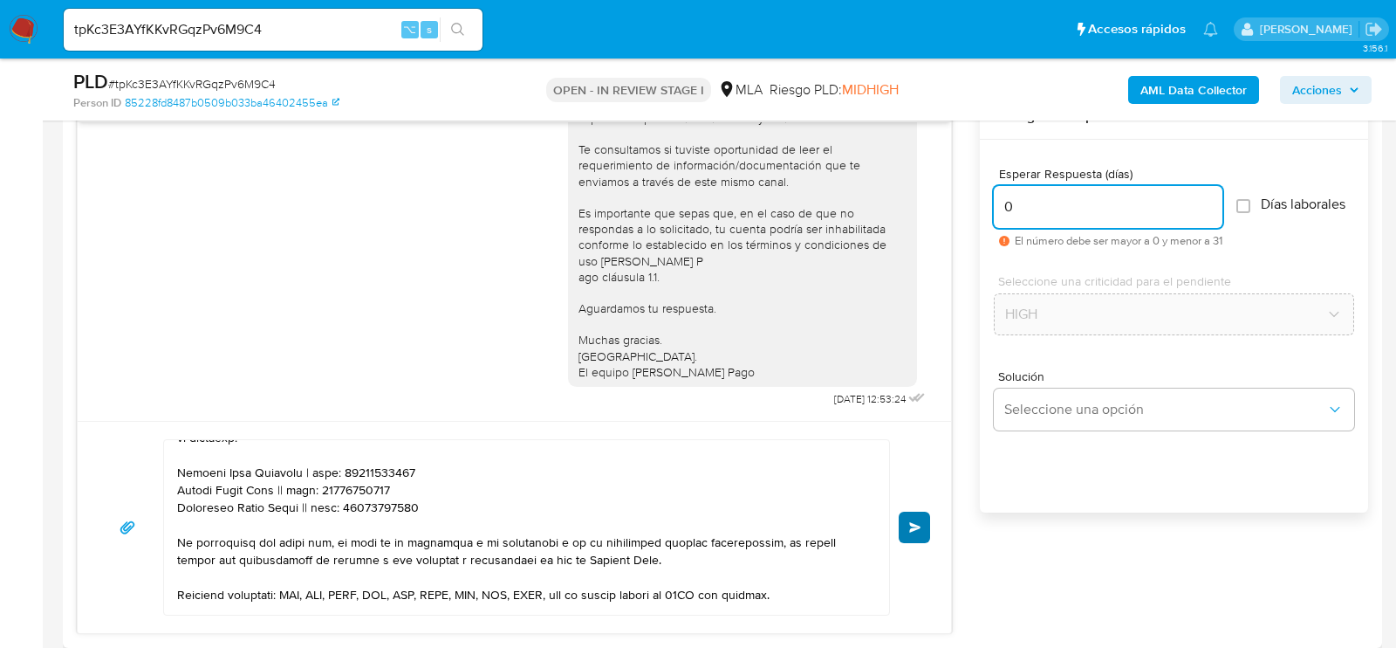
type input "0"
click at [916, 523] on span "Enviar" at bounding box center [915, 527] width 12 height 10
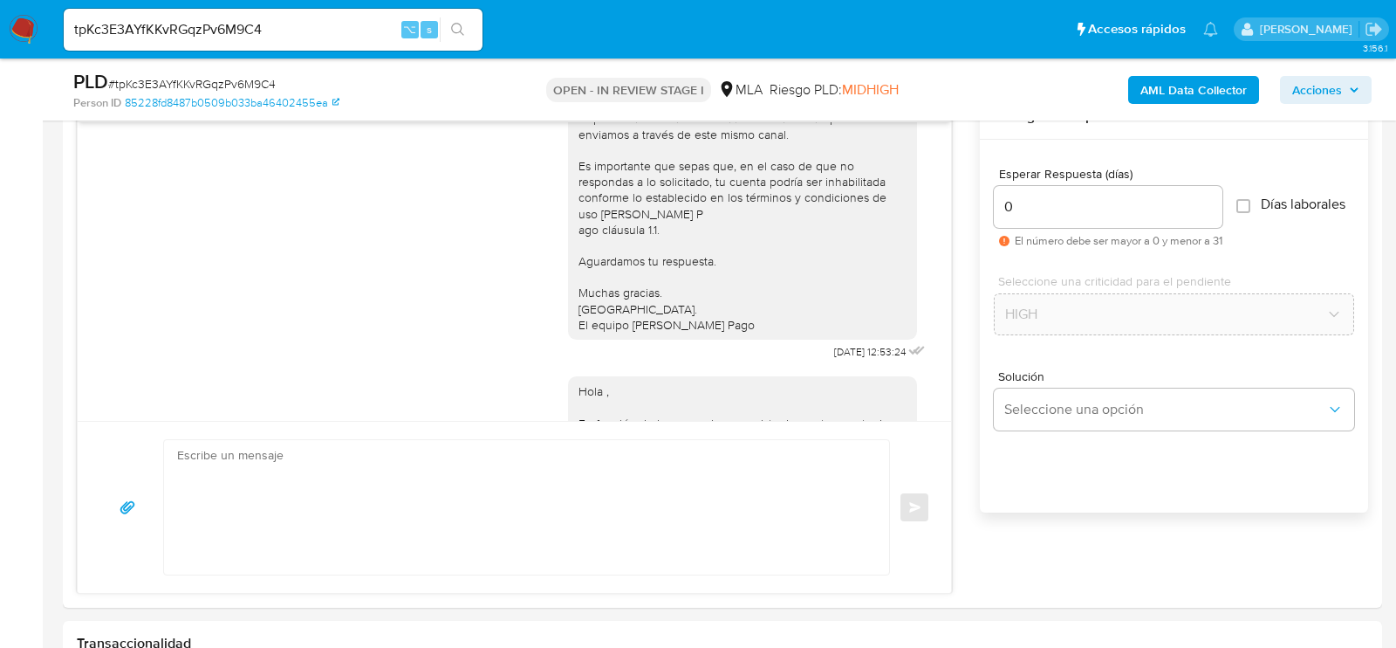
scroll to position [1982, 0]
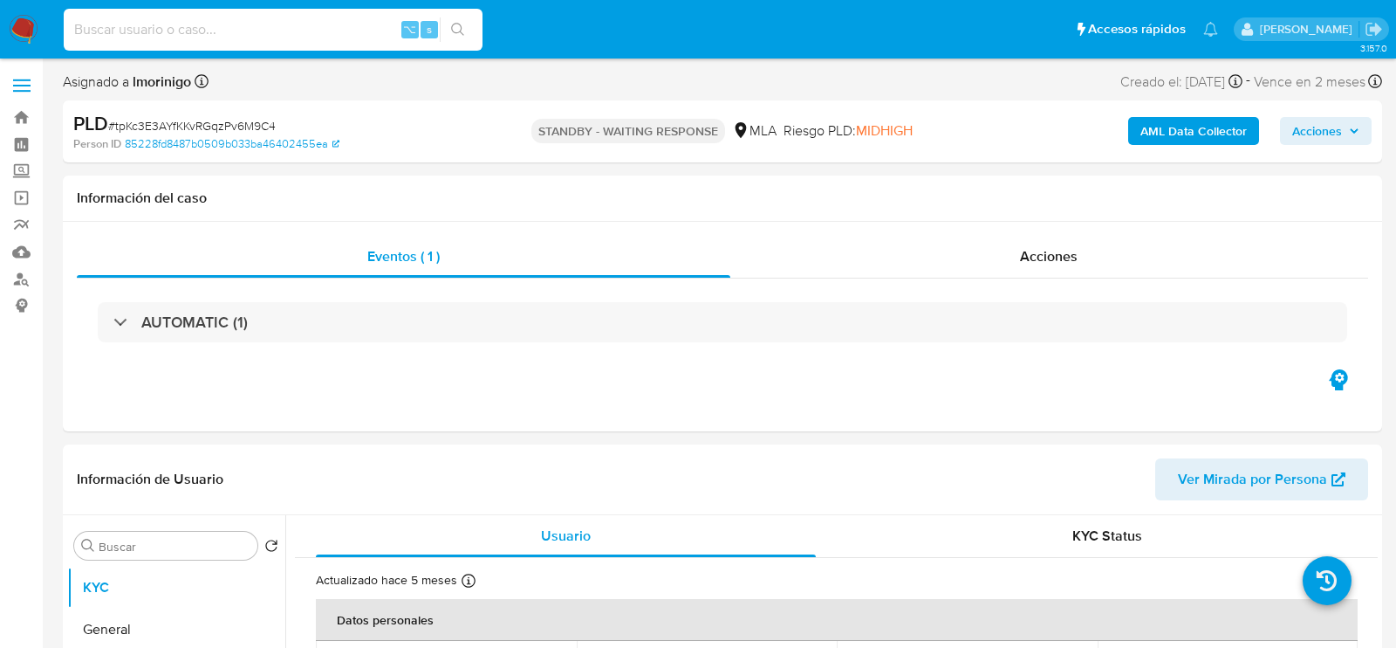
click at [238, 27] on input at bounding box center [273, 29] width 419 height 23
paste input "miy2mMTbPleJoONxAAiHTEGB"
type input "miy2mMTbPleJoONxAAiHTEGB"
select select "10"
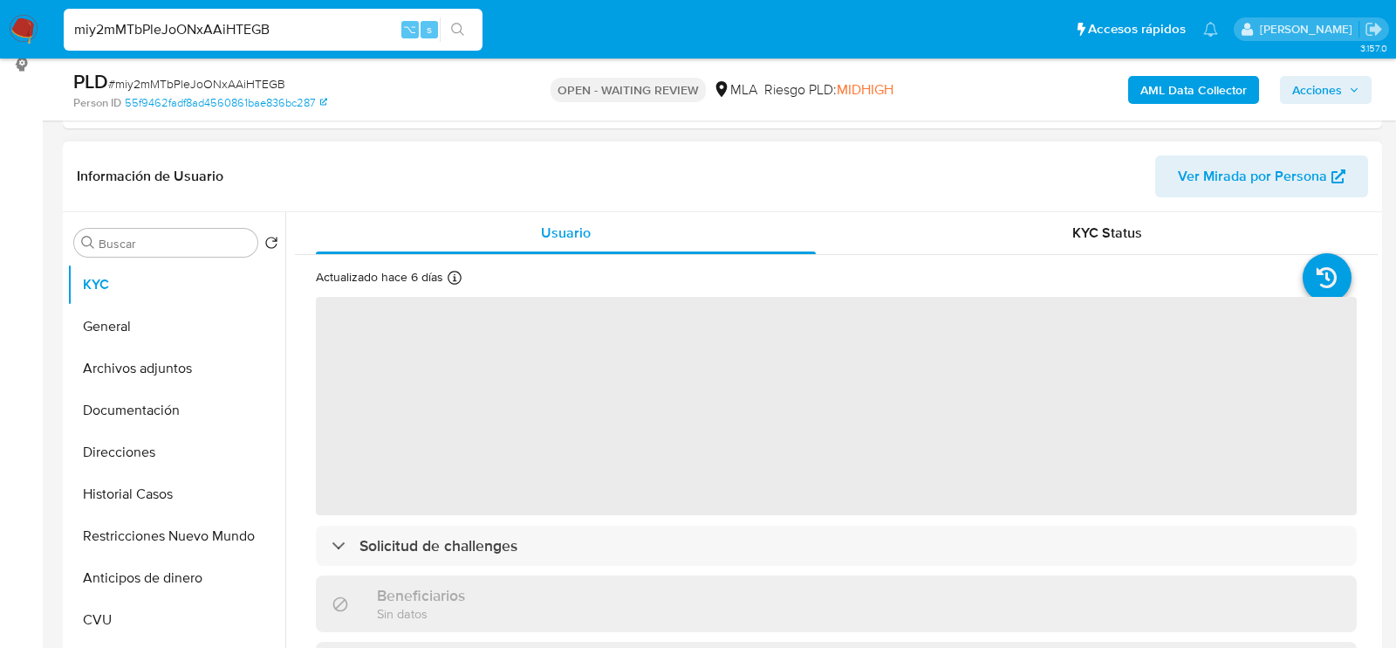
scroll to position [250, 0]
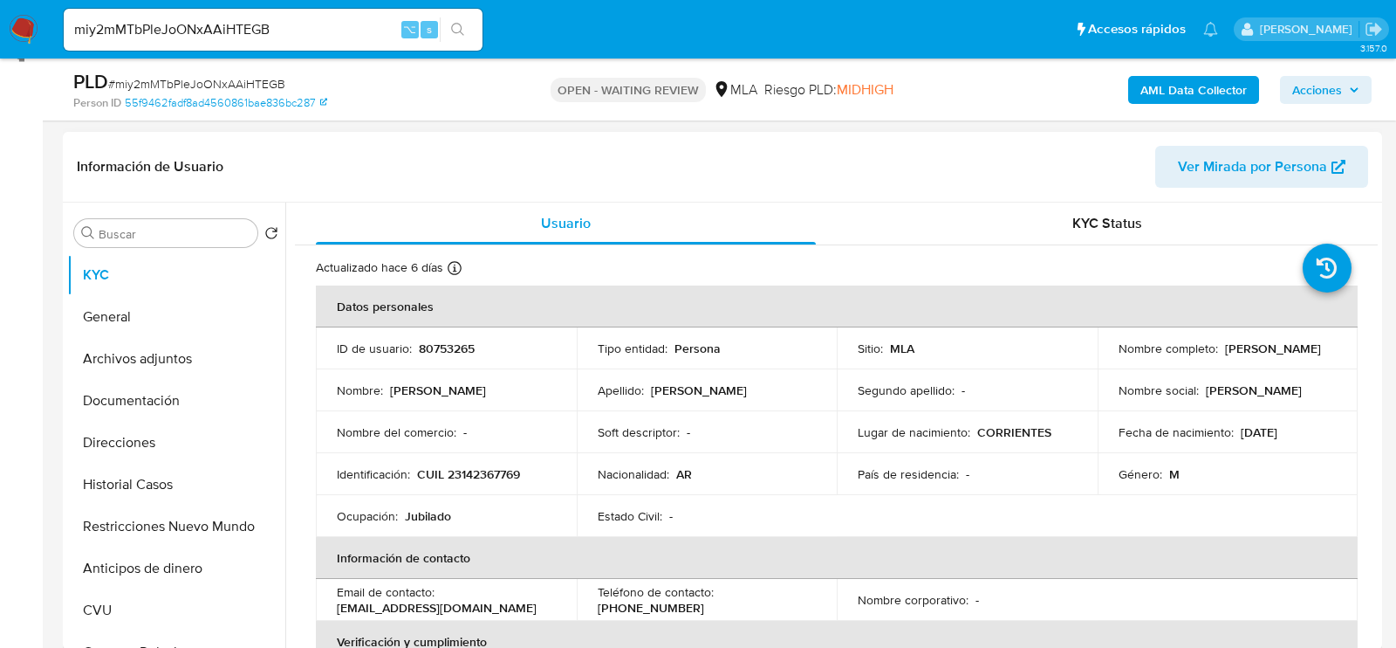
click at [432, 346] on p "80753265" at bounding box center [447, 348] width 56 height 16
select select "10"
copy p "80753265"
click at [474, 463] on td "Identificación : CUIL 23142367769" at bounding box center [446, 474] width 261 height 42
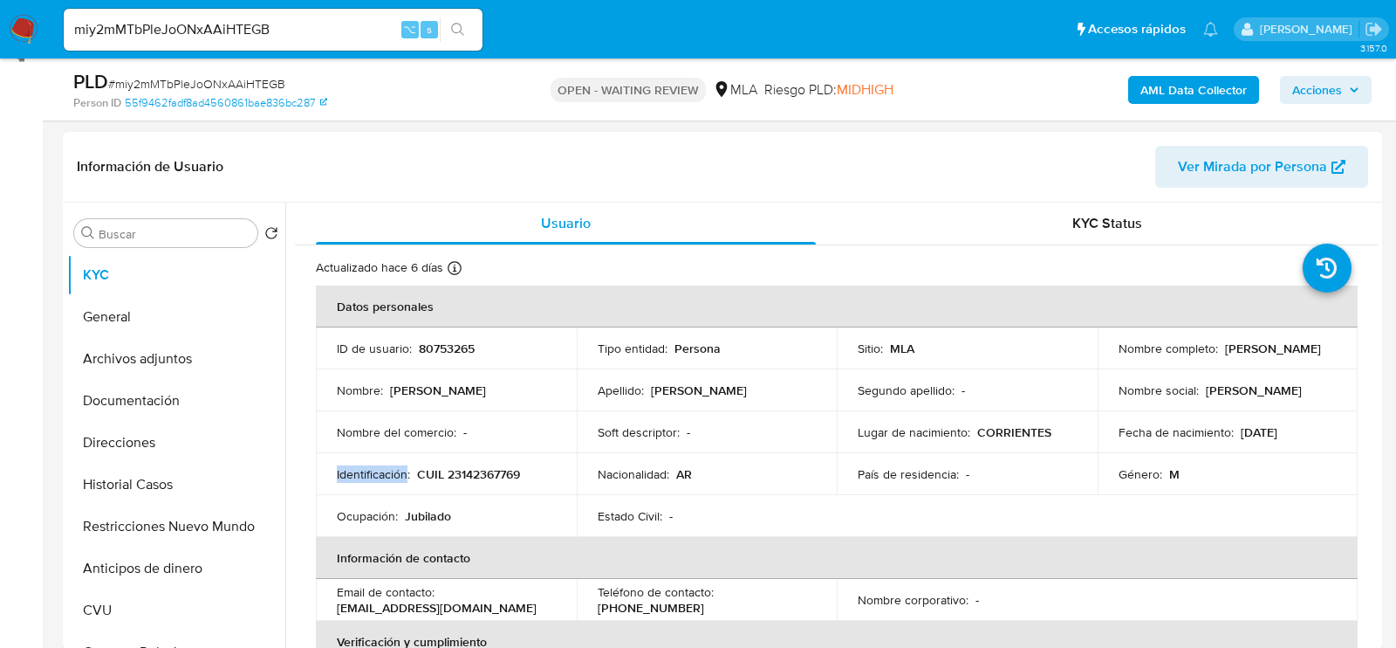
click at [474, 463] on td "Identificación : CUIL 23142367769" at bounding box center [446, 474] width 261 height 42
click at [485, 476] on p "CUIL 23142367769" at bounding box center [468, 474] width 103 height 16
copy p "23142367769"
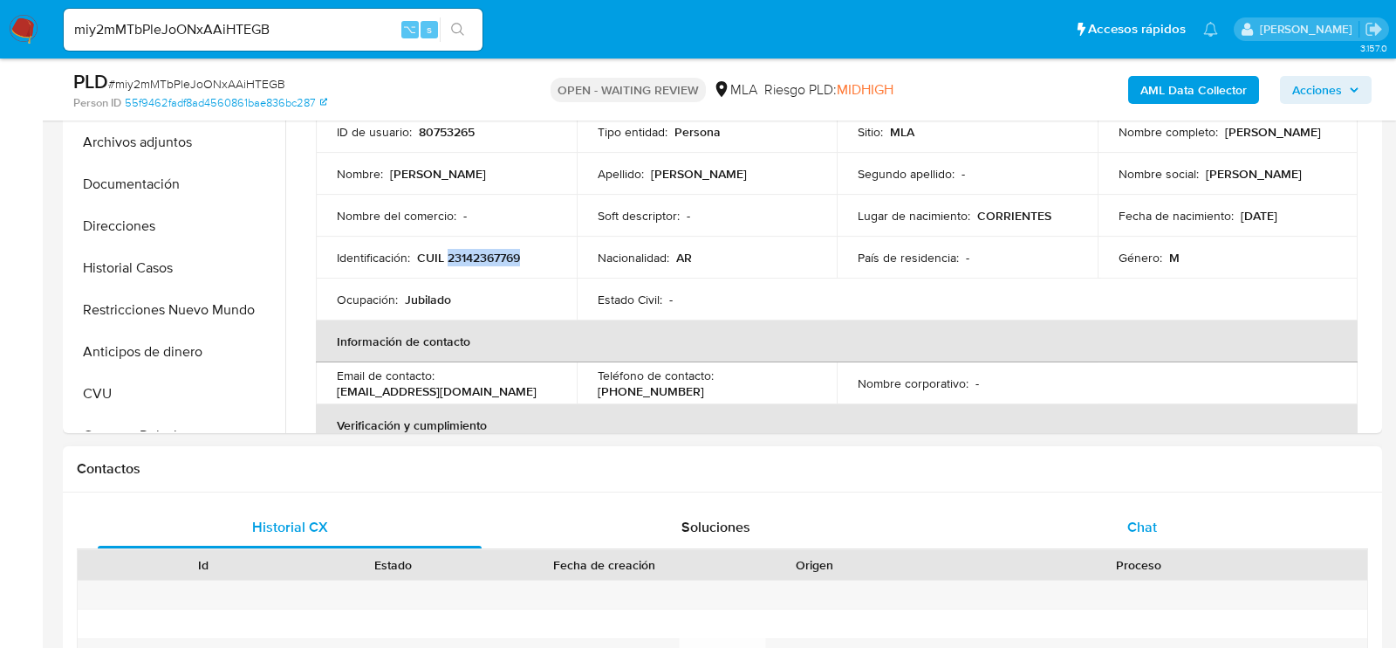
click at [1183, 530] on div "Chat" at bounding box center [1142, 527] width 384 height 42
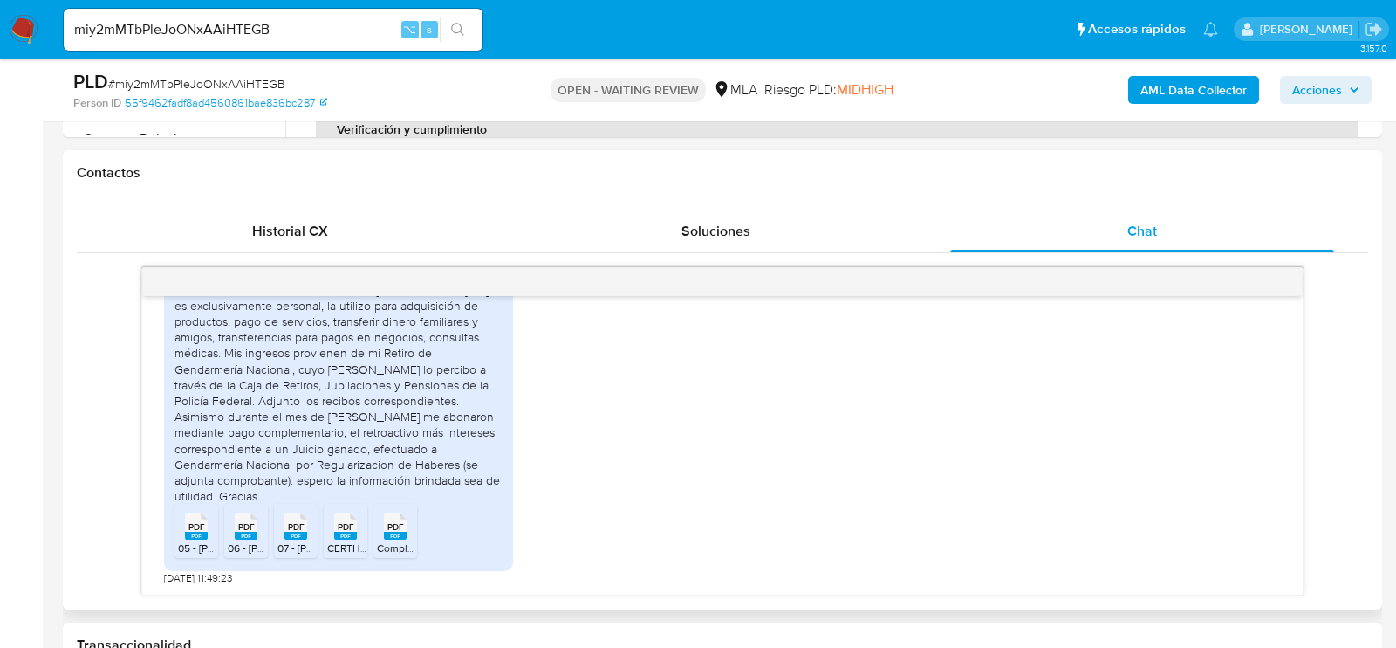
scroll to position [761, 0]
click at [203, 531] on span "PDF" at bounding box center [197, 528] width 17 height 11
click at [233, 535] on div "PDF PDF" at bounding box center [246, 526] width 37 height 34
click at [300, 535] on rect at bounding box center [296, 537] width 23 height 8
click at [342, 543] on span "CERTHAB-171053-380735290 - UIF.pdf" at bounding box center [417, 549] width 180 height 15
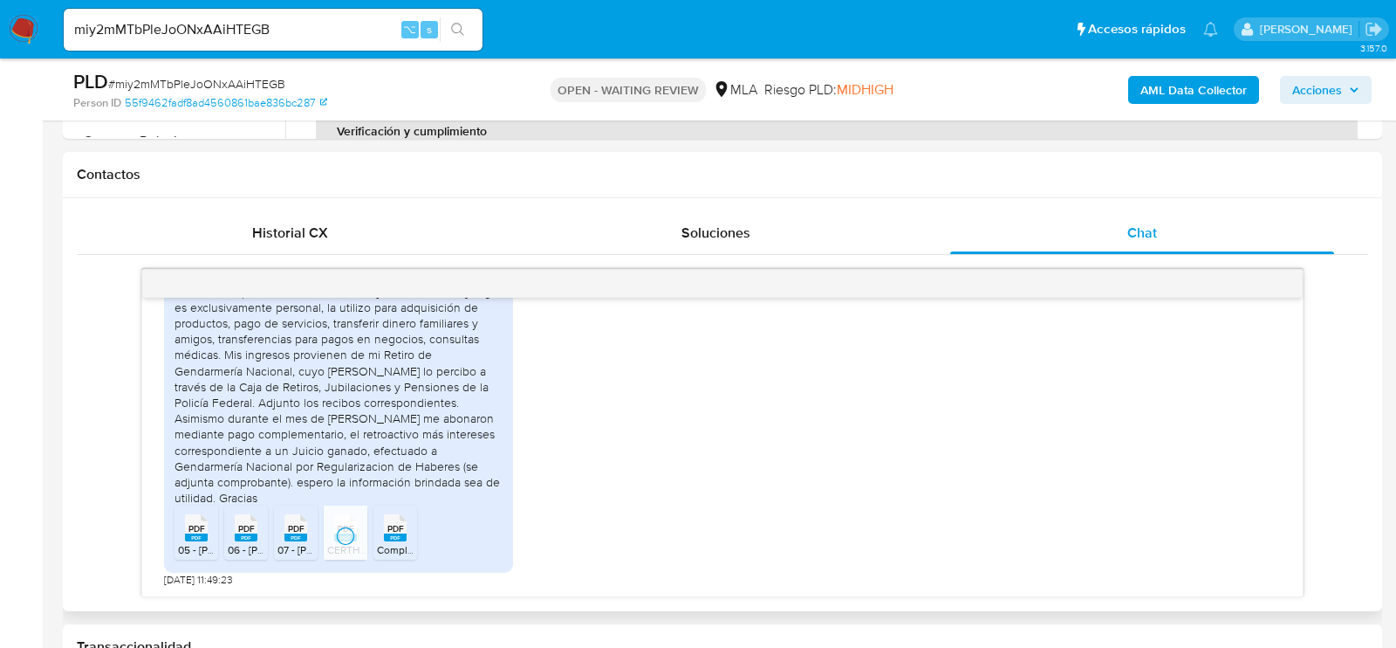
click at [401, 543] on span "Complementaria juicio.pdf" at bounding box center [438, 549] width 123 height 15
click at [245, 29] on input "miy2mMTbPleJoONxAAiHTEGB" at bounding box center [273, 29] width 419 height 23
paste input "N5eiPnnZ4qnmxiCyG0o337ez"
type input "N5eiPnnZ4qnmxiCyG0o337ez"
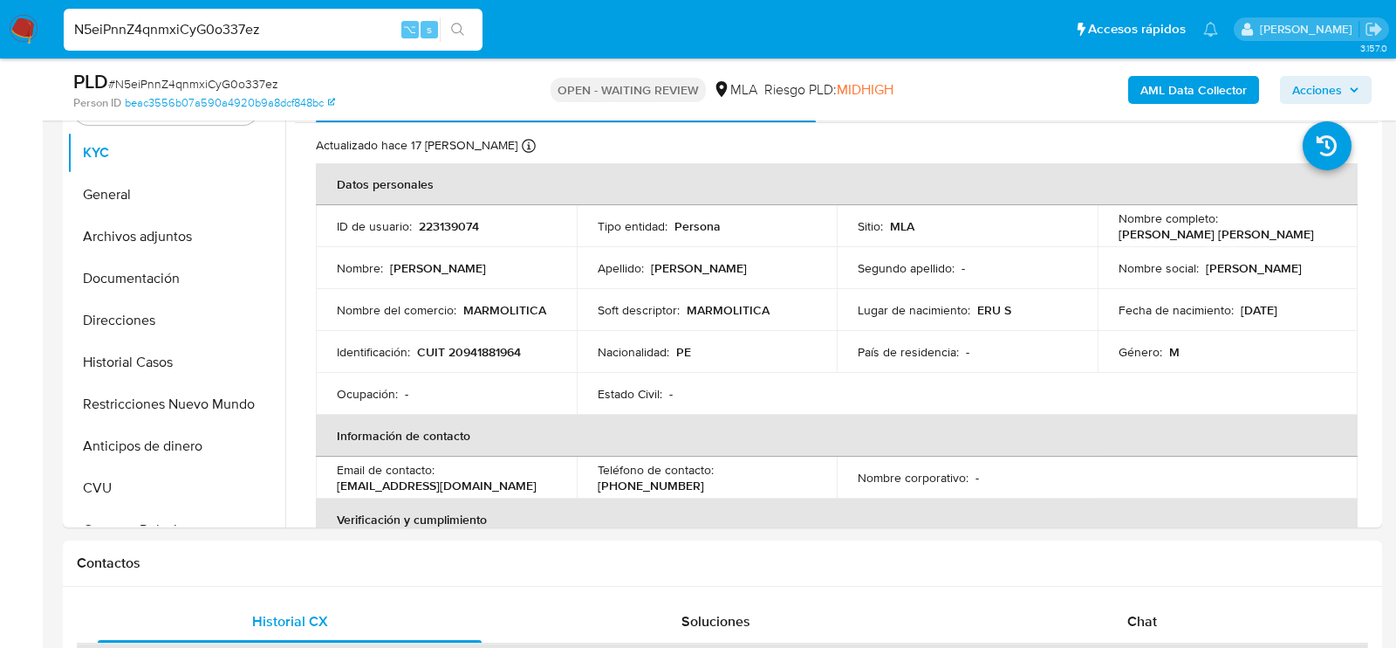
scroll to position [370, 0]
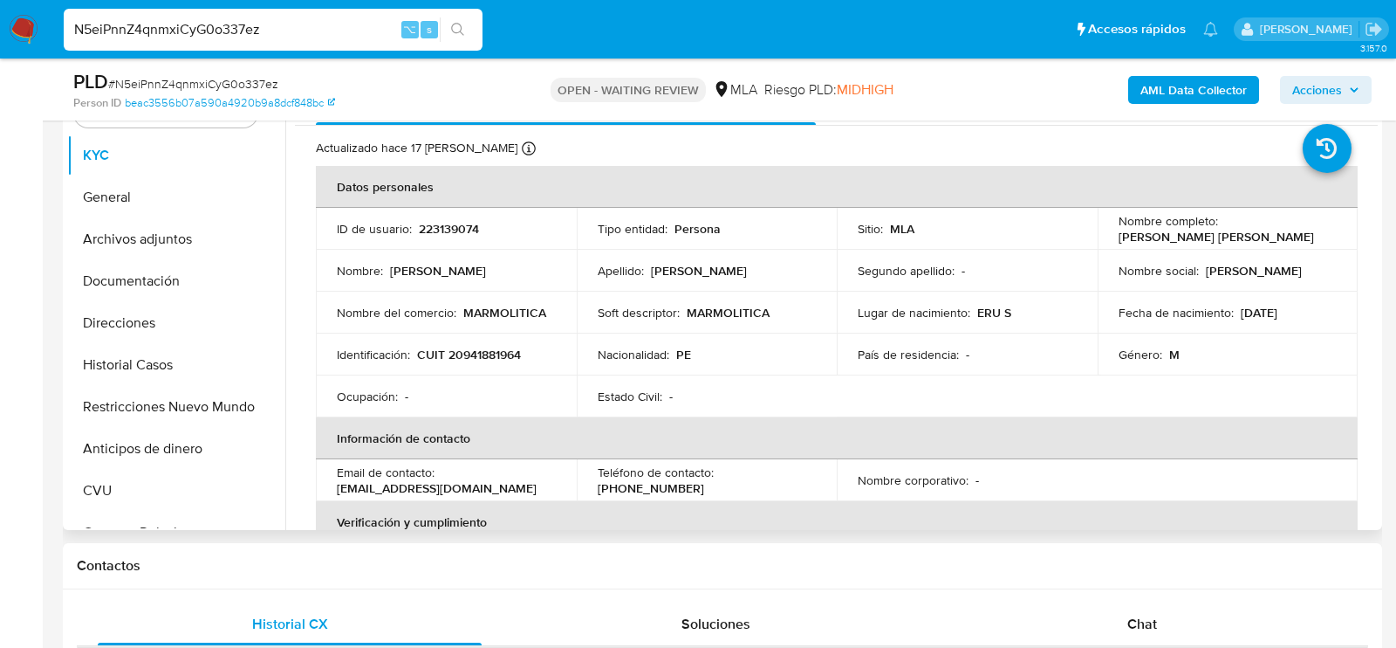
select select "10"
click at [445, 229] on p "223139074" at bounding box center [449, 229] width 60 height 16
copy p "223139074"
click at [507, 350] on p "CUIT 20941881964" at bounding box center [469, 354] width 104 height 16
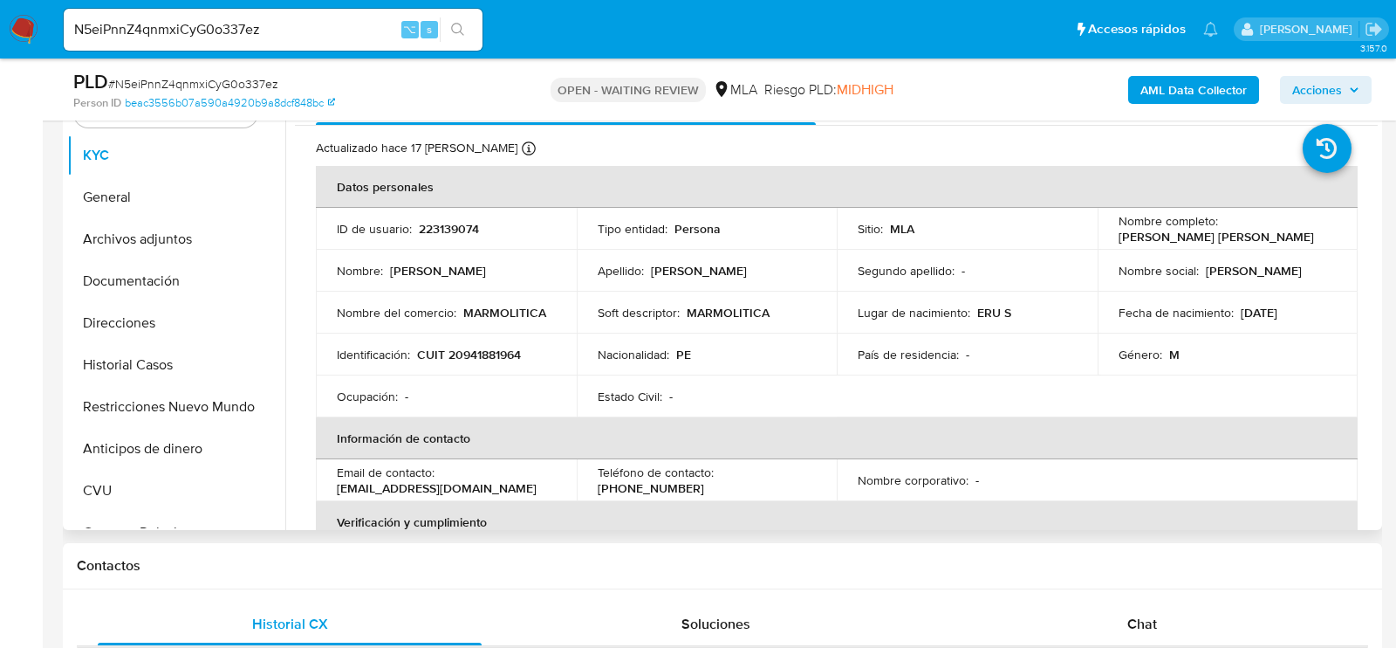
click at [507, 350] on p "CUIT 20941881964" at bounding box center [469, 354] width 104 height 16
copy p "20941881964"
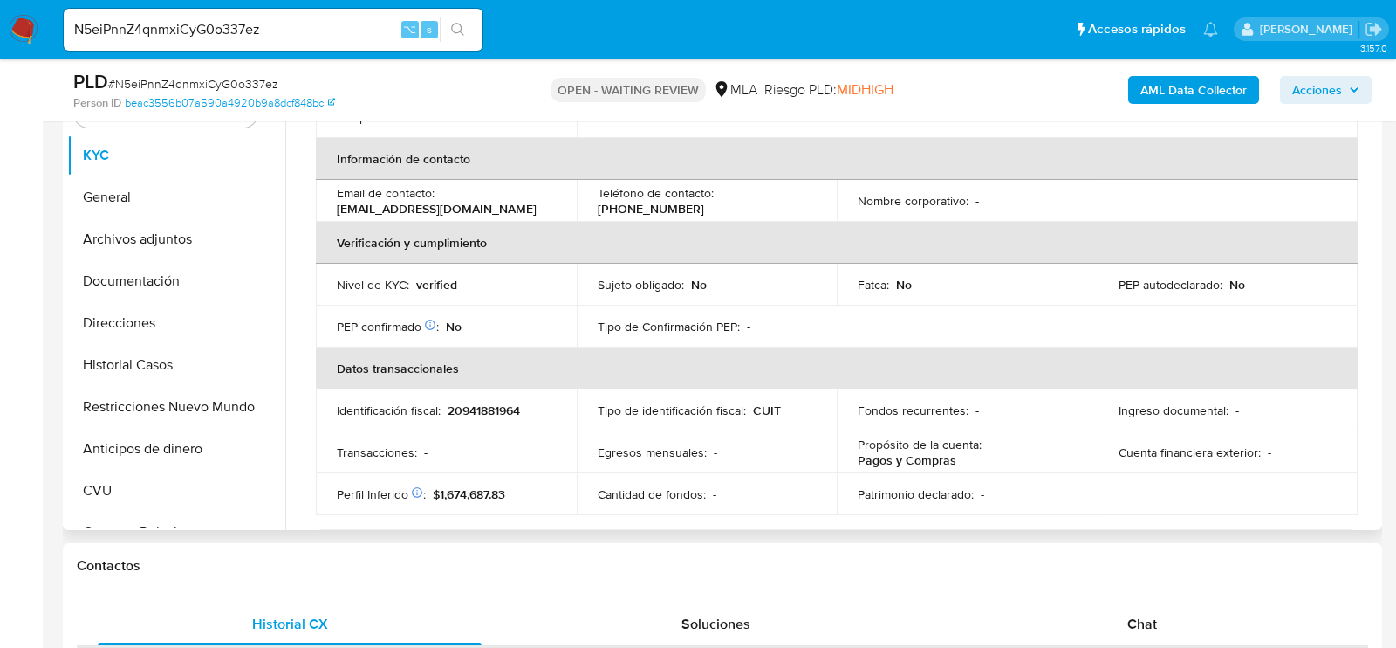
scroll to position [422, 0]
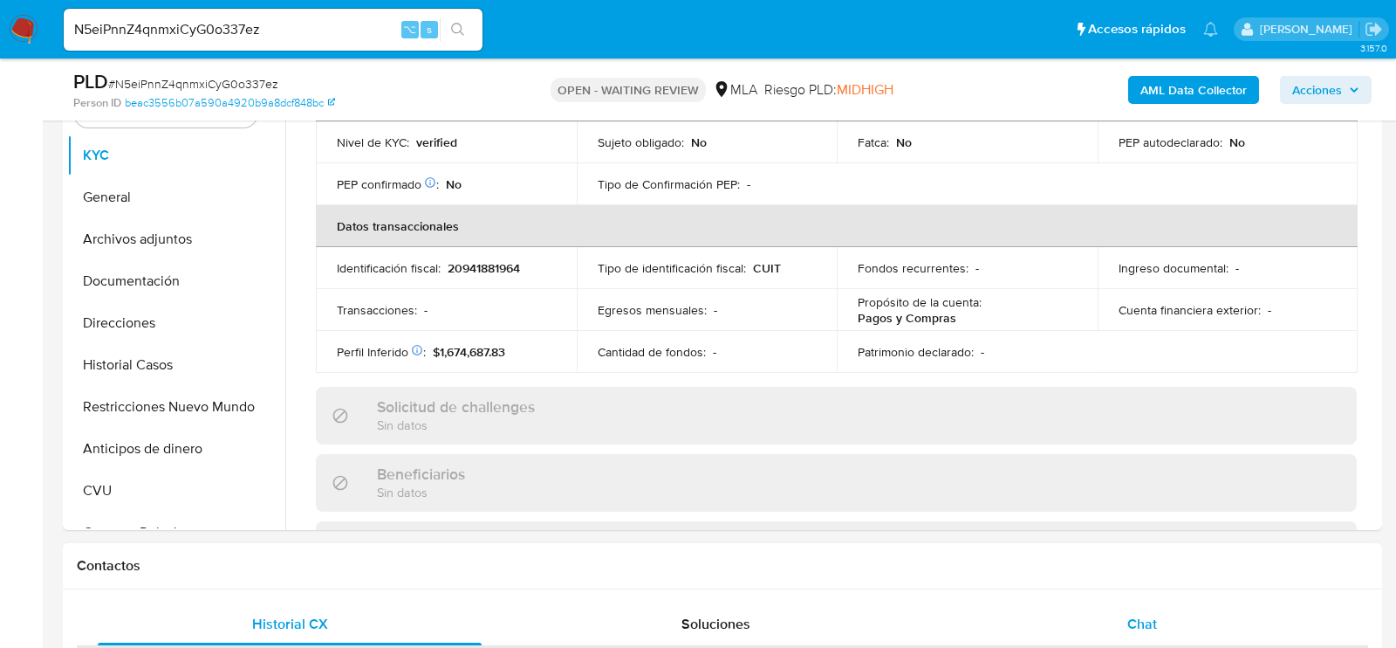
click at [1137, 623] on span "Chat" at bounding box center [1143, 624] width 30 height 20
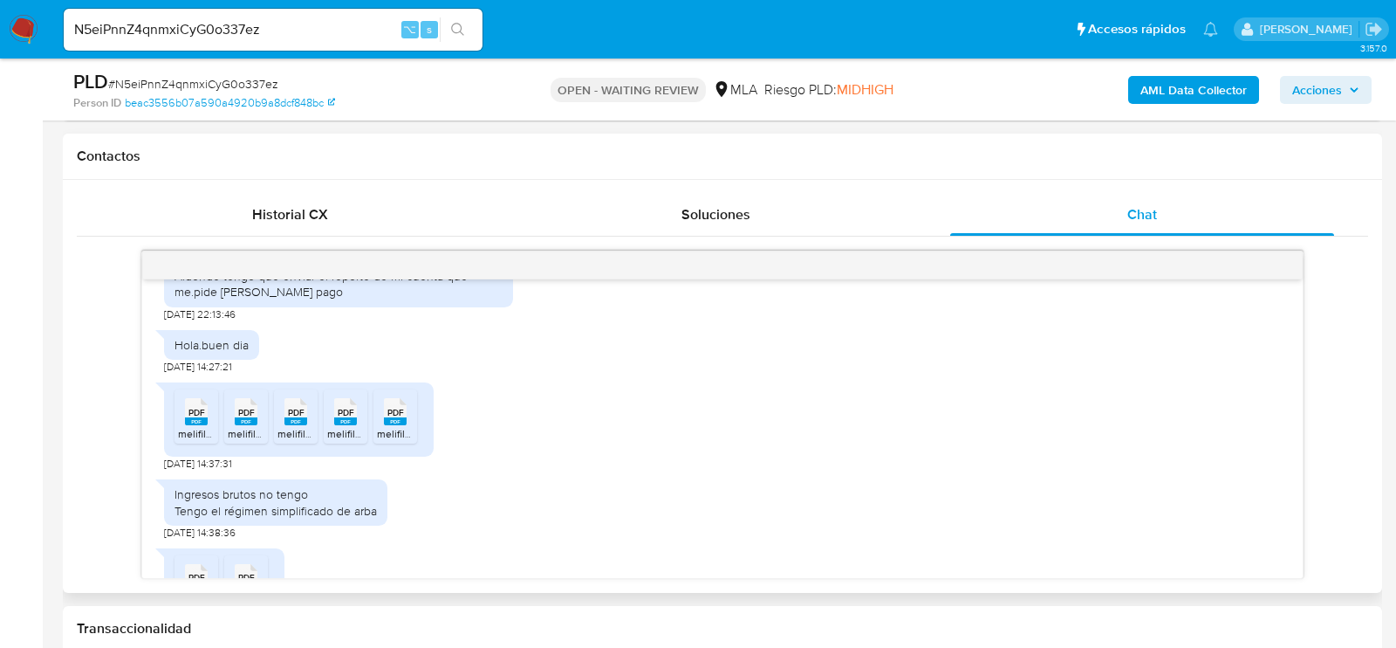
scroll to position [1077, 0]
click at [189, 423] on rect at bounding box center [196, 419] width 23 height 8
click at [236, 425] on icon "PDF" at bounding box center [246, 409] width 23 height 31
click at [289, 425] on icon "PDF" at bounding box center [296, 409] width 23 height 31
click at [342, 425] on icon "PDF" at bounding box center [345, 409] width 23 height 31
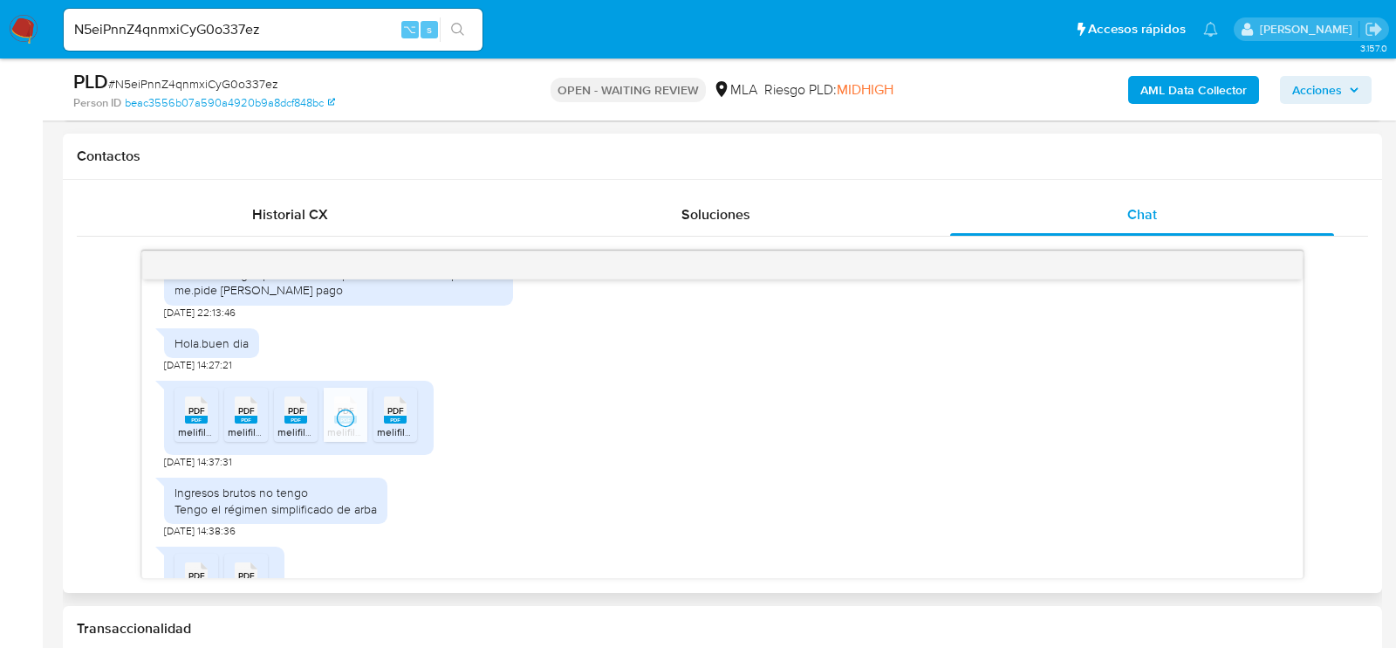
click at [422, 437] on ul "PDF PDF melifile7477112456464623740.pdf PDF PDF melifile9146957184997688855.pdf…" at bounding box center [299, 417] width 249 height 60
click at [401, 423] on rect at bounding box center [395, 419] width 23 height 8
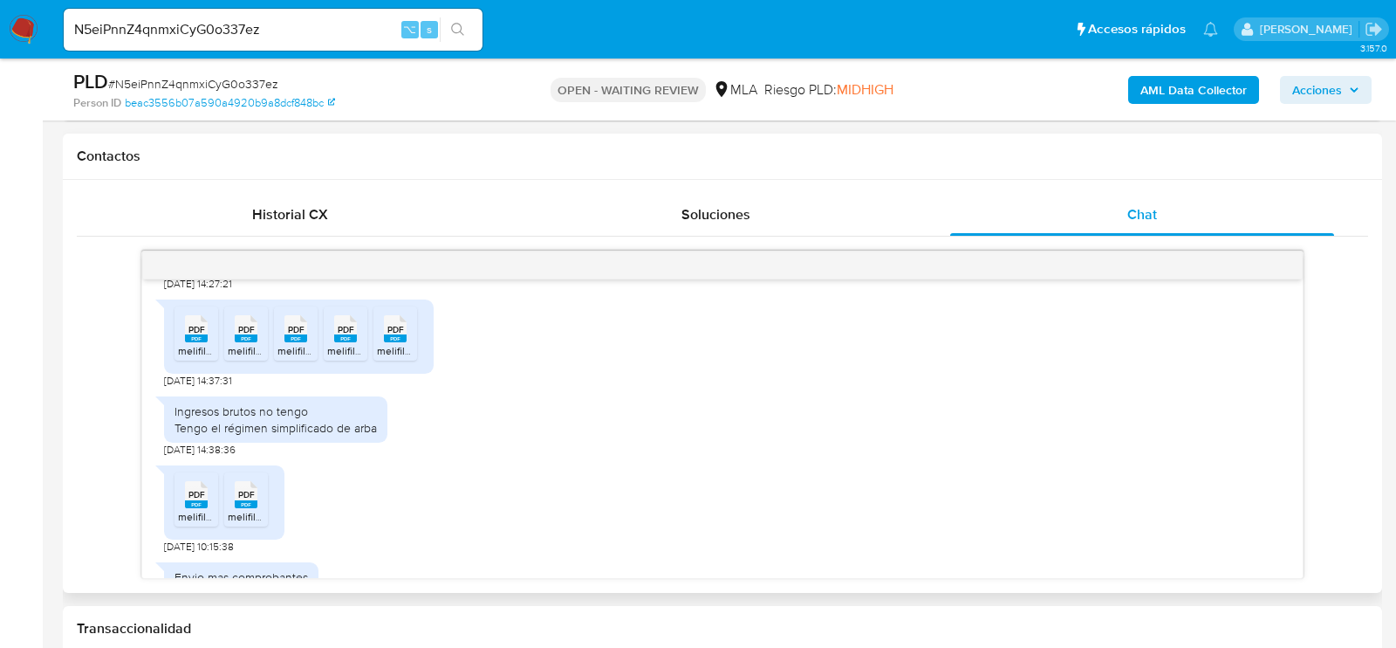
scroll to position [1210, 0]
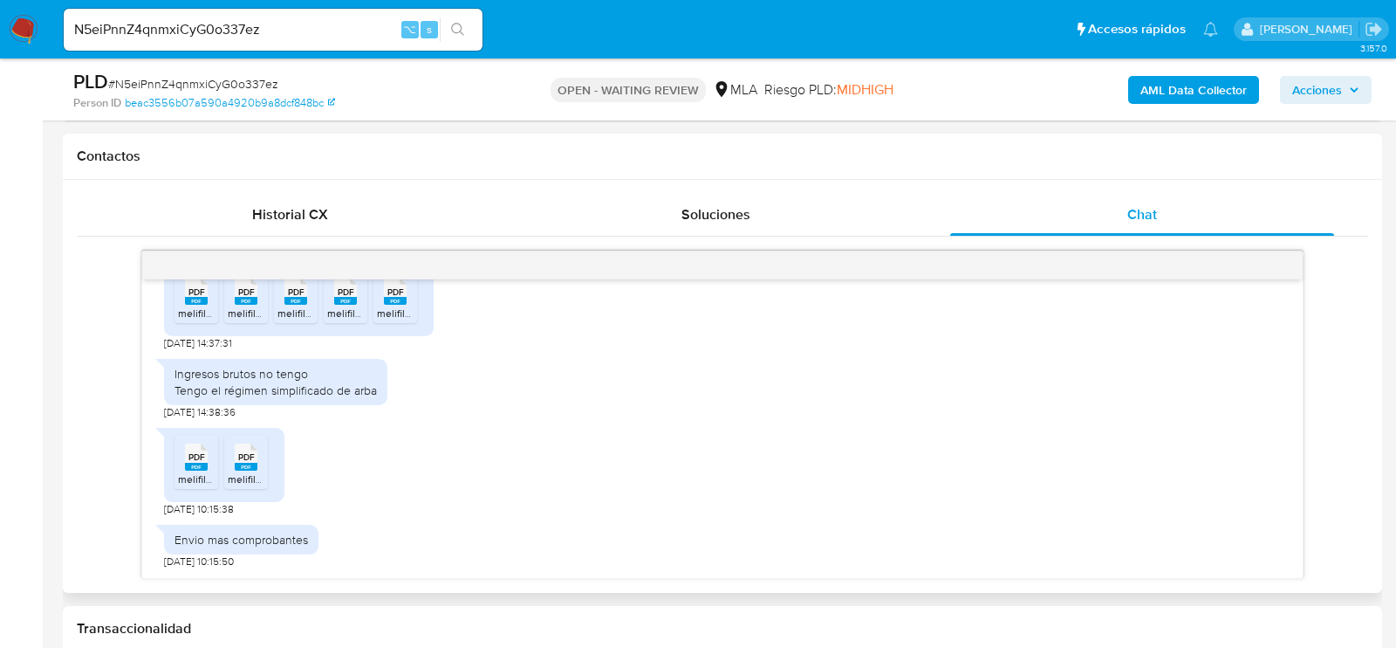
click at [192, 451] on span "PDF" at bounding box center [197, 456] width 17 height 11
click at [245, 461] on span "PDF" at bounding box center [246, 456] width 17 height 11
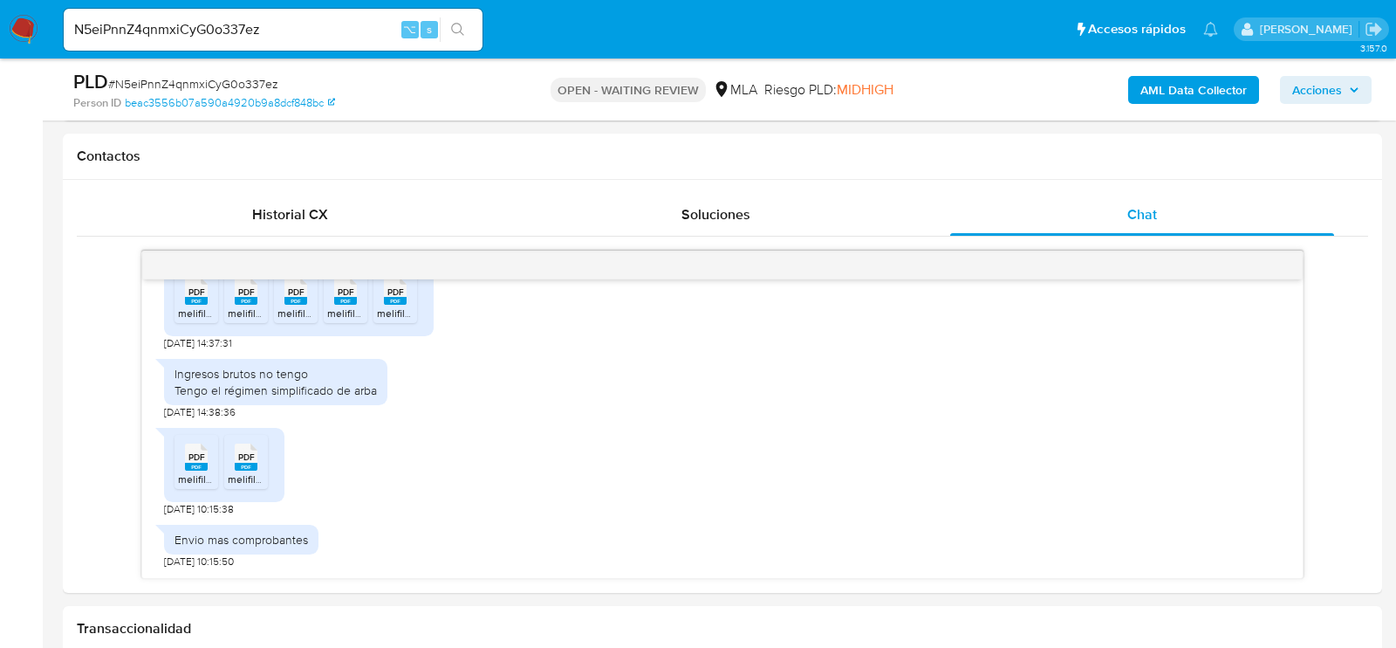
click at [248, 74] on div "PLD # N5eiPnnZ4qnmxiCyG0o337ez" at bounding box center [286, 82] width 427 height 26
copy span "N5eiPnnZ4qnmxiCyG0o337ez"
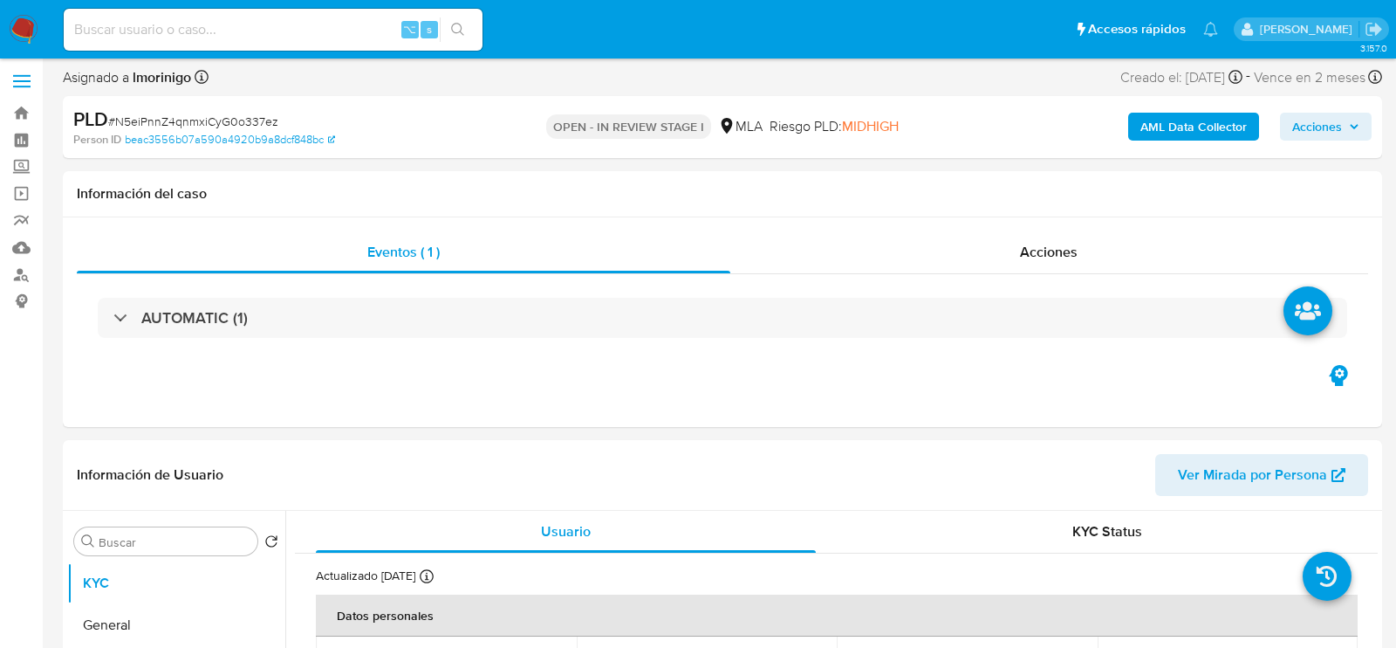
select select "10"
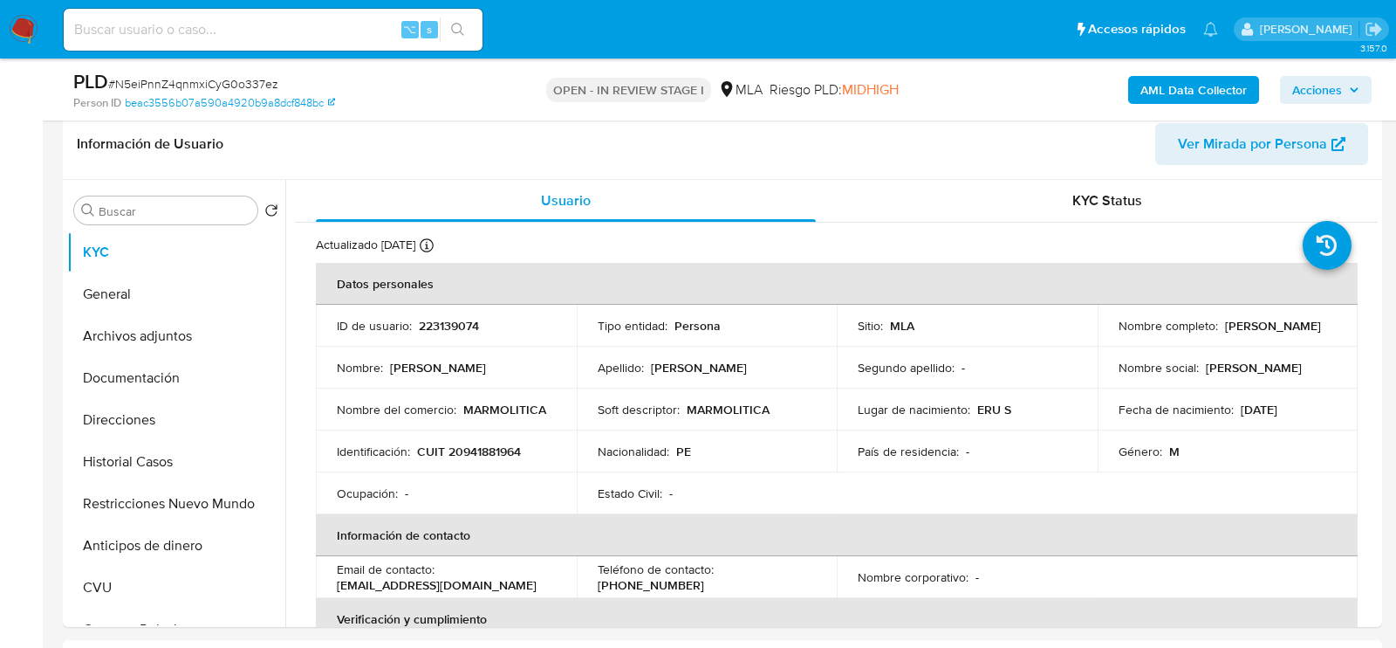
scroll to position [484, 0]
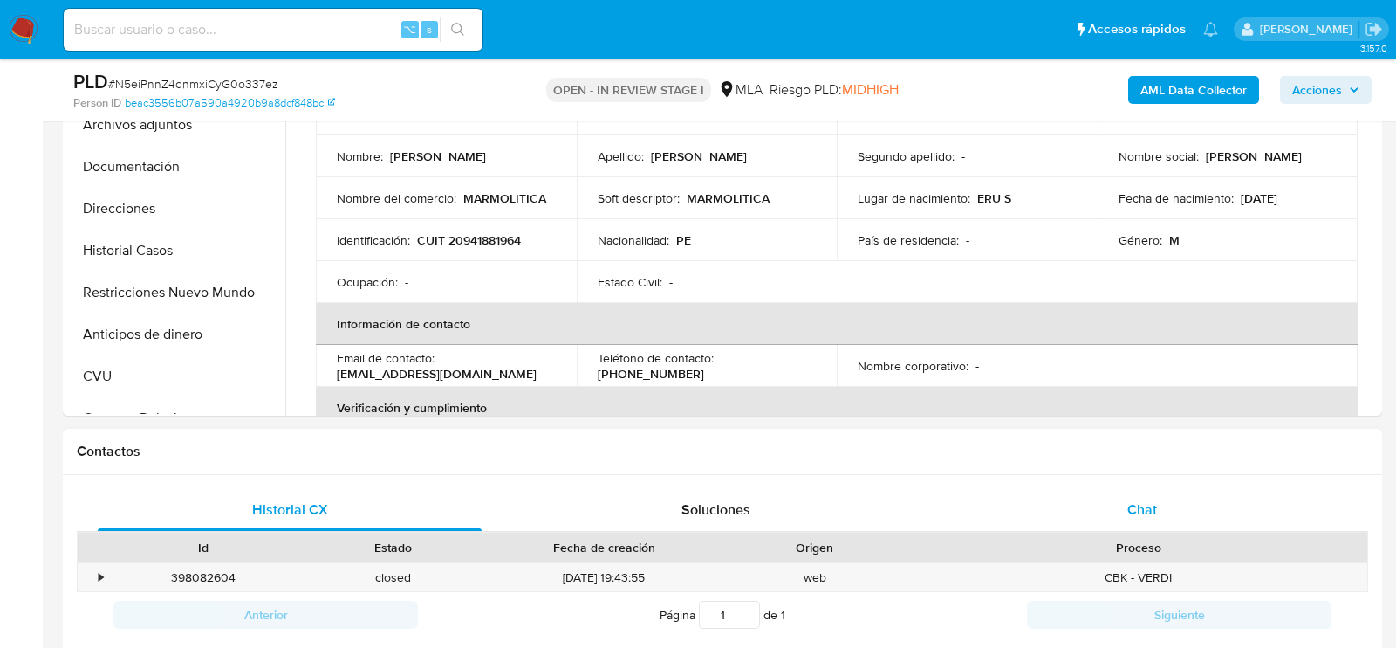
click at [1023, 519] on div "Chat" at bounding box center [1142, 510] width 384 height 42
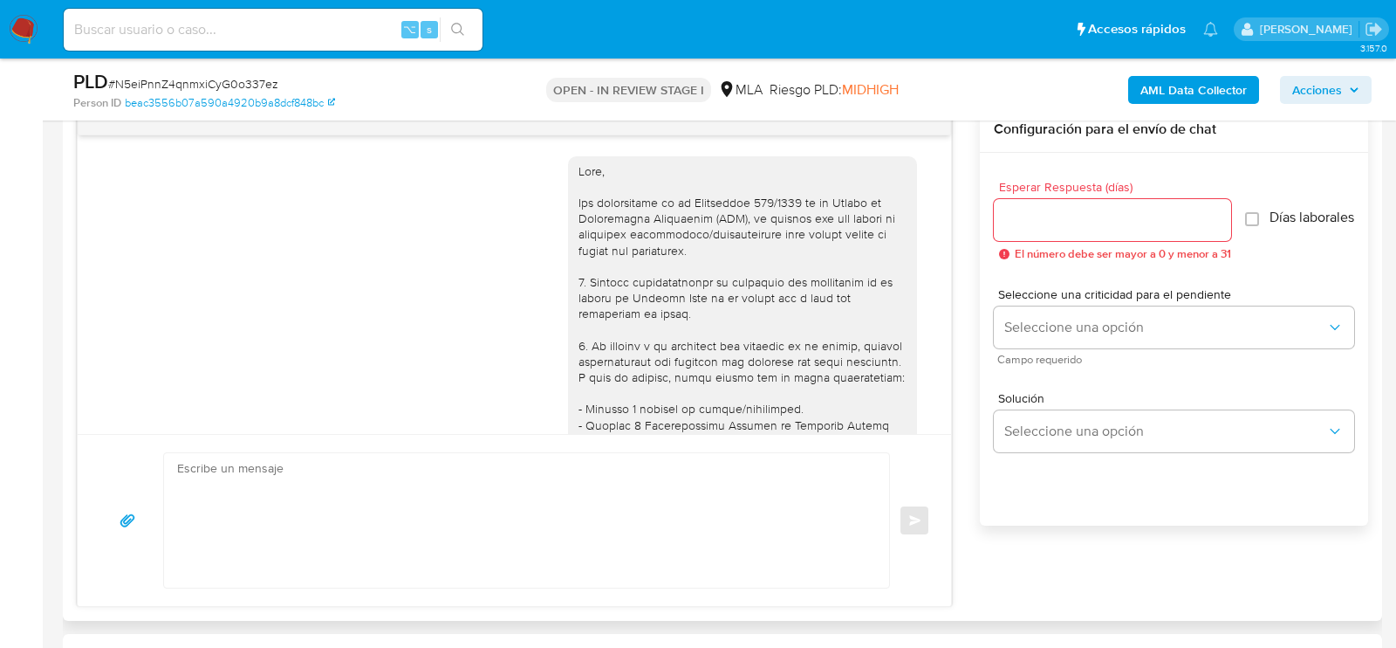
scroll to position [1210, 0]
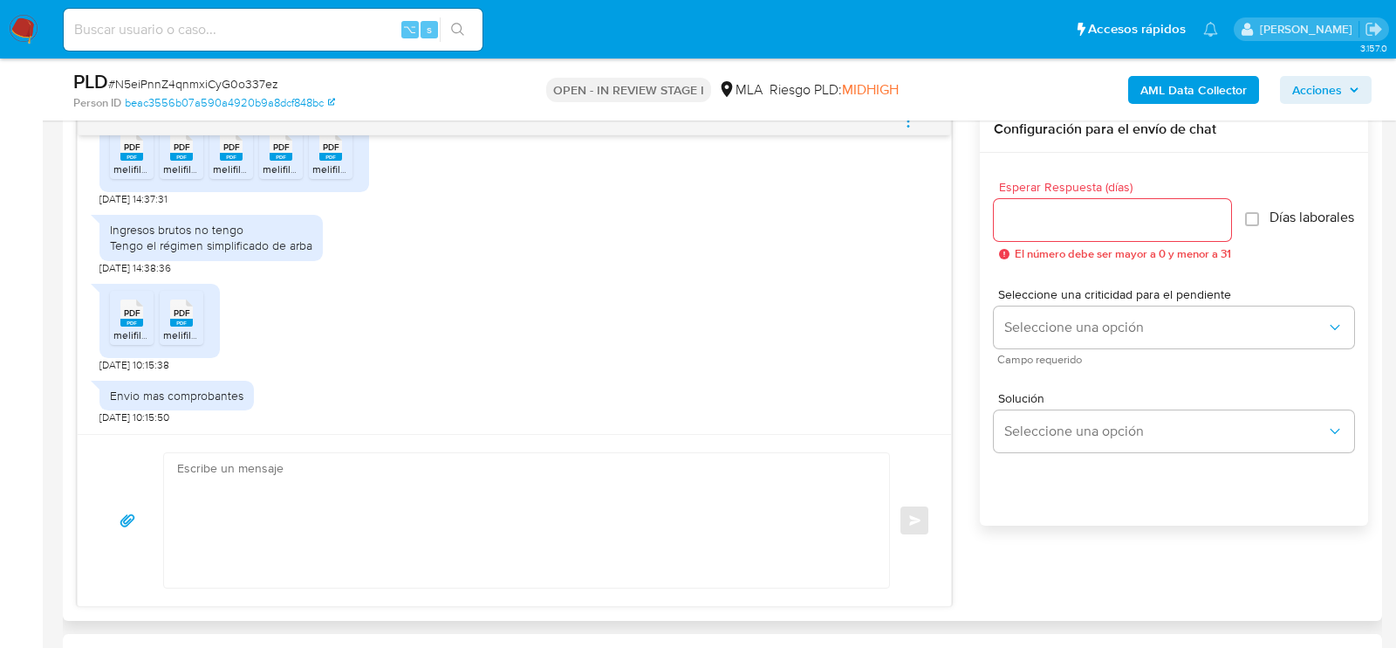
click at [717, 555] on textarea at bounding box center [522, 520] width 690 height 134
type textarea "H"
paste textarea "Hola. Muchas gracias por la documentación proporcionada. No obstante, es necesa…"
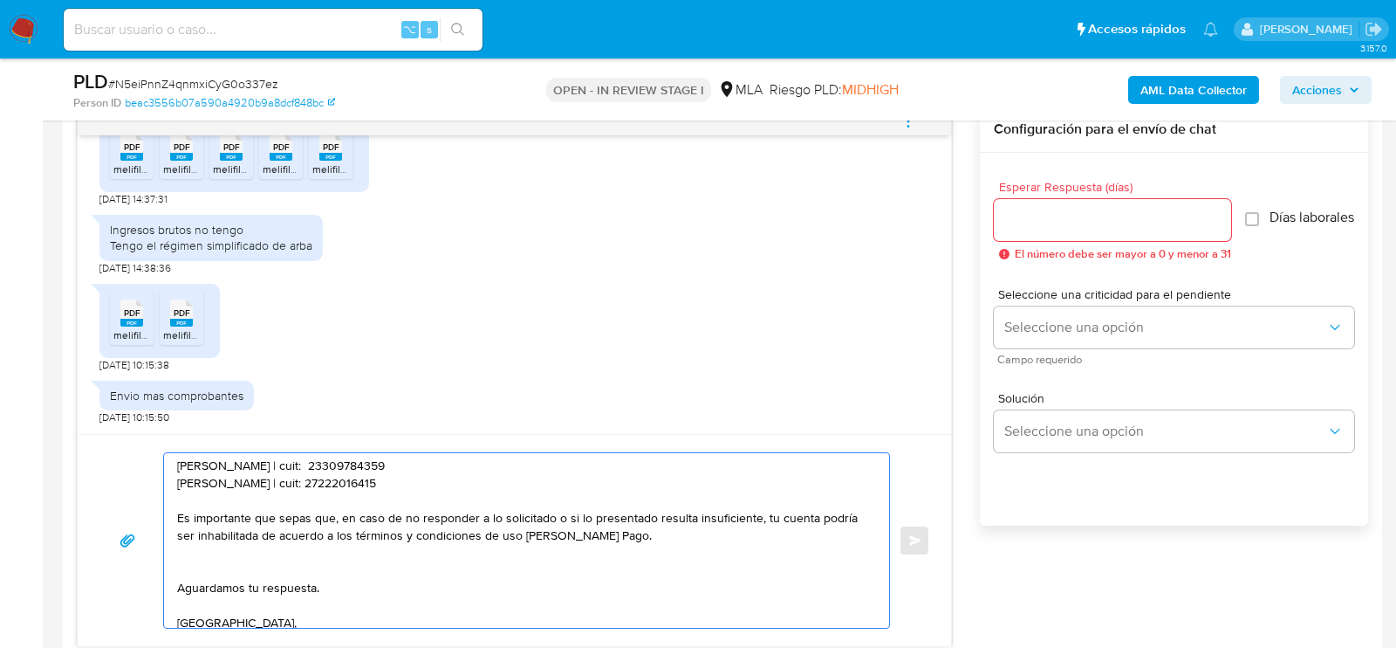
scroll to position [101, 0]
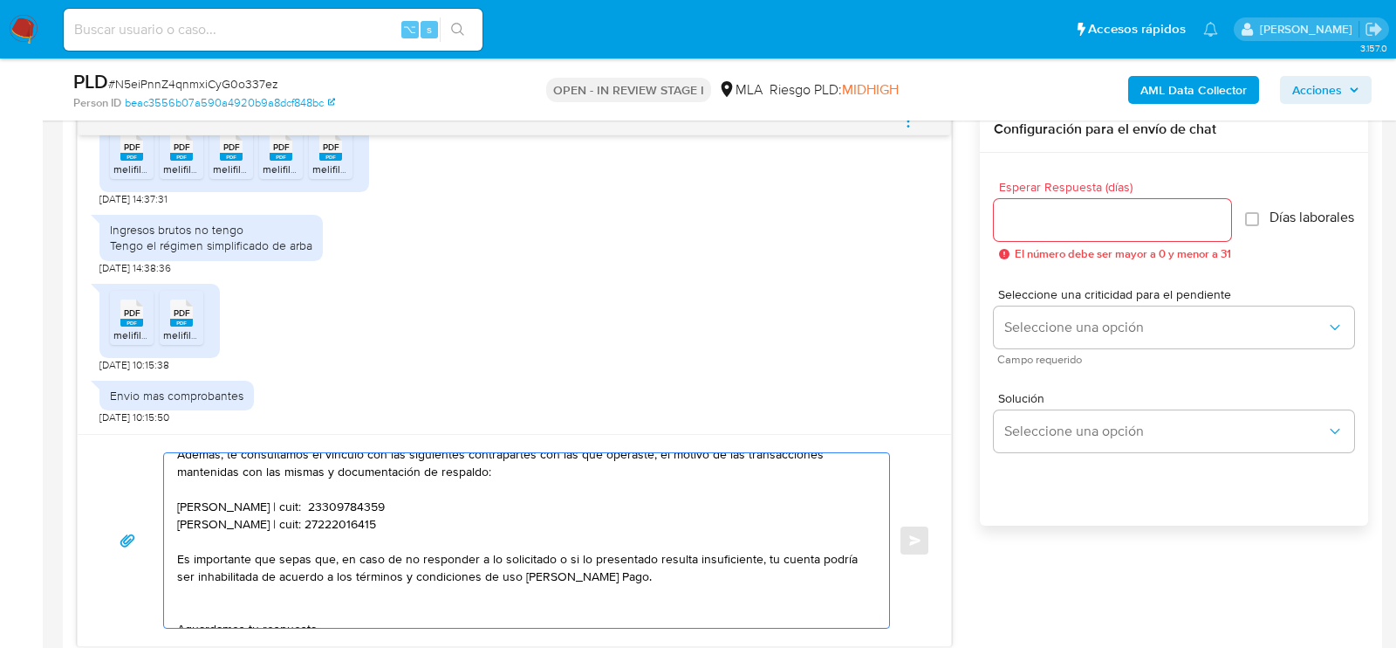
click at [607, 529] on textarea "Hola. Muchas gracias por la documentación proporcionada. No obstante, es necesa…" at bounding box center [522, 540] width 690 height 175
click at [588, 523] on textarea "Hola. Muchas gracias por la documentación proporcionada. No obstante, es necesa…" at bounding box center [522, 540] width 690 height 175
click at [590, 523] on textarea "Hola. Muchas gracias por la documentación proporcionada. No obstante, es necesa…" at bounding box center [522, 540] width 690 height 175
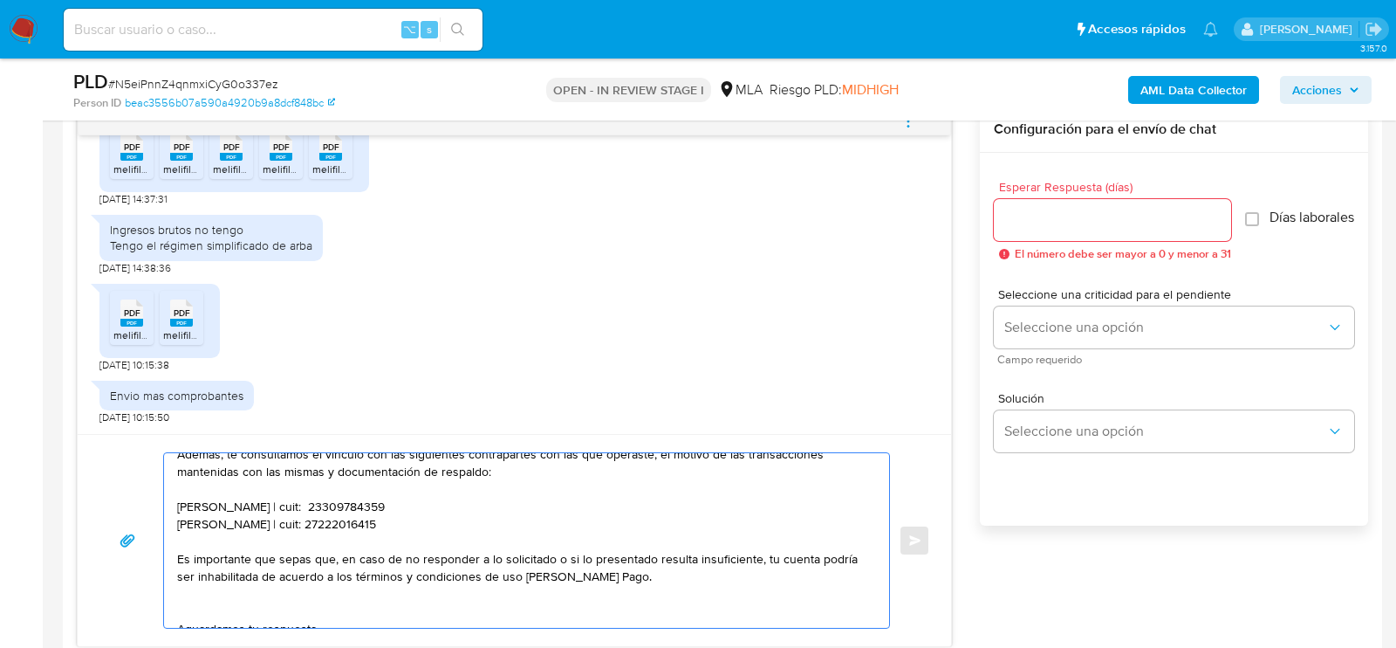
click at [590, 523] on textarea "Hola. Muchas gracias por la documentación proporcionada. No obstante, es necesa…" at bounding box center [522, 540] width 690 height 175
paste textarea "23309528379 name: EZEQUIEL ALEJANDRO TIBERIO || alias:"
click at [209, 505] on textarea "Hola. Muchas gracias por la documentación proporcionada. No obstante, es necesa…" at bounding box center [522, 540] width 690 height 175
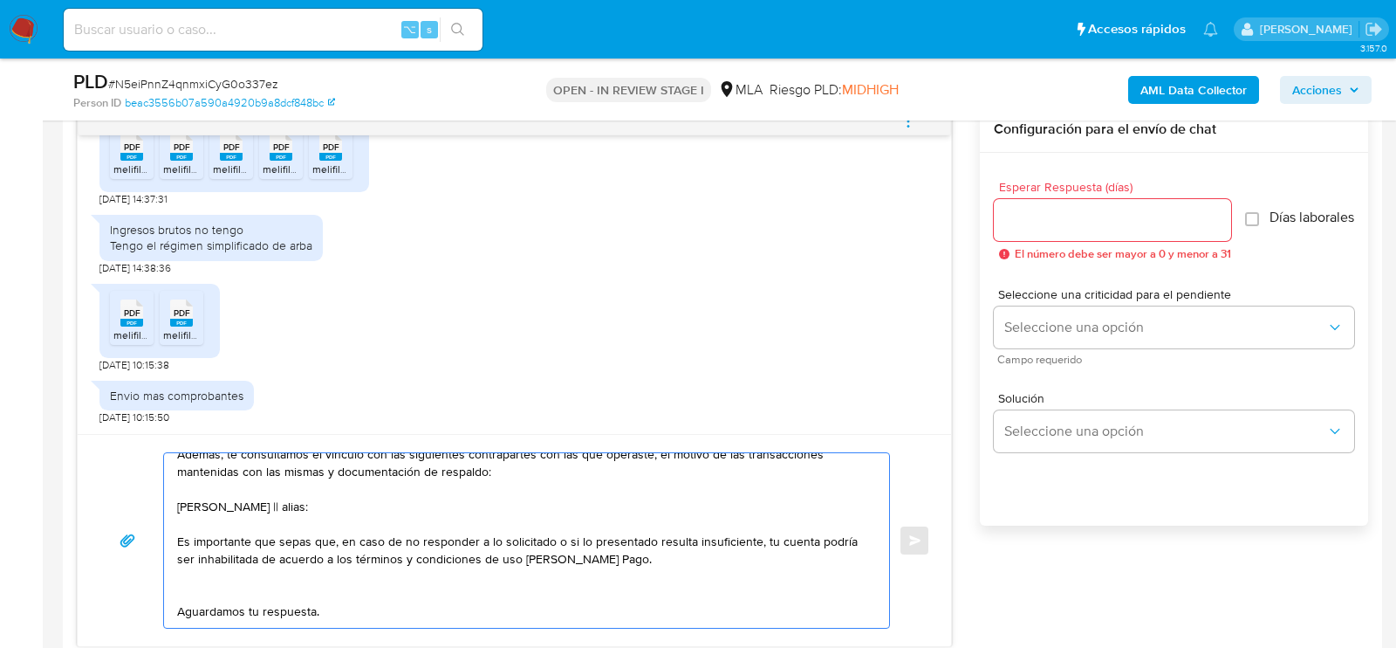
click at [361, 508] on textarea "Hola. Muchas gracias por la documentación proporcionada. No obstante, es necesa…" at bounding box center [522, 540] width 690 height 175
paste textarea "23309528379"
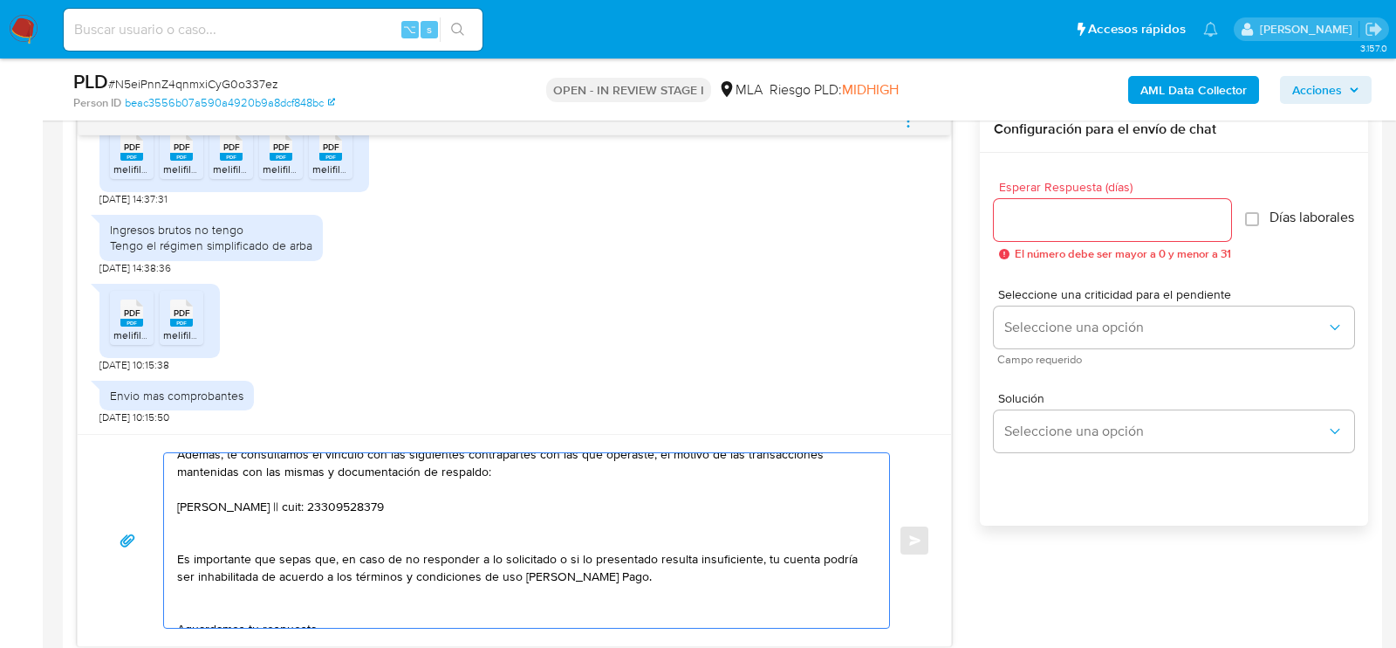
paste textarea "20260854799 name: Guillermo Gabriel Grasgruber || alias:"
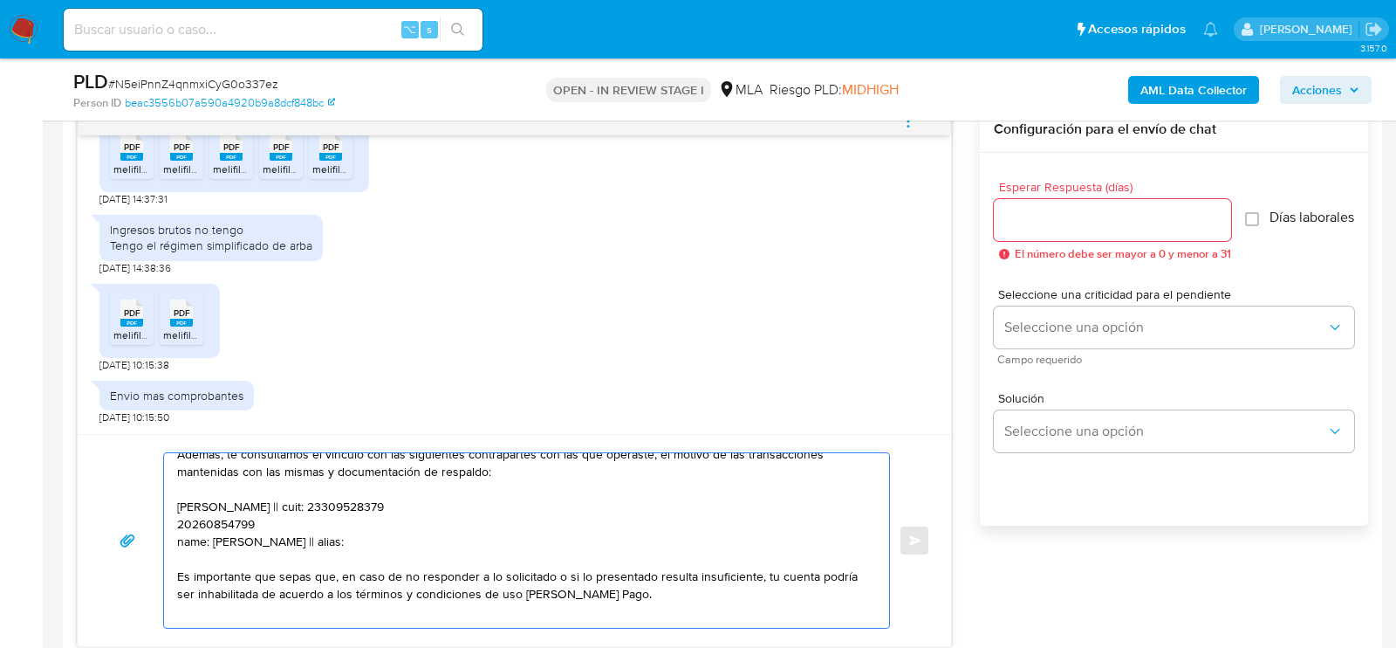
click at [205, 525] on textarea "Hola. Muchas gracias por la documentación proporcionada. No obstante, es necesa…" at bounding box center [522, 540] width 690 height 175
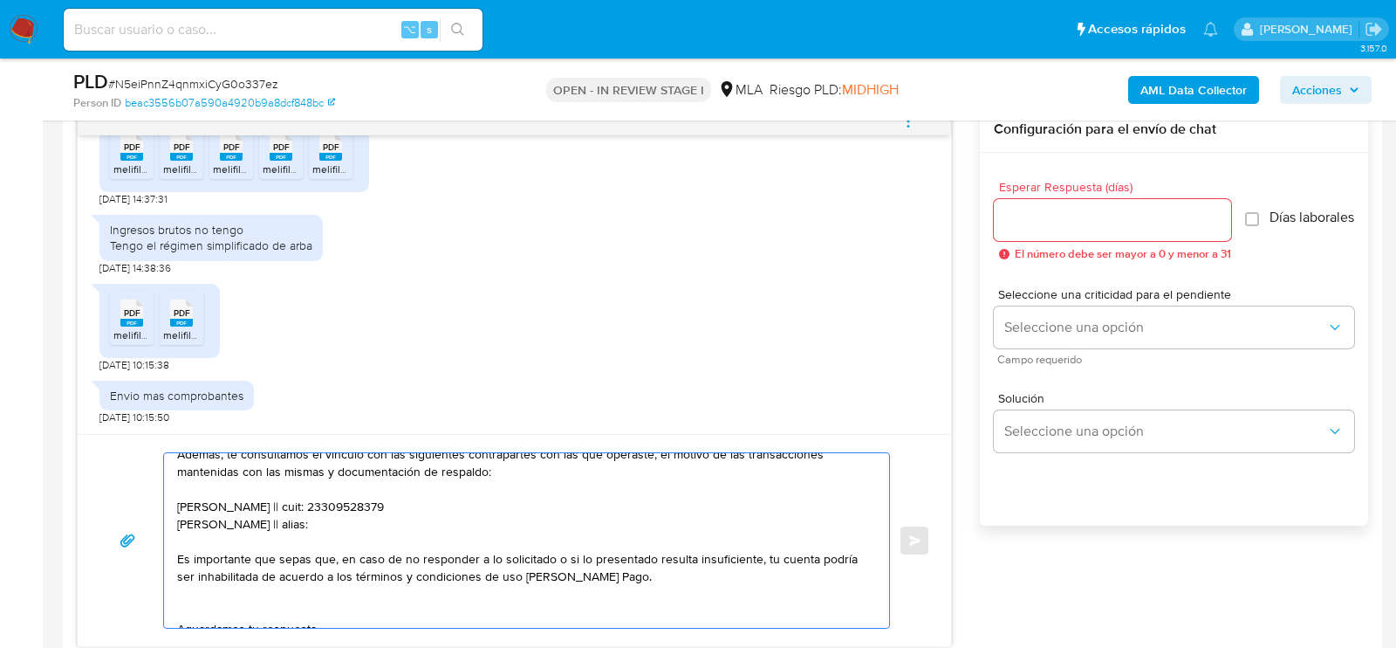
click at [354, 515] on textarea "Hola. Muchas gracias por la documentación proporcionada. No obstante, es necesa…" at bounding box center [522, 540] width 690 height 175
paste textarea "20260854799"
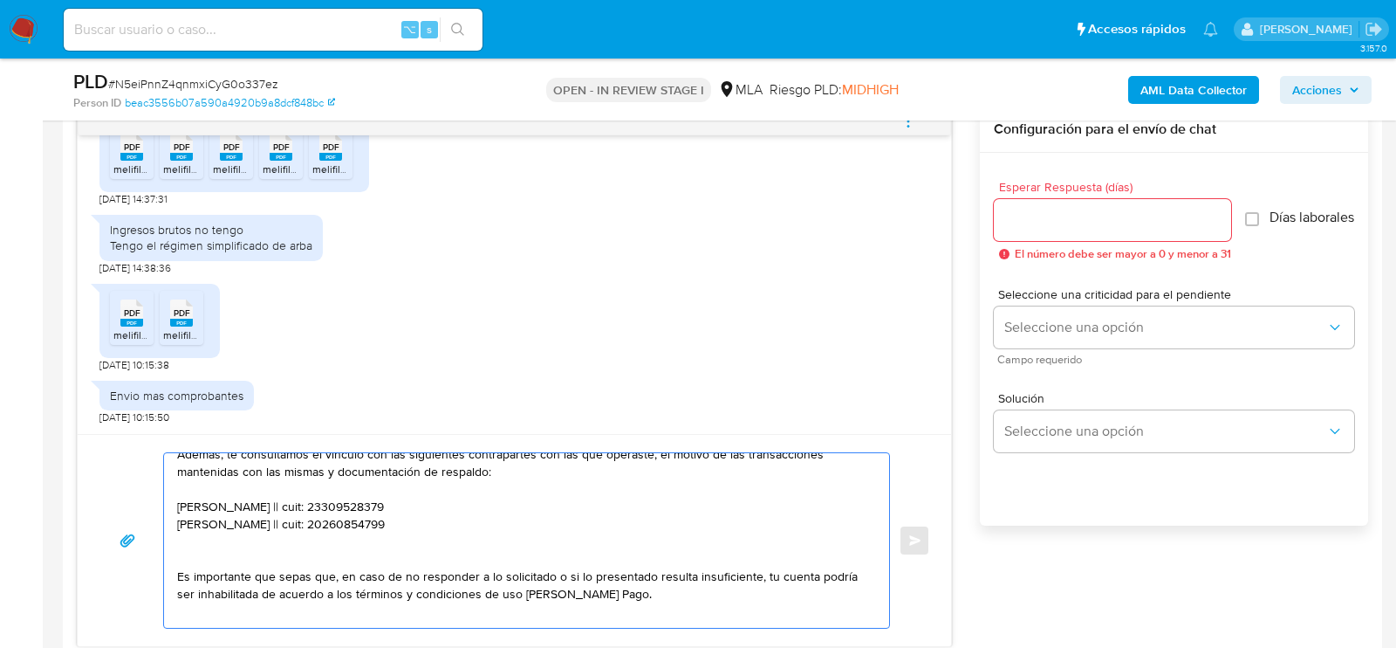
paste textarea "20950890305 name: Jesus Brayan Benavides Flores || alias:"
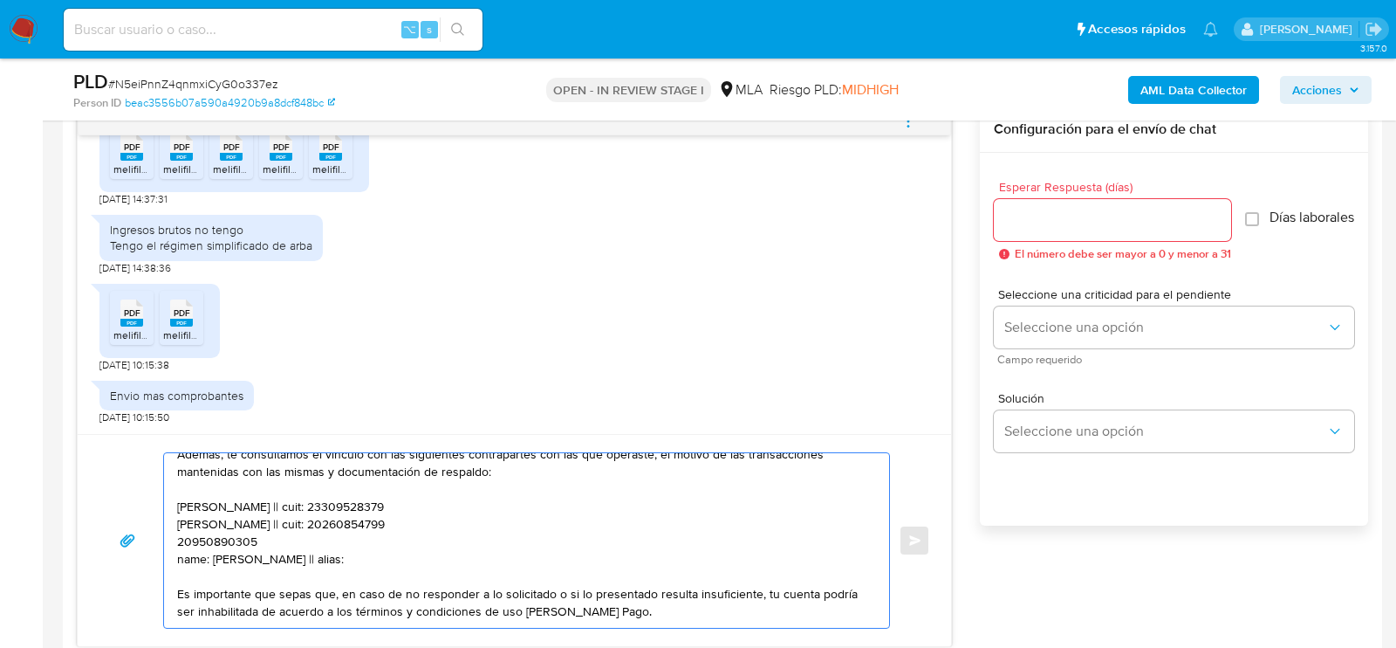
click at [232, 531] on textarea "Hola. Muchas gracias por la documentación proporcionada. No obstante, es necesa…" at bounding box center [522, 540] width 690 height 175
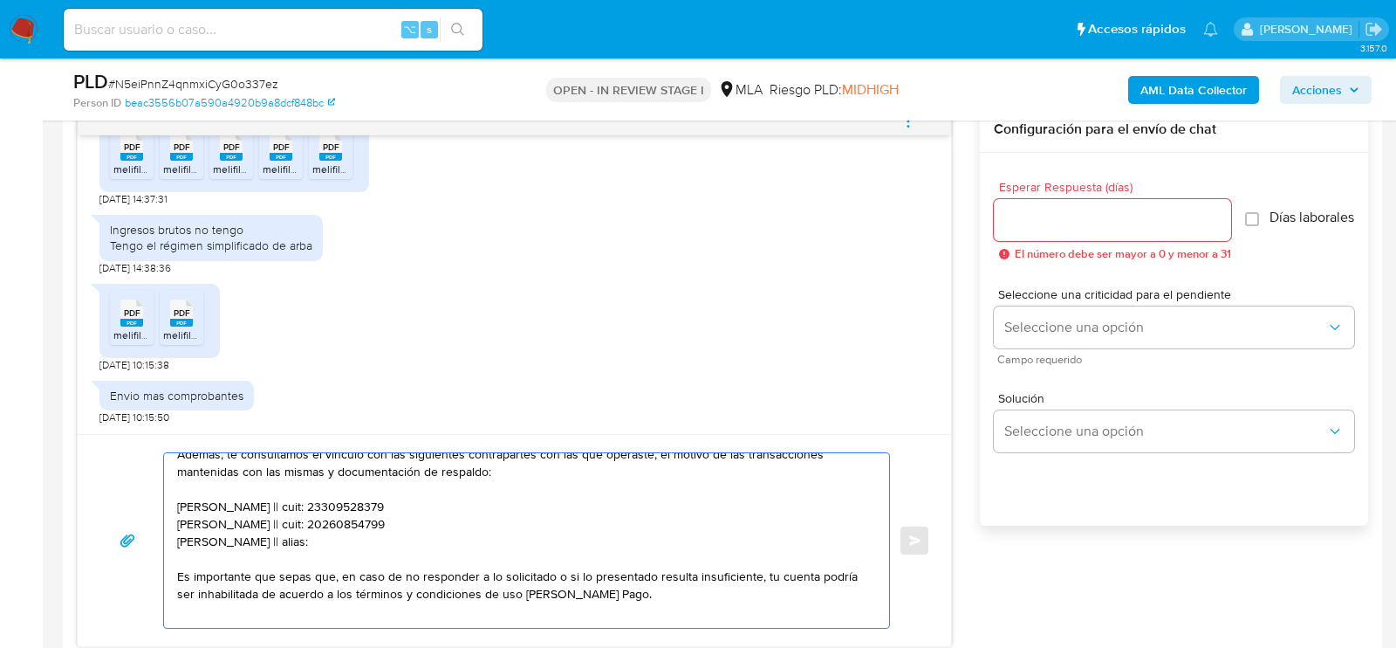
click at [368, 537] on textarea "Hola. Muchas gracias por la documentación proporcionada. No obstante, es necesa…" at bounding box center [522, 540] width 690 height 175
paste textarea "20950890305"
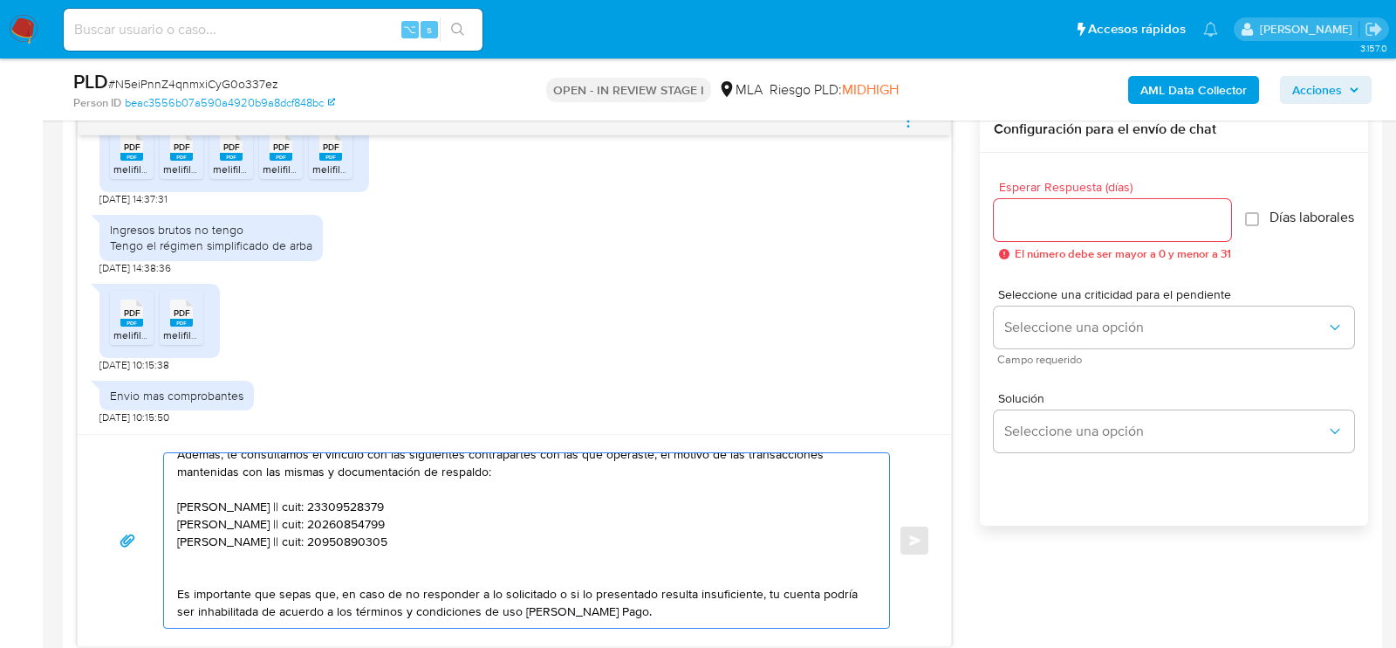
paste textarea "20466533492 name: Mauro Birri || alias:"
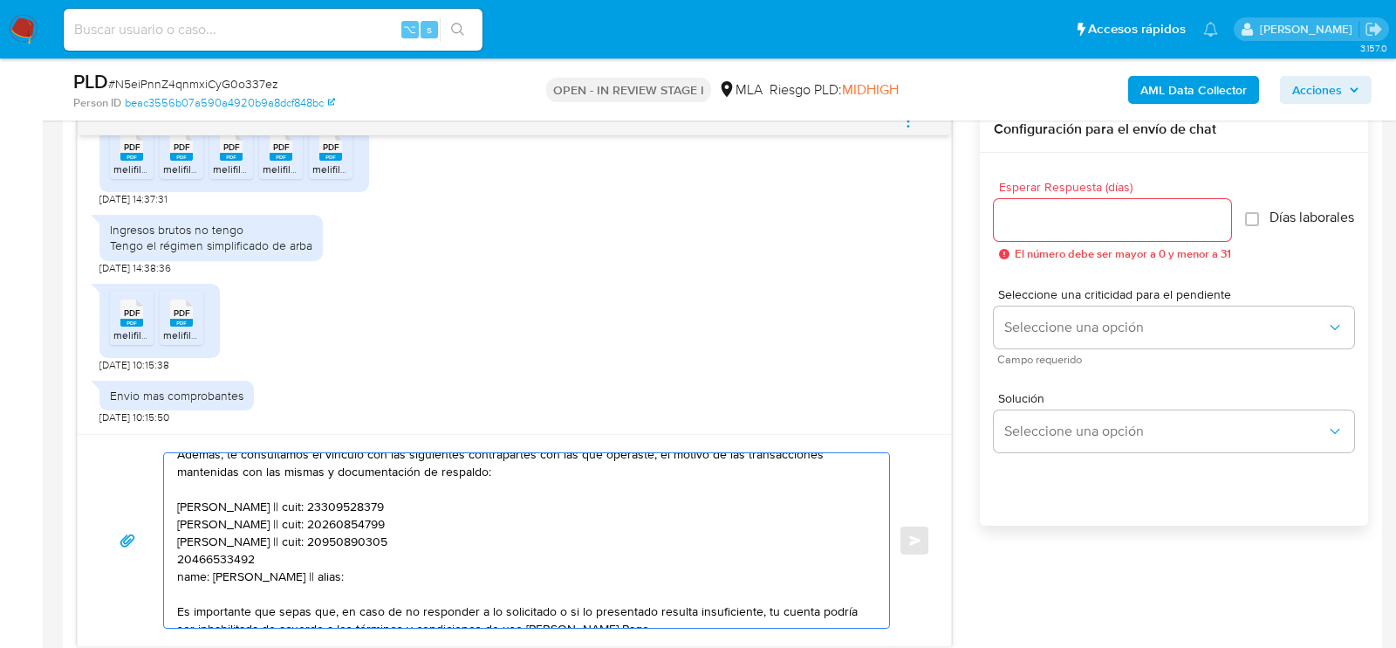
click at [227, 559] on textarea "Hola. Muchas gracias por la documentación proporcionada. No obstante, es necesa…" at bounding box center [522, 540] width 690 height 175
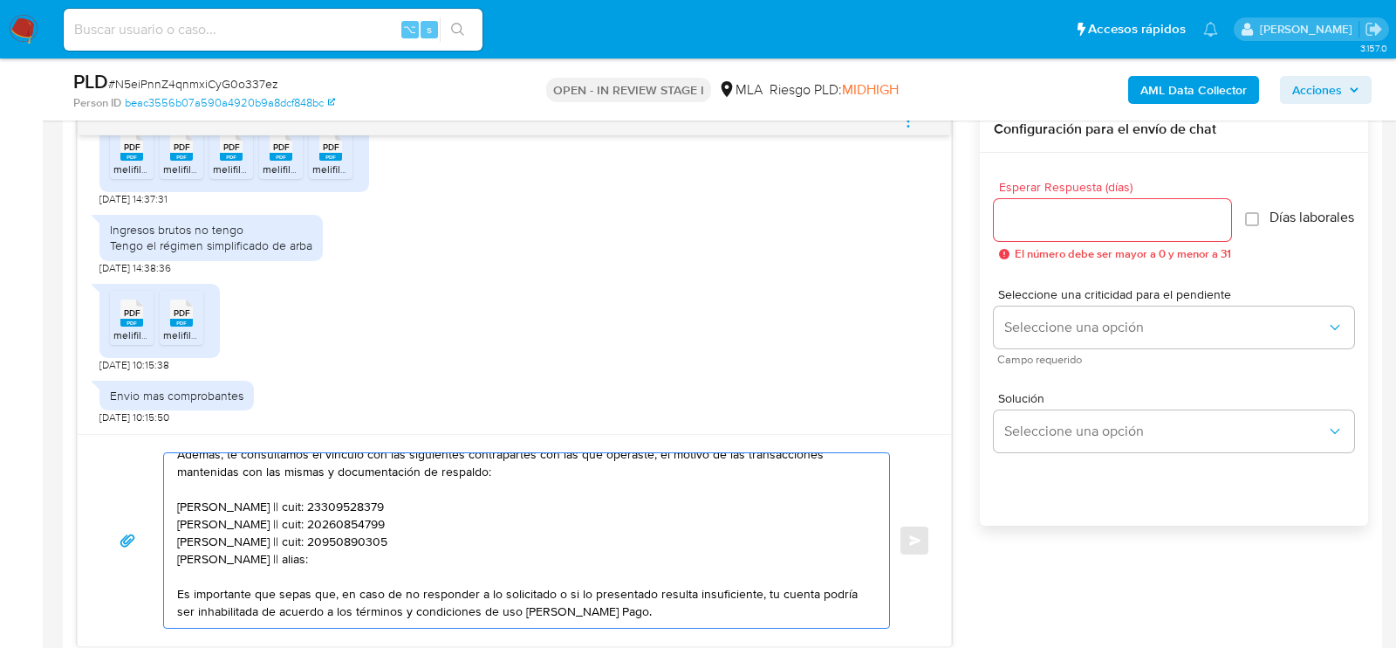
paste textarea "20466533492"
click at [264, 552] on textarea "Hola. Muchas gracias por la documentación proporcionada. No obstante, es necesa…" at bounding box center [522, 540] width 690 height 175
type textarea "Hola. Muchas gracias por la documentación proporcionada. No obstante, es necesa…"
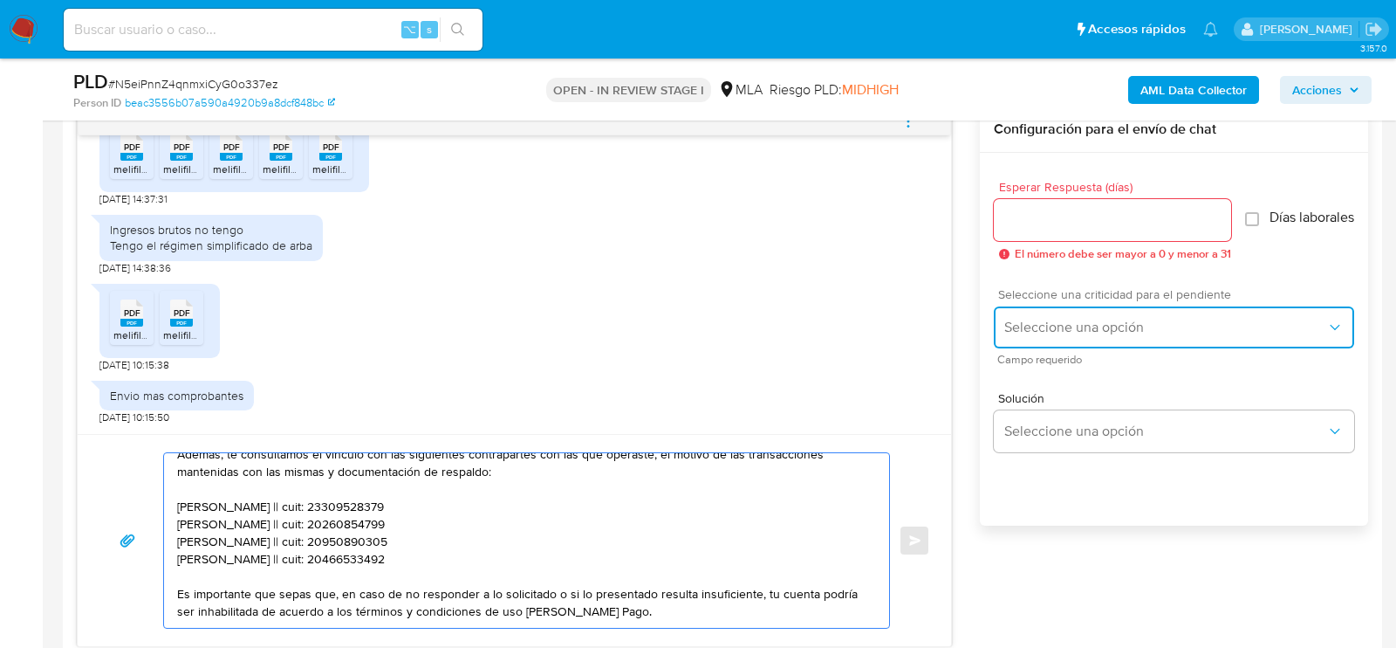
click at [1063, 348] on button "Seleccione una opción" at bounding box center [1174, 327] width 360 height 42
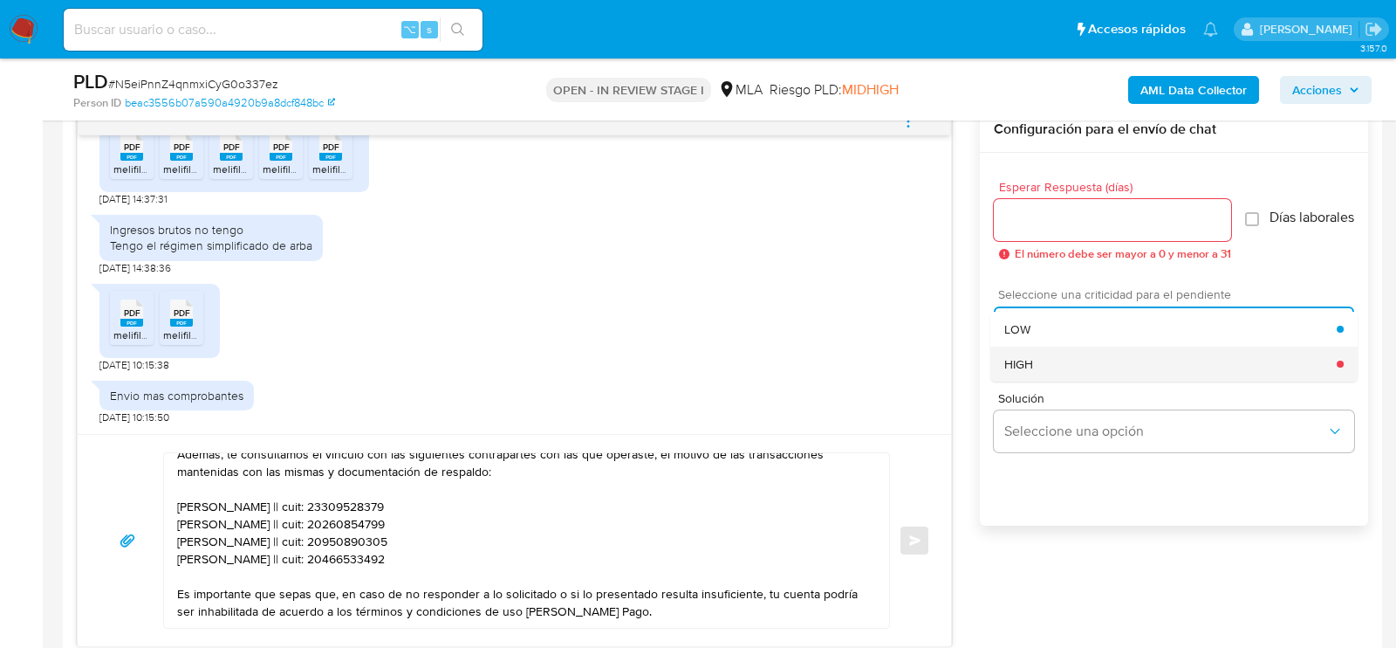
click at [1039, 374] on div "HIGH" at bounding box center [1171, 363] width 333 height 35
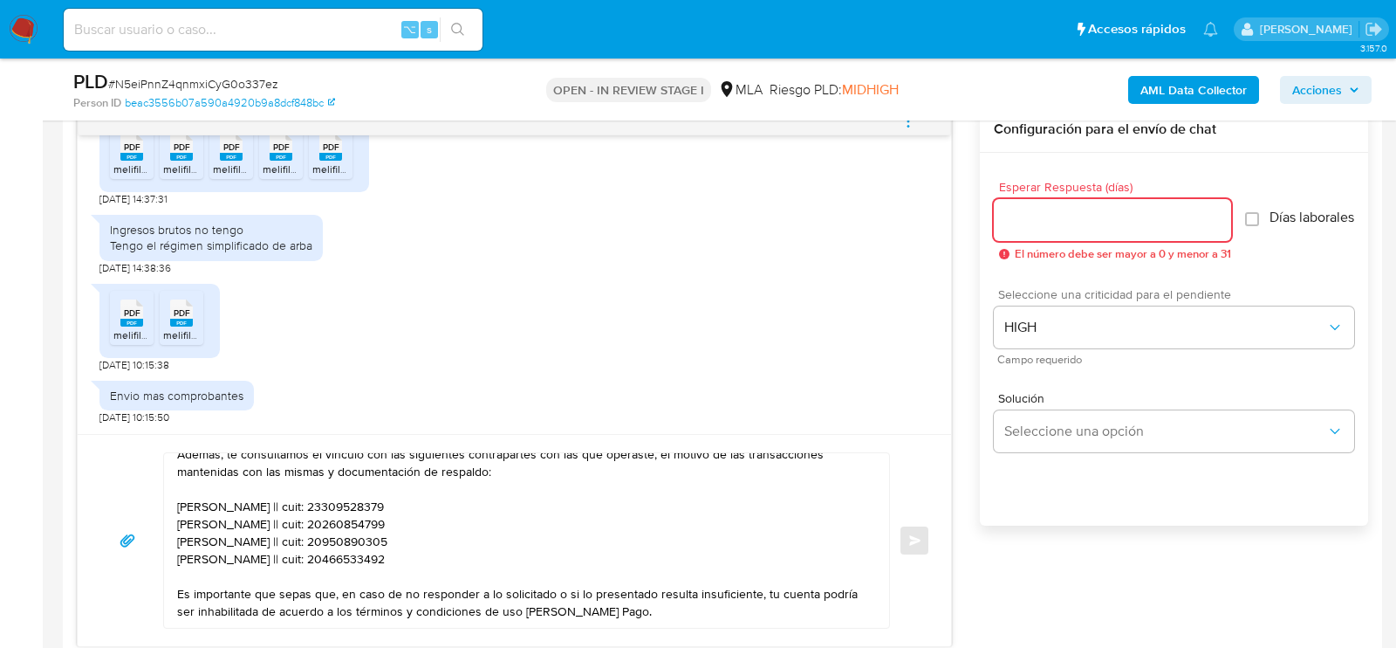
click at [1039, 218] on input "Esperar Respuesta (días)" at bounding box center [1112, 220] width 237 height 23
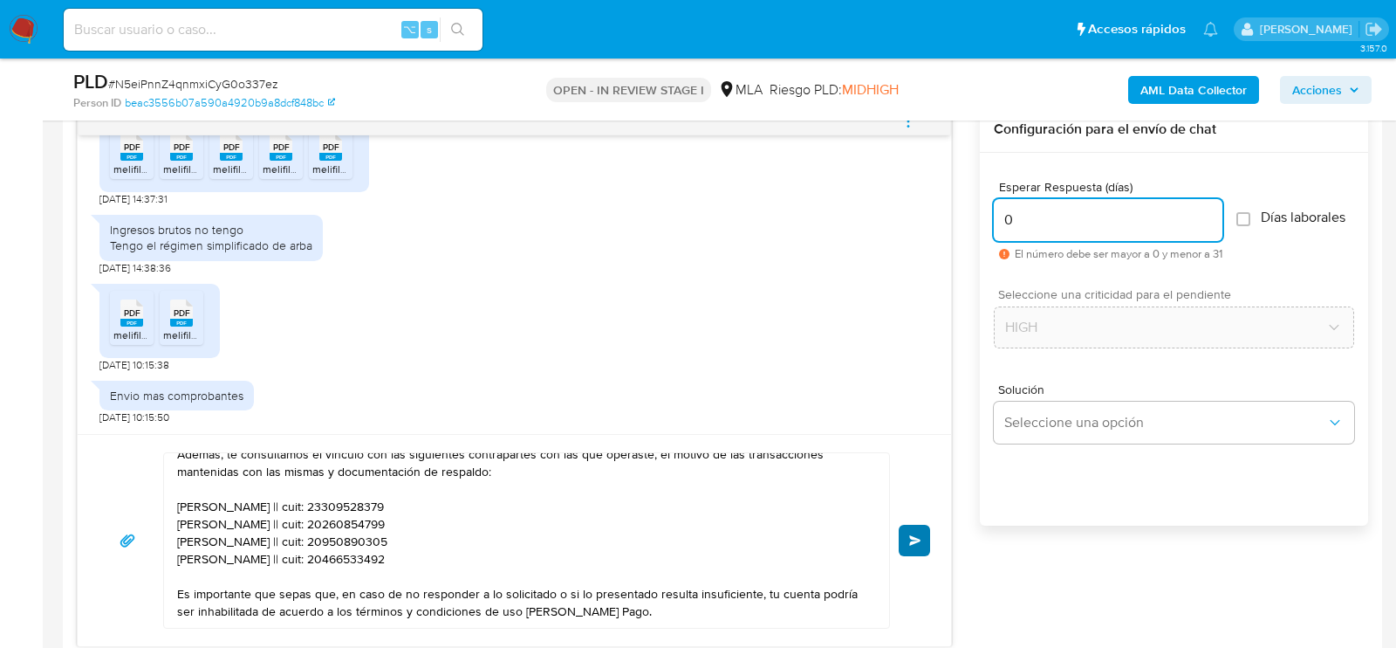
type input "0"
click at [917, 535] on span "Enviar" at bounding box center [915, 540] width 12 height 10
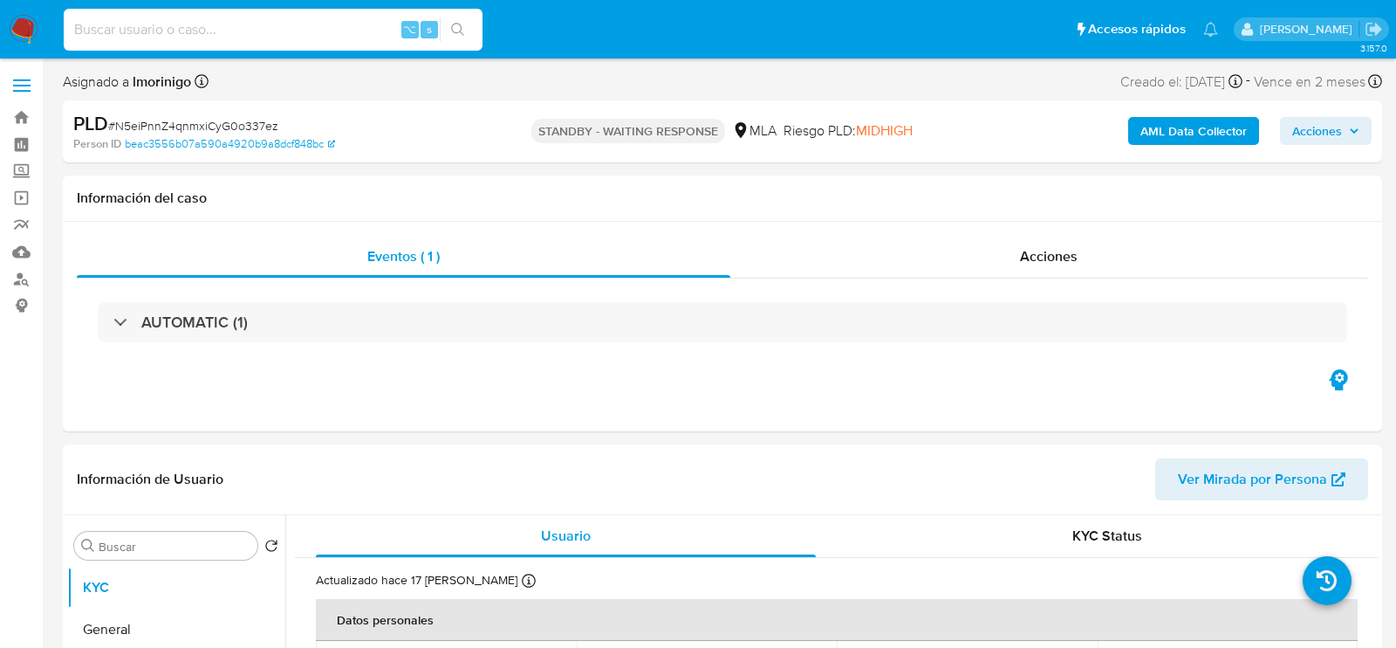
click at [266, 26] on input at bounding box center [273, 29] width 419 height 23
paste input "YgL3tWDqrZaW1Xan1iftlcOg"
type input "YgL3tWDqrZaW1Xan1iftlcOg"
select select "10"
type input "YgL3tWDqrZaW1Xan1iftlcOg"
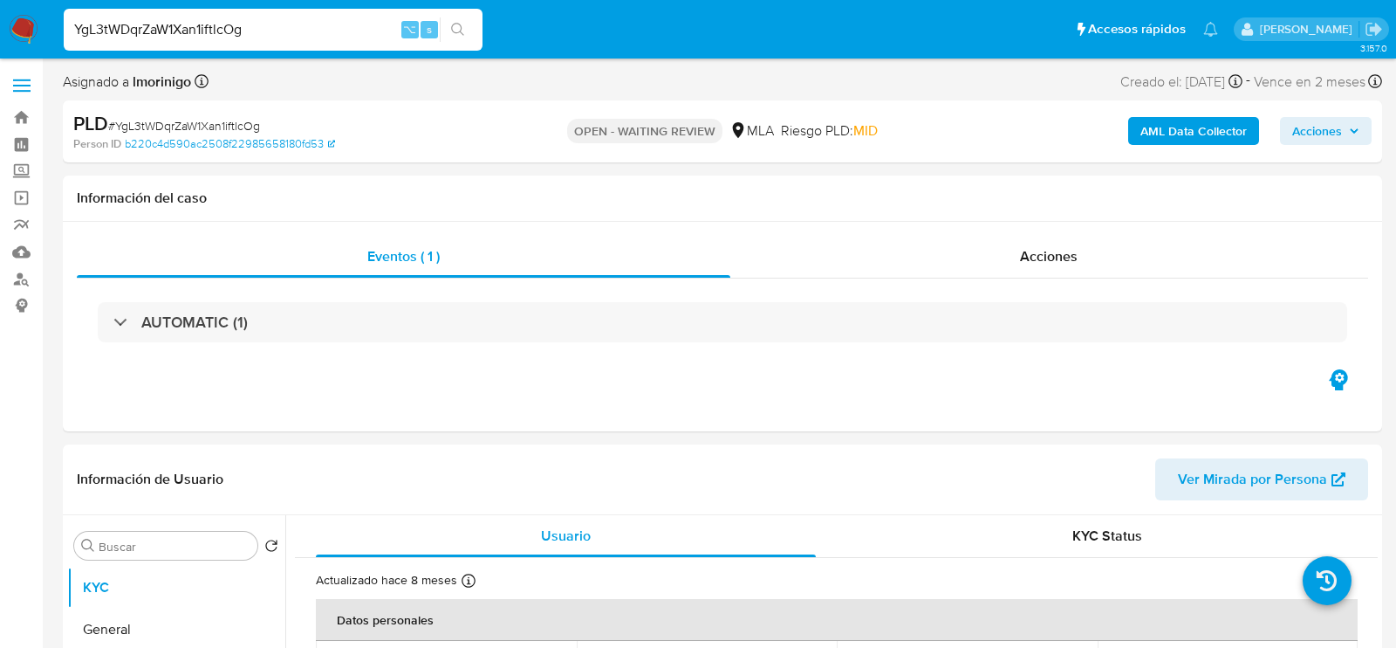
select select "10"
